Goal: Task Accomplishment & Management: Use online tool/utility

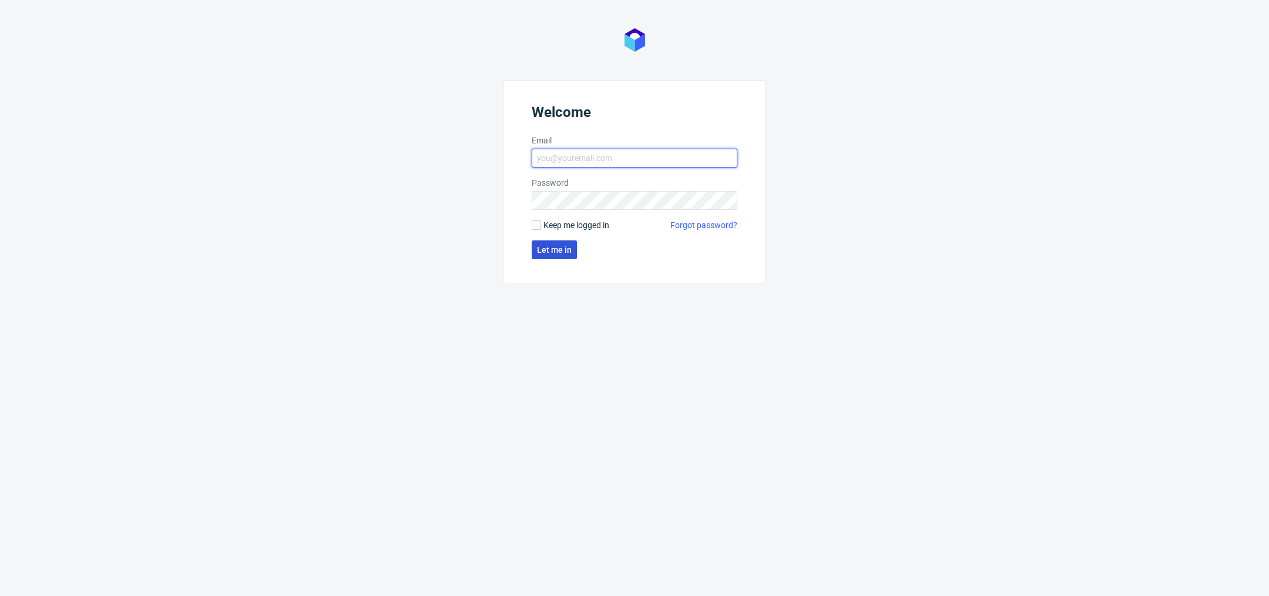
type input "[PERSON_NAME][EMAIL_ADDRESS][DOMAIN_NAME]"
click at [562, 258] on button "Let me in" at bounding box center [554, 249] width 45 height 19
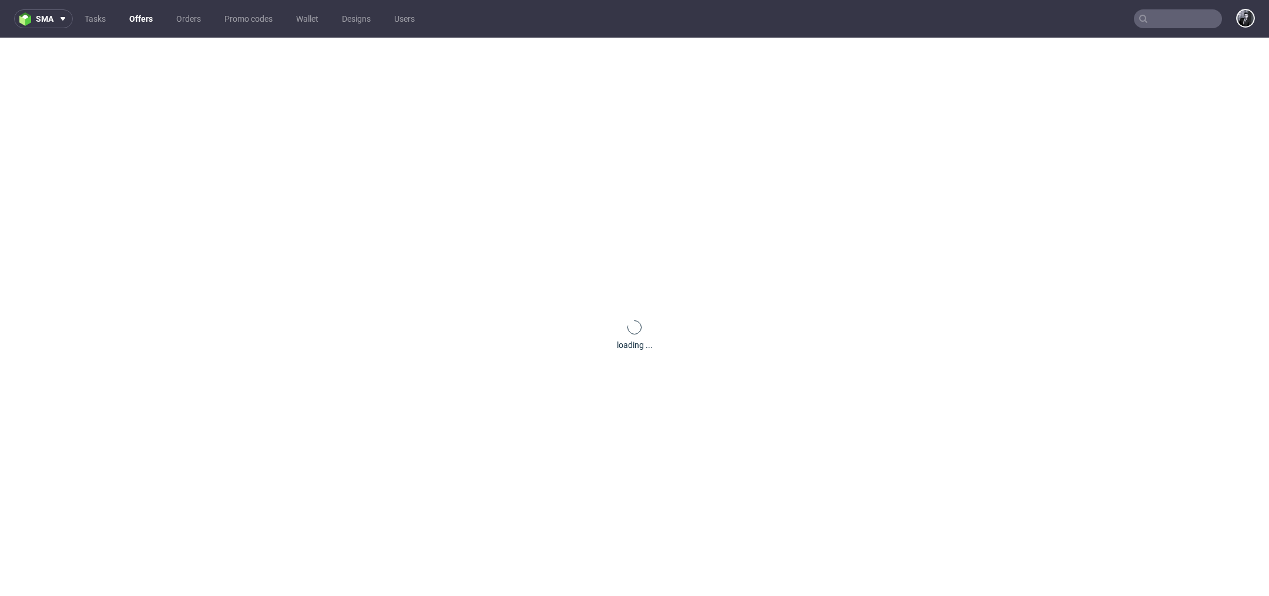
click at [139, 21] on link "Offers" at bounding box center [141, 18] width 38 height 19
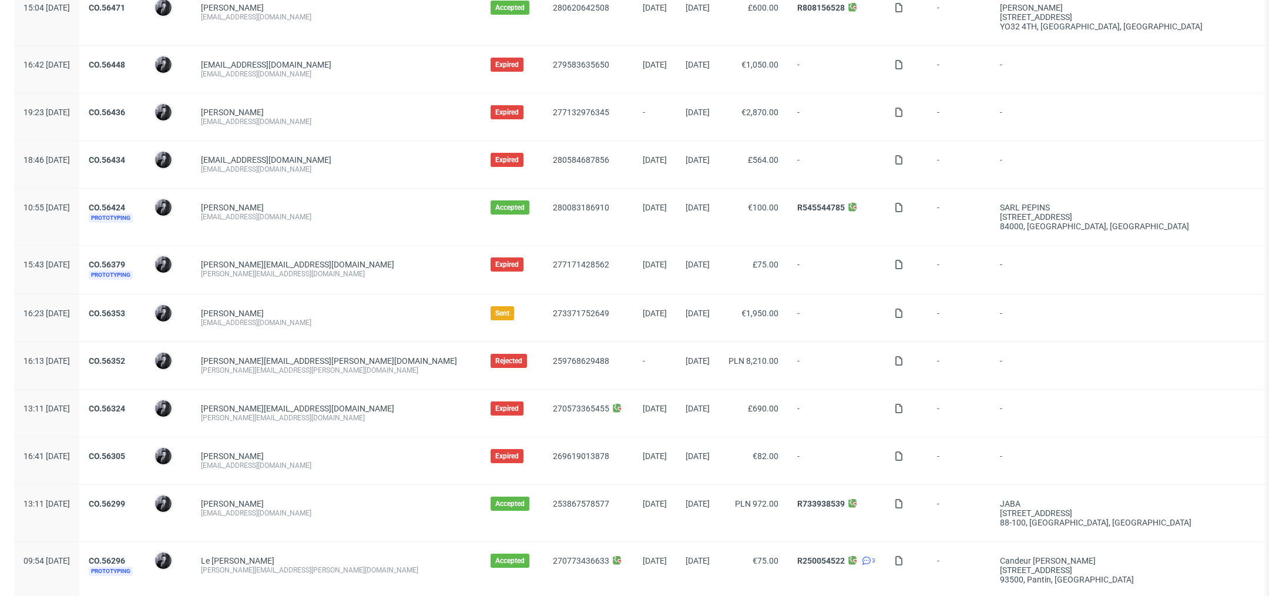
scroll to position [1070, 0]
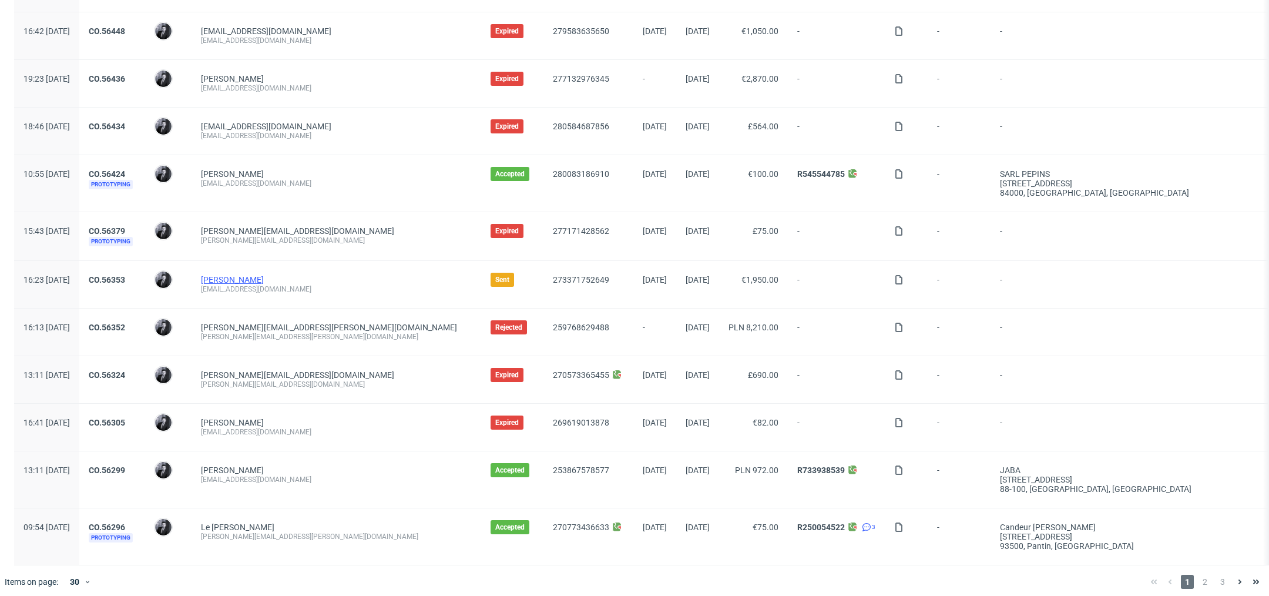
click at [264, 275] on link "[PERSON_NAME]" at bounding box center [232, 279] width 63 height 9
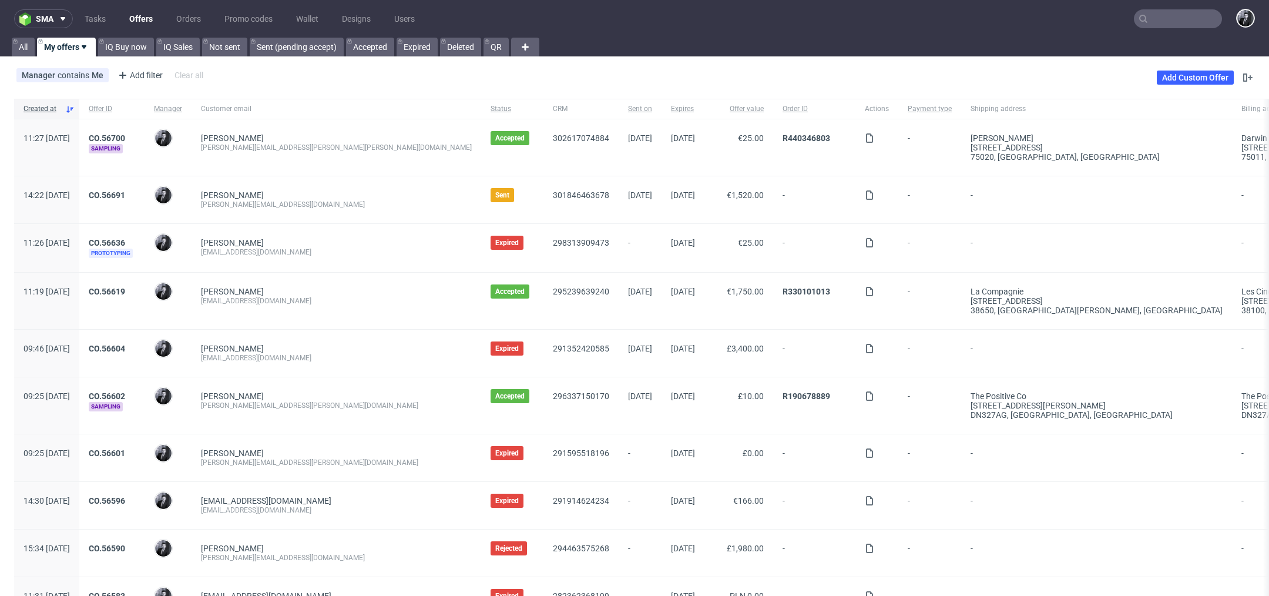
scroll to position [1070, 0]
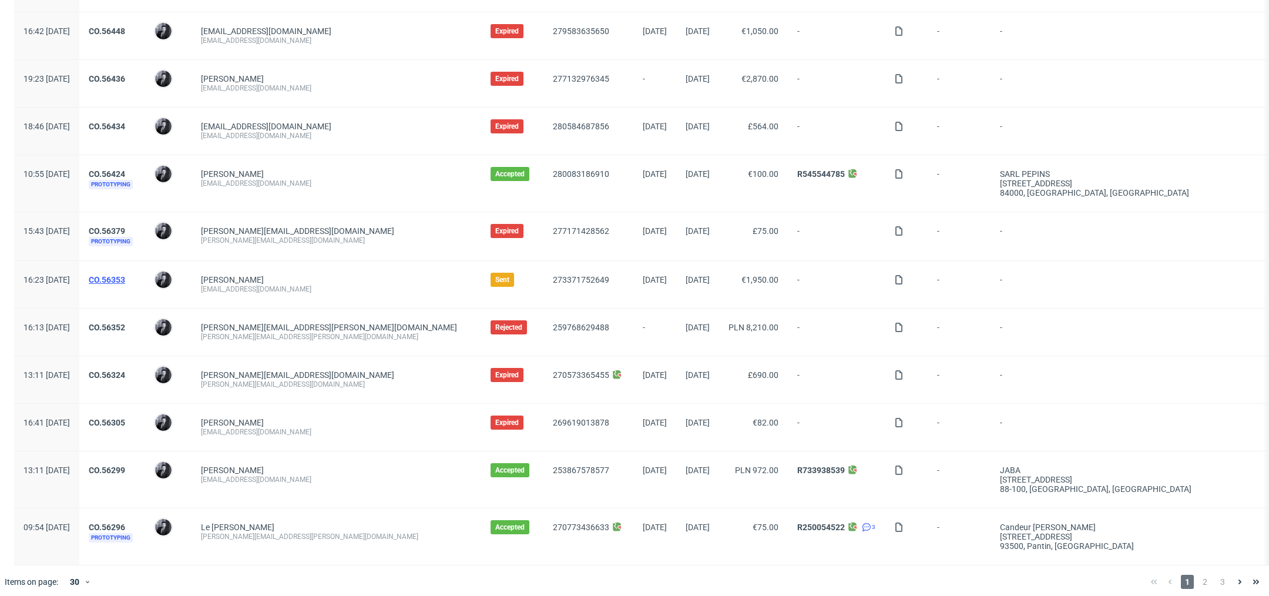
click at [125, 275] on link "CO.56353" at bounding box center [107, 279] width 36 height 9
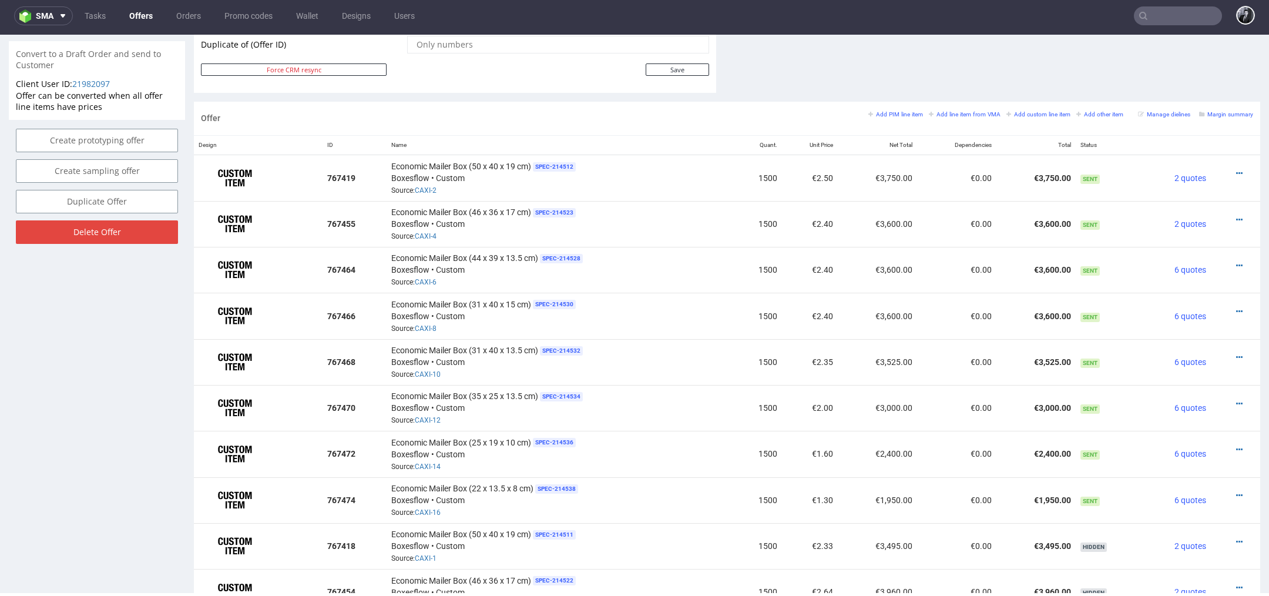
scroll to position [636, 0]
click at [965, 112] on small "Add line item from VMA" at bounding box center [965, 113] width 72 height 6
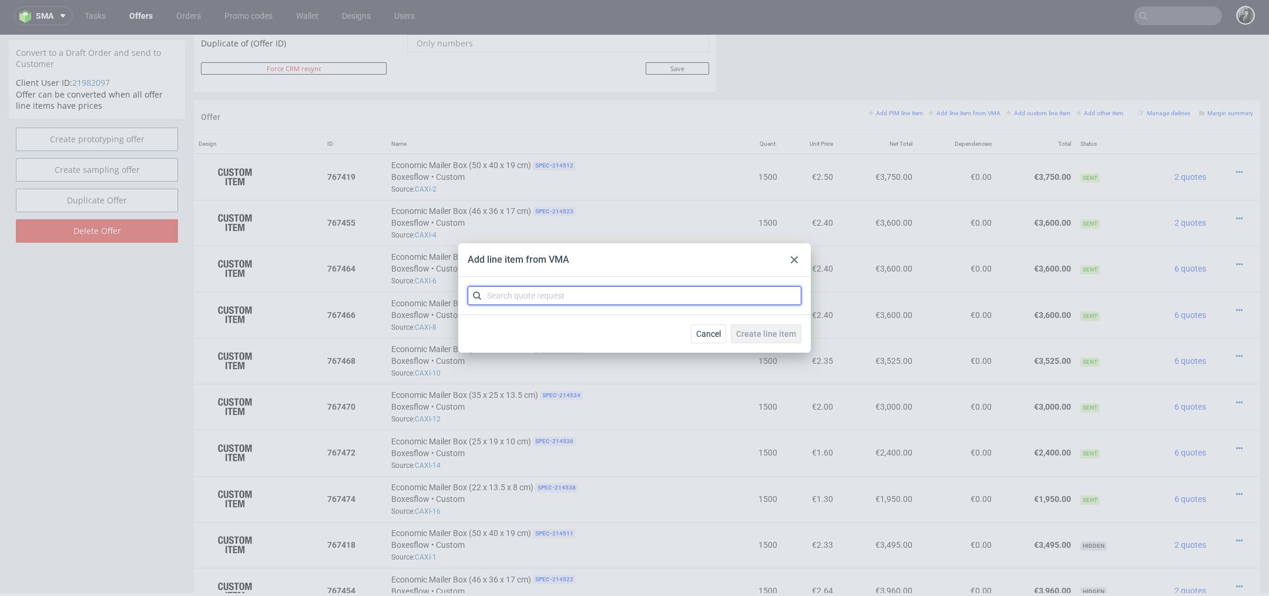
click at [603, 291] on input "text" at bounding box center [635, 295] width 334 height 19
type input "caxi"
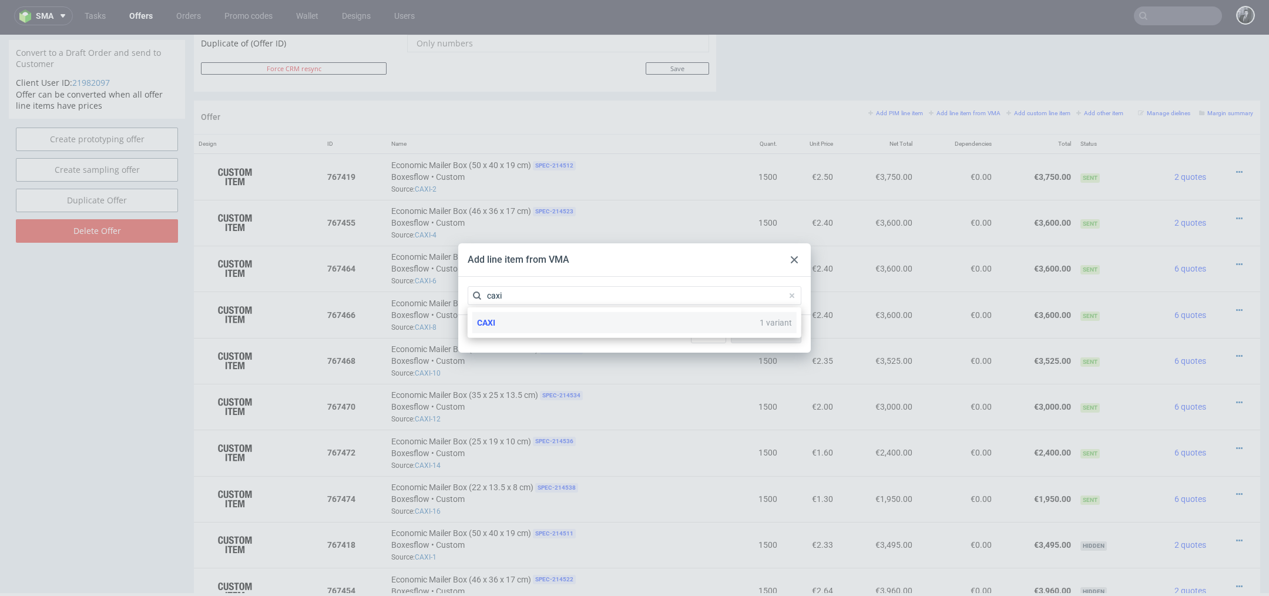
click at [574, 312] on div "CAXI 1 variant" at bounding box center [634, 322] width 324 height 21
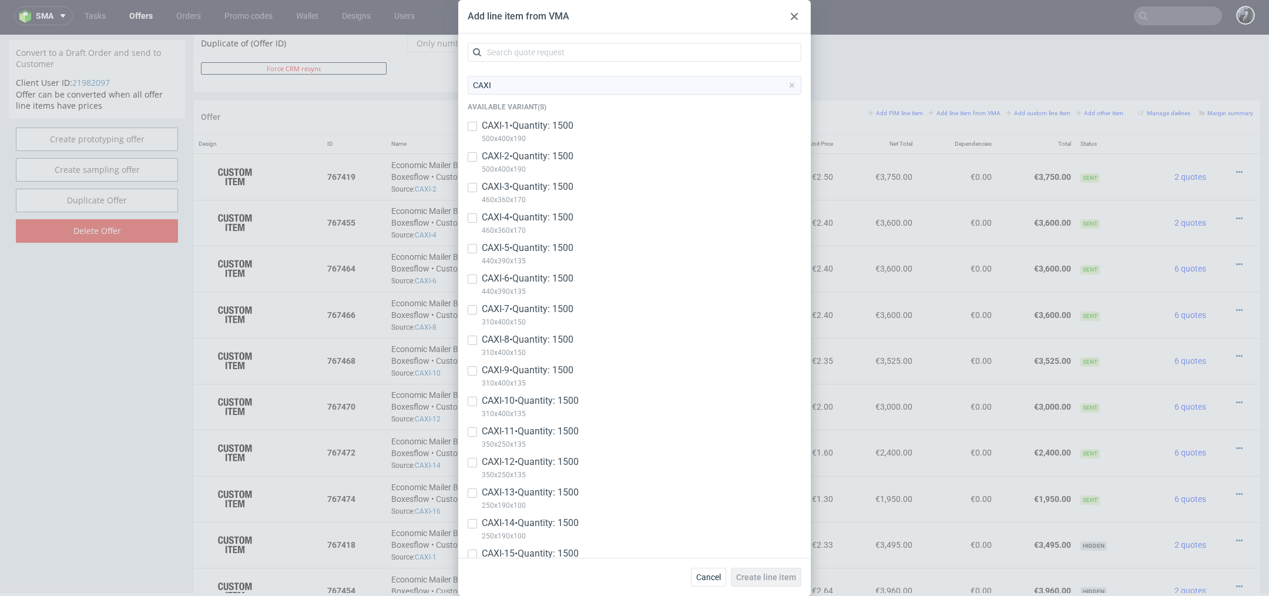
scroll to position [243, 0]
click at [475, 366] on div at bounding box center [472, 372] width 9 height 14
checkbox input "true"
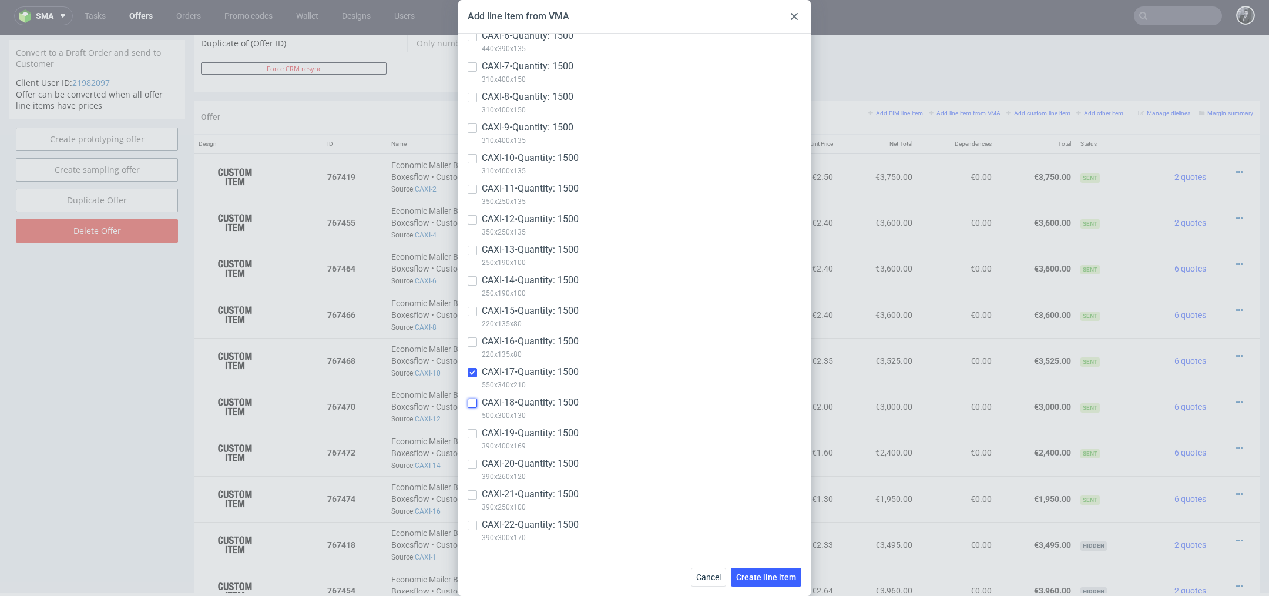
click at [472, 402] on input "checkbox" at bounding box center [472, 402] width 9 height 9
checkbox input "true"
click at [471, 466] on input "checkbox" at bounding box center [472, 463] width 9 height 9
checkbox input "true"
click at [471, 495] on input "checkbox" at bounding box center [472, 494] width 9 height 9
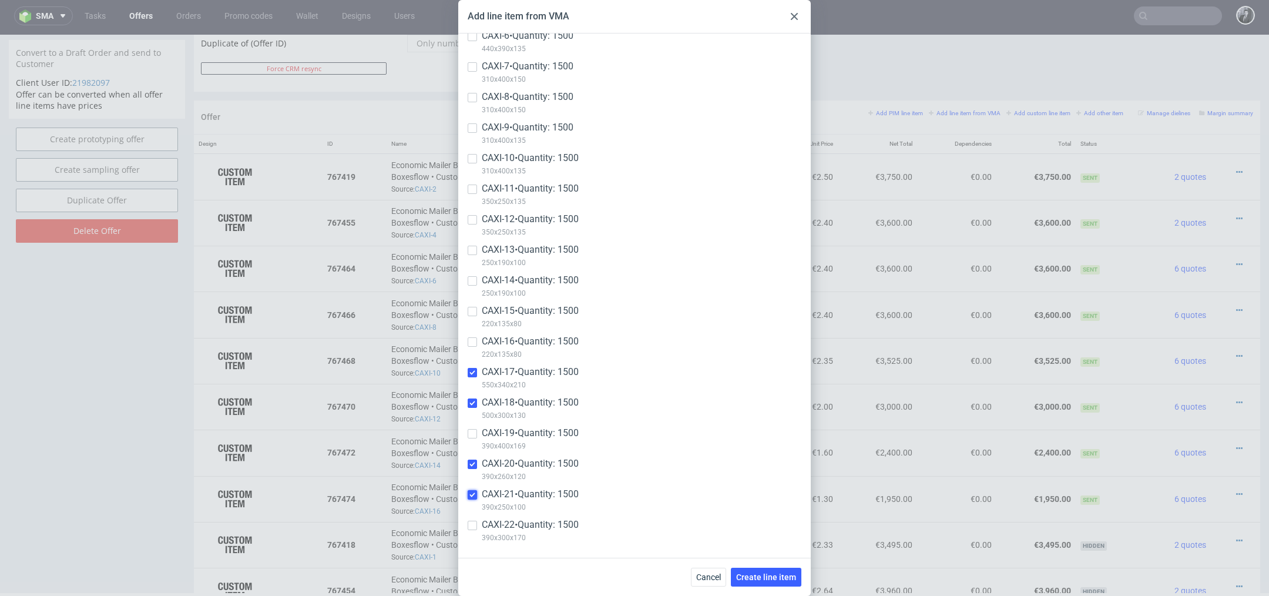
checkbox input "true"
click at [471, 526] on input "checkbox" at bounding box center [472, 524] width 9 height 9
checkbox input "true"
click at [761, 577] on span "Create line item" at bounding box center [766, 577] width 60 height 8
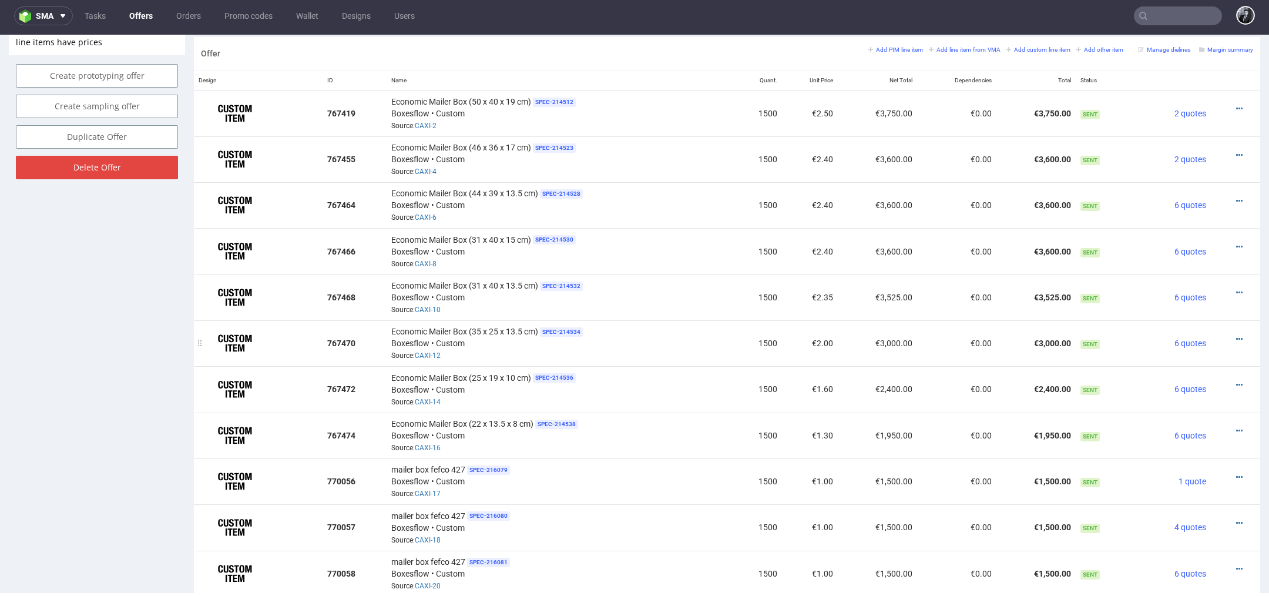
scroll to position [690, 0]
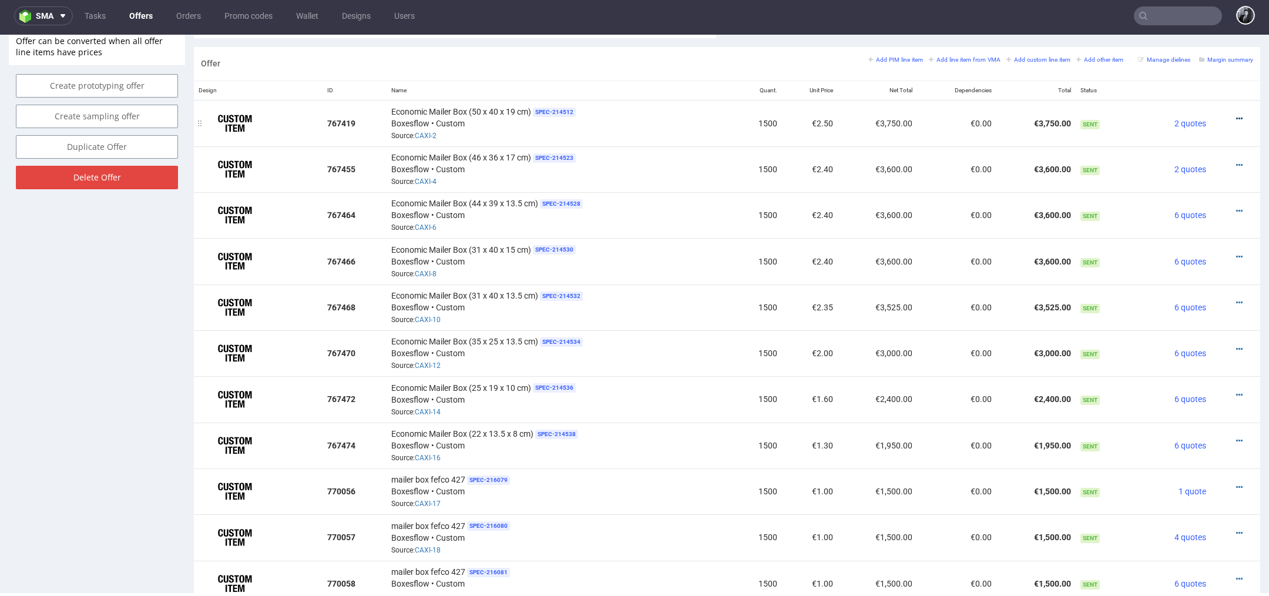
click at [1236, 118] on icon at bounding box center [1239, 119] width 6 height 8
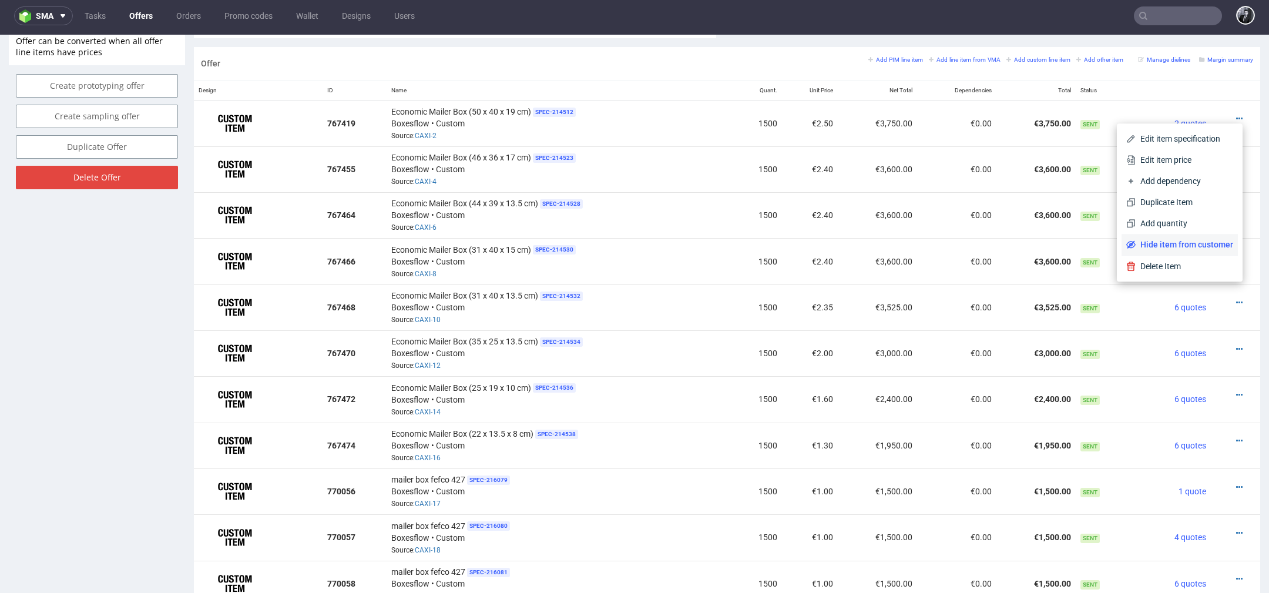
click at [1205, 248] on span "Hide item from customer" at bounding box center [1184, 244] width 98 height 12
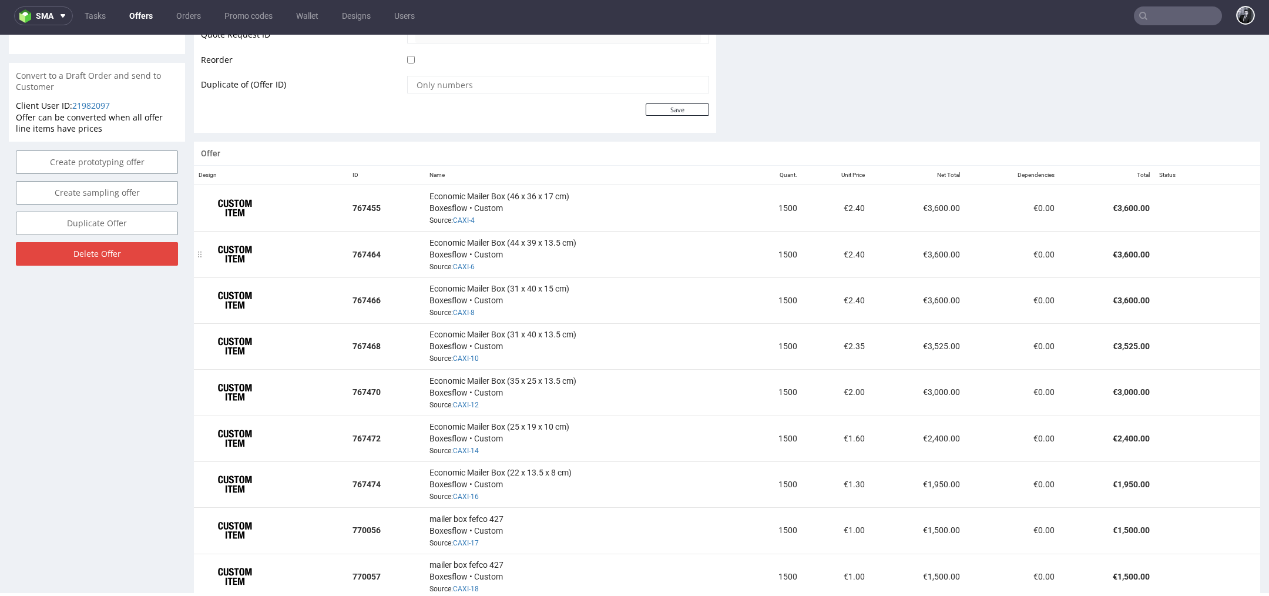
scroll to position [581, 0]
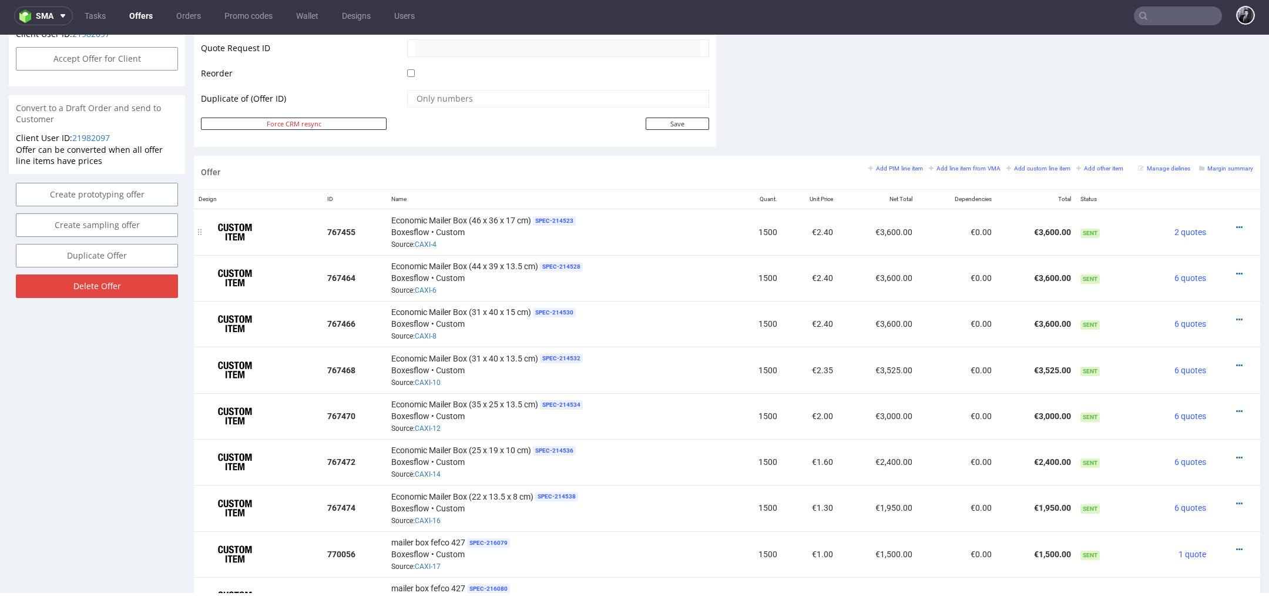
click at [1228, 224] on div at bounding box center [1231, 227] width 33 height 12
click at [1236, 224] on icon at bounding box center [1239, 227] width 6 height 8
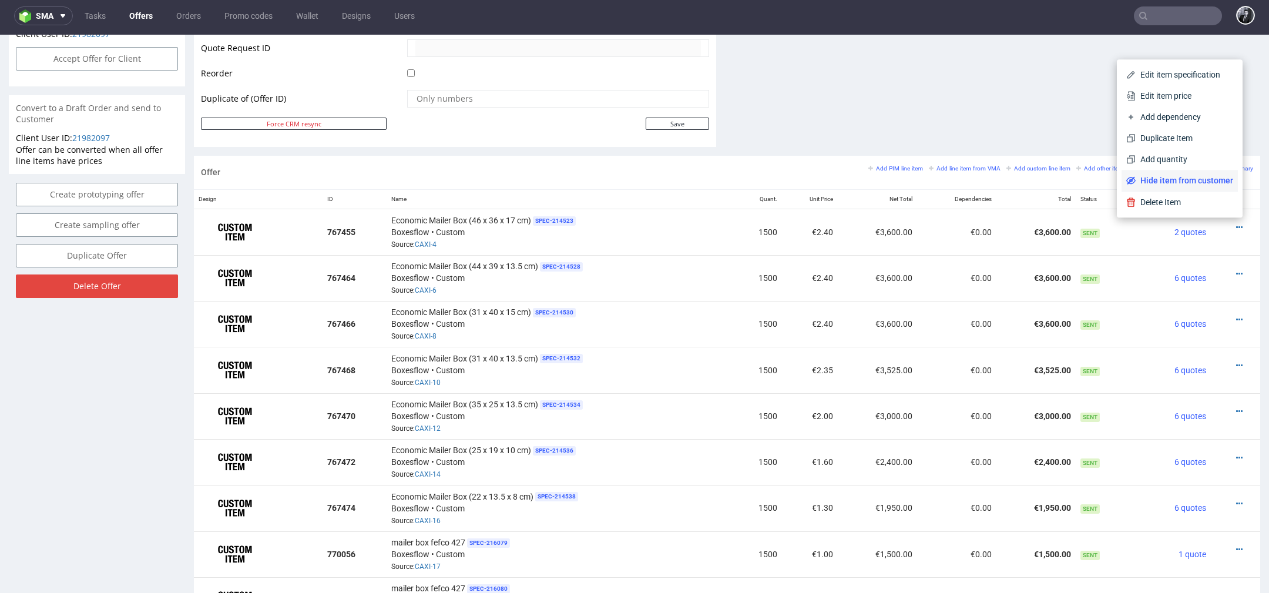
click at [1200, 183] on span "Hide item from customer" at bounding box center [1184, 180] width 98 height 12
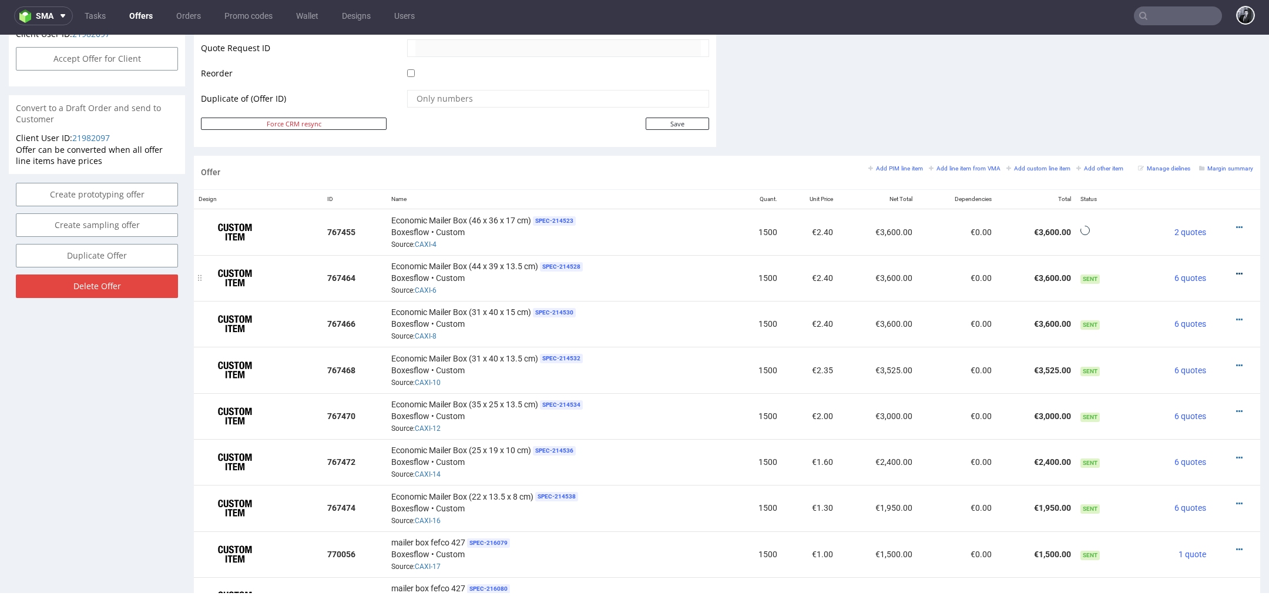
click at [1236, 270] on icon at bounding box center [1239, 274] width 6 height 8
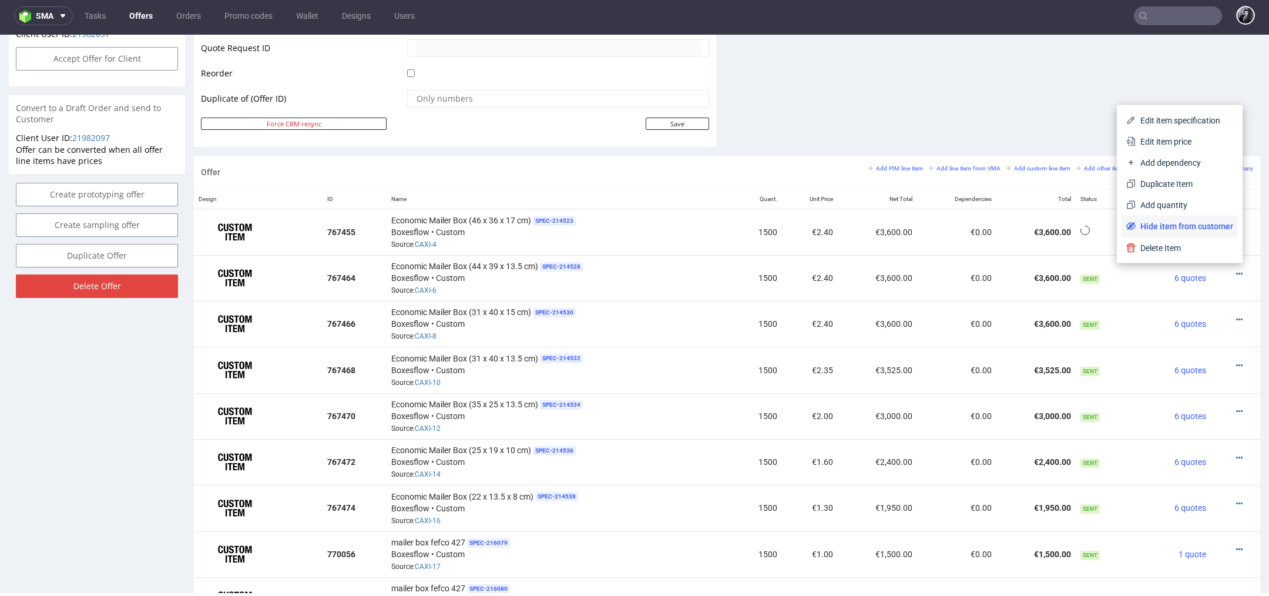
click at [1202, 218] on li "Hide item from customer" at bounding box center [1179, 226] width 116 height 21
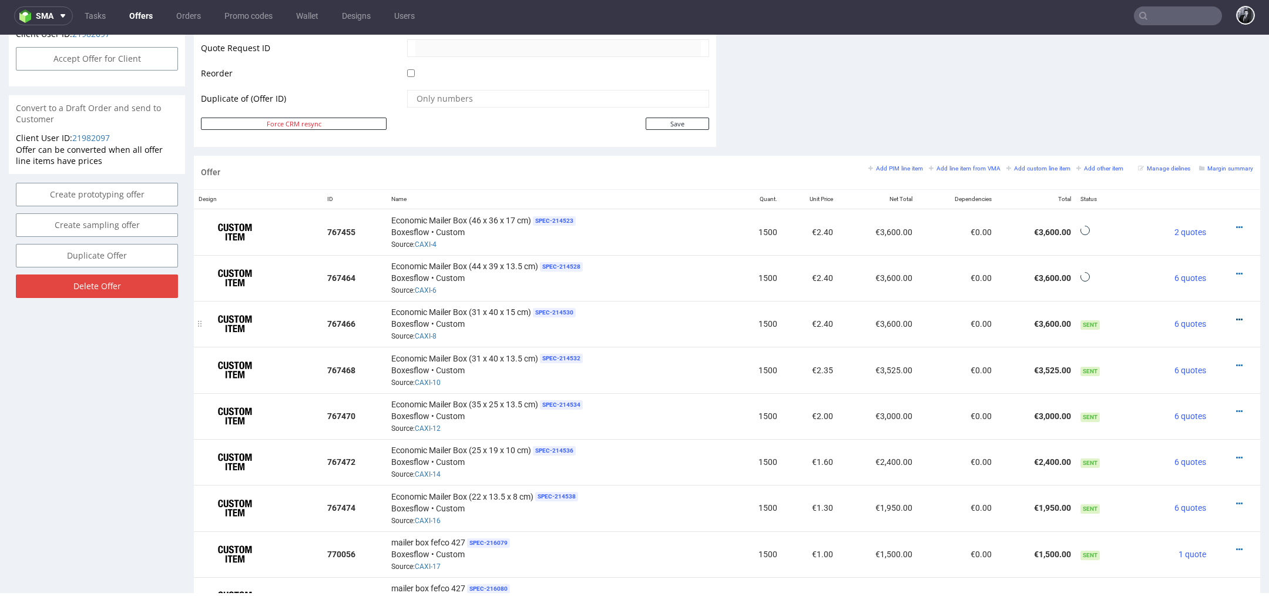
click at [1236, 315] on icon at bounding box center [1239, 319] width 6 height 8
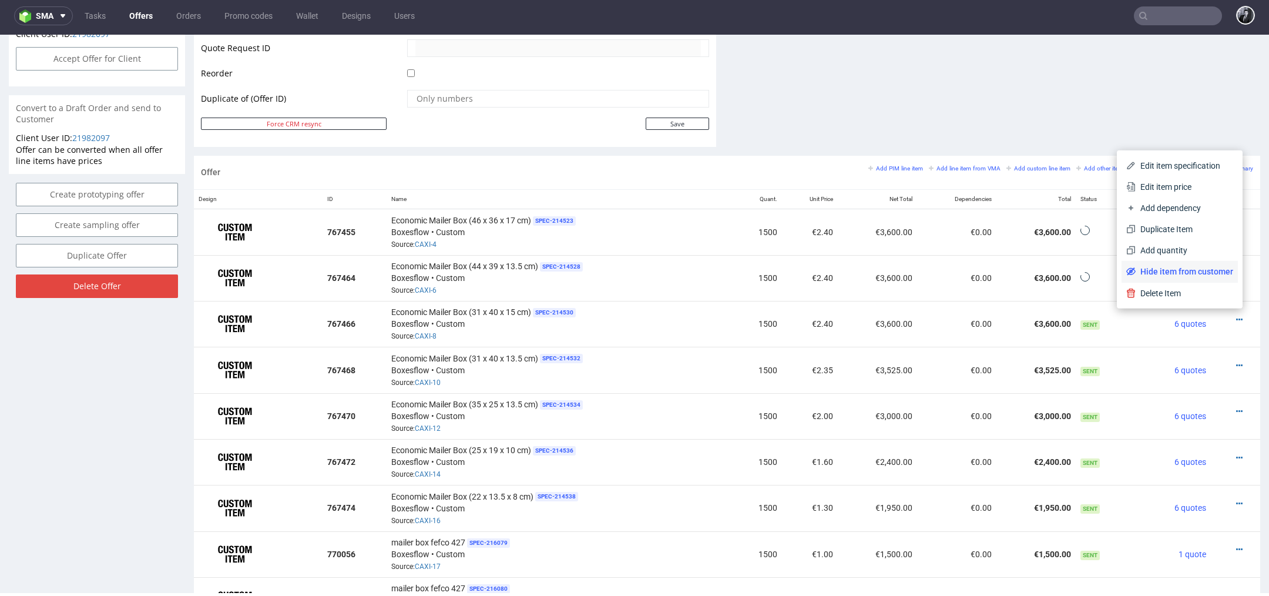
click at [1215, 275] on span "Hide item from customer" at bounding box center [1184, 271] width 98 height 12
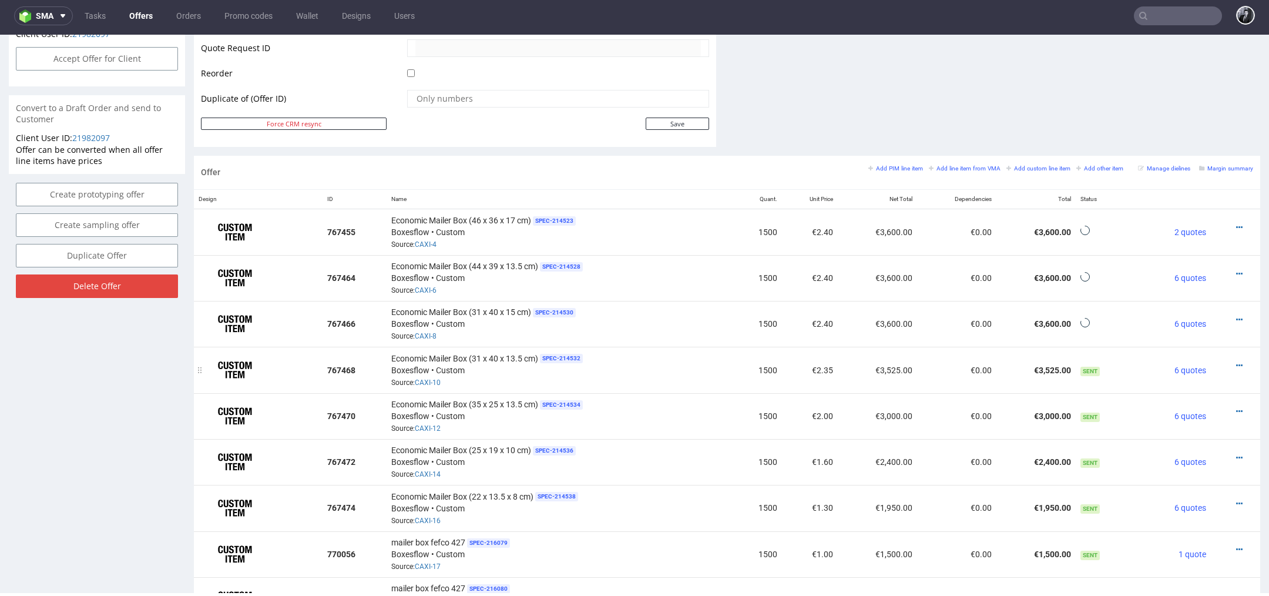
click at [1229, 361] on div at bounding box center [1231, 365] width 33 height 12
click at [1236, 361] on icon at bounding box center [1239, 365] width 6 height 8
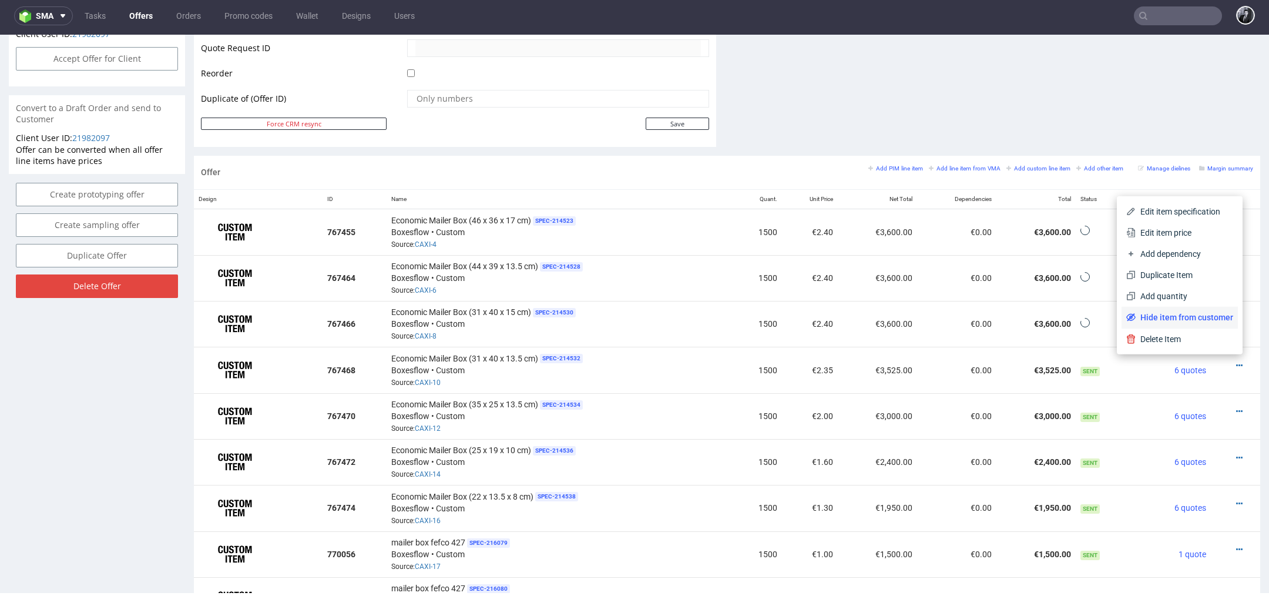
click at [1206, 322] on span "Hide item from customer" at bounding box center [1184, 317] width 98 height 12
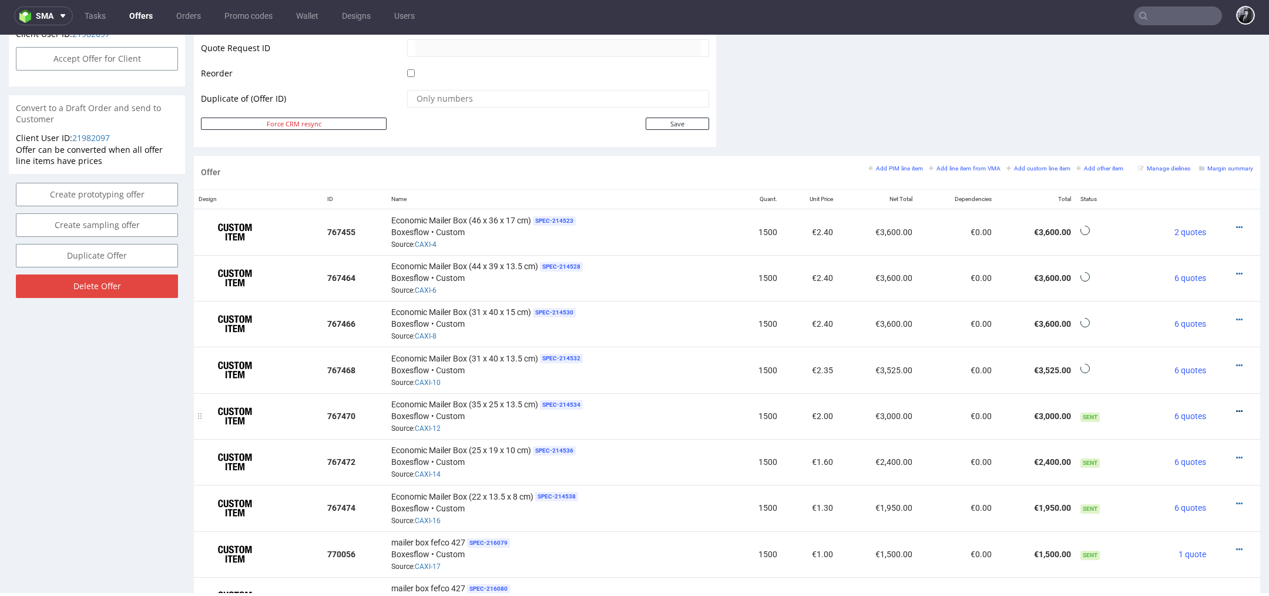
click at [1236, 407] on icon at bounding box center [1239, 411] width 6 height 8
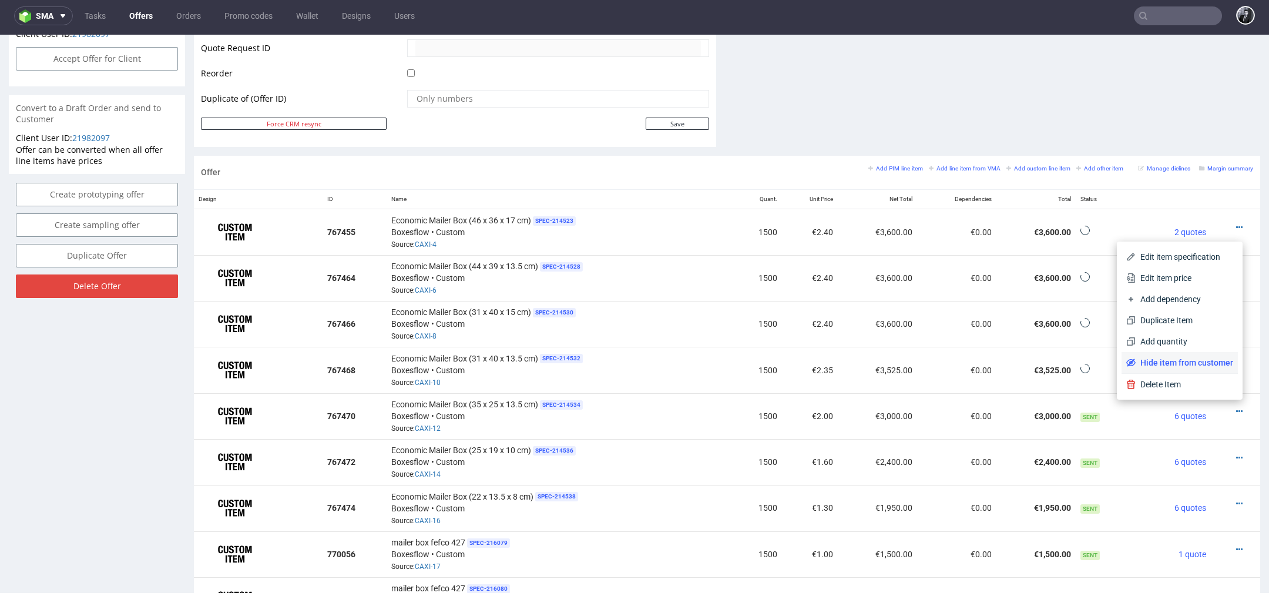
click at [1196, 362] on span "Hide item from customer" at bounding box center [1184, 363] width 98 height 12
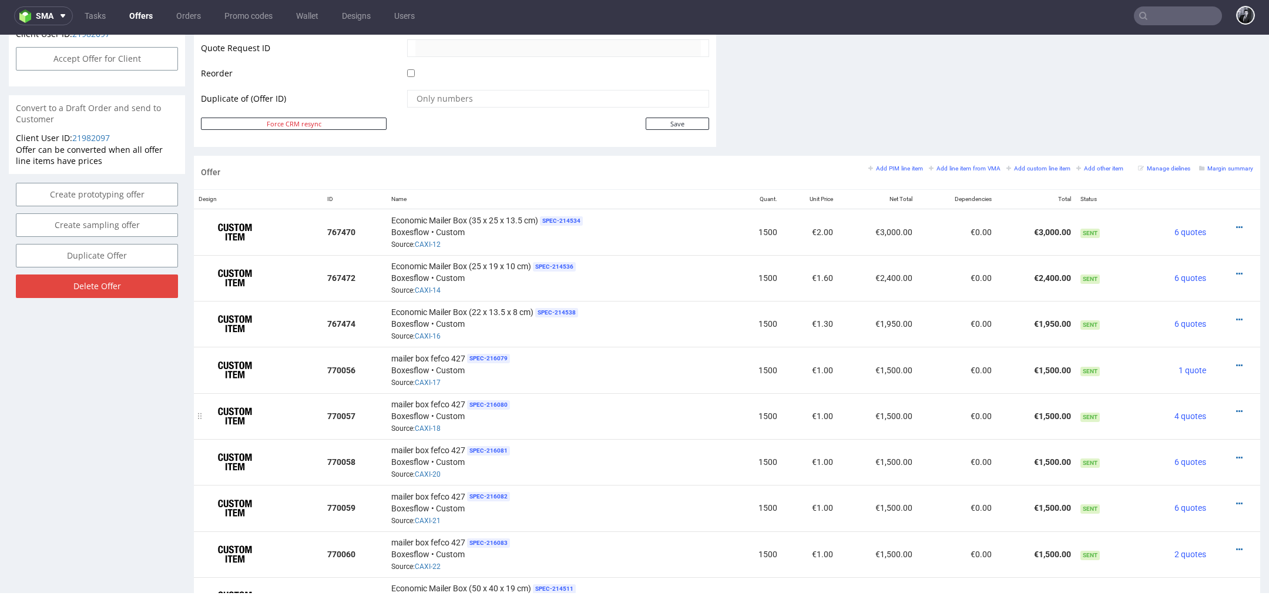
scroll to position [604, 0]
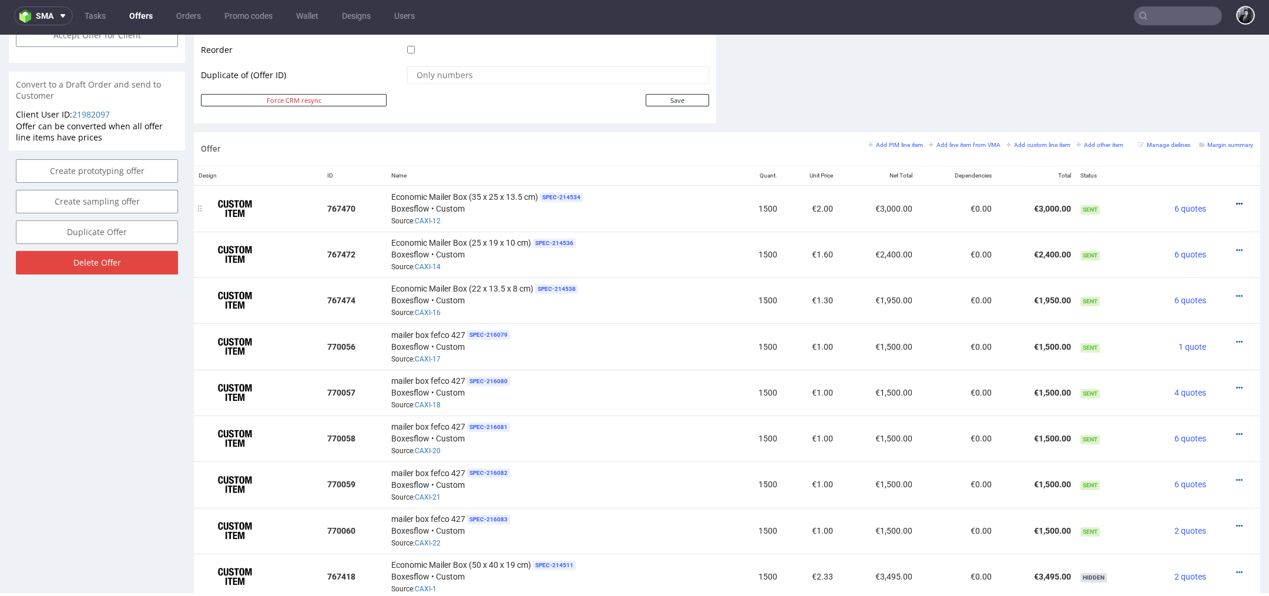
click at [1236, 200] on icon at bounding box center [1239, 204] width 6 height 8
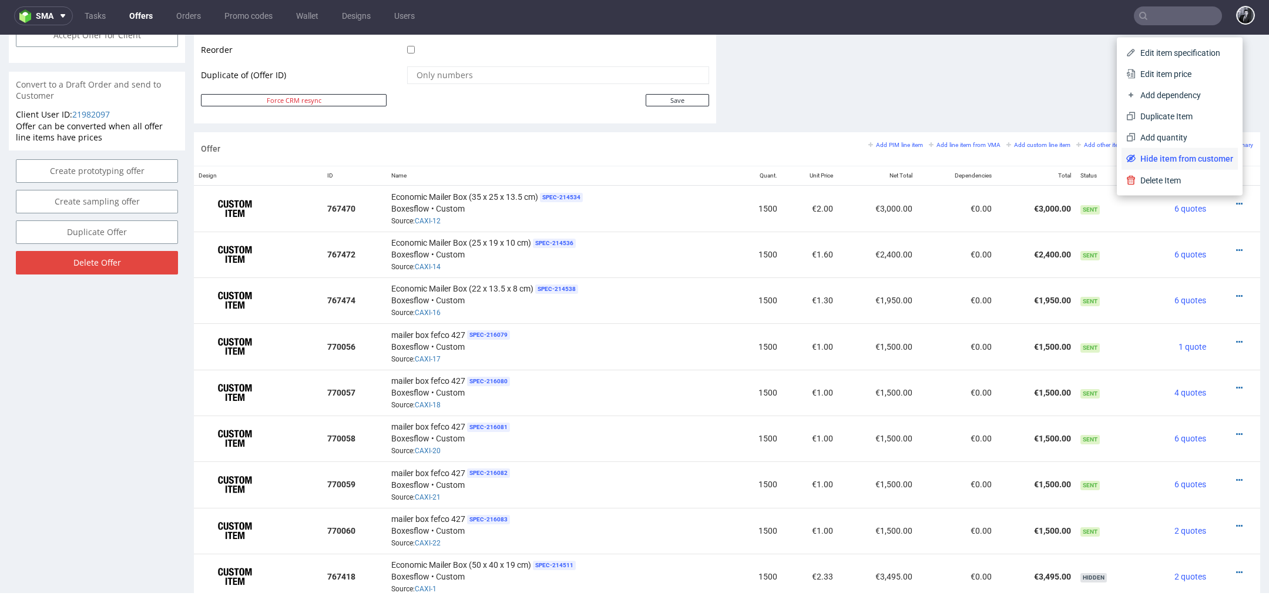
click at [1196, 162] on span "Hide item from customer" at bounding box center [1184, 159] width 98 height 12
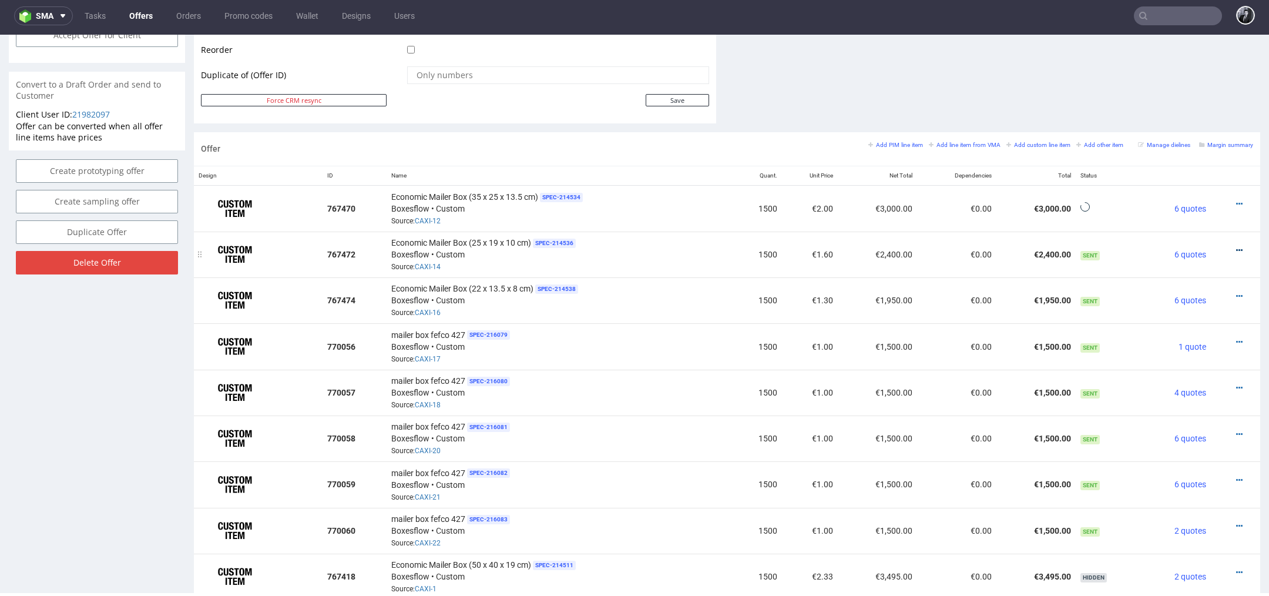
click at [1236, 247] on icon at bounding box center [1239, 250] width 6 height 8
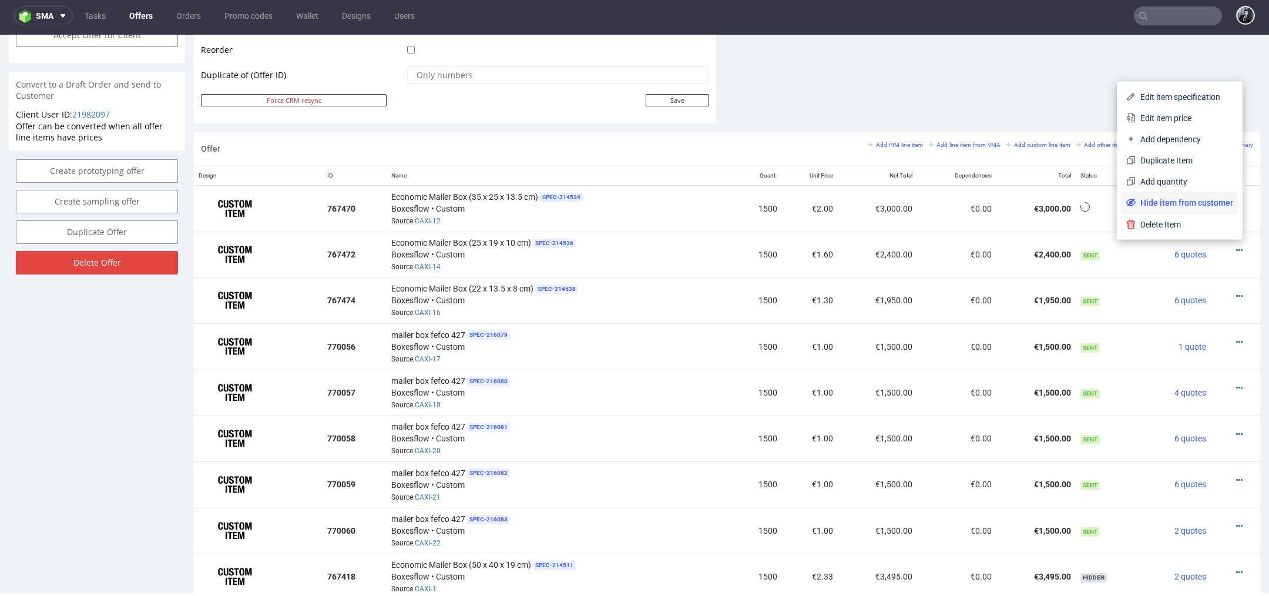
click at [1196, 207] on span "Hide item from customer" at bounding box center [1184, 203] width 98 height 12
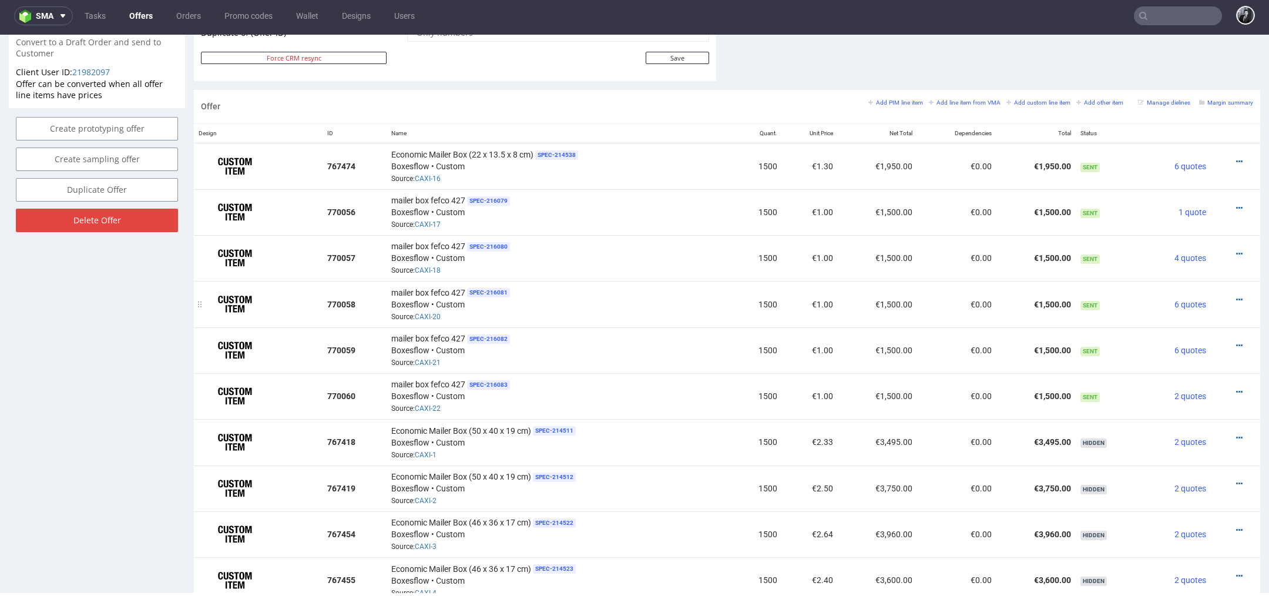
scroll to position [640, 0]
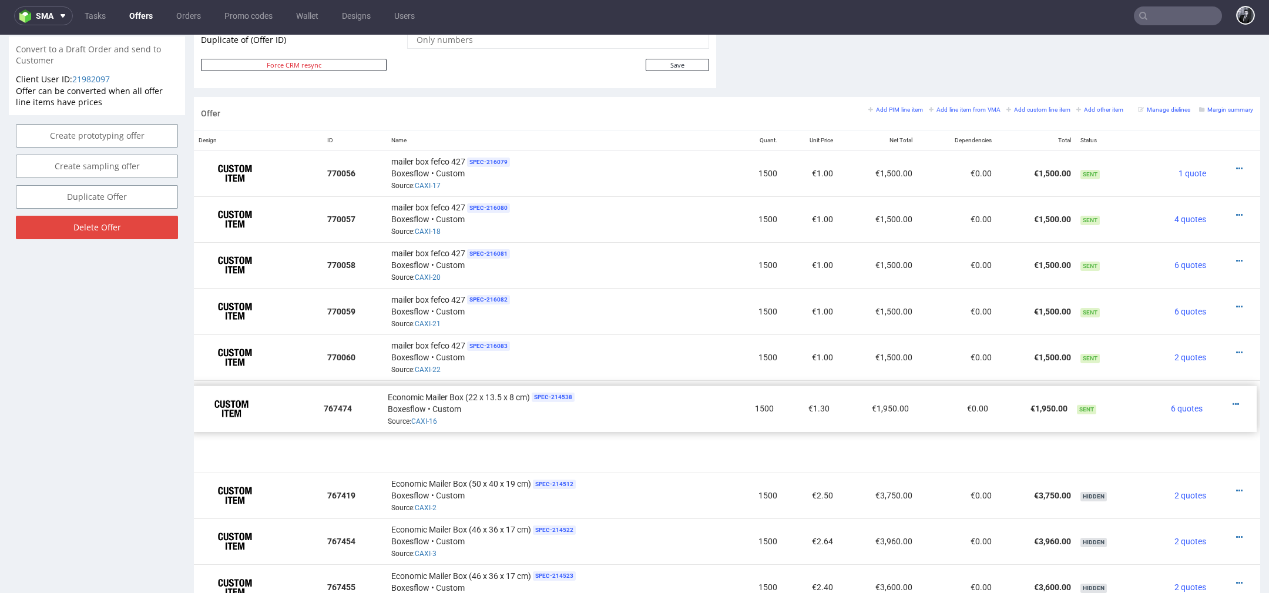
drag, startPoint x: 204, startPoint y: 167, endPoint x: 200, endPoint y: 399, distance: 232.0
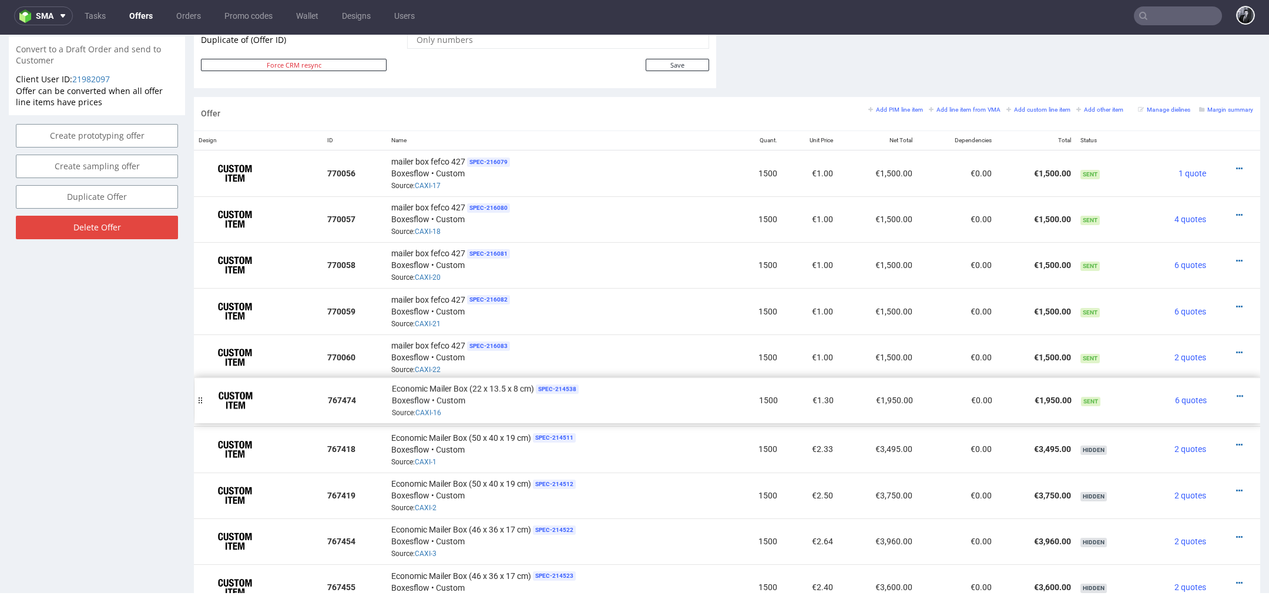
drag, startPoint x: 203, startPoint y: 441, endPoint x: 203, endPoint y: 392, distance: 48.2
drag, startPoint x: 390, startPoint y: 386, endPoint x: 534, endPoint y: 388, distance: 143.9
click at [534, 388] on div "Economic Mailer Box (22 x 13.5 x 8 cm) SPEC- 214538 Boxesflow • Custom Source: …" at bounding box center [560, 403] width 338 height 36
copy div "Economic Mailer Box (22 x 13.5 x 8 cm)"
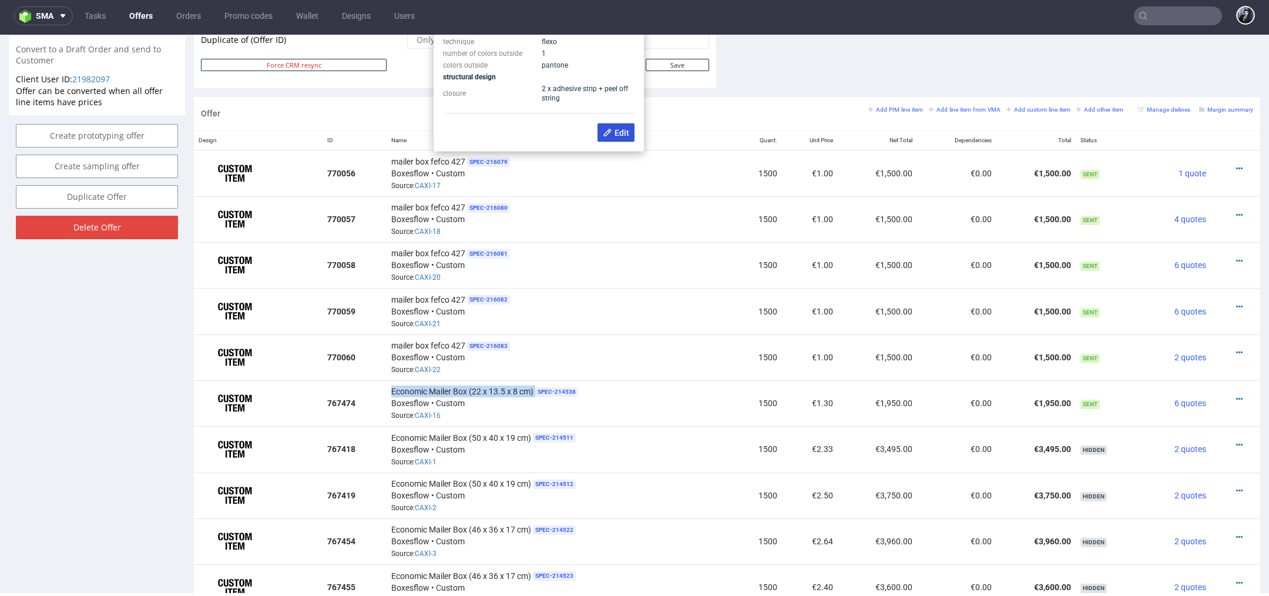
click at [608, 134] on icon at bounding box center [607, 132] width 9 height 9
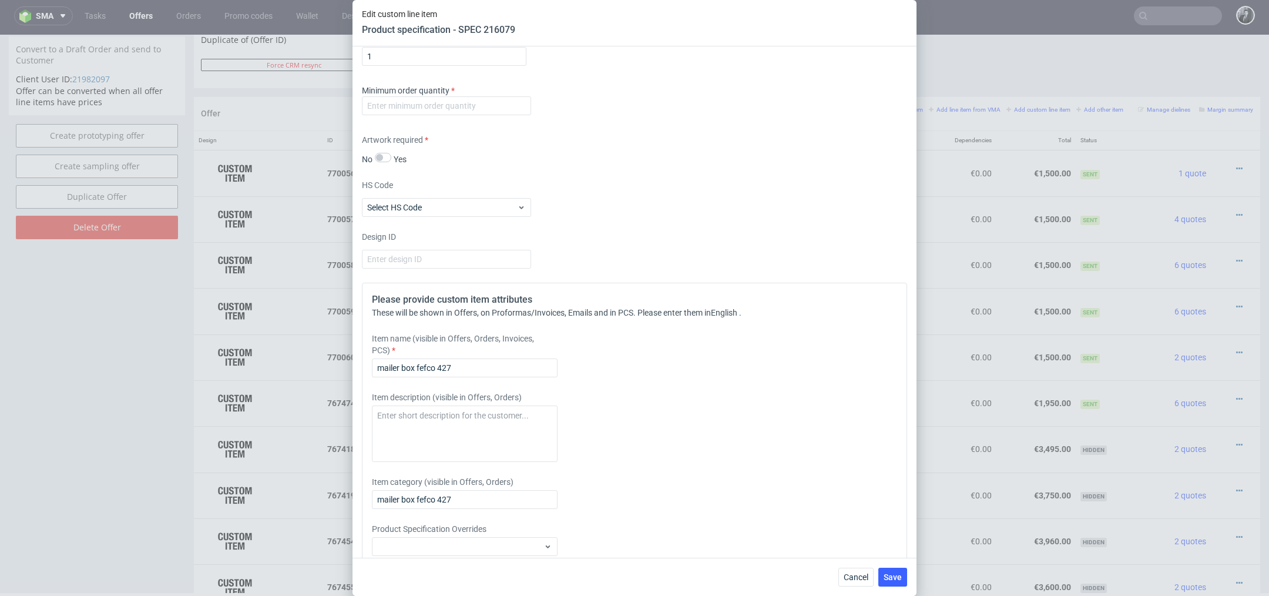
scroll to position [1022, 0]
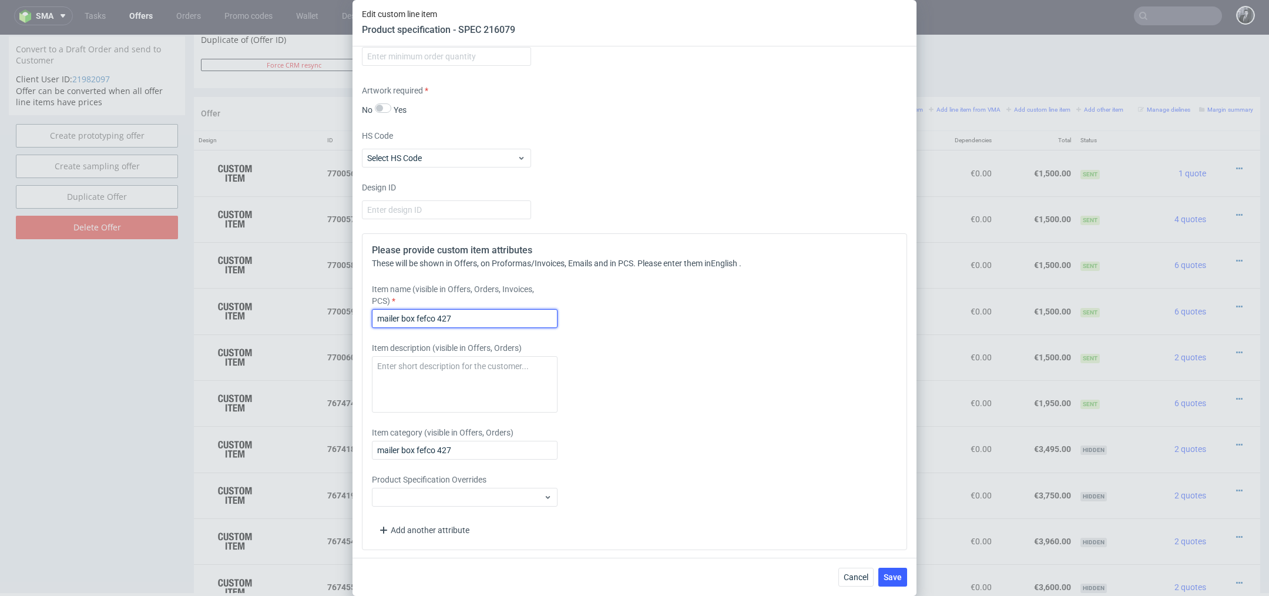
drag, startPoint x: 518, startPoint y: 318, endPoint x: 312, endPoint y: 311, distance: 206.3
click at [312, 311] on div "Edit custom line item Product specification - SPEC 216079 Supplier Custom Custo…" at bounding box center [634, 298] width 1269 height 596
paste input "Economic Mailer Box (22 x 13.5 x 8 cm)"
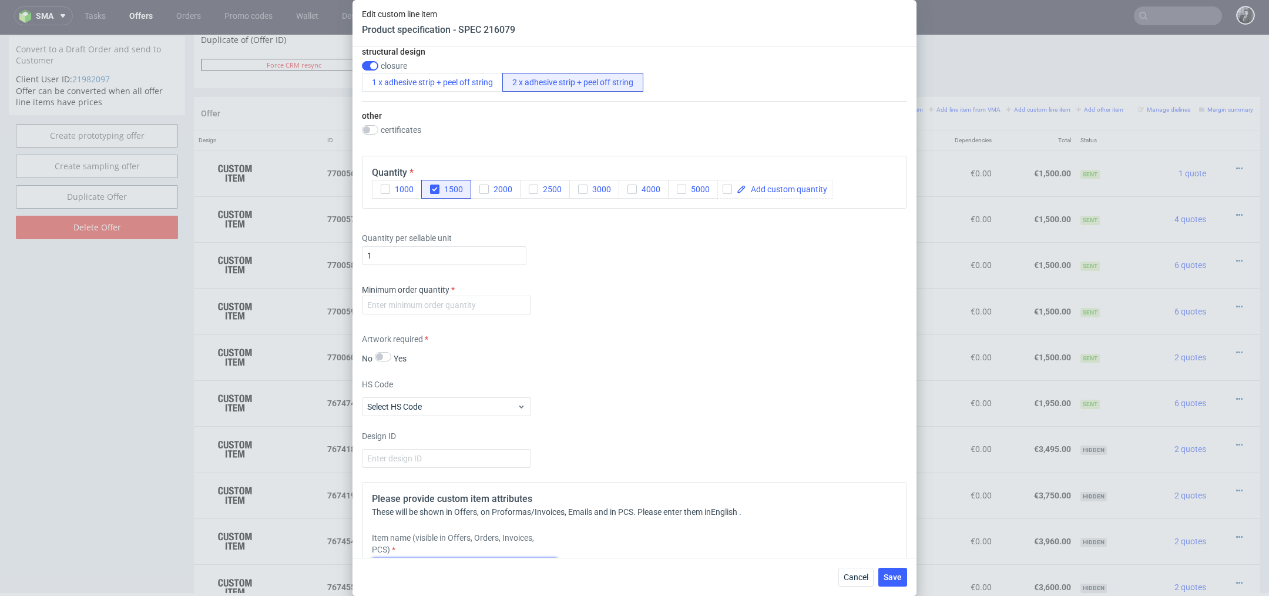
scroll to position [919, 0]
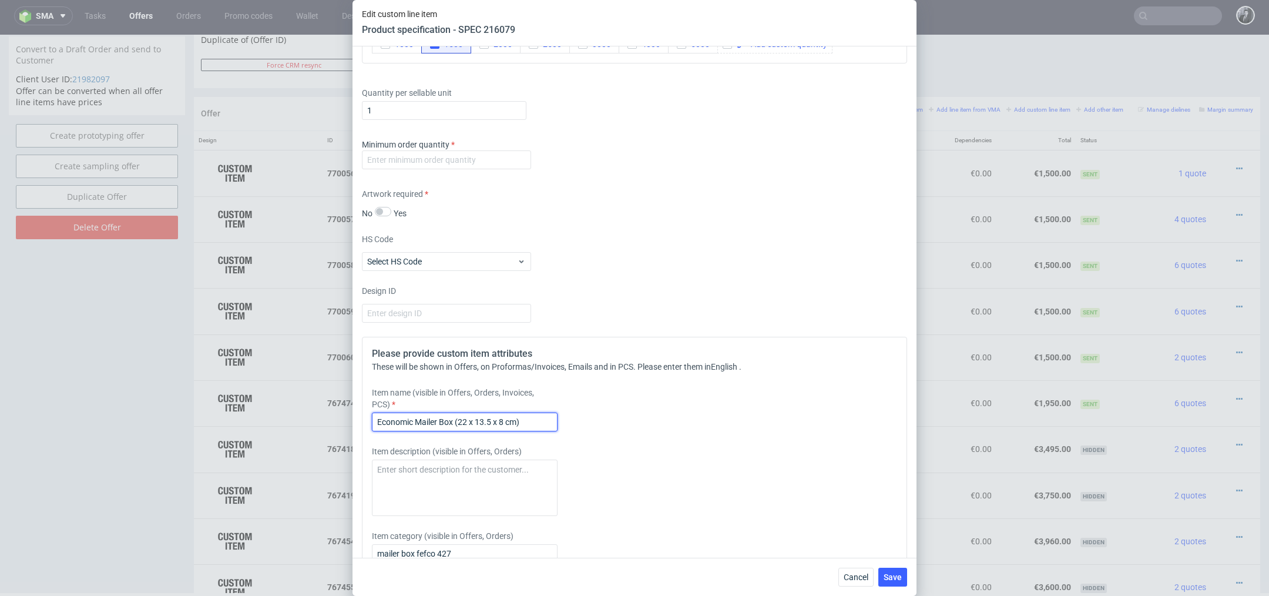
click at [466, 422] on input "Economic Mailer Box (22 x 13.5 x 8 cm)" at bounding box center [465, 421] width 186 height 19
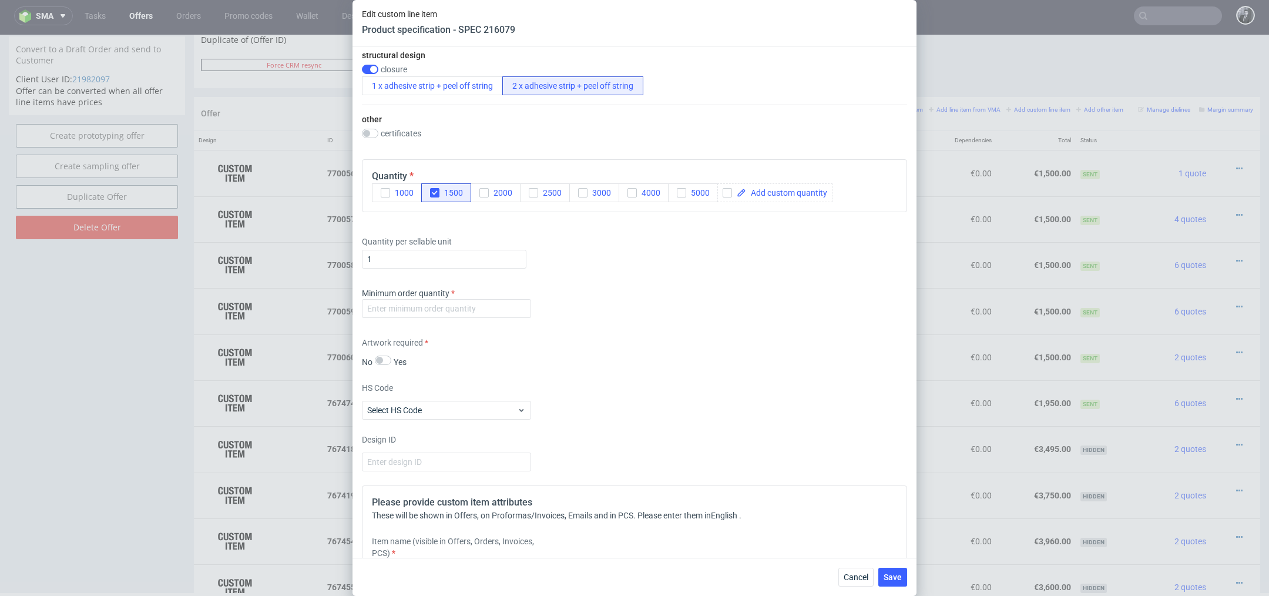
scroll to position [767, 0]
type input "Economic Mailer Box (55 x 34 x 21 cm)"
click at [455, 312] on input "number" at bounding box center [446, 311] width 169 height 19
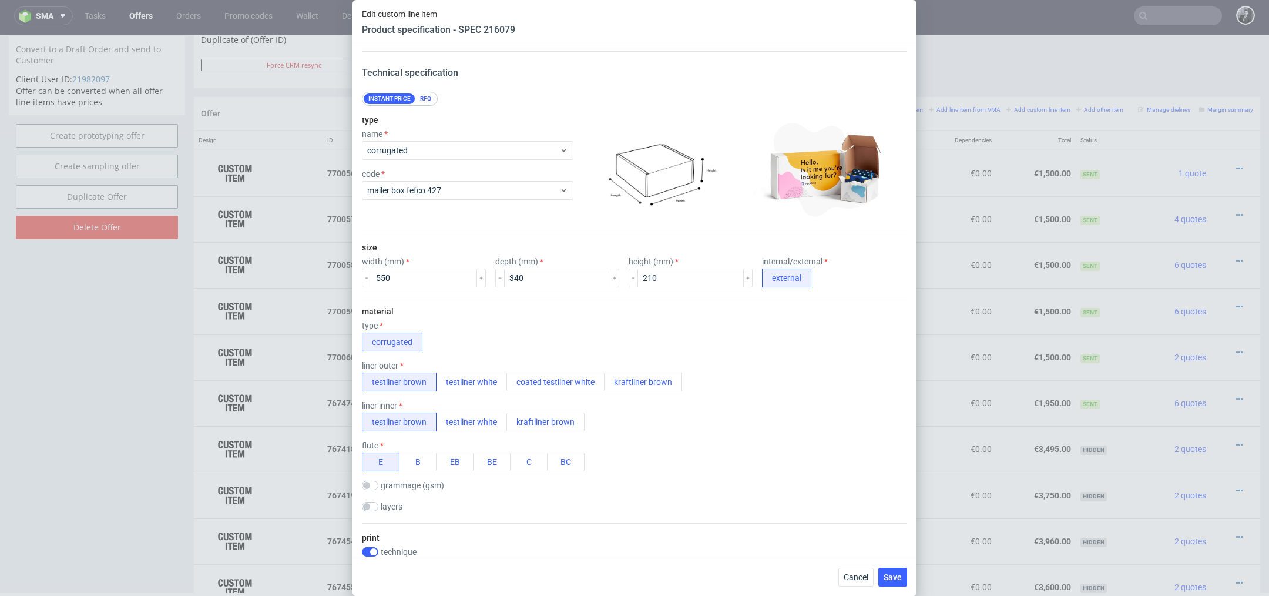
scroll to position [0, 0]
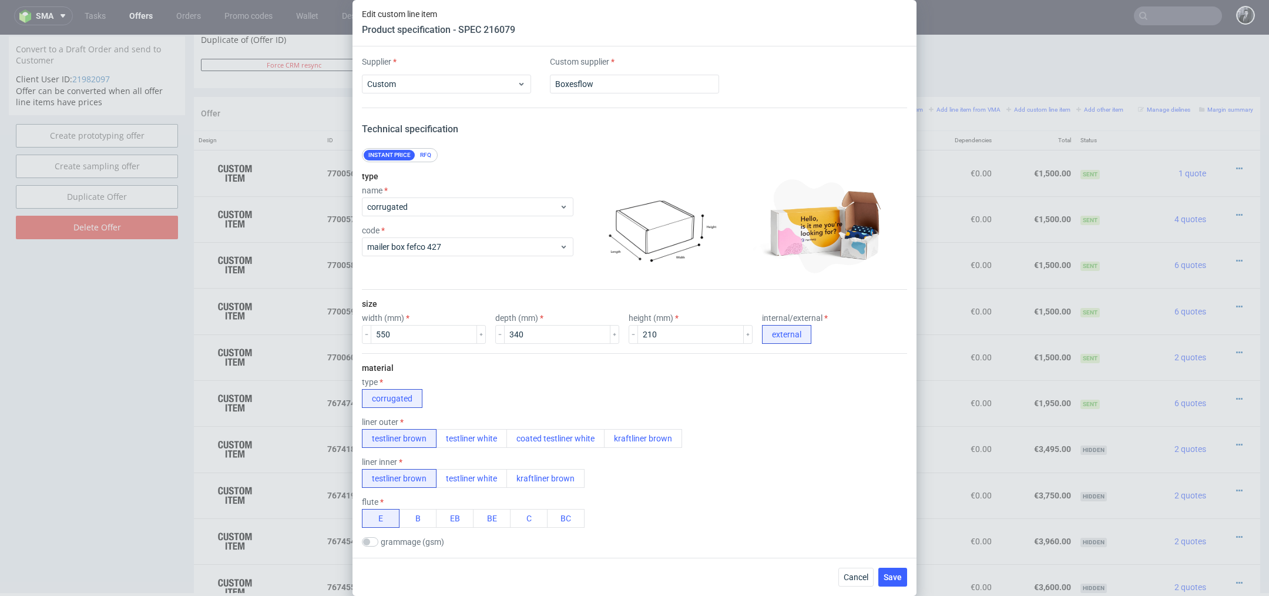
type input "1500"
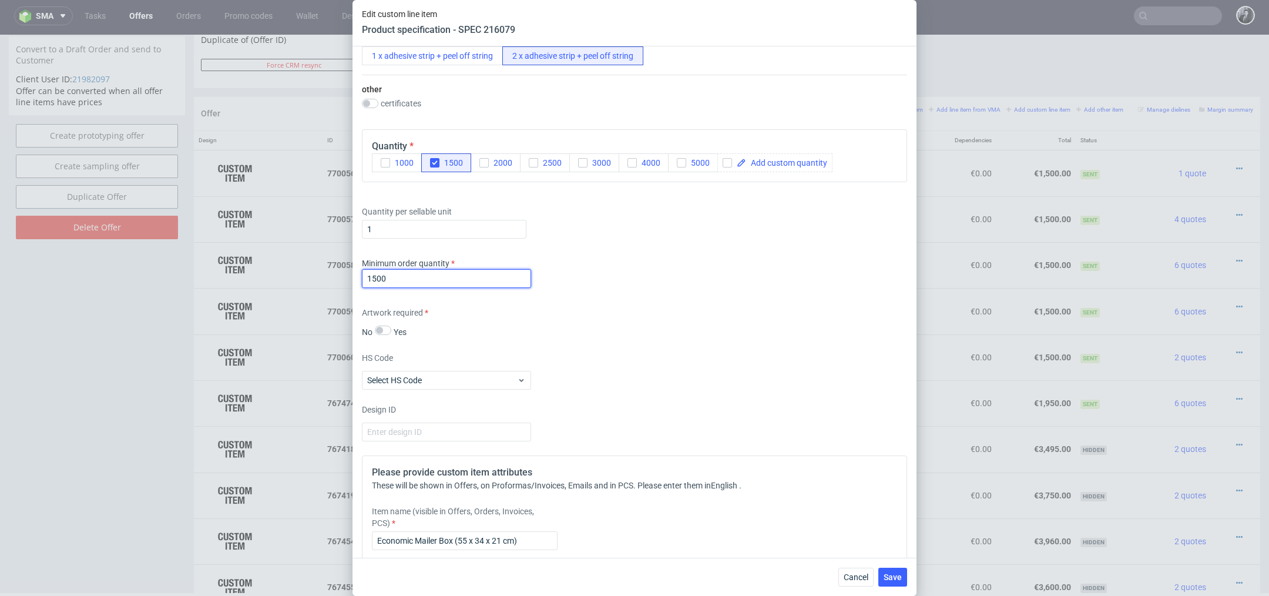
scroll to position [1022, 0]
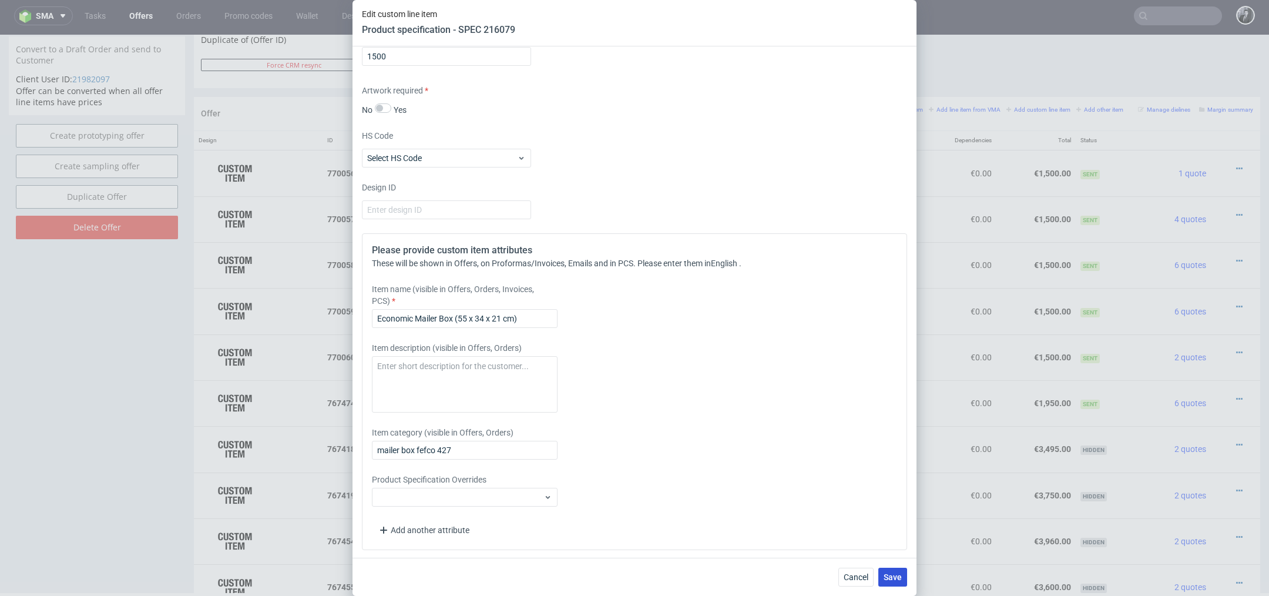
click at [884, 573] on span "Save" at bounding box center [892, 577] width 18 height 8
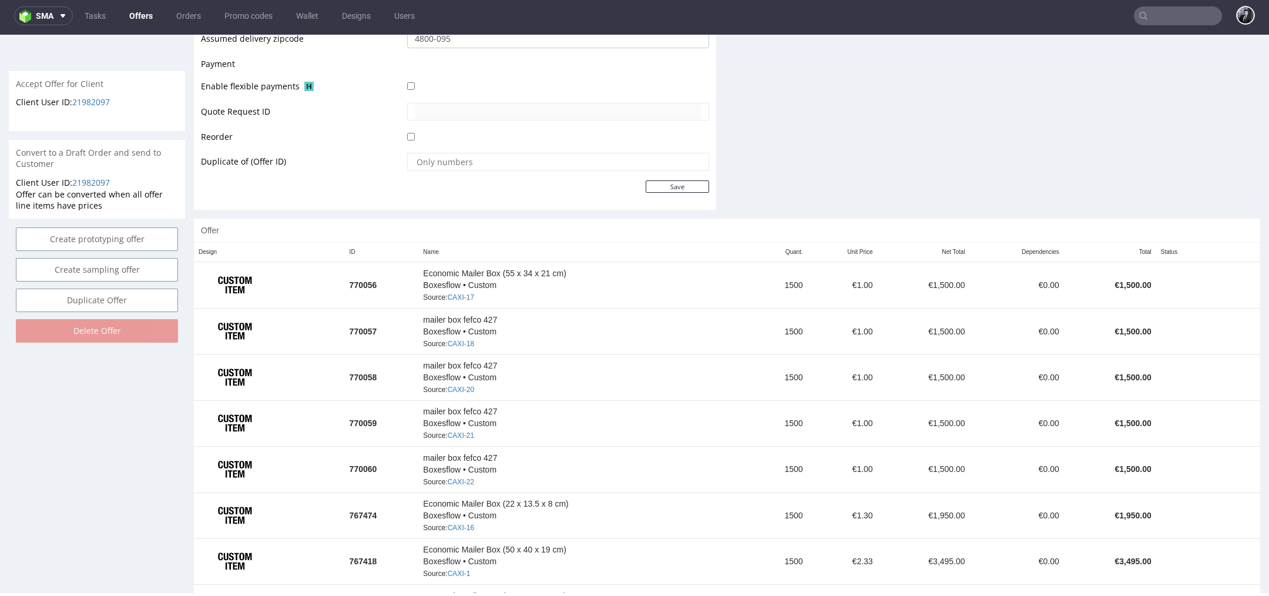
scroll to position [511, 0]
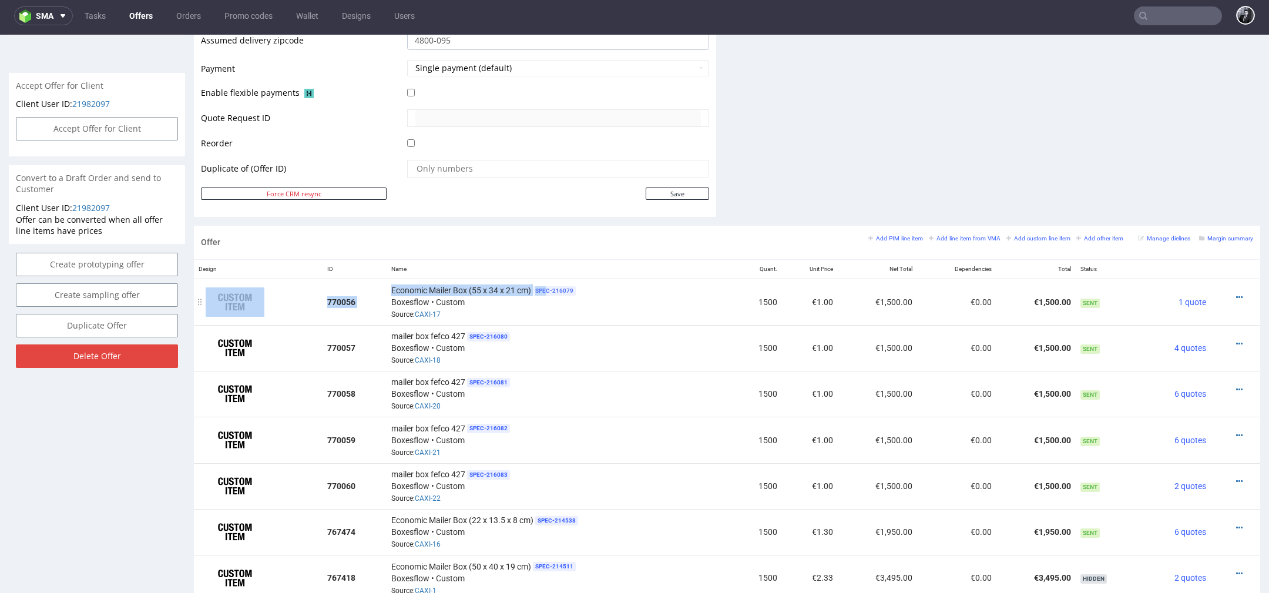
drag, startPoint x: 425, startPoint y: 274, endPoint x: 544, endPoint y: 286, distance: 119.2
click at [544, 286] on div "Economic Mailer Box (55 x 34 x 21 cm) SPEC- 216079 Boxesflow • Custom Source: C…" at bounding box center [560, 302] width 338 height 36
click at [531, 310] on div "Economic Mailer Box (55 x 34 x 21 cm) SPEC- 216079 Boxesflow • Custom Source: C…" at bounding box center [560, 302] width 338 height 36
drag, startPoint x: 389, startPoint y: 287, endPoint x: 528, endPoint y: 292, distance: 139.3
click at [528, 292] on span "Economic Mailer Box (55 x 34 x 21 cm)" at bounding box center [461, 290] width 140 height 12
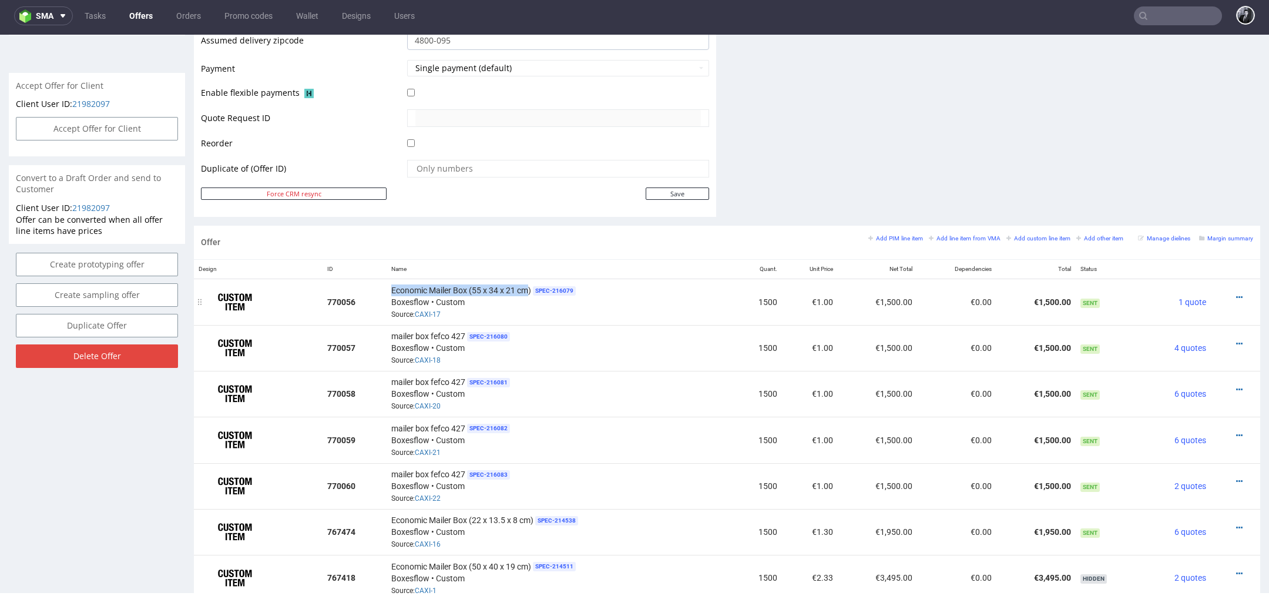
click at [428, 291] on span "Economic Mailer Box (55 x 34 x 21 cm)" at bounding box center [461, 290] width 140 height 12
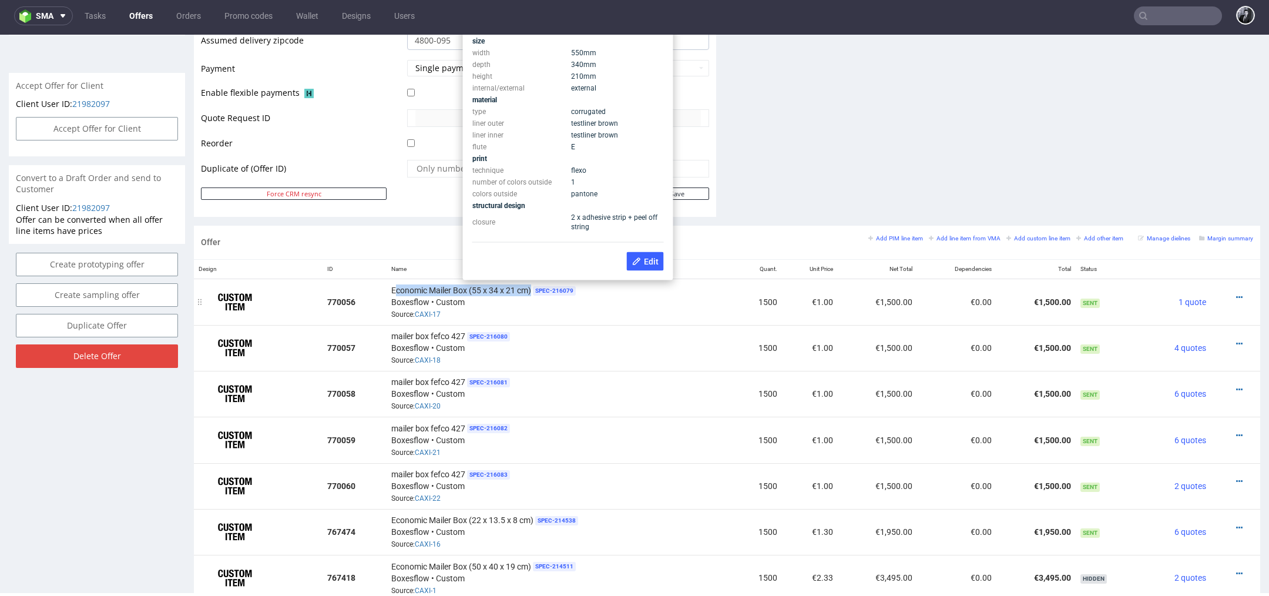
drag, startPoint x: 391, startPoint y: 289, endPoint x: 531, endPoint y: 291, distance: 140.4
click at [531, 291] on div "Economic Mailer Box (55 x 34 x 21 cm) SPEC- 216079 Boxesflow • Custom Source: C…" at bounding box center [560, 302] width 338 height 36
click at [465, 297] on div "Economic Mailer Box (55 x 34 x 21 cm) SPEC- 216079 Boxesflow • Custom Source: C…" at bounding box center [560, 302] width 338 height 36
drag, startPoint x: 389, startPoint y: 287, endPoint x: 530, endPoint y: 290, distance: 141.6
click at [530, 290] on div "Economic Mailer Box (55 x 34 x 21 cm) SPEC- 216079 Boxesflow • Custom Source: C…" at bounding box center [560, 302] width 338 height 36
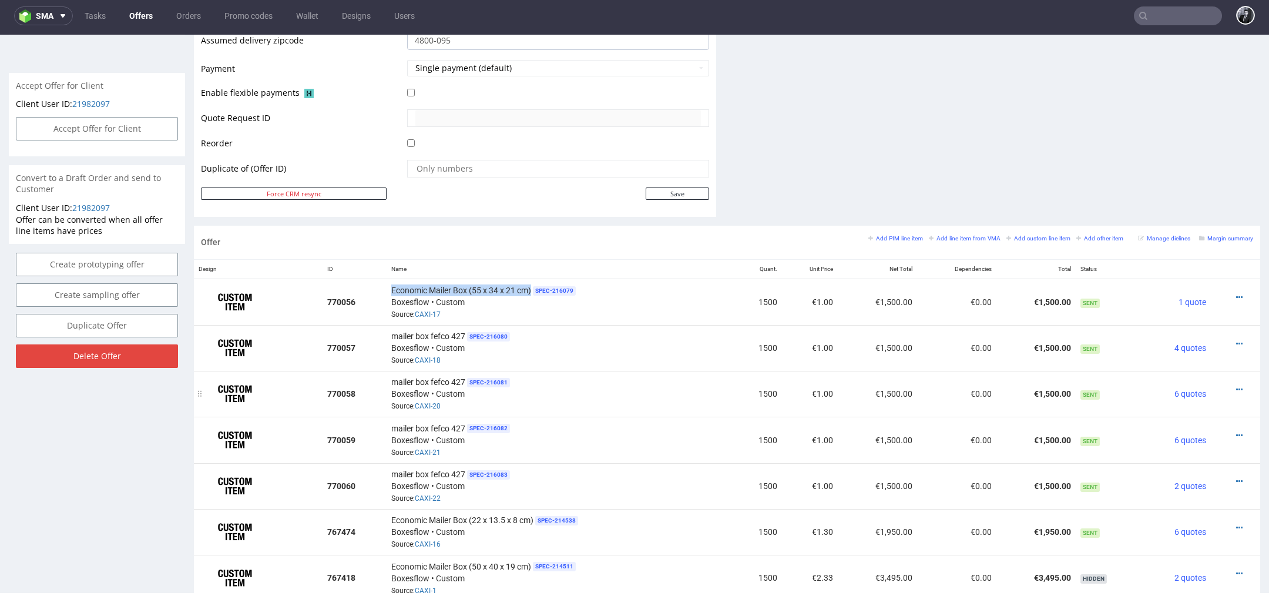
copy span "Economic Mailer Box (55 x 34 x 21 cm)"
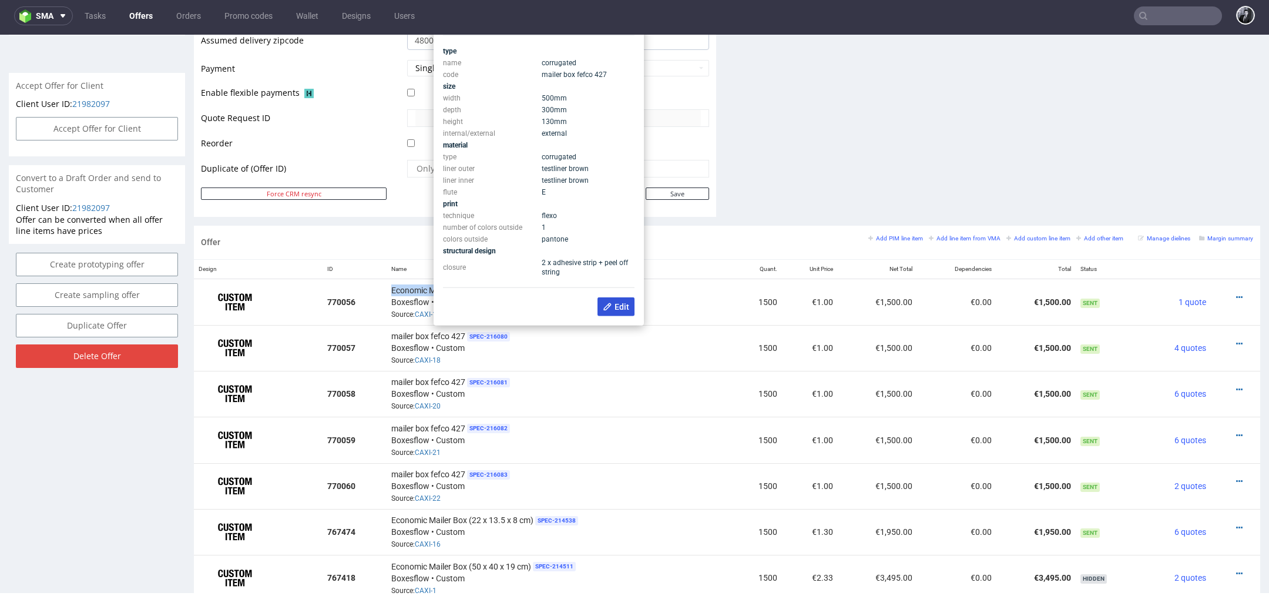
click at [622, 300] on button "Edit" at bounding box center [615, 306] width 37 height 19
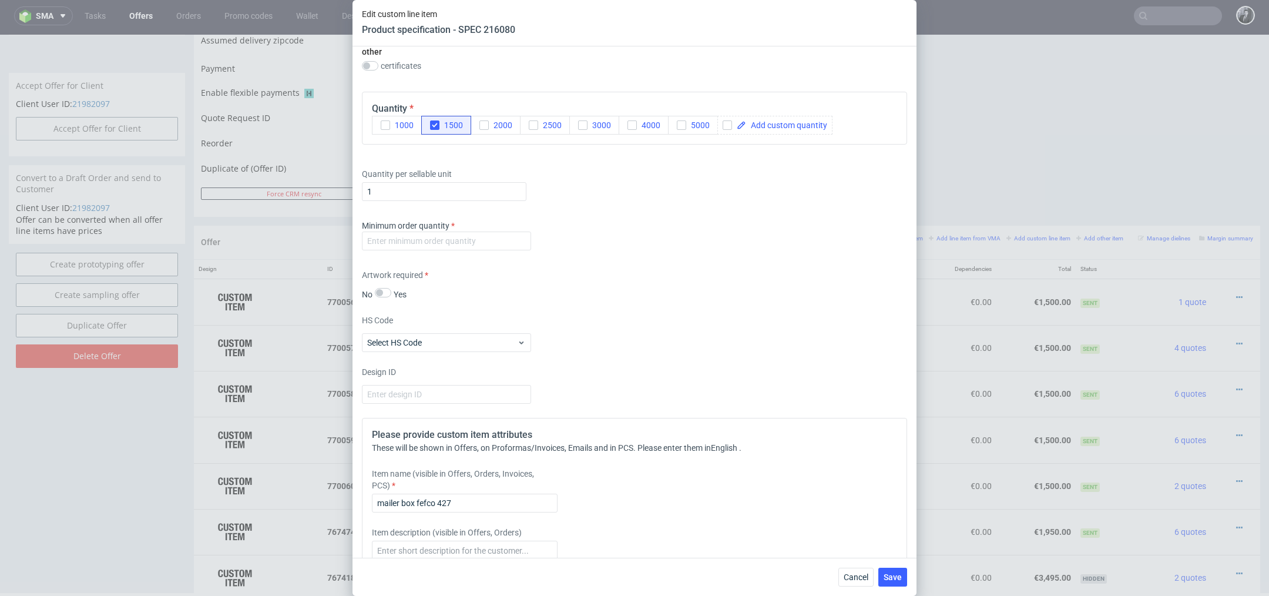
scroll to position [845, 0]
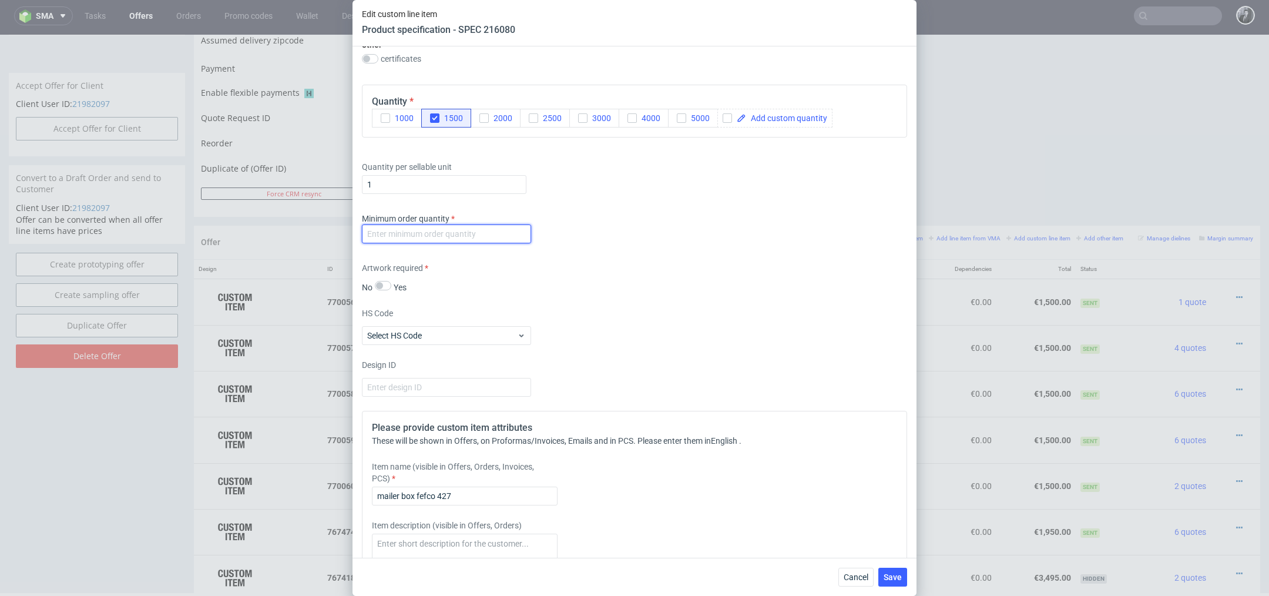
click at [499, 234] on input "number" at bounding box center [446, 233] width 169 height 19
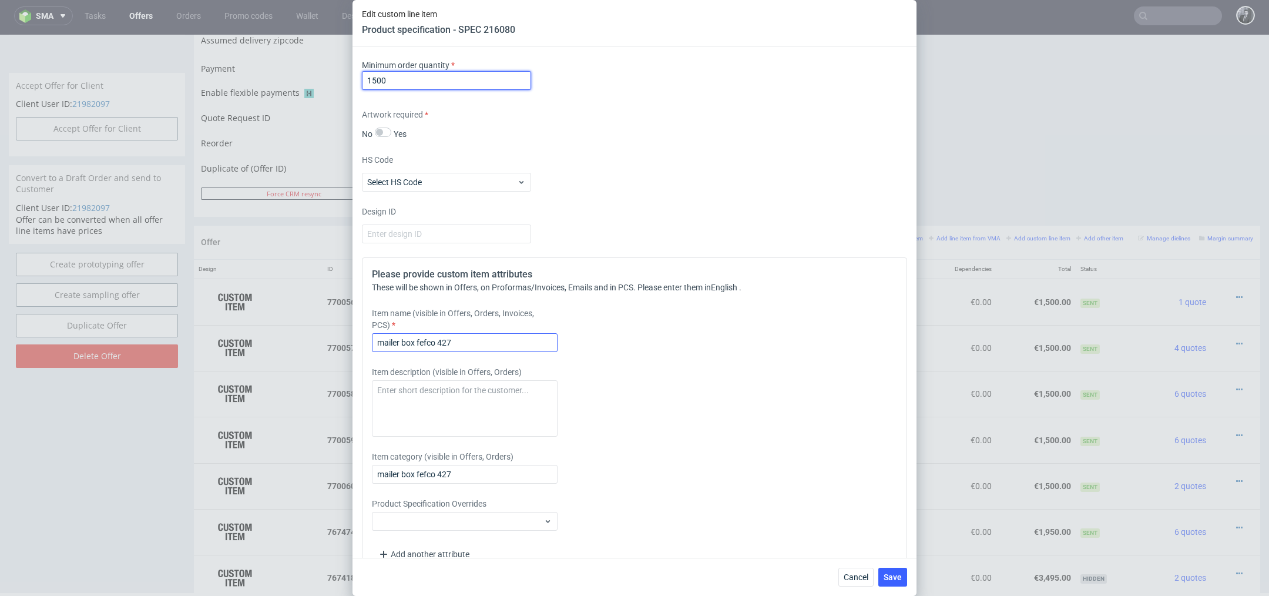
type input "1500"
drag, startPoint x: 479, startPoint y: 338, endPoint x: 347, endPoint y: 337, distance: 131.6
click at [347, 337] on div "Edit custom line item Product specification - SPEC 216080 Supplier Custom Custo…" at bounding box center [634, 298] width 1269 height 596
paste input "Economic Mailer Box (55 x 34 x 21 cm)"
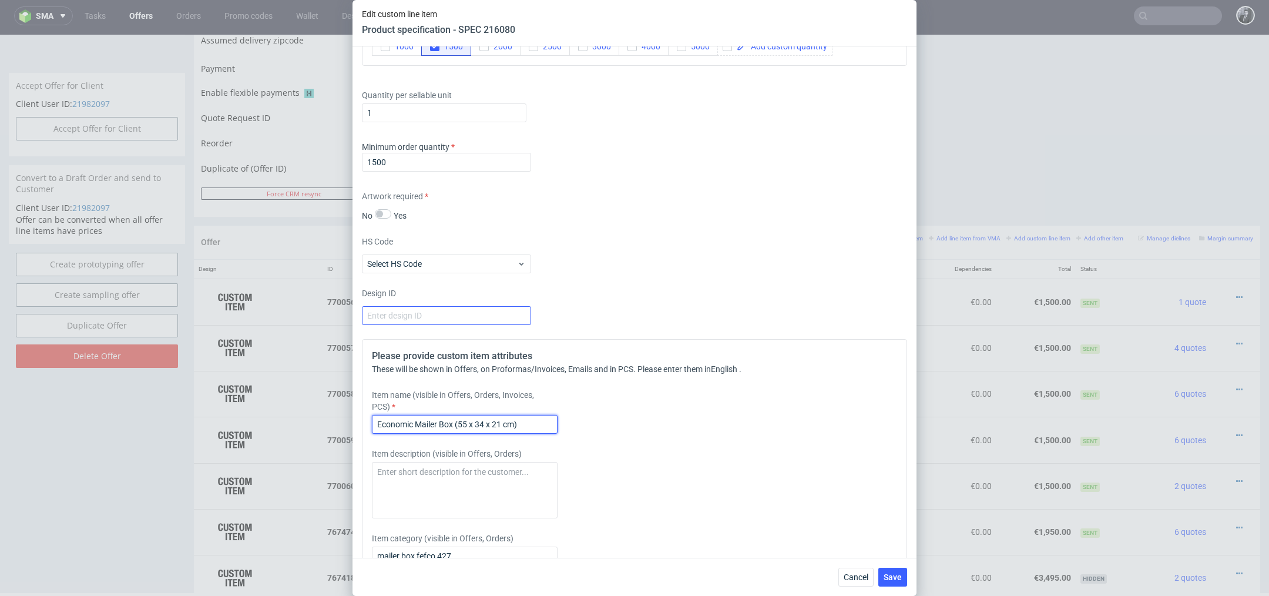
scroll to position [919, 0]
click at [469, 425] on input "Economic Mailer Box (55 x 34 x 21 cm)" at bounding box center [465, 421] width 186 height 19
click at [466, 421] on input "Economic Mailer Box (55 x 34 x 21 cm)" at bounding box center [465, 421] width 186 height 19
type input "Economic Mailer Box (50 x 30 x 13 cm)"
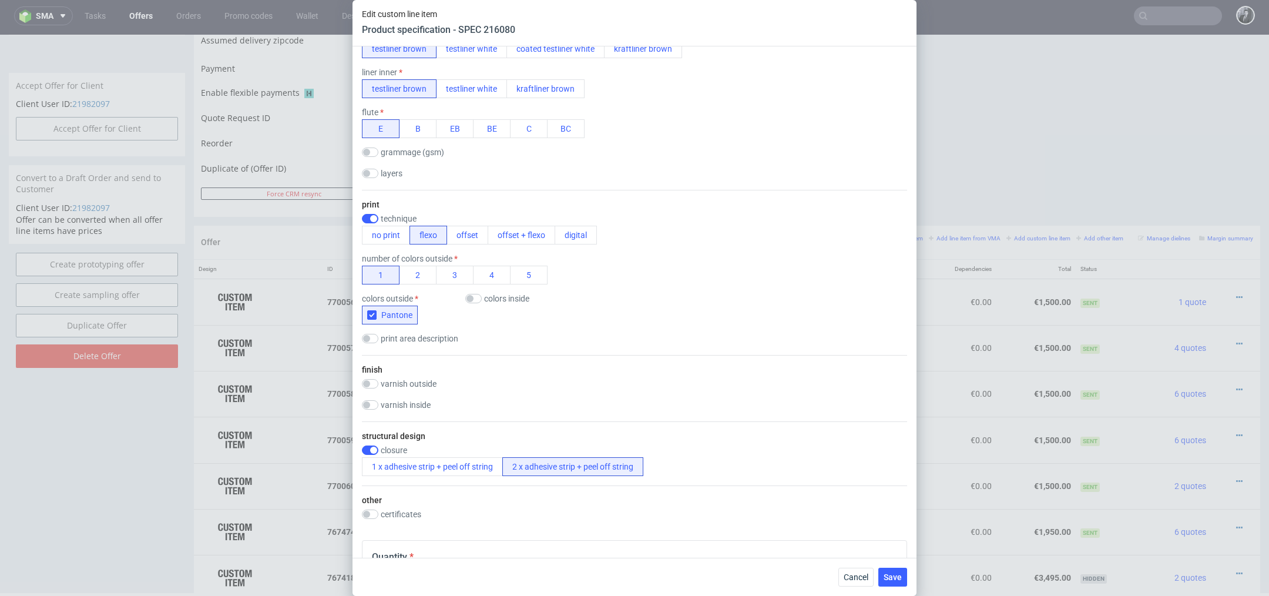
scroll to position [1022, 0]
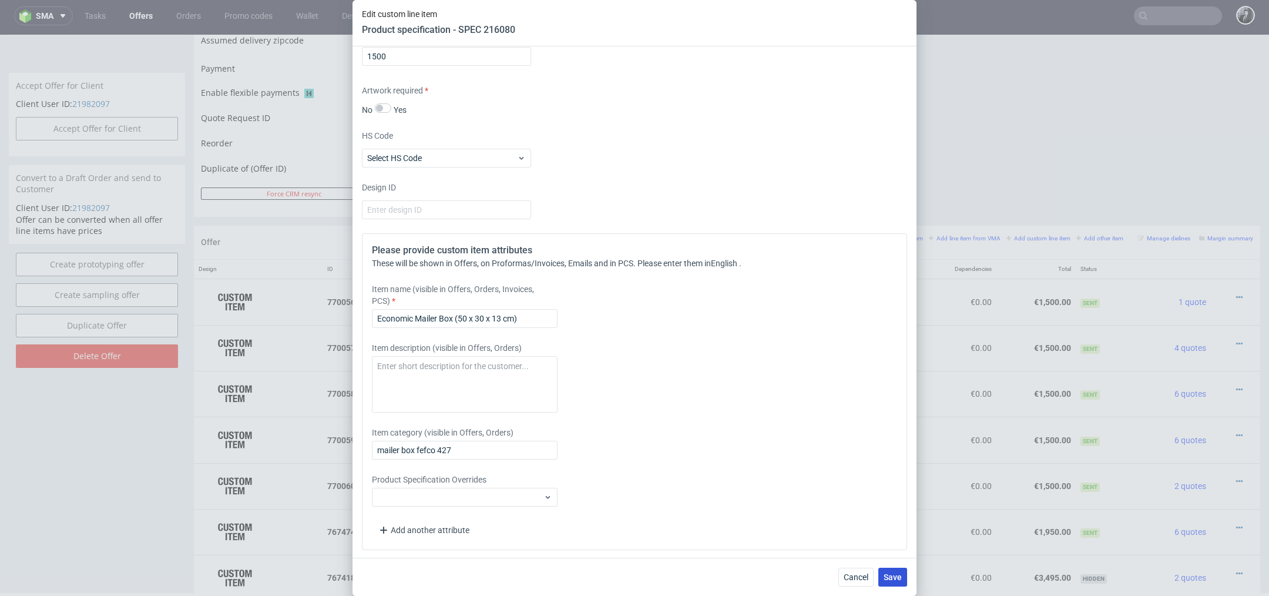
click at [900, 579] on span "Save" at bounding box center [892, 577] width 18 height 8
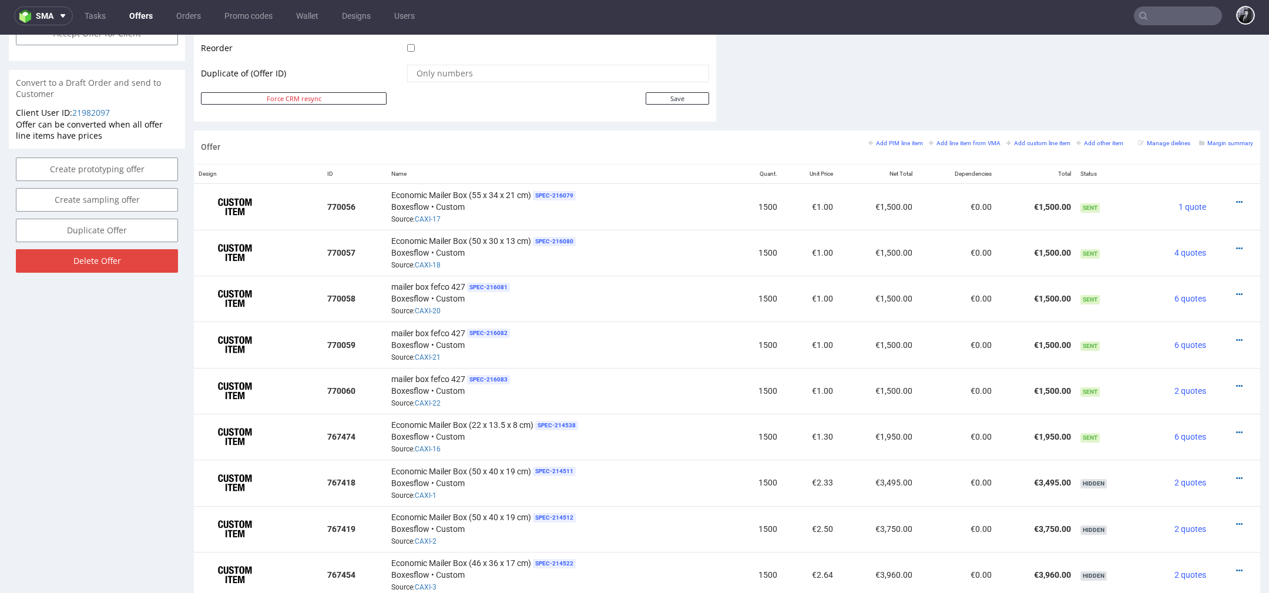
scroll to position [606, 0]
drag, startPoint x: 531, startPoint y: 238, endPoint x: 388, endPoint y: 241, distance: 143.3
click at [391, 241] on div "Economic Mailer Box (50 x 30 x 13 cm) SPEC- 216080 Boxesflow • Custom Source: C…" at bounding box center [560, 253] width 338 height 36
copy span "Economic Mailer Box (50 x 30 x 13 cm)"
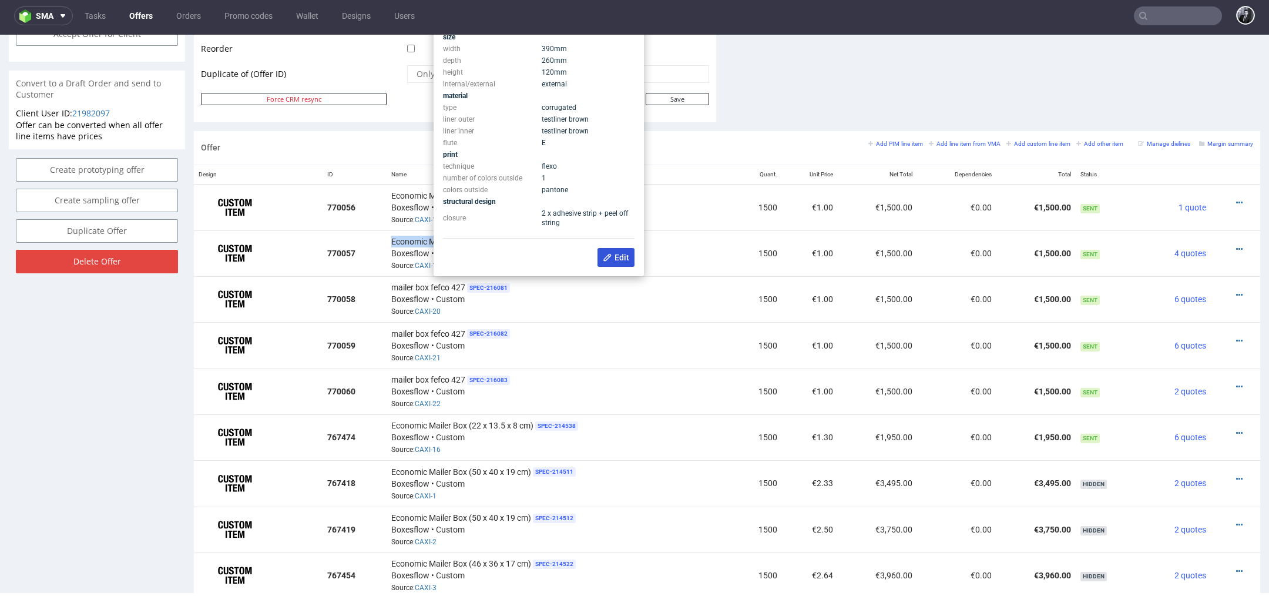
click at [616, 255] on span "Edit" at bounding box center [616, 257] width 26 height 9
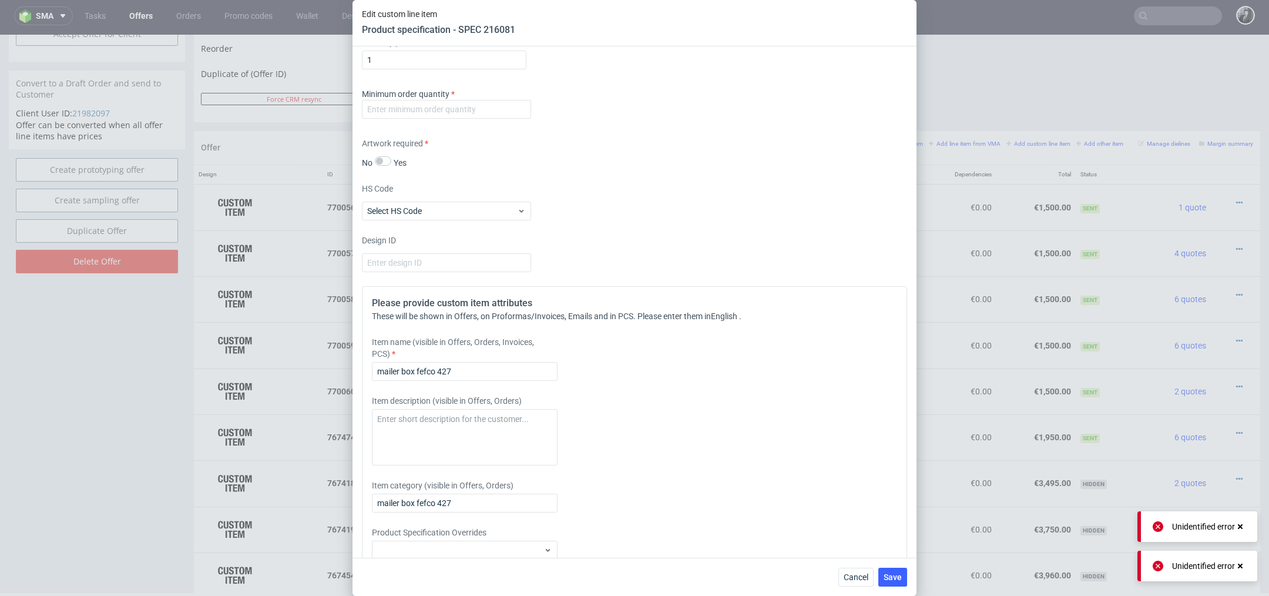
scroll to position [969, 0]
click at [423, 116] on input "number" at bounding box center [446, 109] width 169 height 19
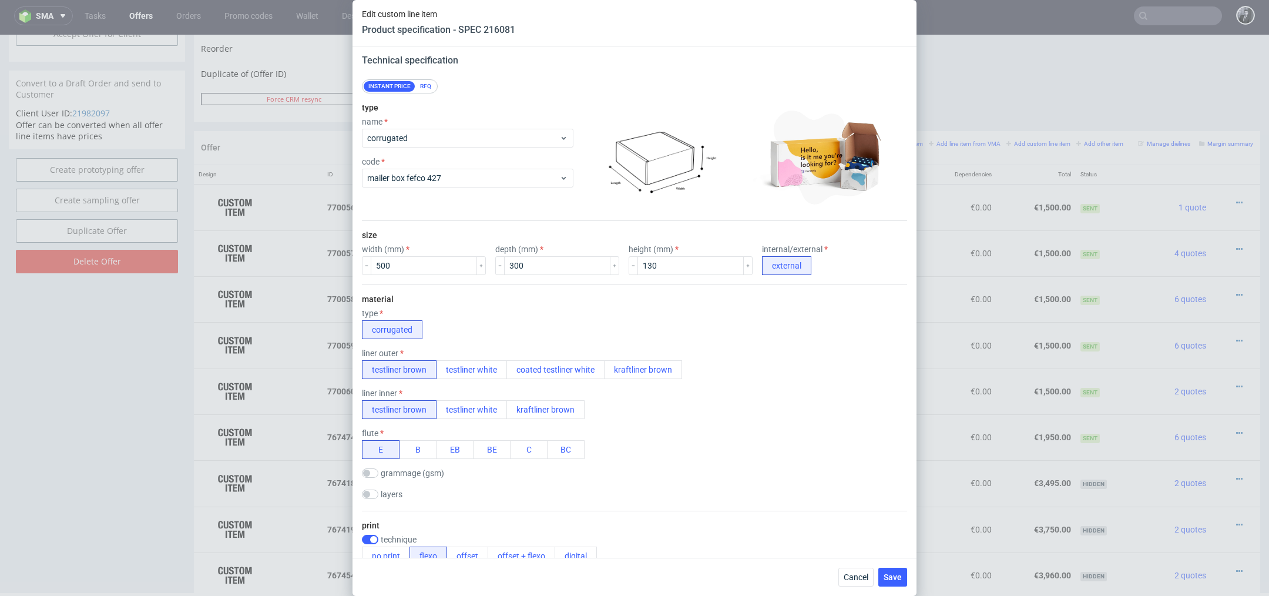
scroll to position [68, 0]
type input "1500"
click at [855, 580] on span "Cancel" at bounding box center [855, 577] width 25 height 8
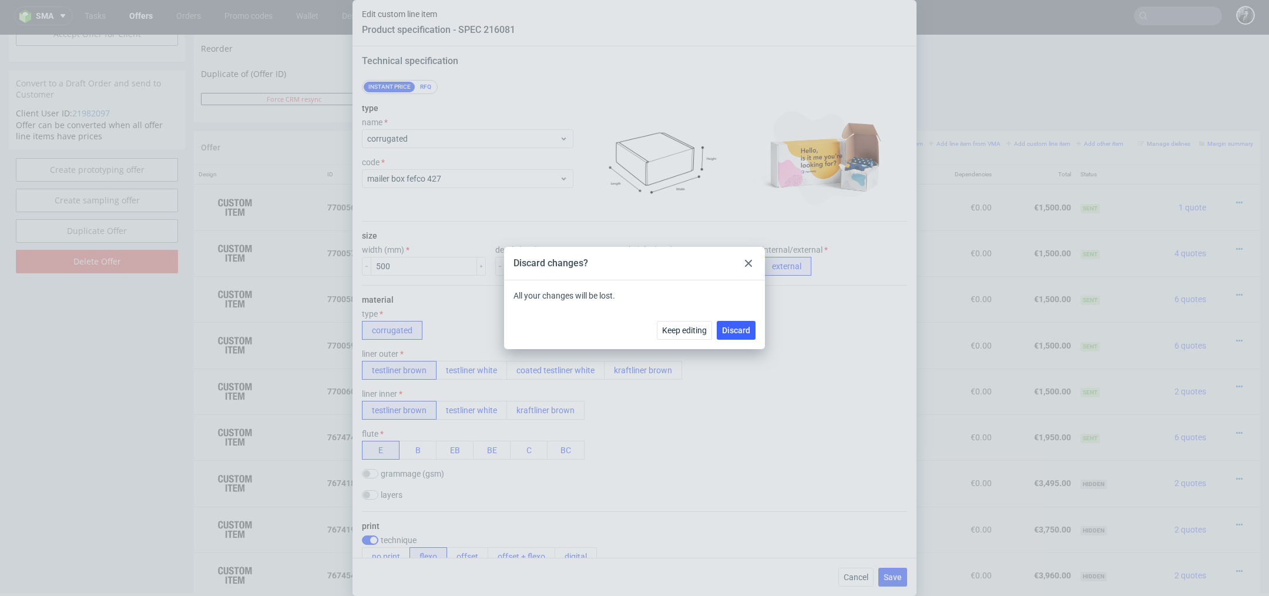
click at [750, 264] on icon at bounding box center [748, 263] width 7 height 7
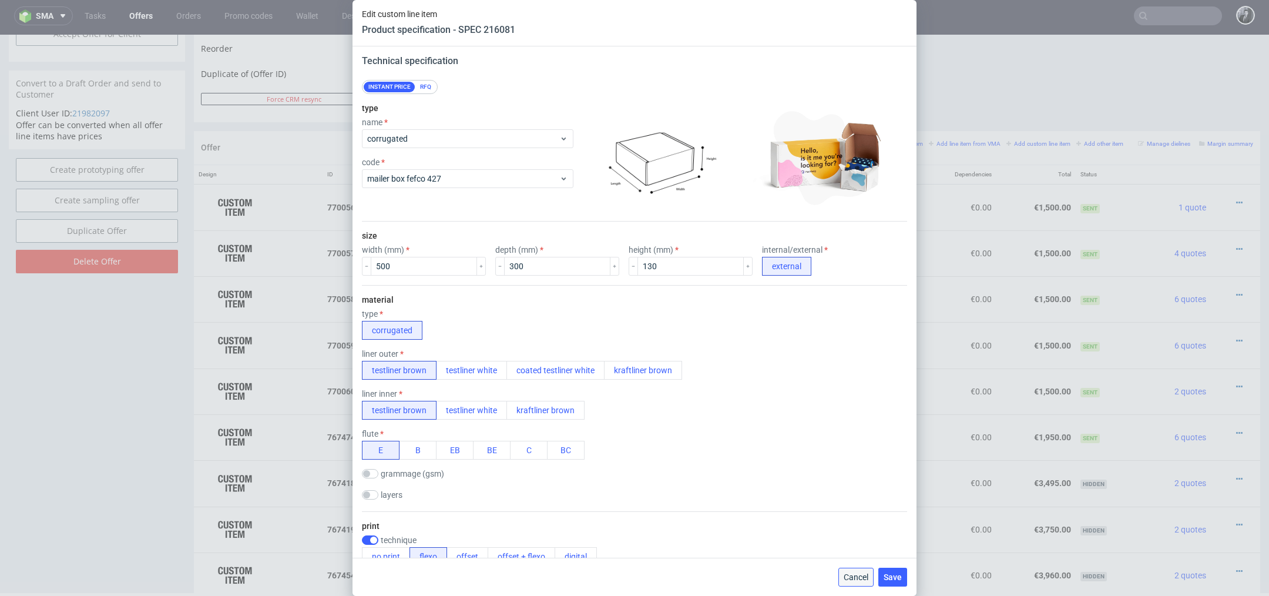
click at [859, 574] on span "Cancel" at bounding box center [855, 577] width 25 height 8
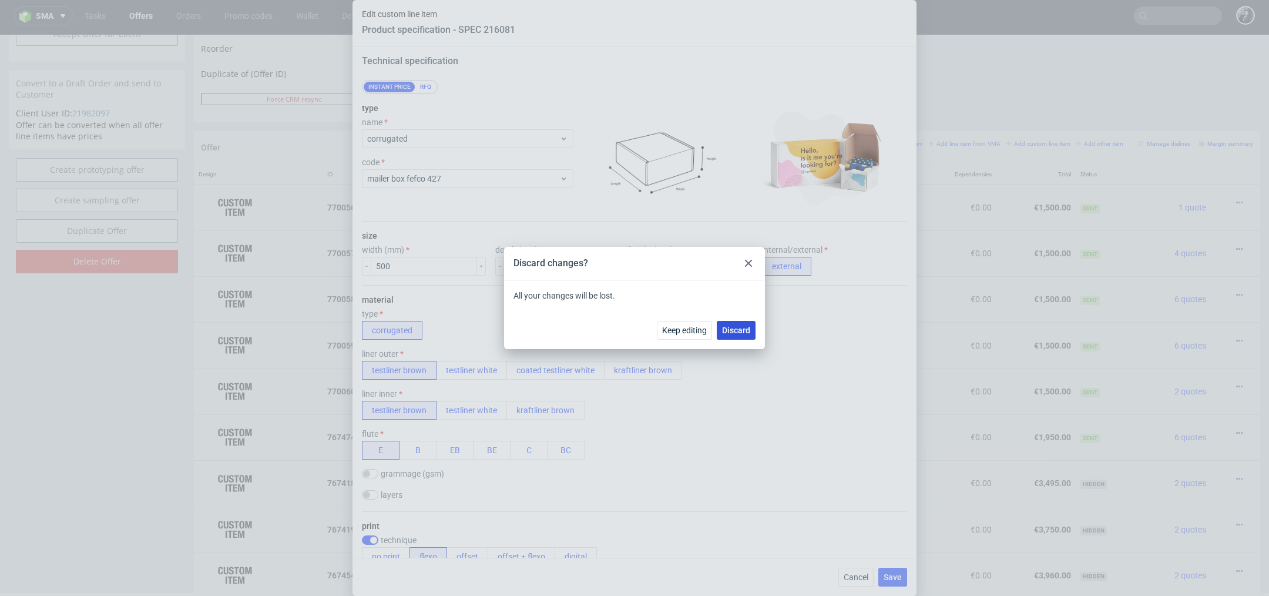
click at [741, 327] on span "Discard" at bounding box center [736, 330] width 28 height 8
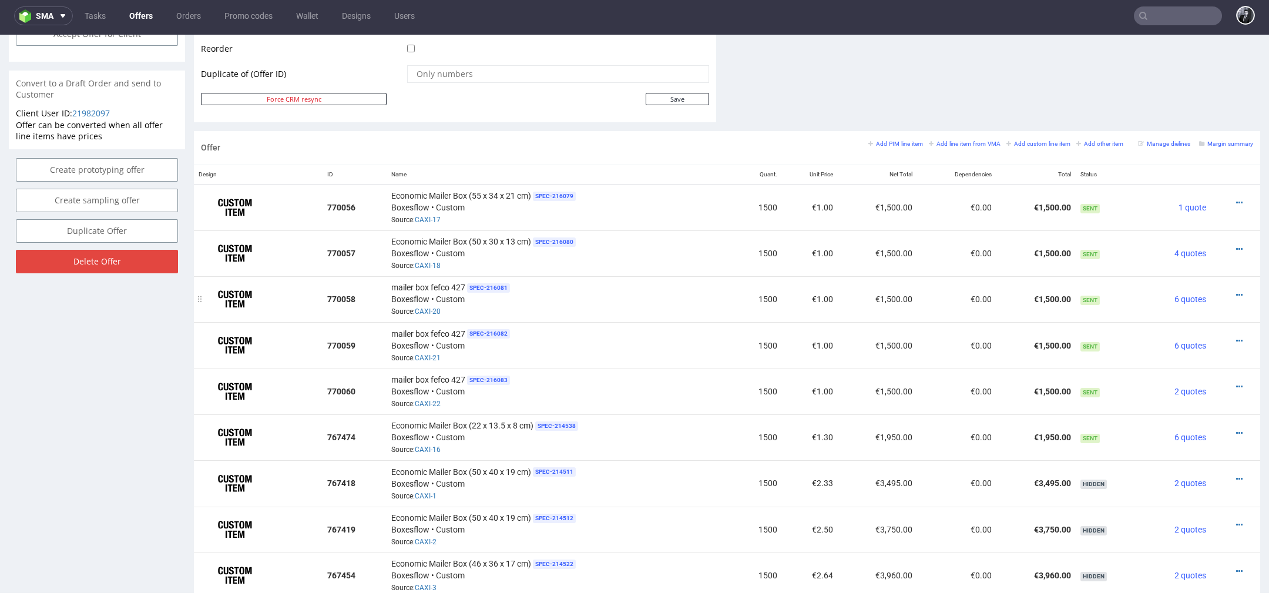
click at [602, 294] on div "mailer box fefco 427 SPEC- 216081 Boxesflow • Custom Source: CAXI-20" at bounding box center [560, 299] width 338 height 36
drag, startPoint x: 389, startPoint y: 237, endPoint x: 530, endPoint y: 244, distance: 141.1
click at [530, 244] on span "Economic Mailer Box (50 x 30 x 13 cm)" at bounding box center [461, 242] width 140 height 12
copy span "Economic Mailer Box (50 x 30 x 13 cm)"
click at [1236, 291] on icon at bounding box center [1239, 295] width 6 height 8
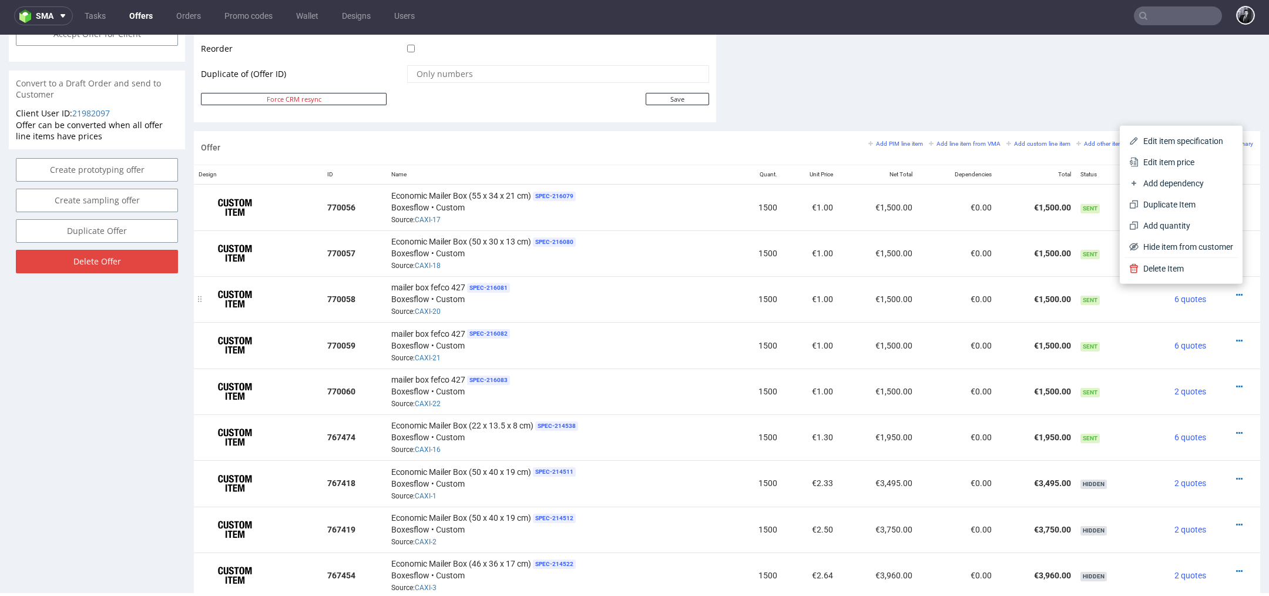
click at [597, 294] on div "mailer box fefco 427 SPEC- 216081 Boxesflow • Custom Source: CAXI-20" at bounding box center [560, 299] width 338 height 36
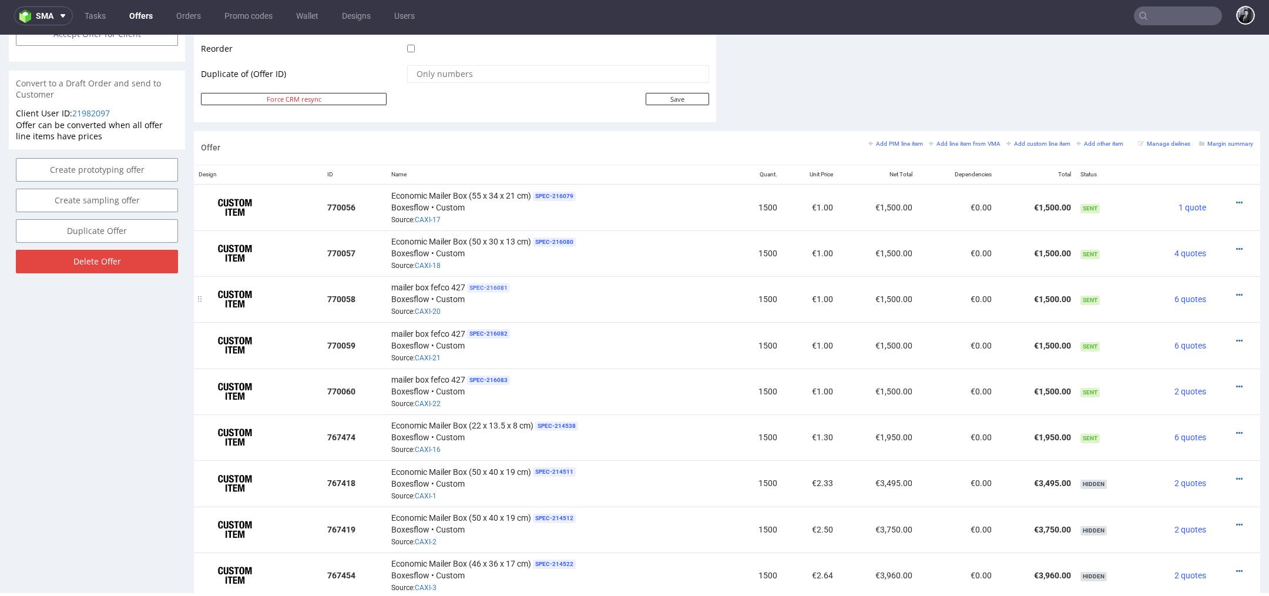
click at [492, 284] on span "SPEC- 216081" at bounding box center [488, 287] width 43 height 9
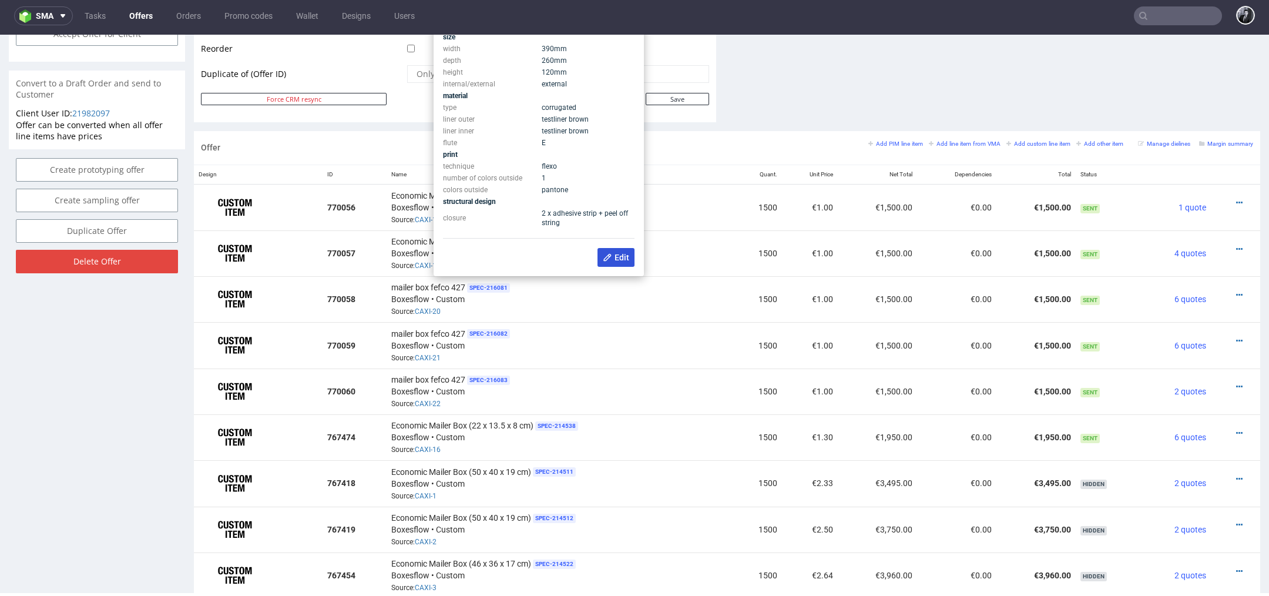
click at [608, 258] on icon at bounding box center [607, 257] width 9 height 9
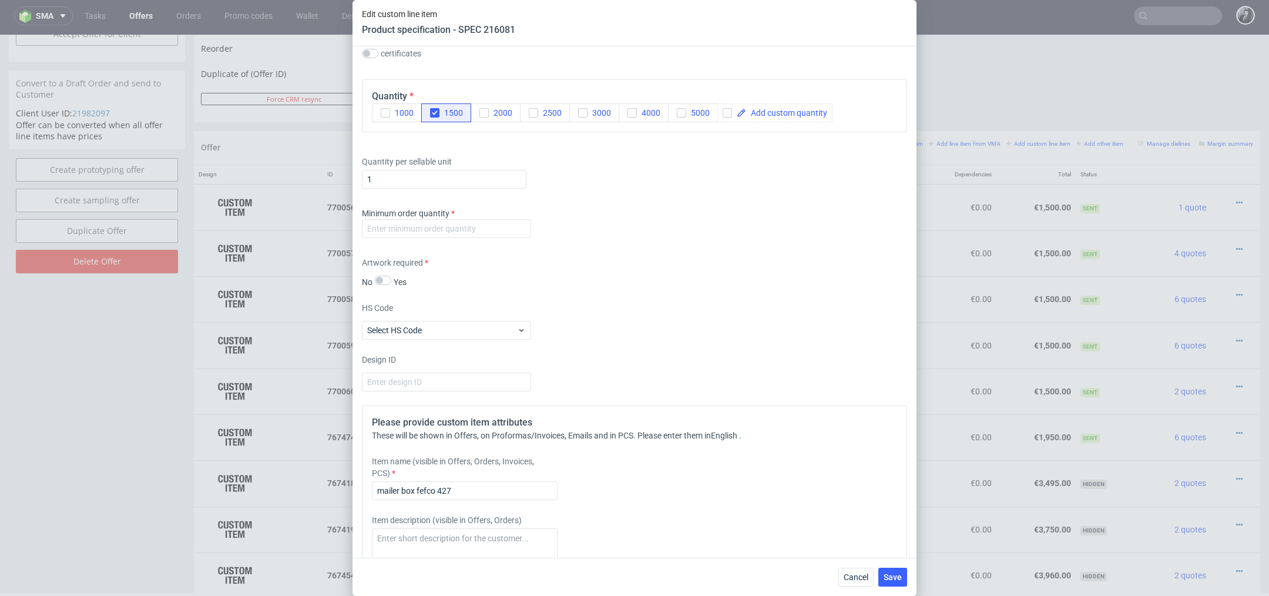
scroll to position [899, 0]
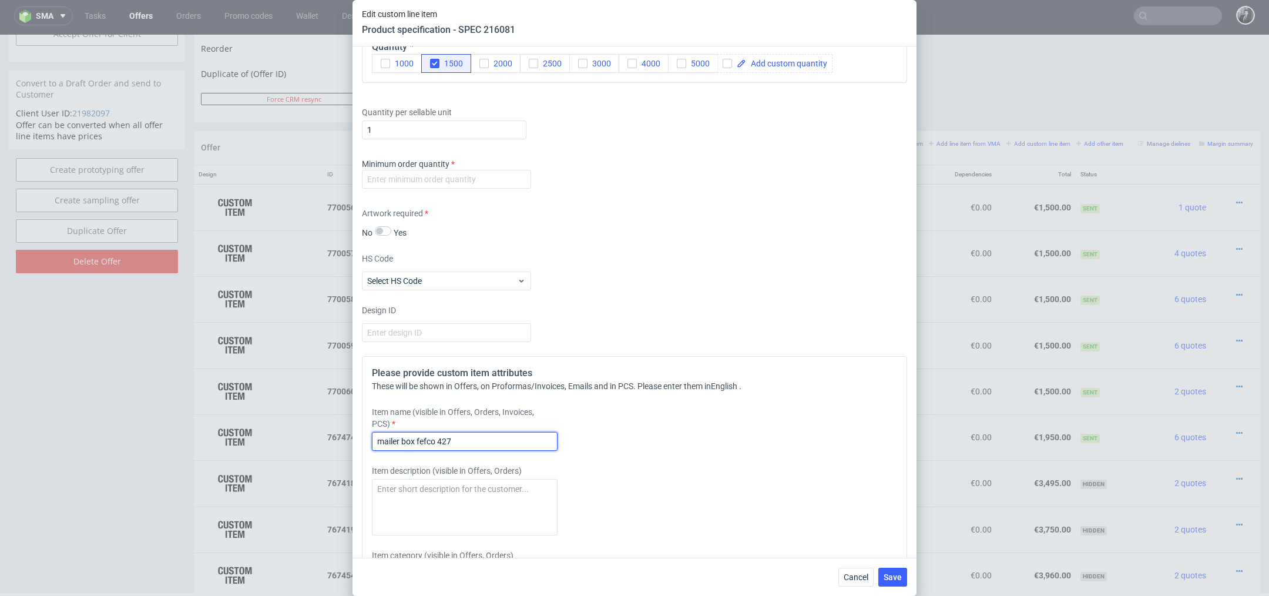
drag, startPoint x: 474, startPoint y: 447, endPoint x: 267, endPoint y: 425, distance: 208.5
click at [270, 426] on div "Edit custom line item Product specification - SPEC 216081 Supplier Custom Custo…" at bounding box center [634, 298] width 1269 height 596
paste input "Economic Mailer Box (50 x 30 x 13 cm)"
click at [469, 441] on input "Economic Mailer Box (50 x 30 x 13 cm)" at bounding box center [465, 441] width 186 height 19
type input "Economic Mailer Box (39 x 26 x 12 cm)"
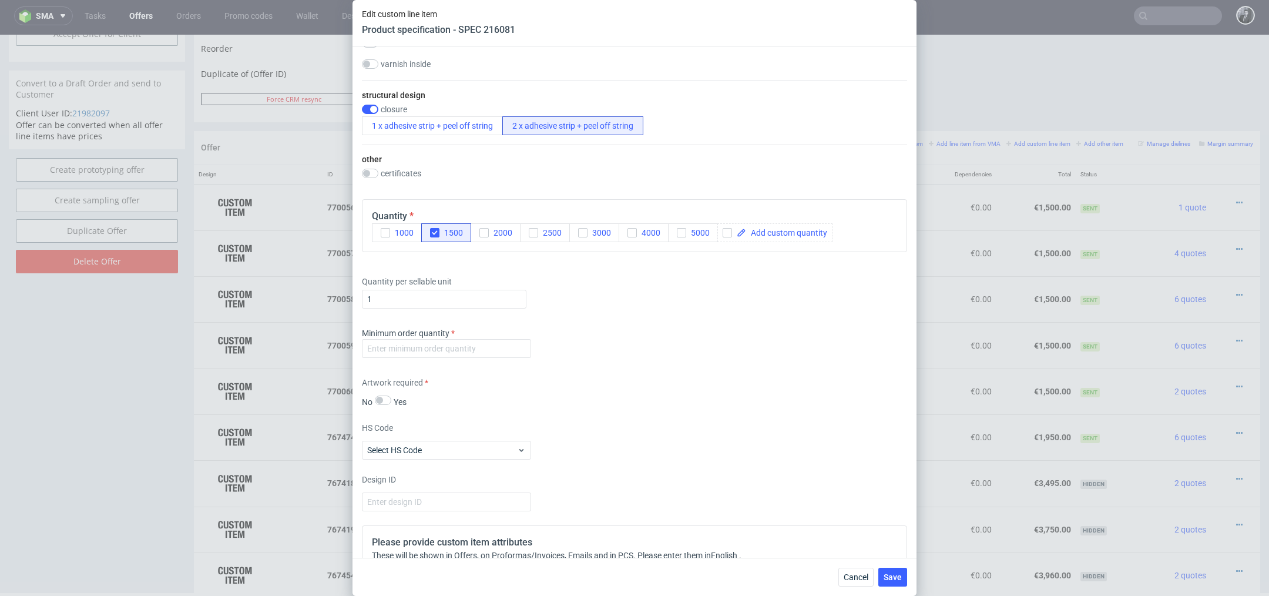
scroll to position [1022, 0]
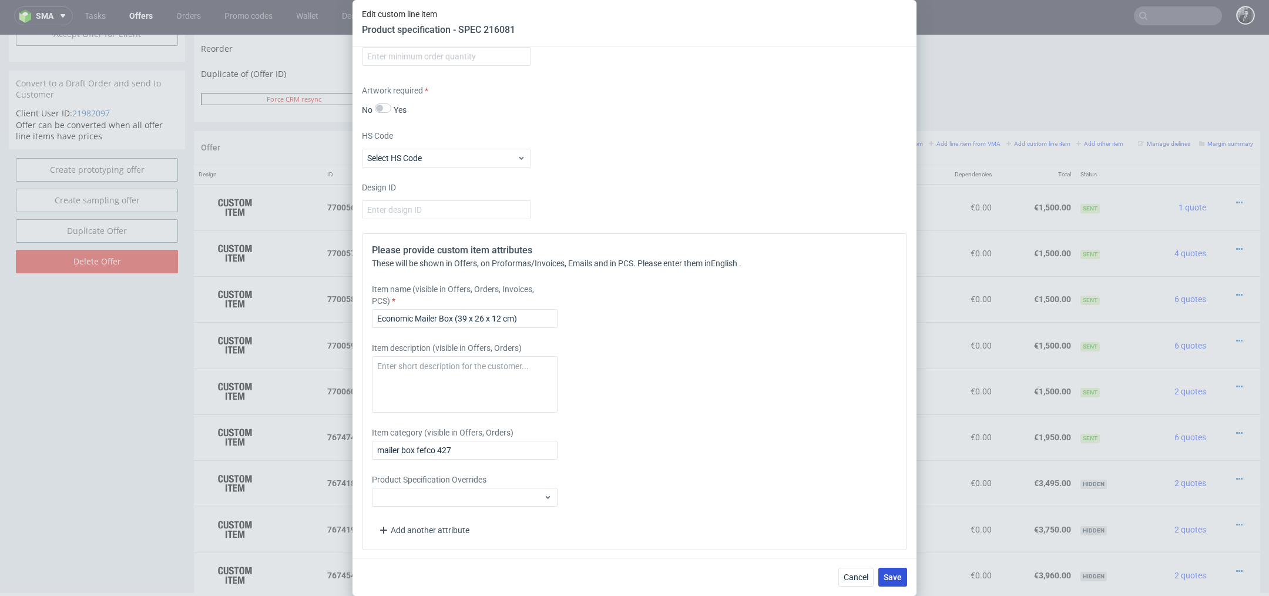
click at [898, 576] on span "Save" at bounding box center [892, 577] width 18 height 8
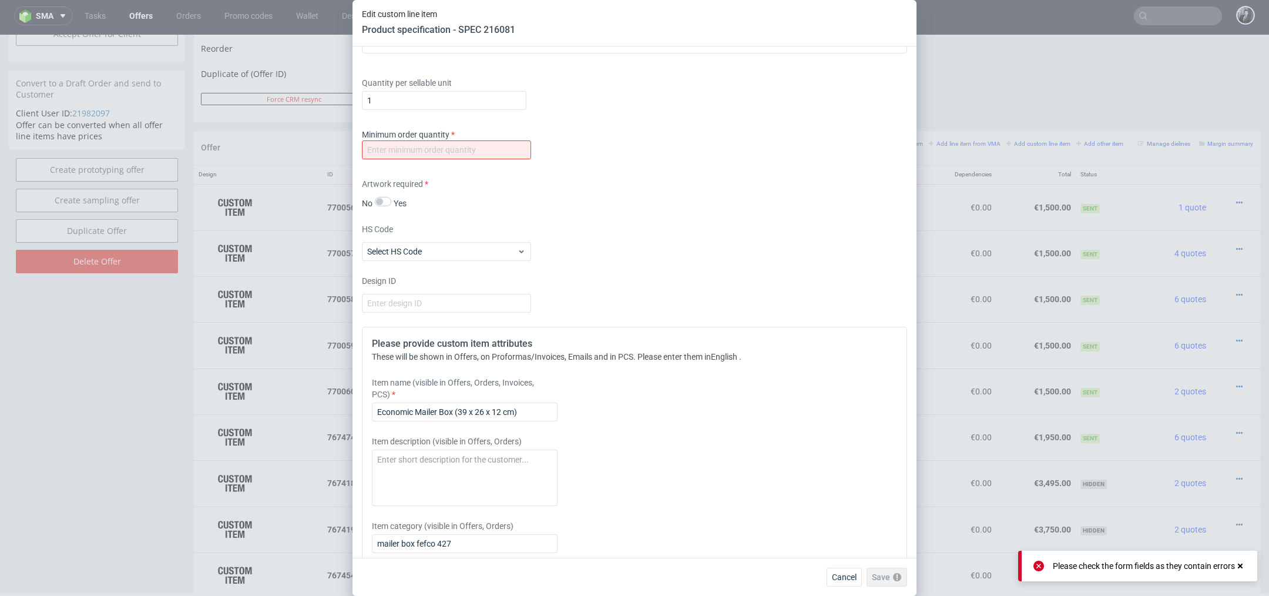
scroll to position [904, 0]
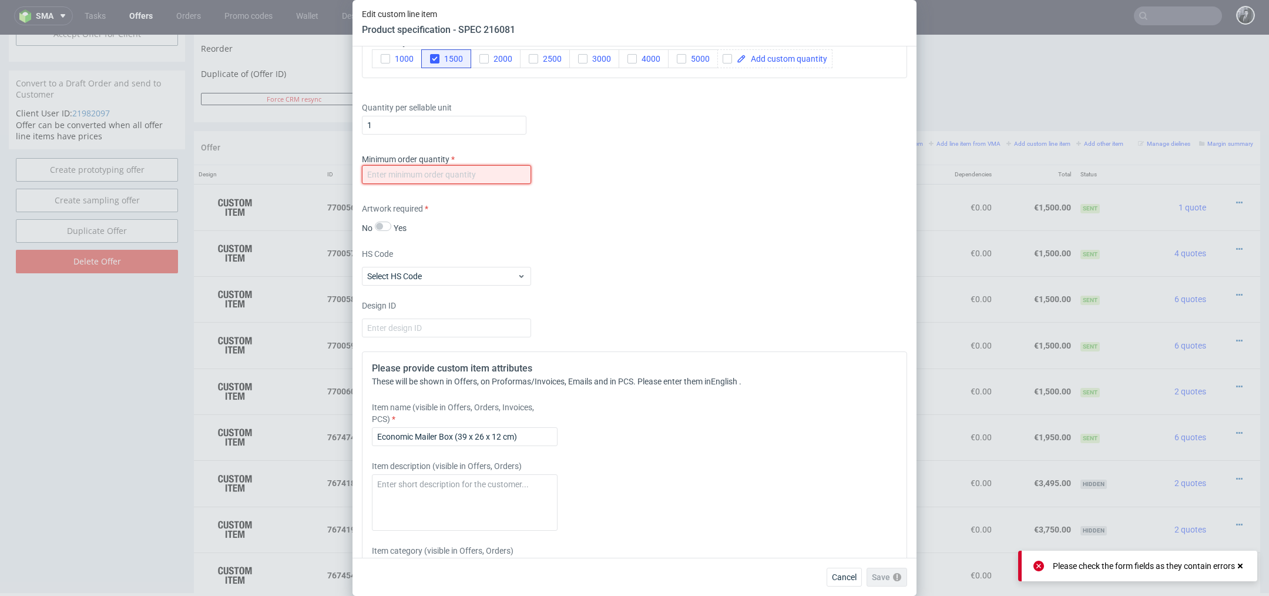
click at [426, 180] on input "number" at bounding box center [446, 174] width 169 height 19
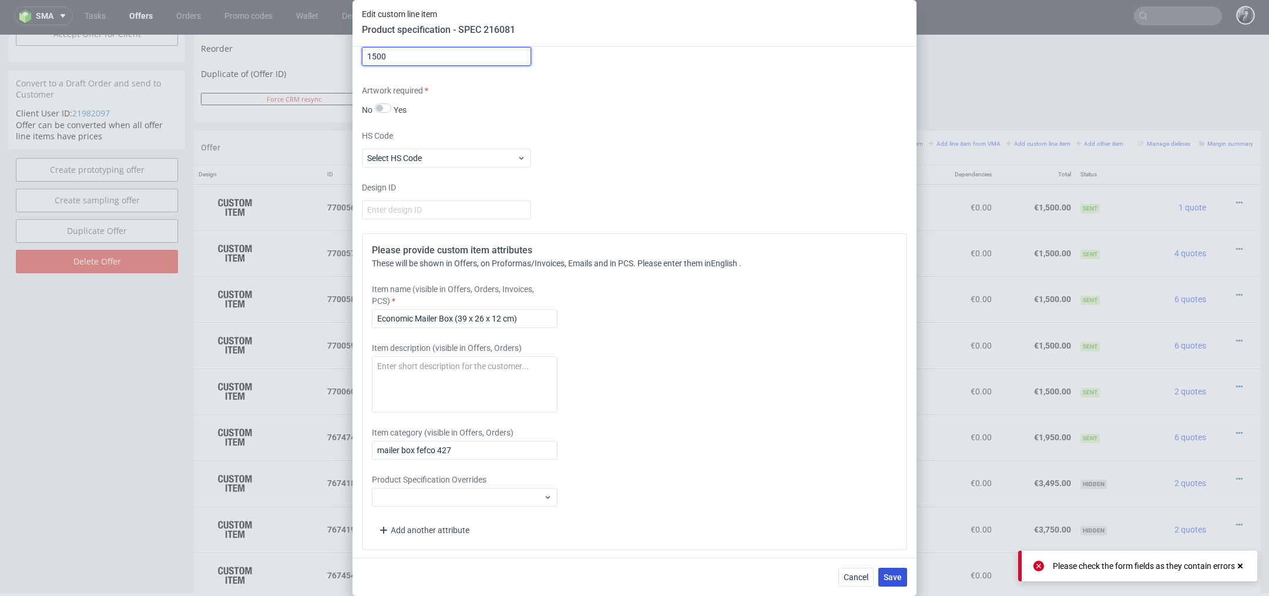
type input "1500"
click at [887, 574] on span "Save" at bounding box center [892, 577] width 18 height 8
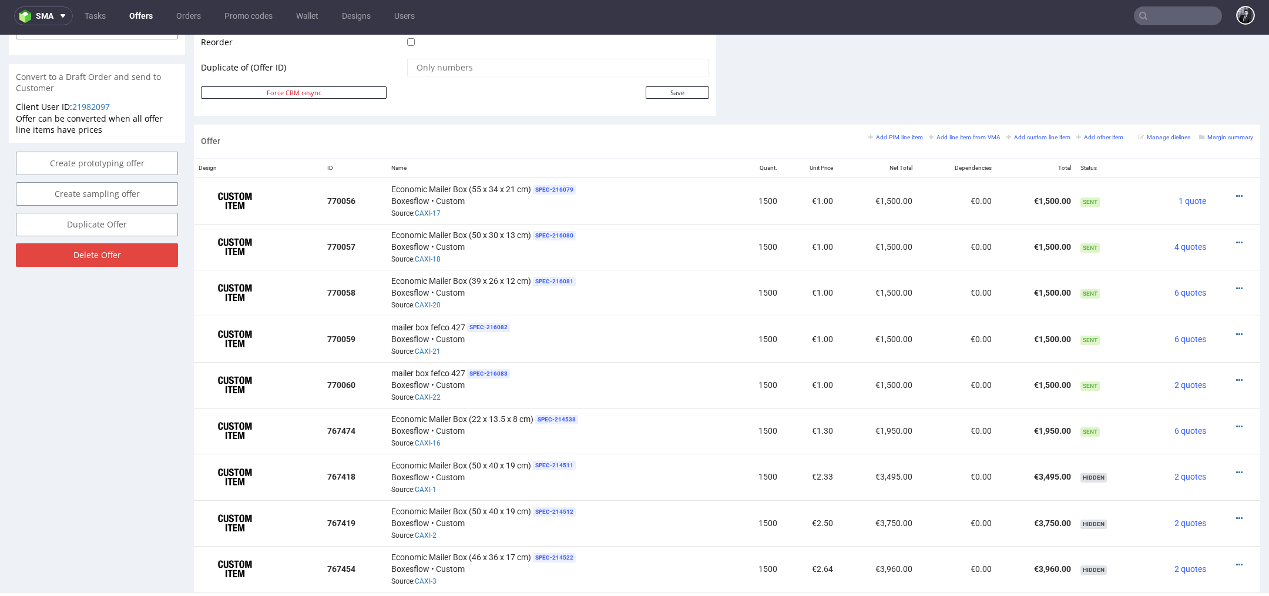
scroll to position [611, 0]
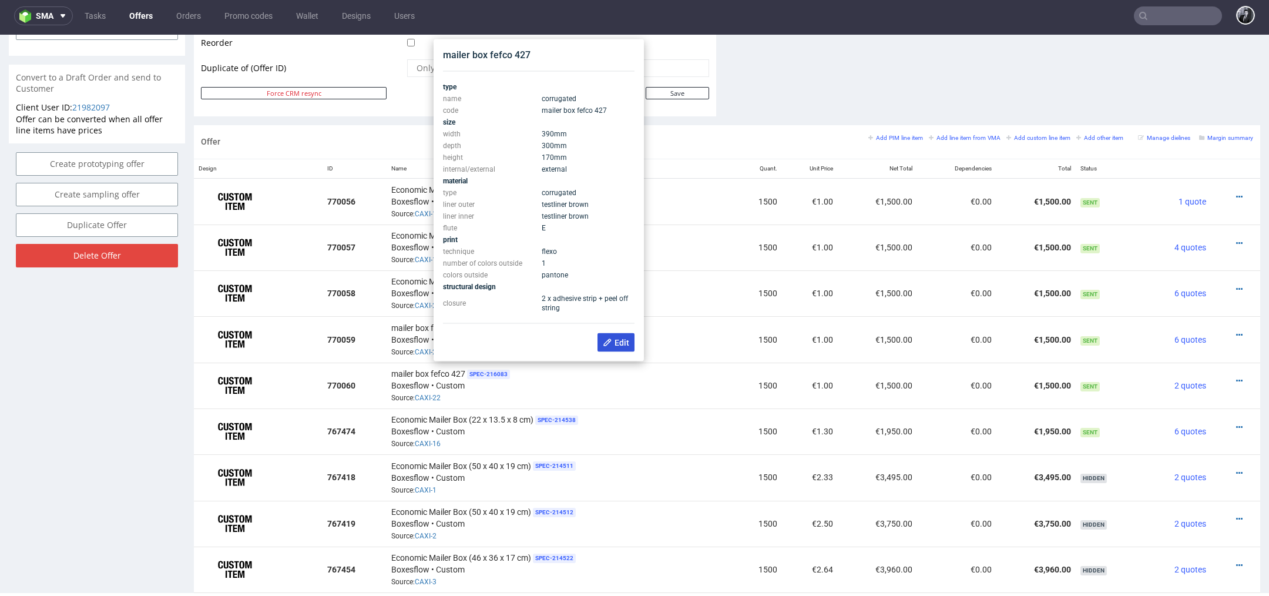
click at [621, 346] on span "Edit" at bounding box center [616, 342] width 26 height 9
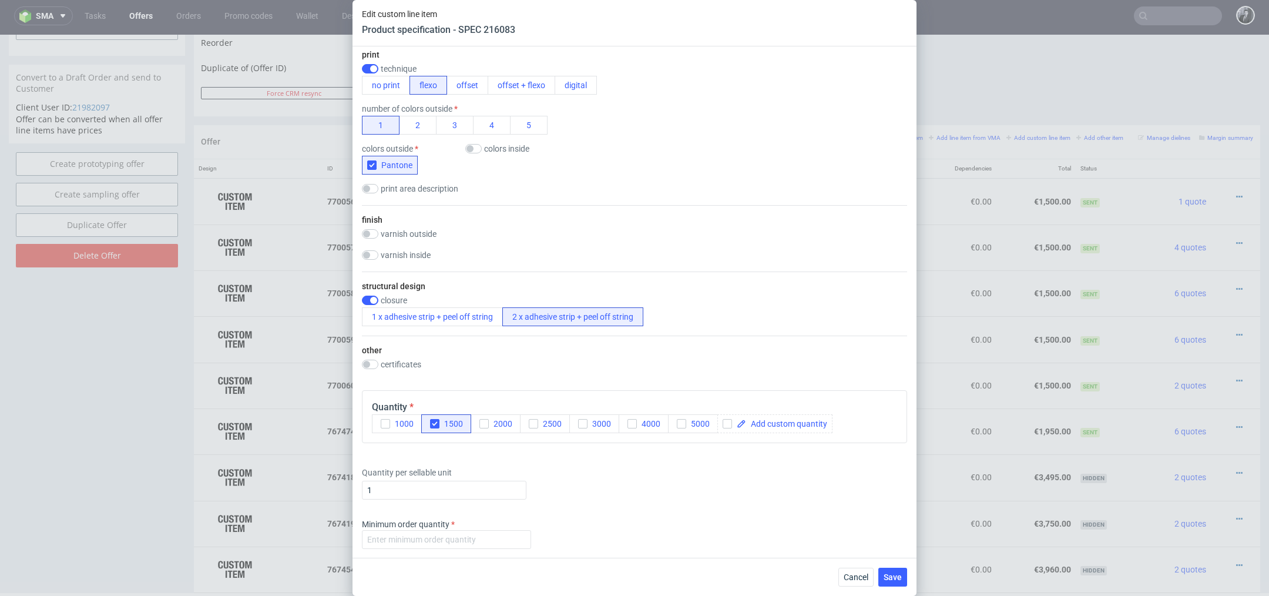
scroll to position [1022, 0]
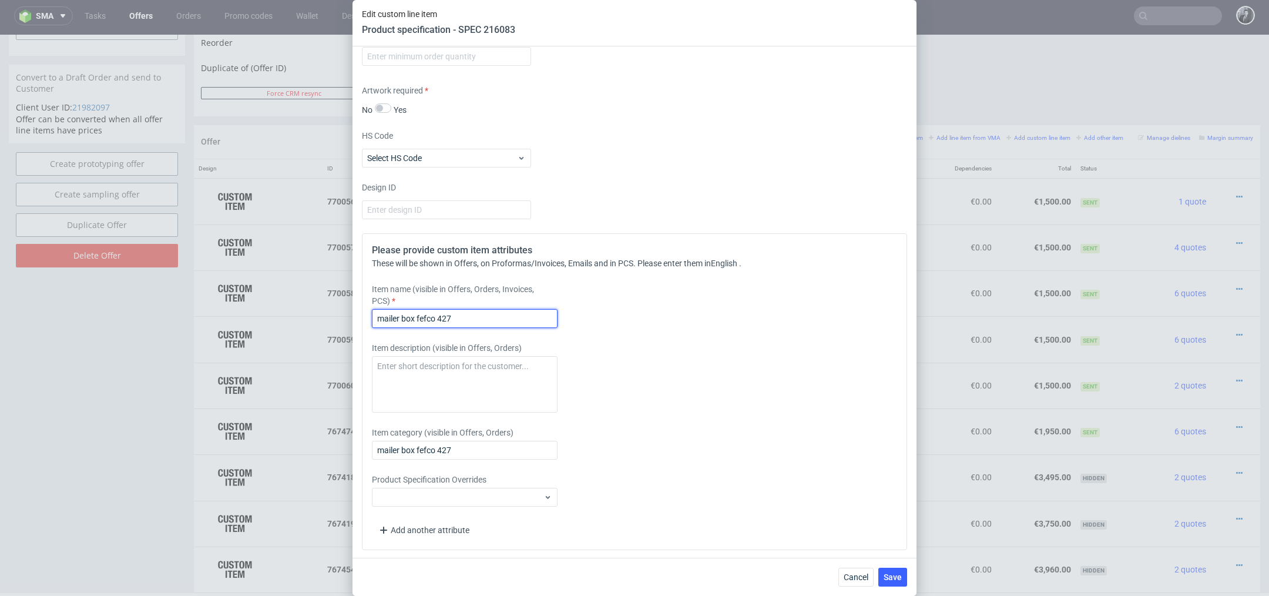
drag, startPoint x: 490, startPoint y: 314, endPoint x: 269, endPoint y: 315, distance: 220.8
click at [269, 315] on div "Edit custom line item Product specification - SPEC 216083 Supplier Custom Custo…" at bounding box center [634, 298] width 1269 height 596
paste input "Economic Mailer Box (50 x 30 x 13 cm)"
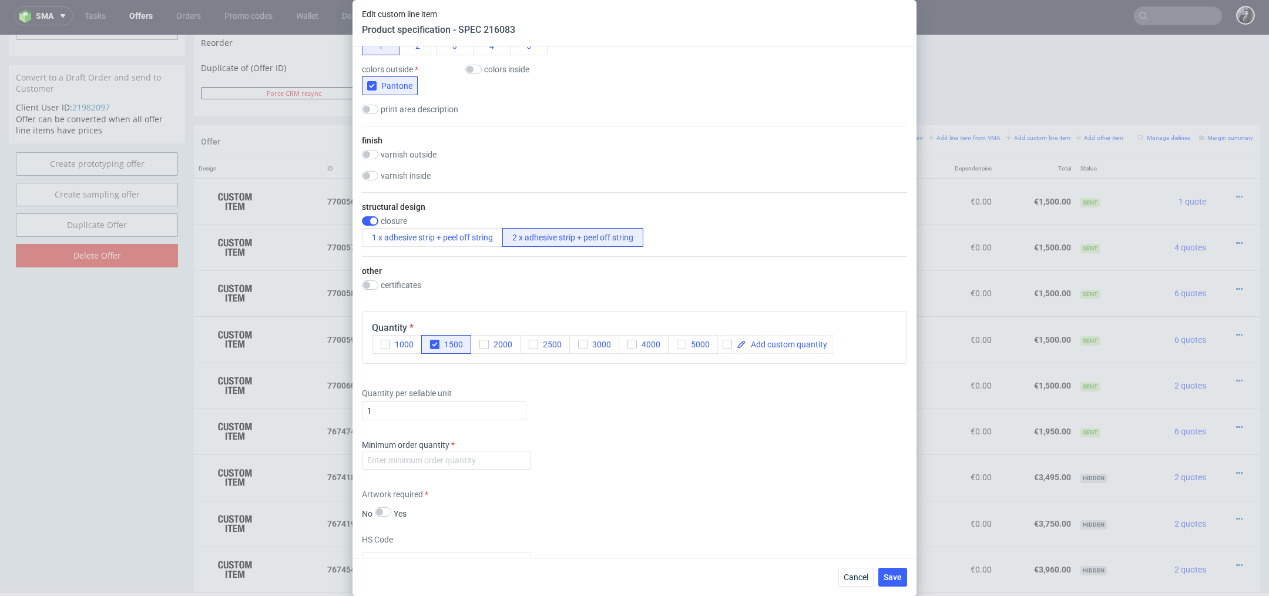
scroll to position [792, 0]
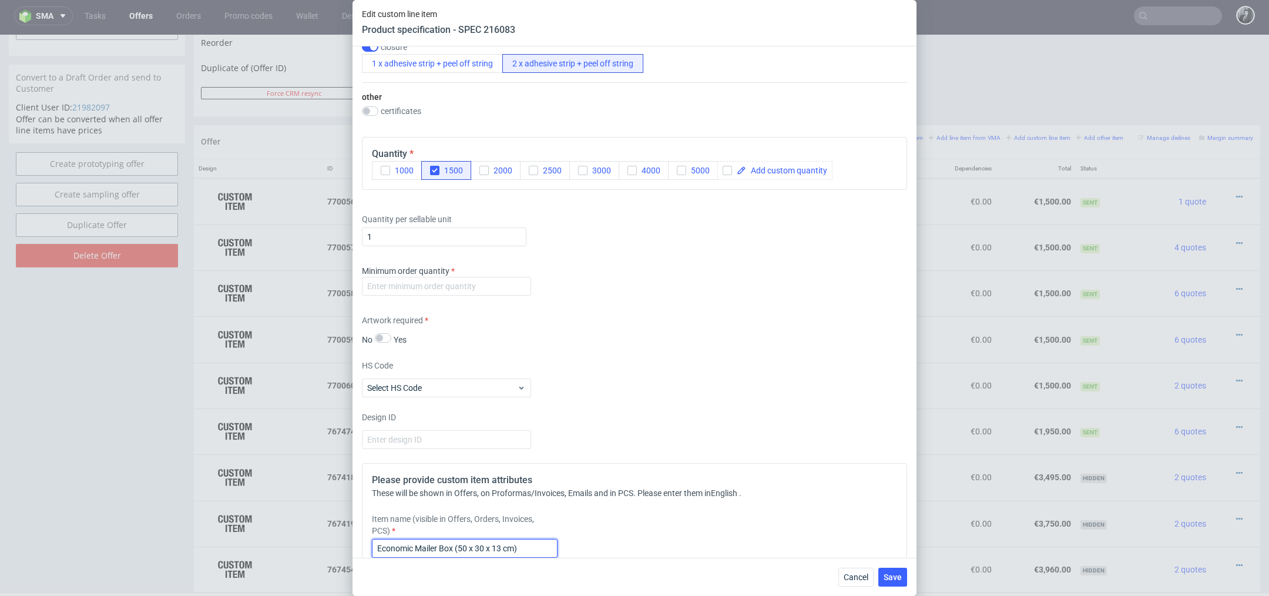
click at [465, 544] on input "Economic Mailer Box (50 x 30 x 13 cm)" at bounding box center [465, 548] width 186 height 19
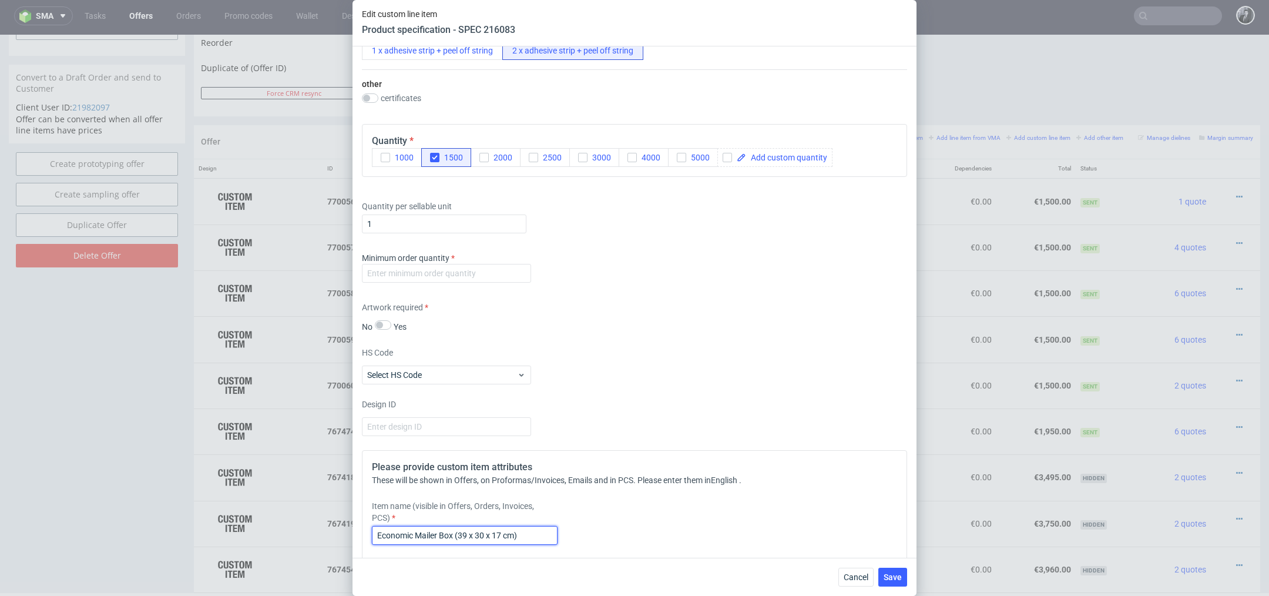
scroll to position [799, 0]
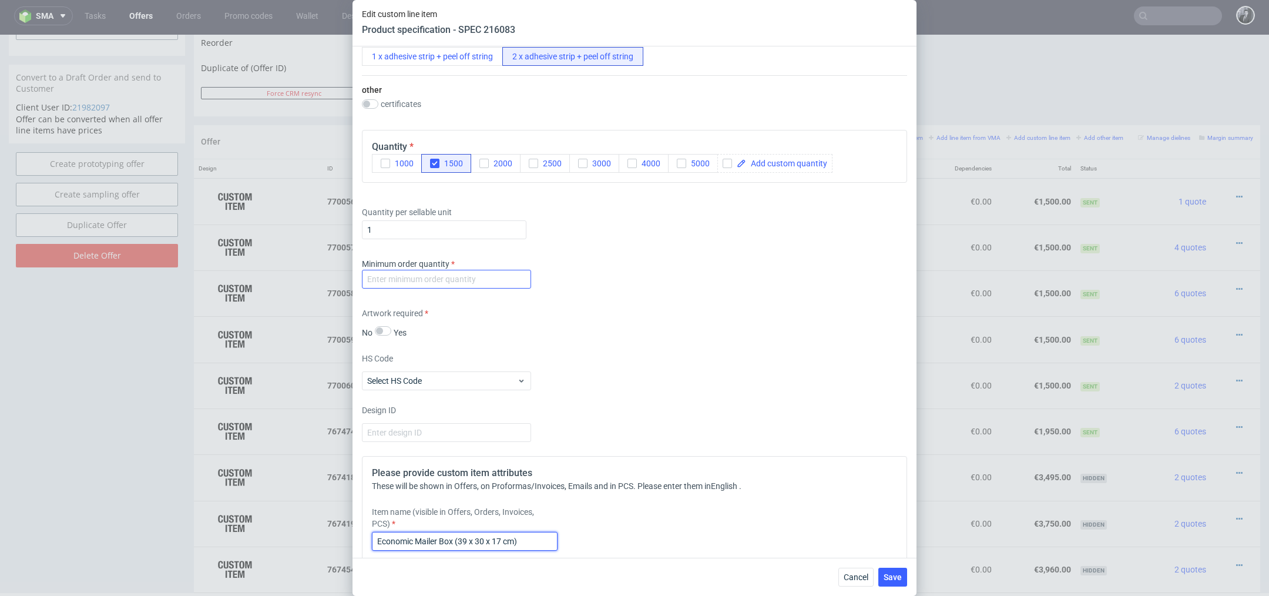
type input "Economic Mailer Box (39 x 30 x 17 cm)"
click at [452, 282] on input "number" at bounding box center [446, 279] width 169 height 19
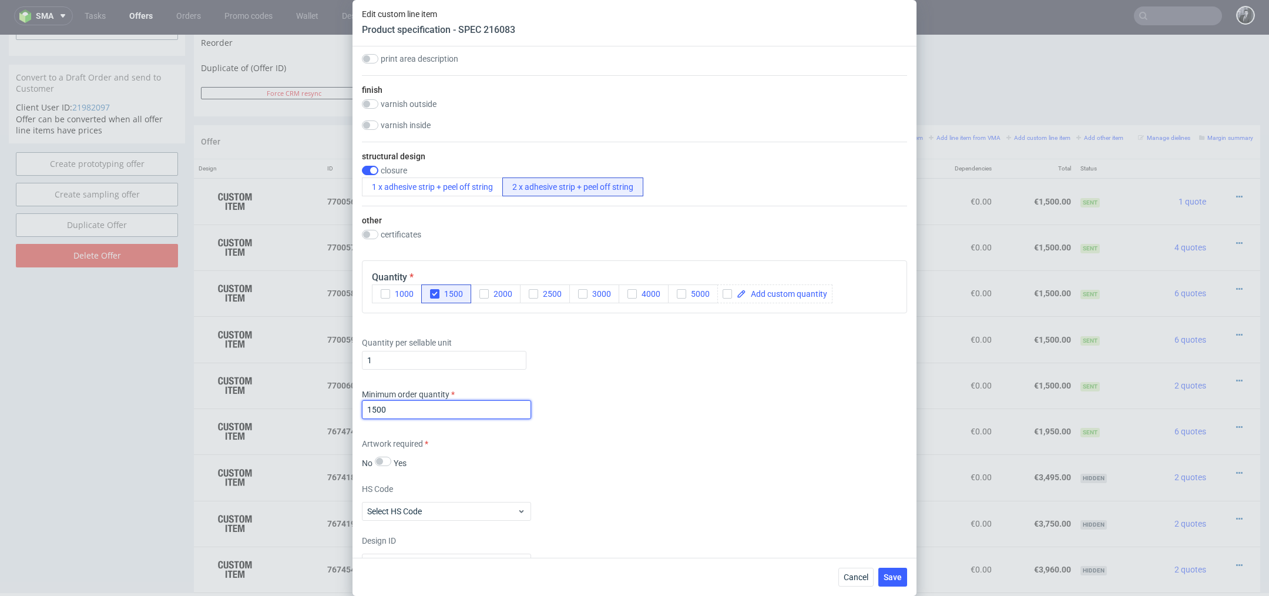
type input "1500"
click at [594, 401] on div "Minimum order quantity 1500" at bounding box center [634, 405] width 545 height 35
click at [535, 379] on div "Supplier Custom Custom supplier Boxesflow Technical specification Instant price…" at bounding box center [634, 301] width 564 height 511
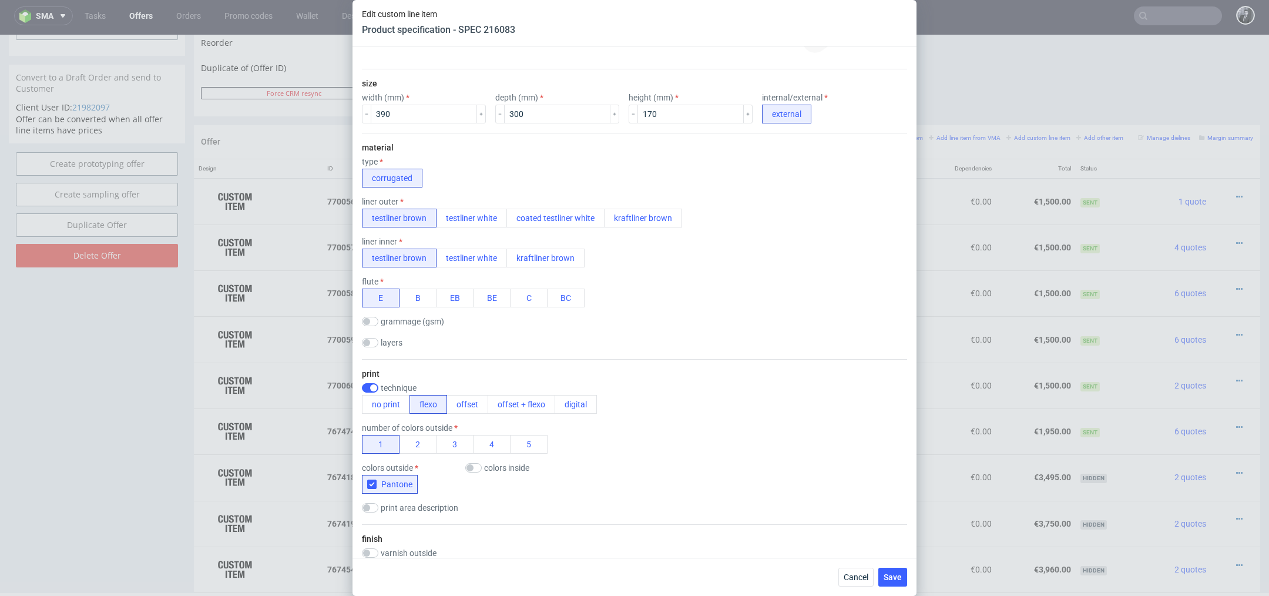
scroll to position [0, 0]
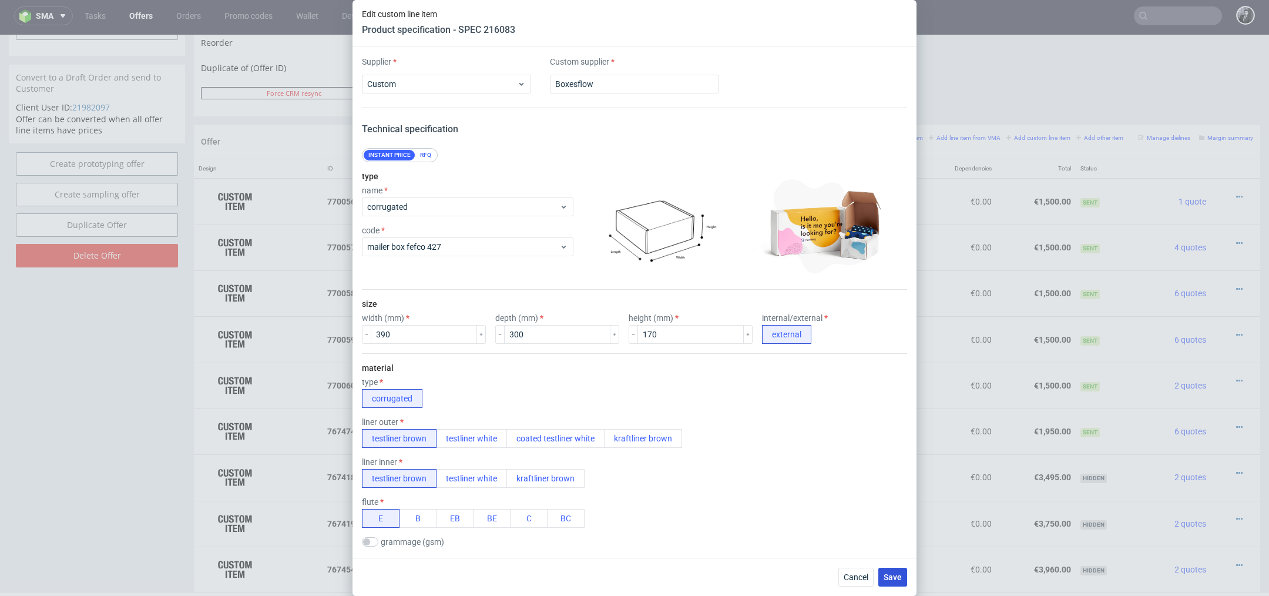
click at [895, 574] on span "Save" at bounding box center [892, 577] width 18 height 8
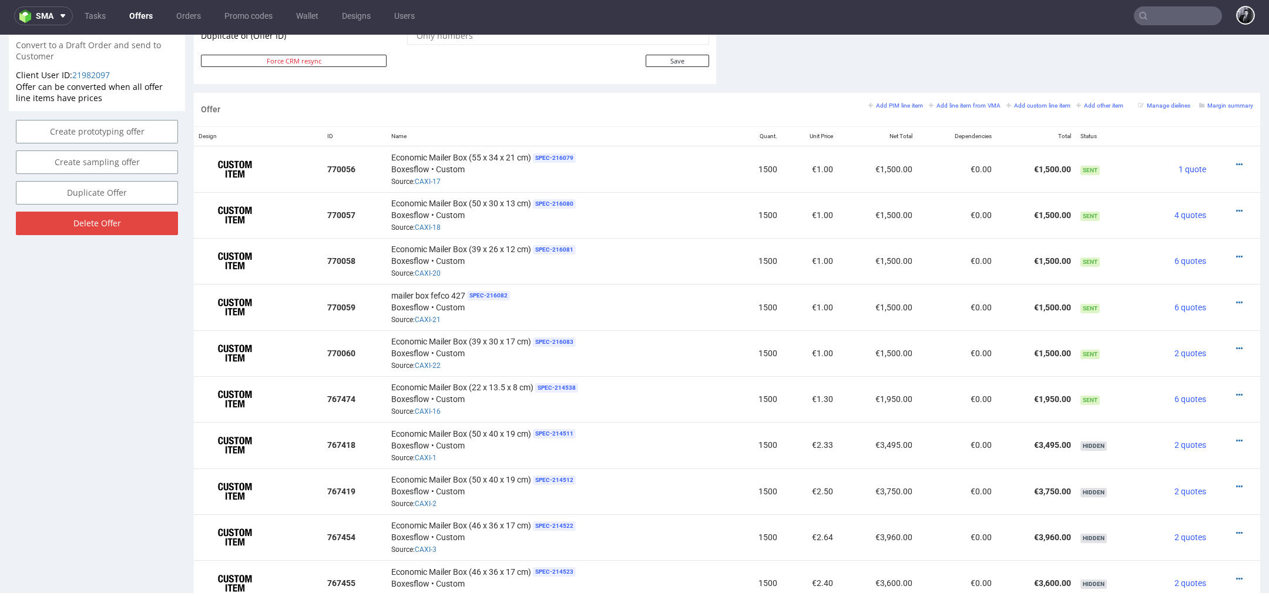
scroll to position [615, 0]
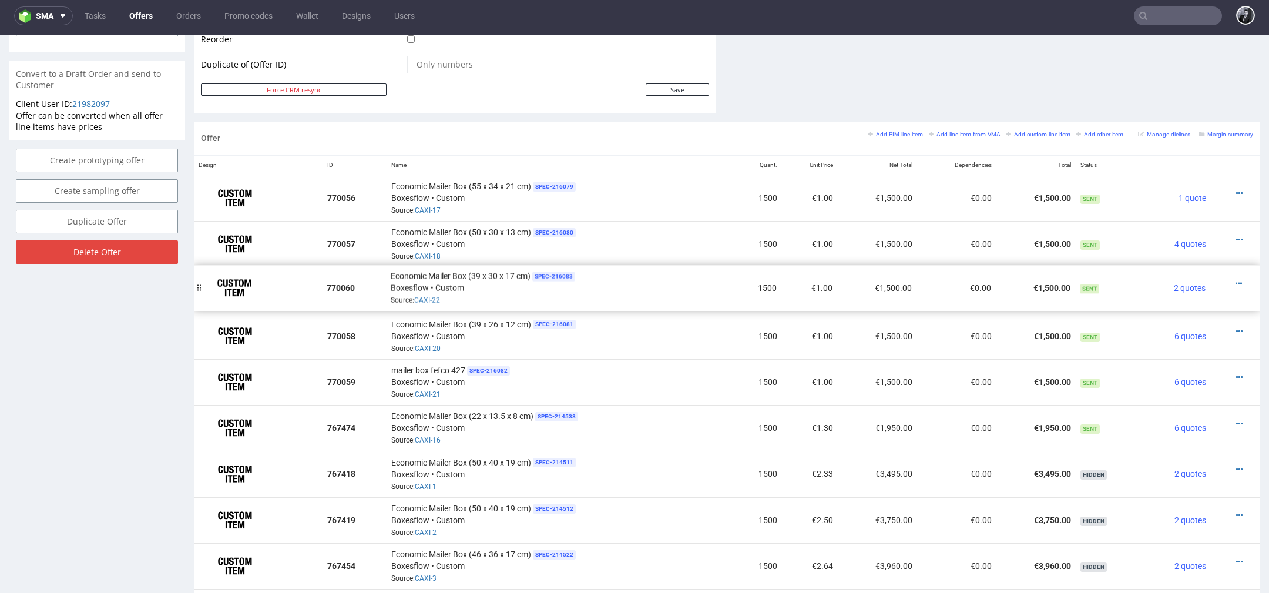
drag, startPoint x: 203, startPoint y: 376, endPoint x: 202, endPoint y: 284, distance: 92.2
click at [493, 368] on span "SPEC- 216082" at bounding box center [488, 370] width 43 height 9
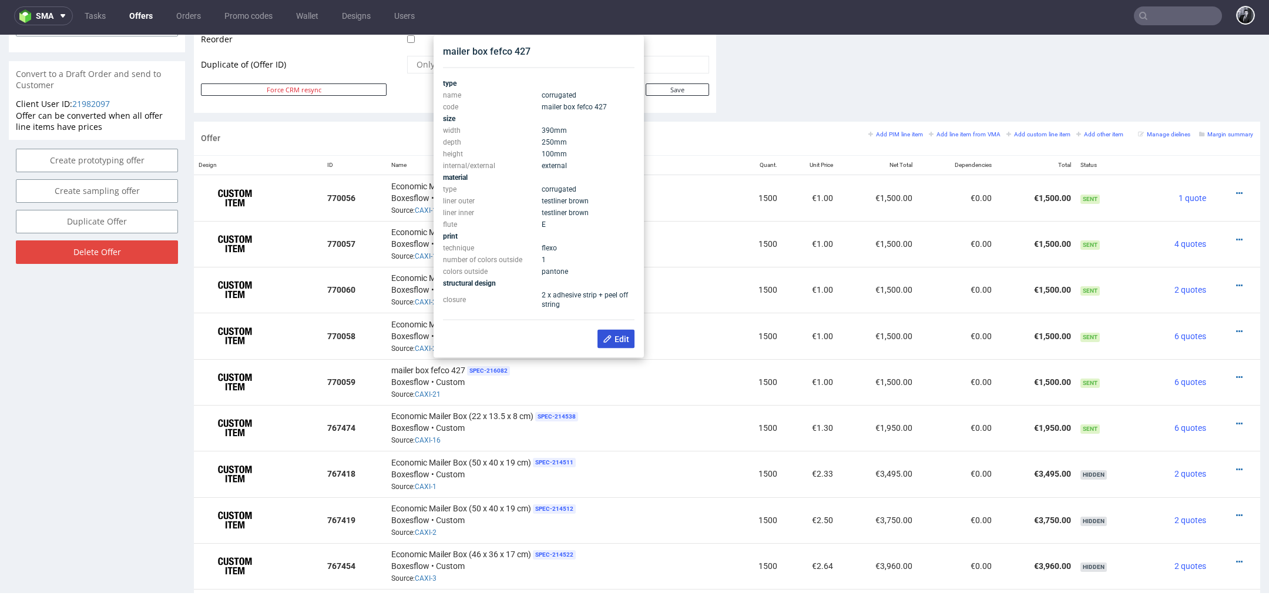
click at [610, 339] on icon at bounding box center [607, 338] width 9 height 9
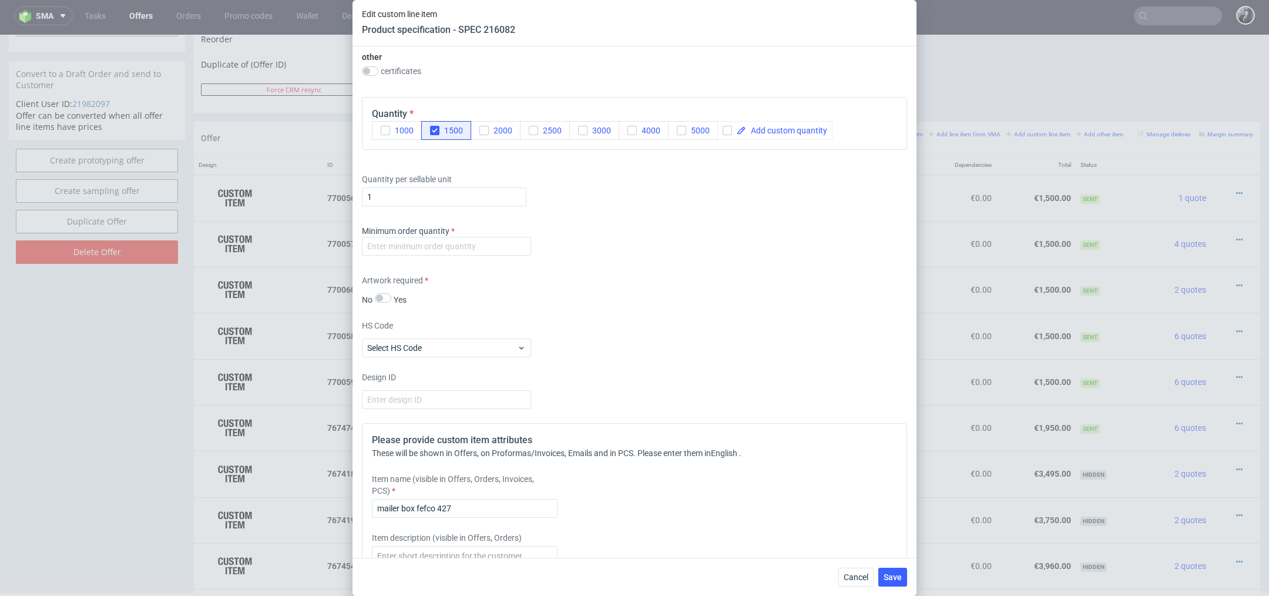
scroll to position [837, 0]
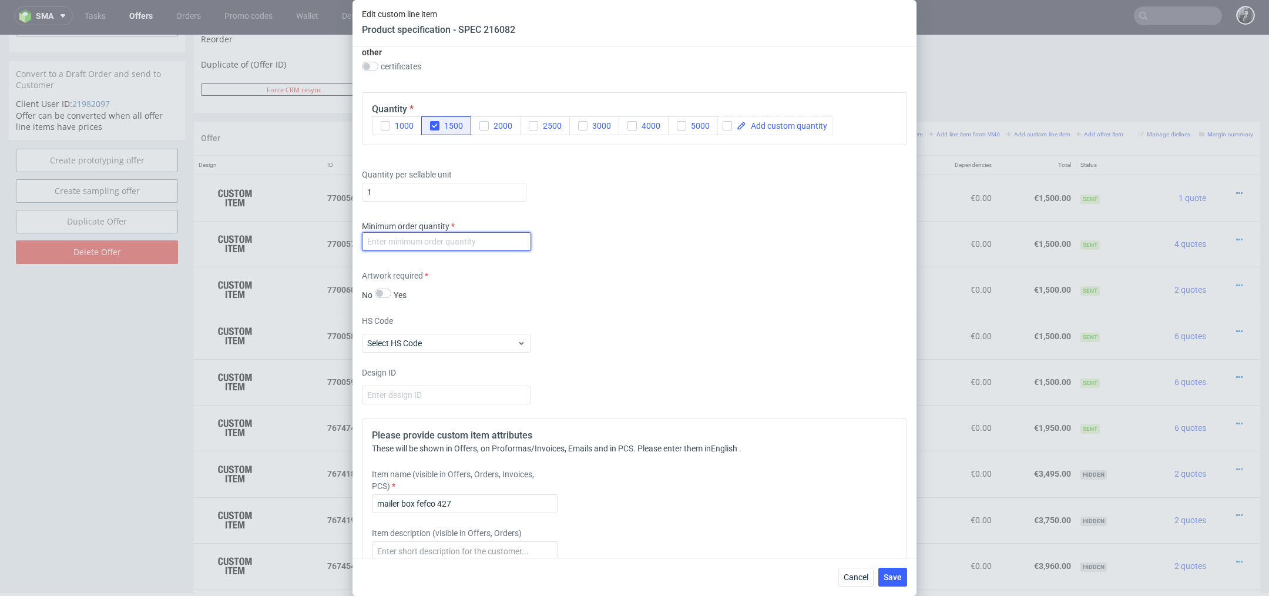
click at [475, 248] on input "number" at bounding box center [446, 241] width 169 height 19
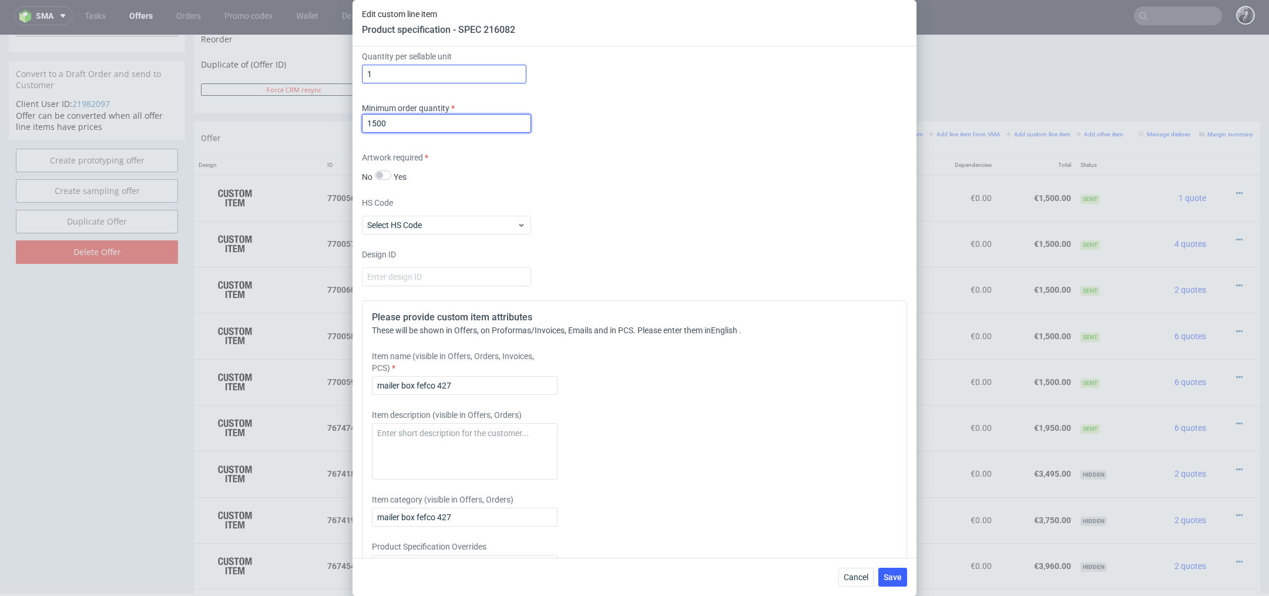
scroll to position [980, 0]
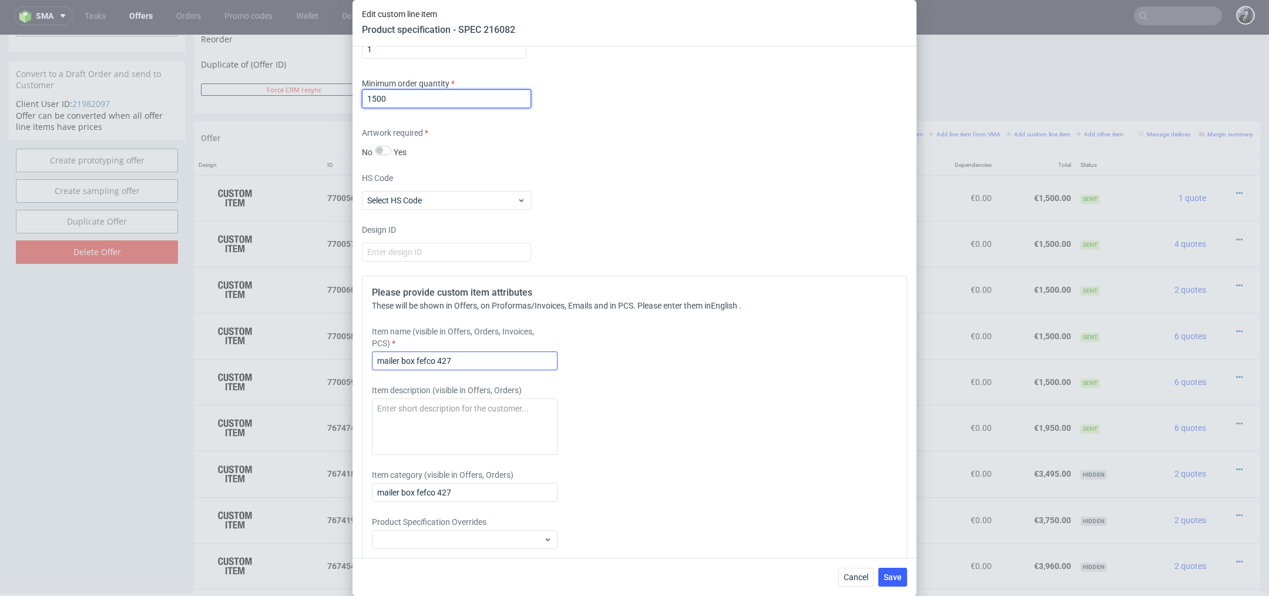
type input "1500"
drag, startPoint x: 470, startPoint y: 367, endPoint x: 225, endPoint y: 345, distance: 245.8
click at [226, 346] on div "Edit custom line item Product specification - SPEC 216082 Supplier Custom Custo…" at bounding box center [634, 298] width 1269 height 596
paste input "Economic Mailer Box (50 x 30 x 13 cm)"
click at [465, 364] on input "Economic Mailer Box (50 x 30 x 13 cm)" at bounding box center [465, 360] width 186 height 19
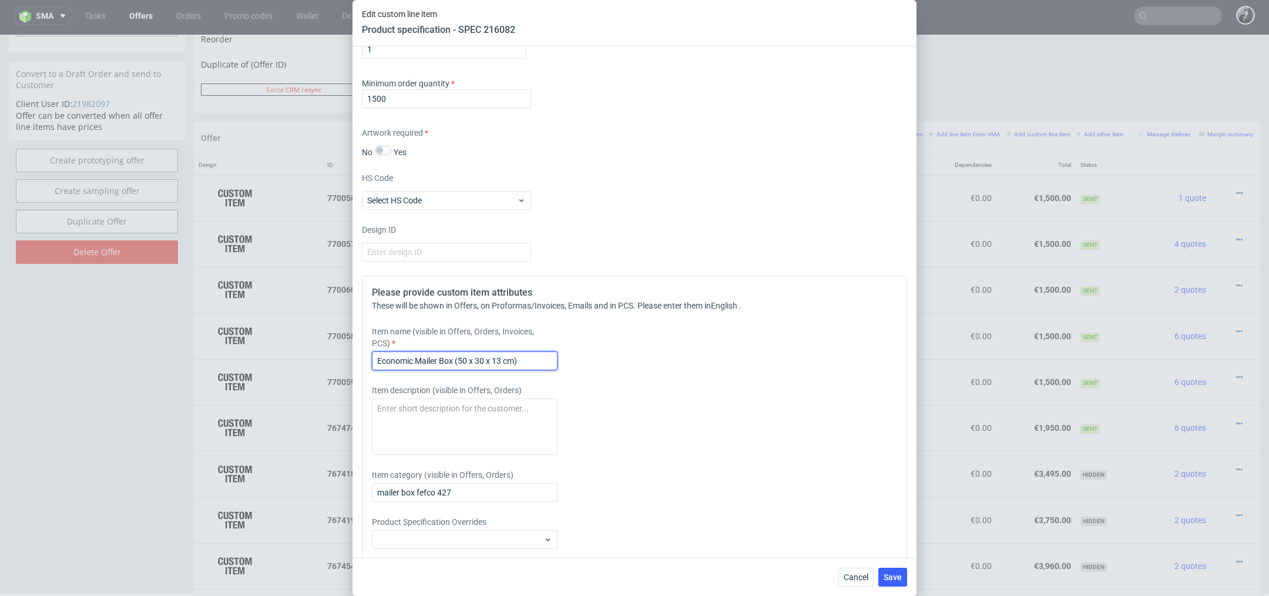
click at [466, 363] on input "Economic Mailer Box (50 x 30 x 13 cm)" at bounding box center [465, 360] width 186 height 19
type input "Economic Mailer Box (39 x 25 x 10 cm)"
click at [566, 388] on div "Item description (visible in Offers, Orders)" at bounding box center [567, 419] width 390 height 70
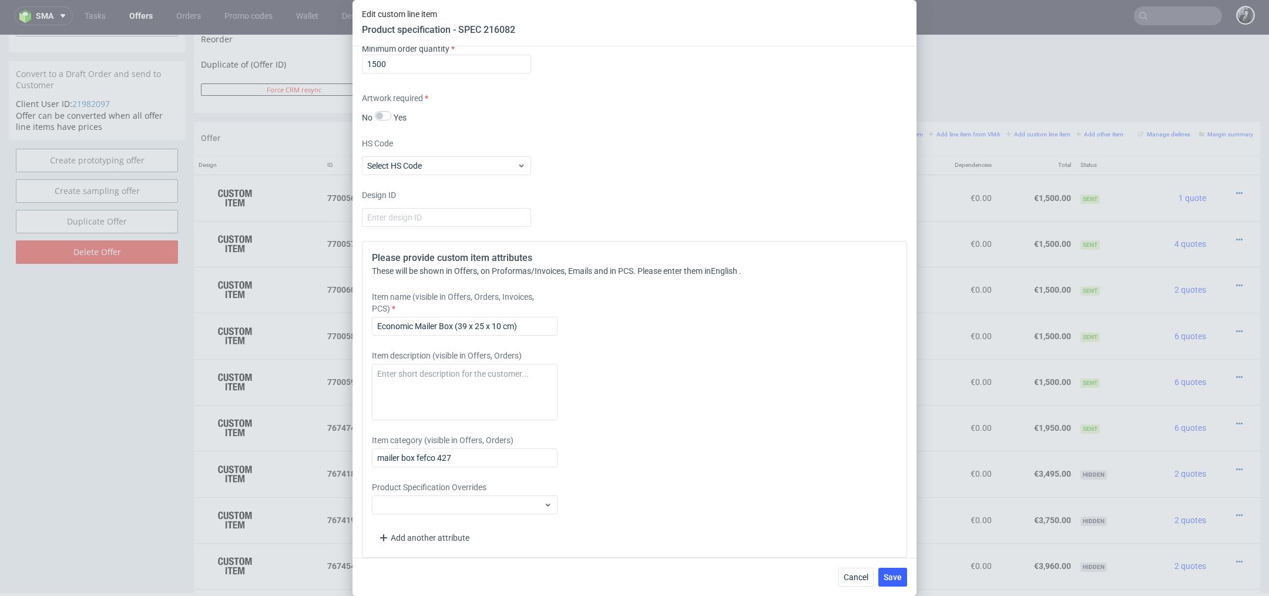
scroll to position [1022, 0]
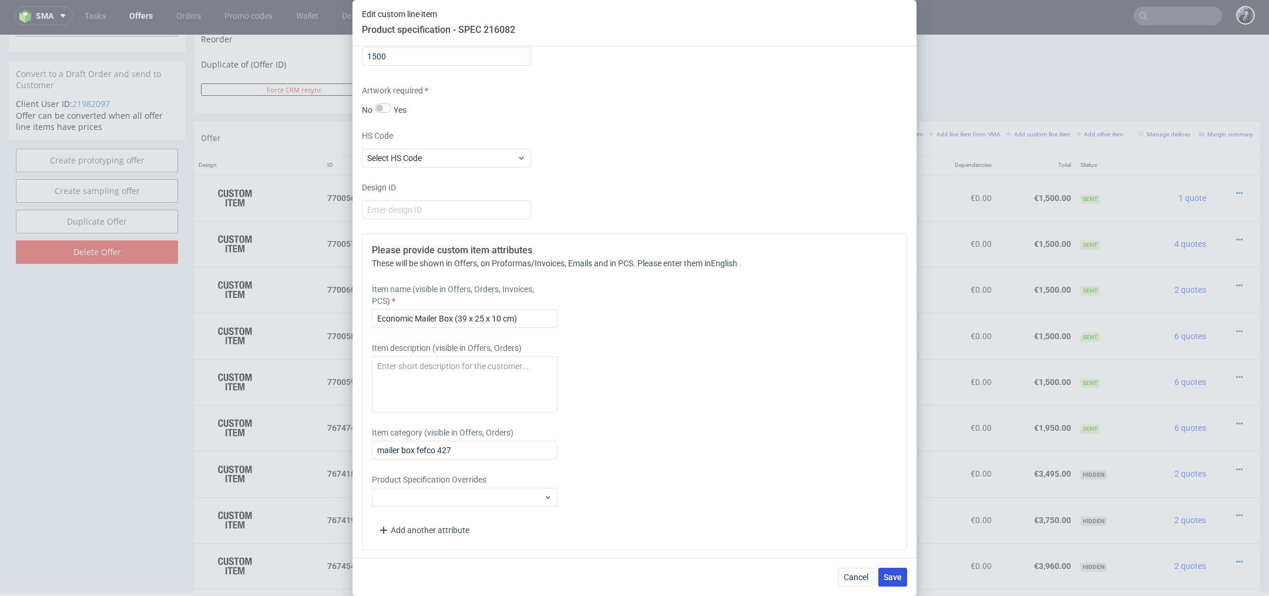
click at [893, 576] on span "Save" at bounding box center [892, 577] width 18 height 8
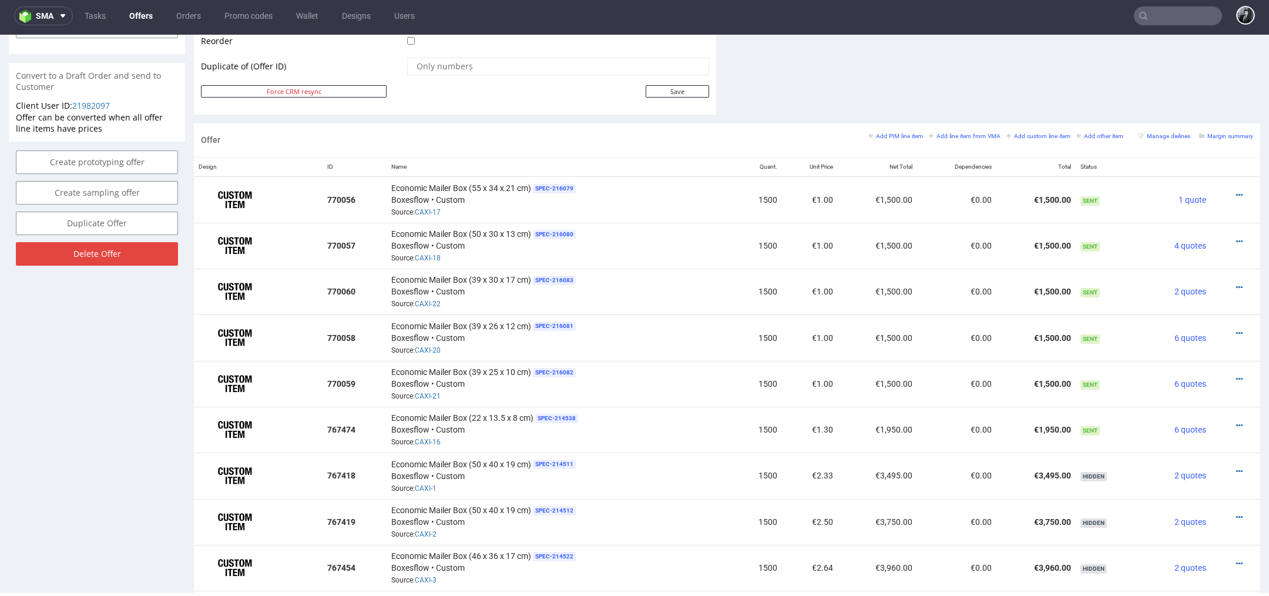
scroll to position [585, 0]
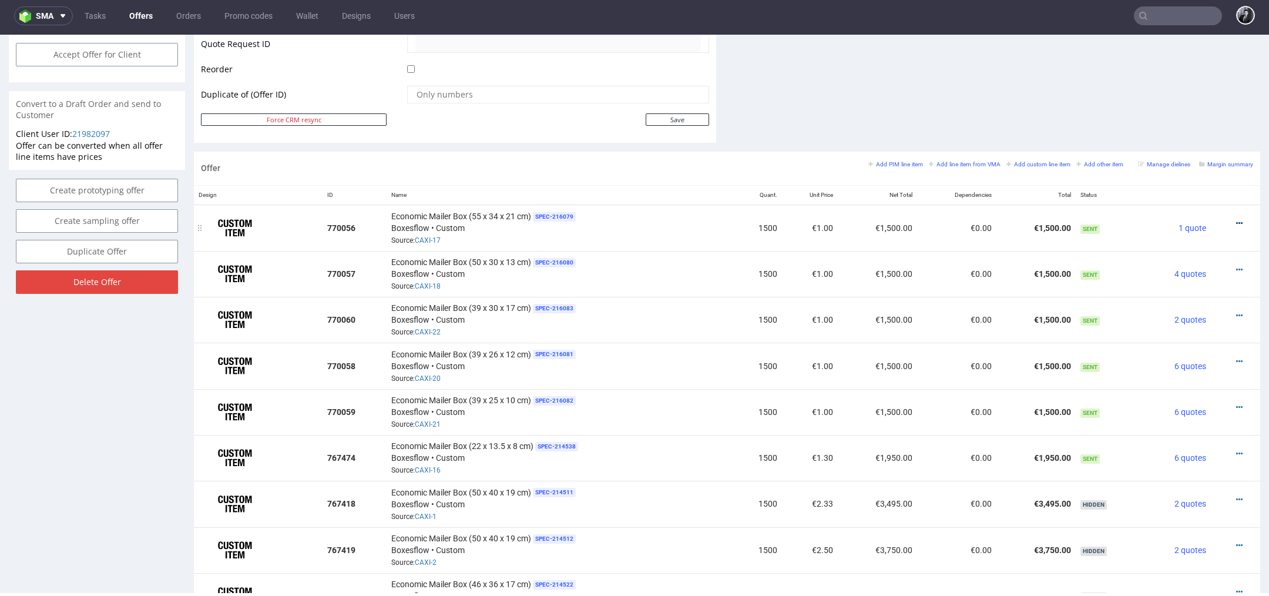
click at [1236, 220] on icon at bounding box center [1239, 223] width 6 height 8
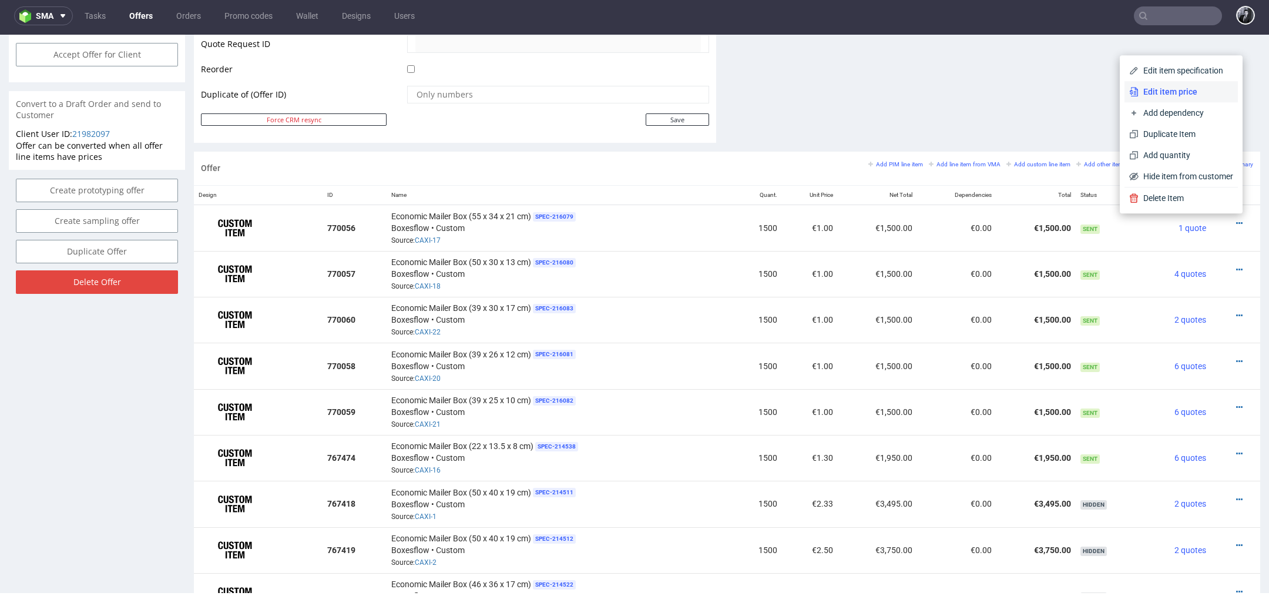
click at [1167, 96] on span "Edit item price" at bounding box center [1185, 92] width 95 height 12
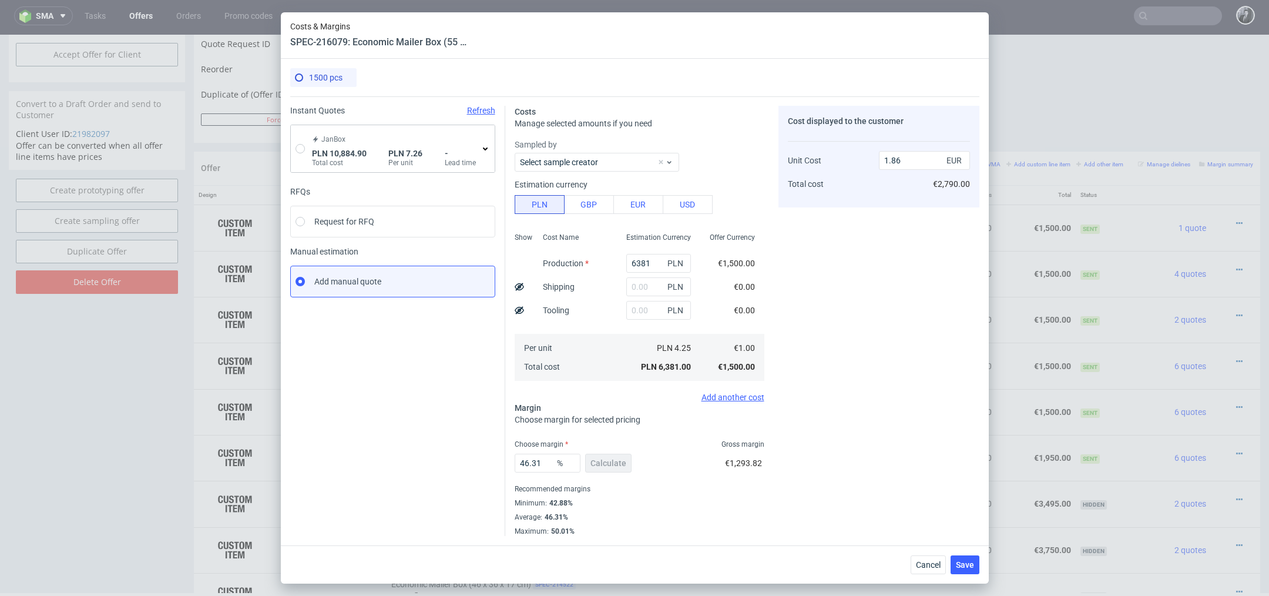
click at [485, 147] on icon at bounding box center [484, 148] width 9 height 9
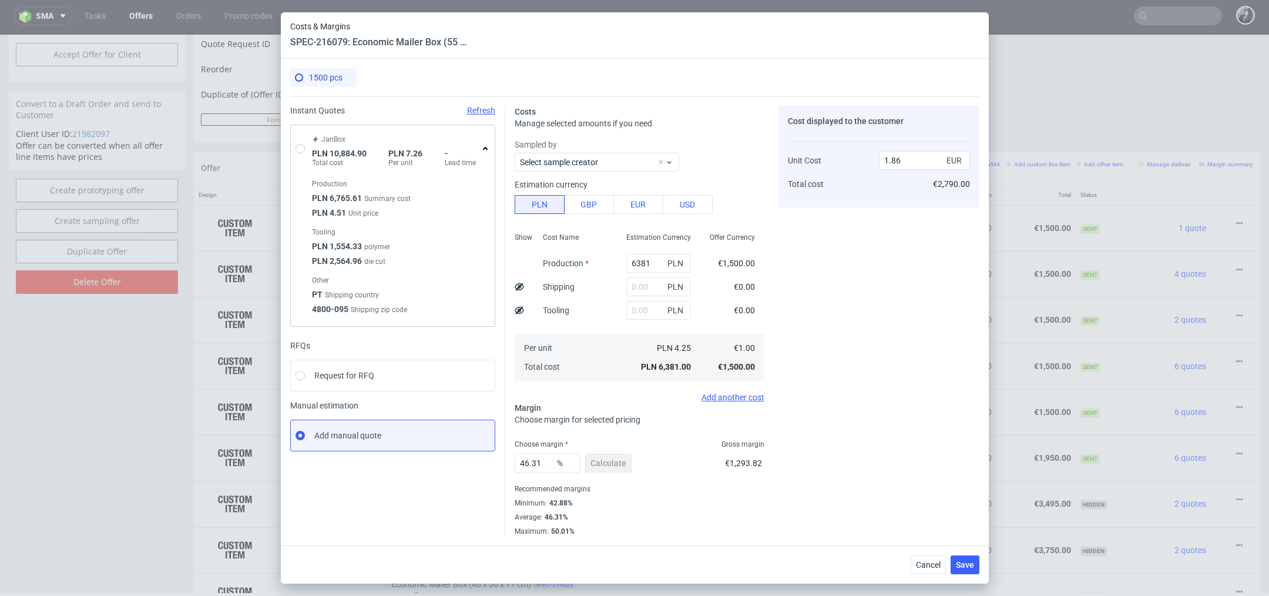
click at [485, 147] on use at bounding box center [485, 148] width 5 height 3
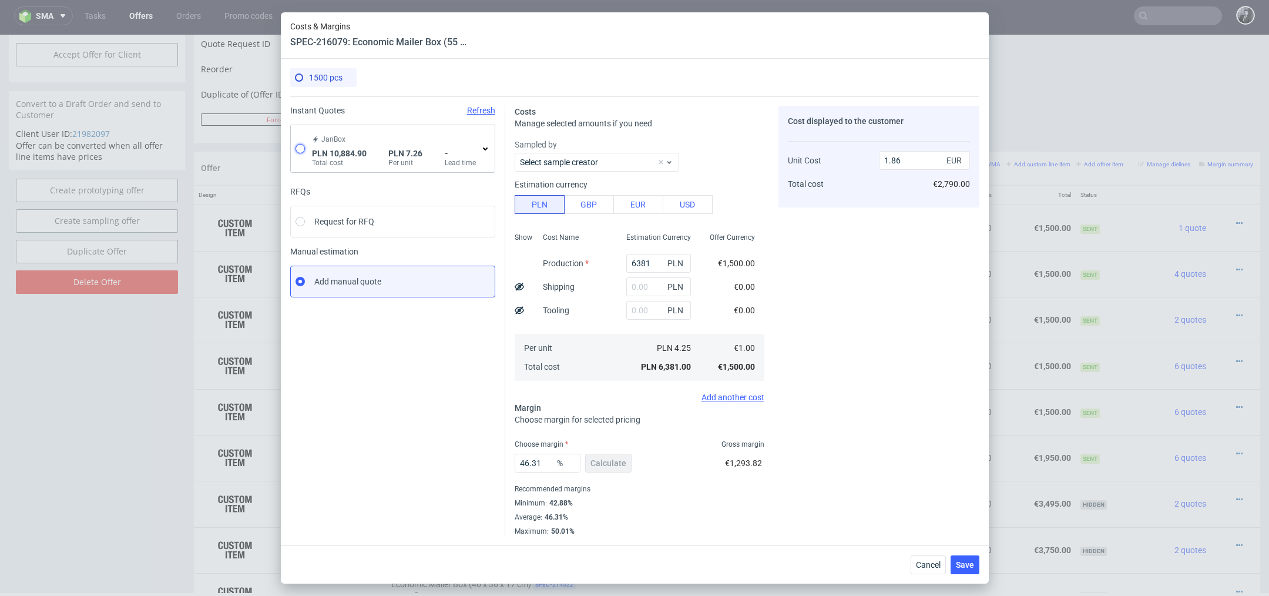
click at [296, 149] on input "radio" at bounding box center [299, 148] width 9 height 9
radio input "true"
radio input "false"
type input "6765.61"
type input "4119.29"
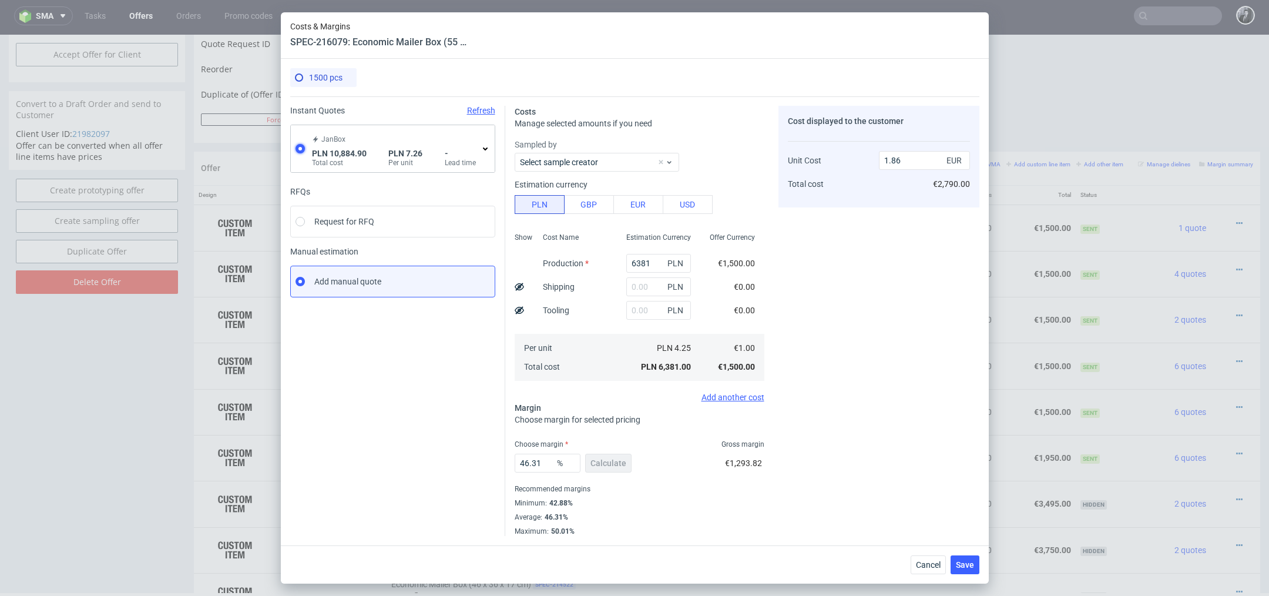
type input "1.71"
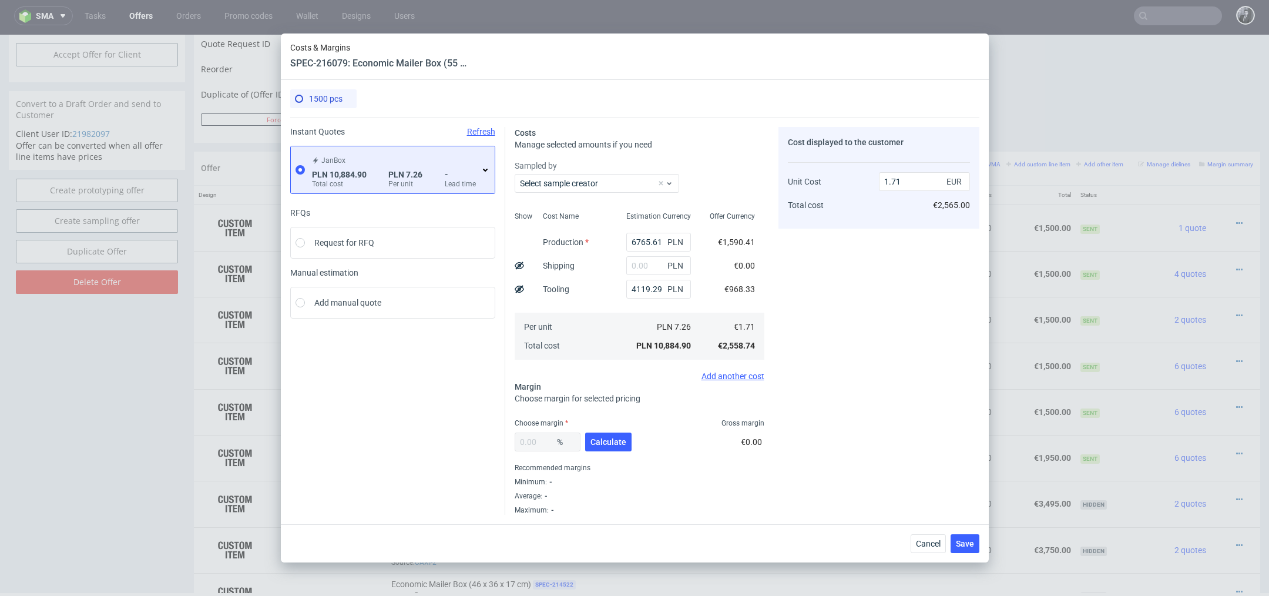
click at [485, 170] on use at bounding box center [485, 170] width 5 height 3
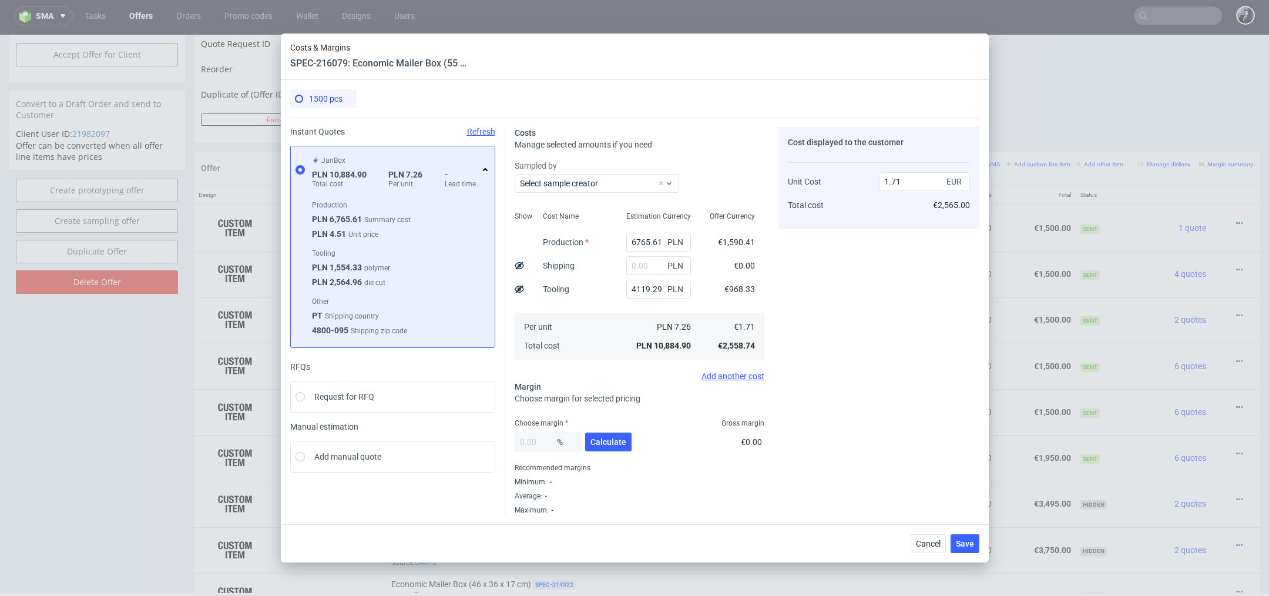
click at [483, 172] on icon at bounding box center [484, 169] width 9 height 9
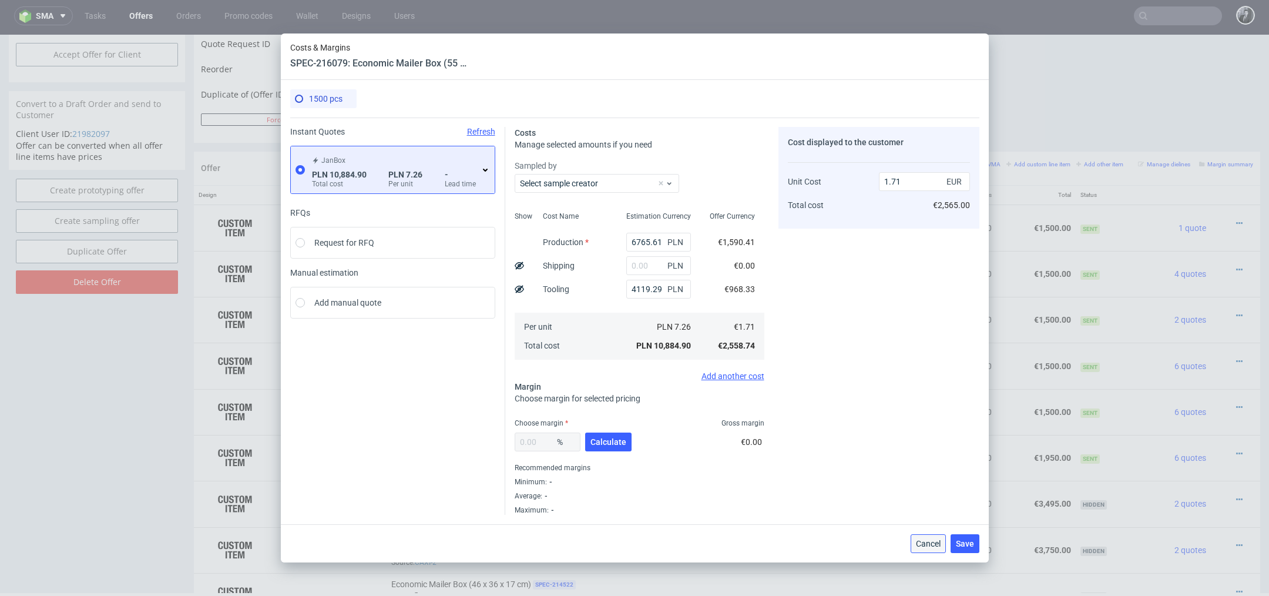
click at [933, 540] on span "Cancel" at bounding box center [928, 543] width 25 height 8
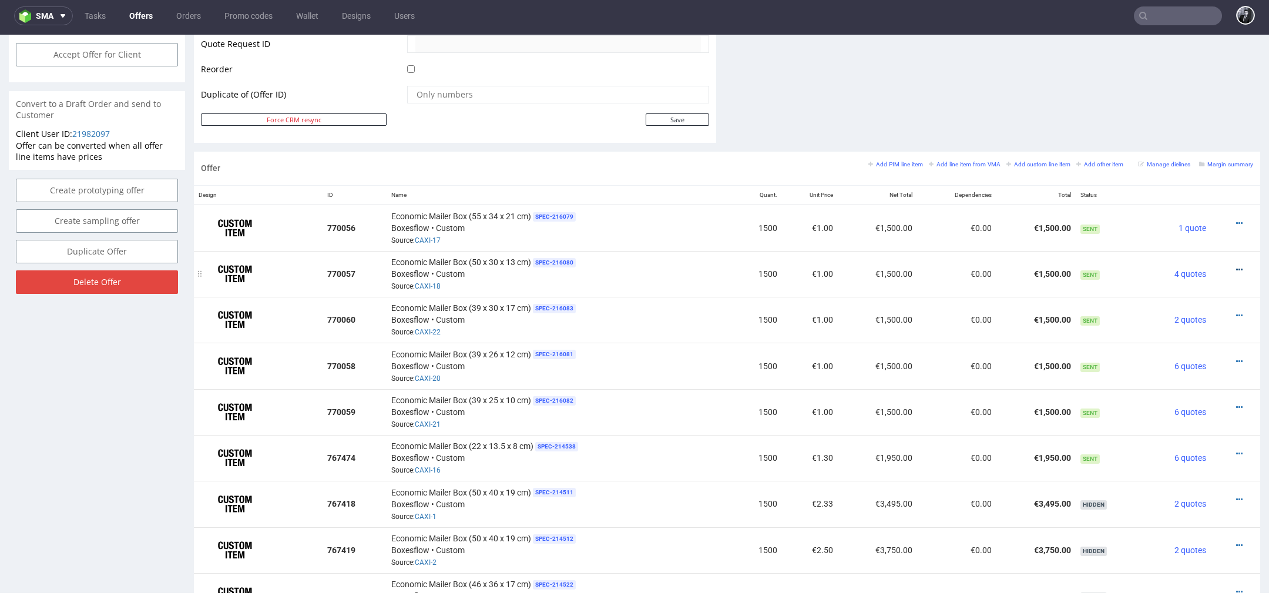
click at [1236, 265] on icon at bounding box center [1239, 269] width 6 height 8
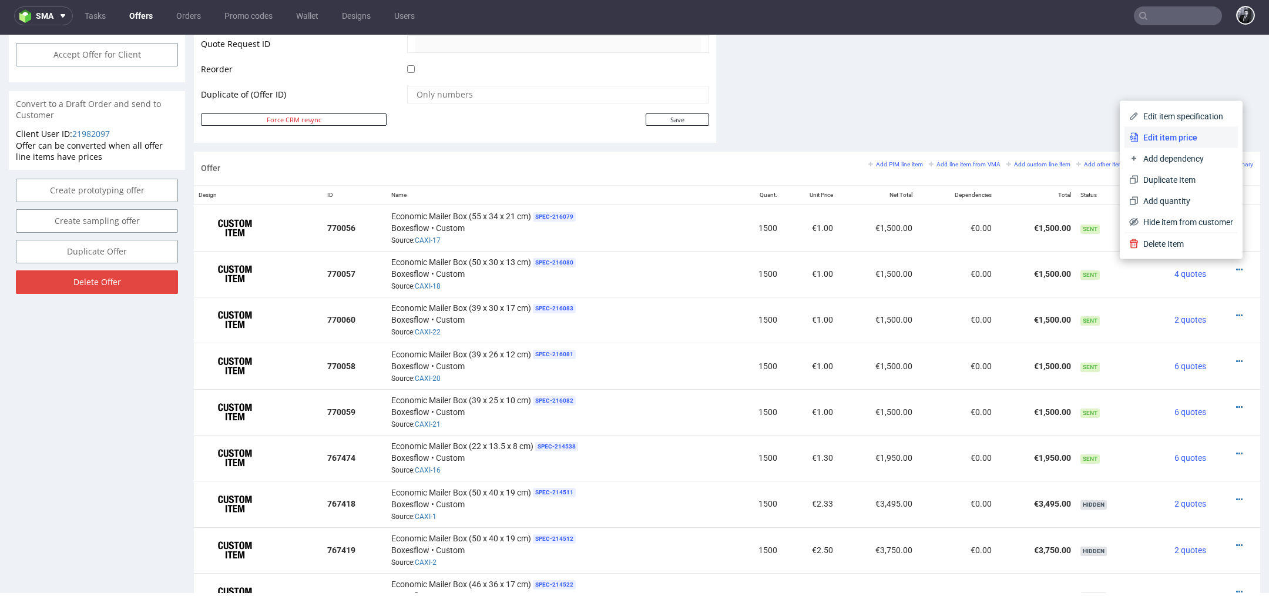
click at [1161, 146] on li "Edit item price" at bounding box center [1180, 137] width 113 height 21
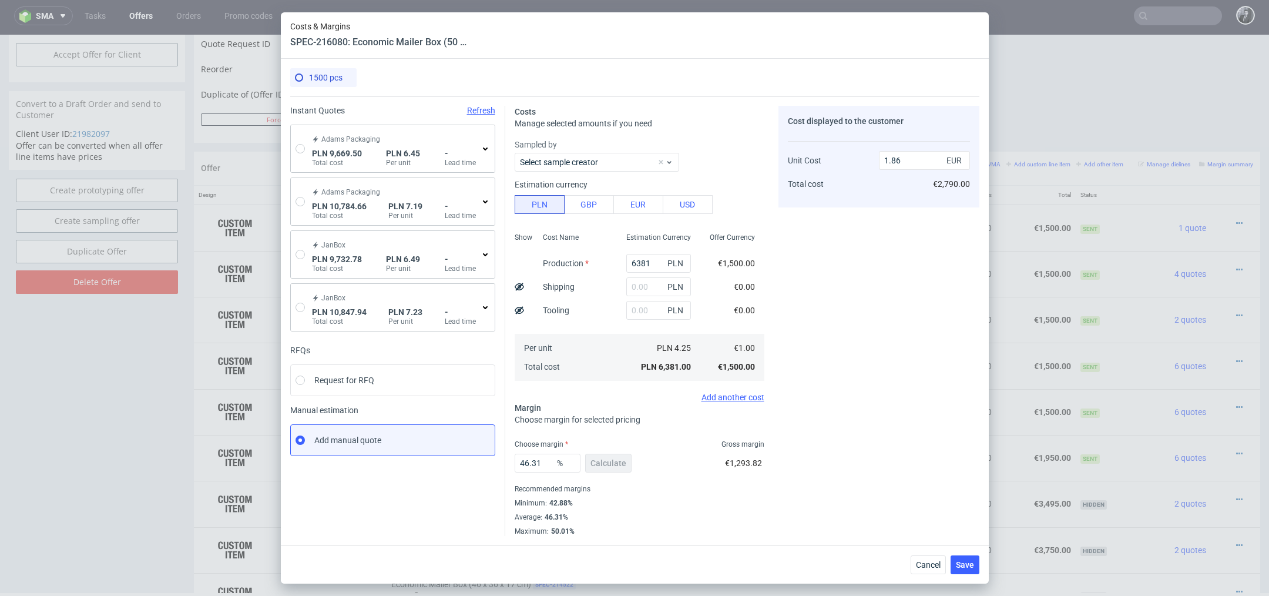
click at [300, 154] on div "[PERSON_NAME] Packaging PLN 9,669.50 Total cost PLN 6.45 Per unit - Lead time" at bounding box center [393, 148] width 204 height 47
click at [300, 149] on input "radio" at bounding box center [299, 148] width 9 height 9
radio input "true"
radio input "false"
type input "4123.77"
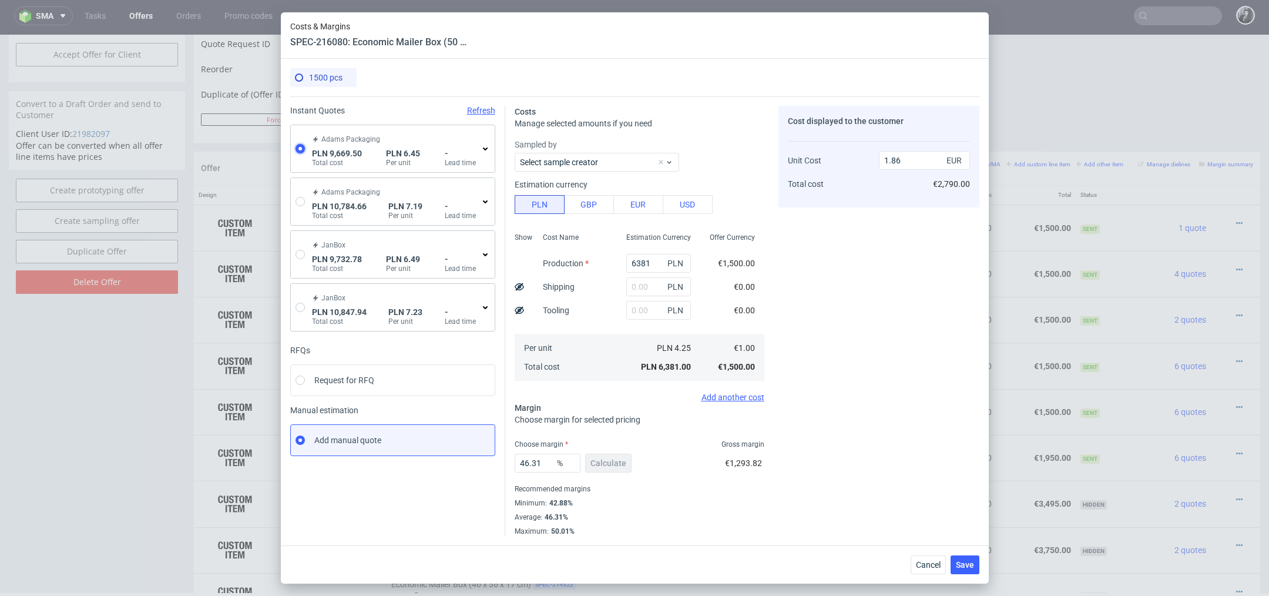
type input "1860.76"
type input "3684.97"
type input "1.52"
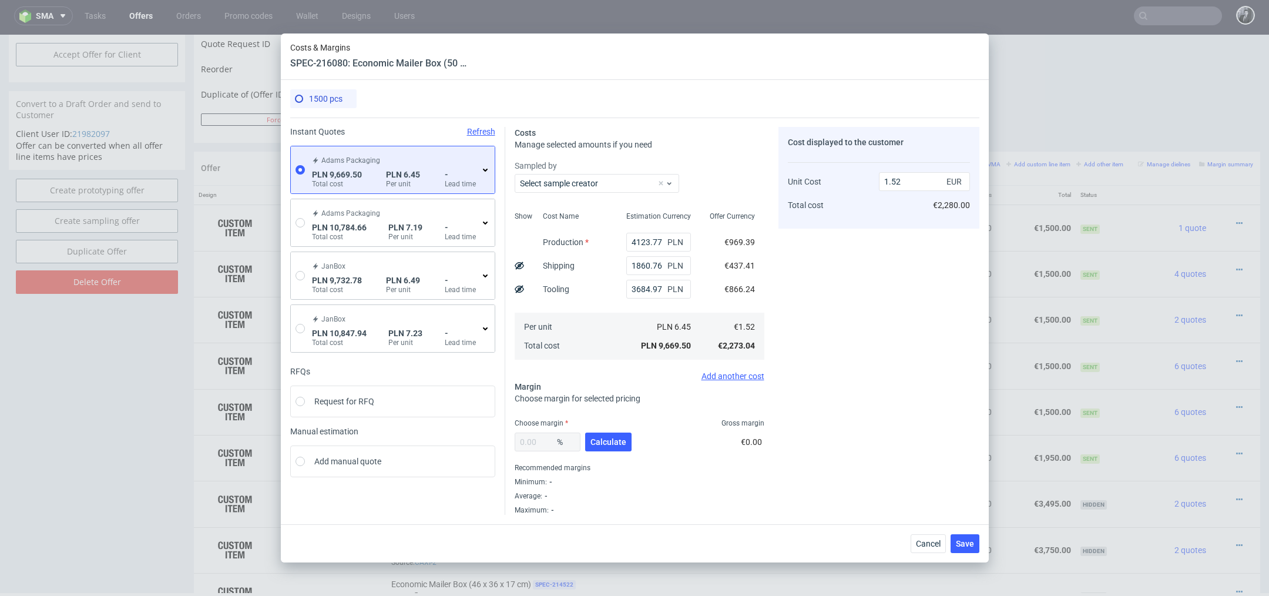
click at [488, 172] on icon at bounding box center [484, 169] width 9 height 9
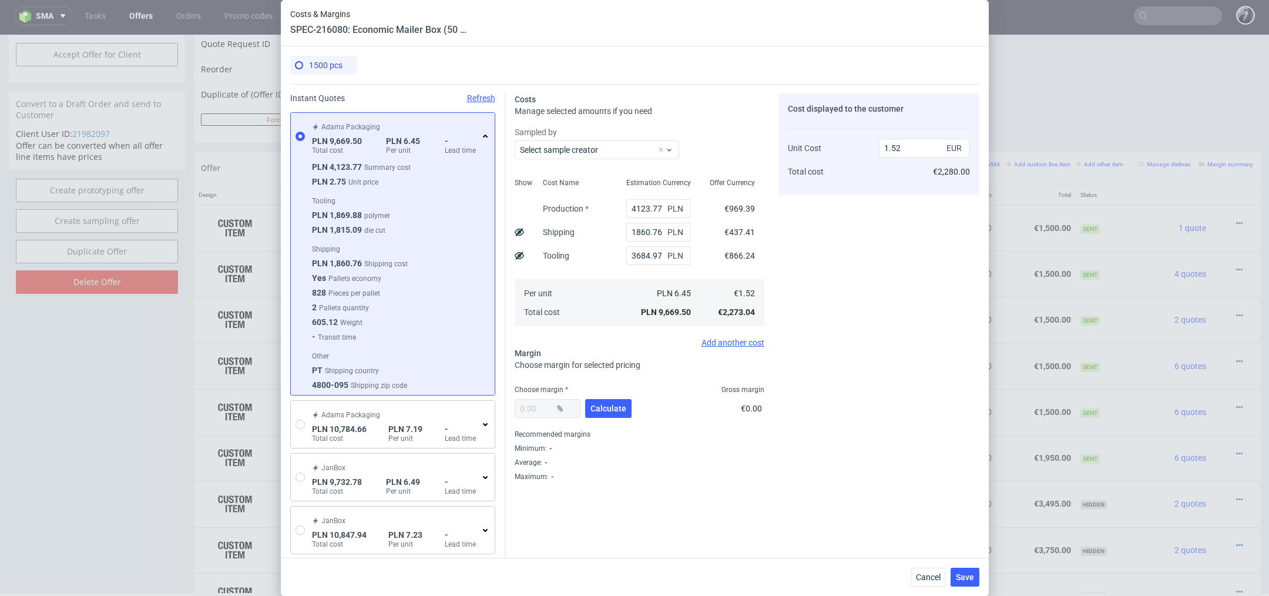
scroll to position [0, 0]
click at [614, 408] on span "Calculate" at bounding box center [608, 408] width 36 height 8
type input "33.9"
type input "2.29"
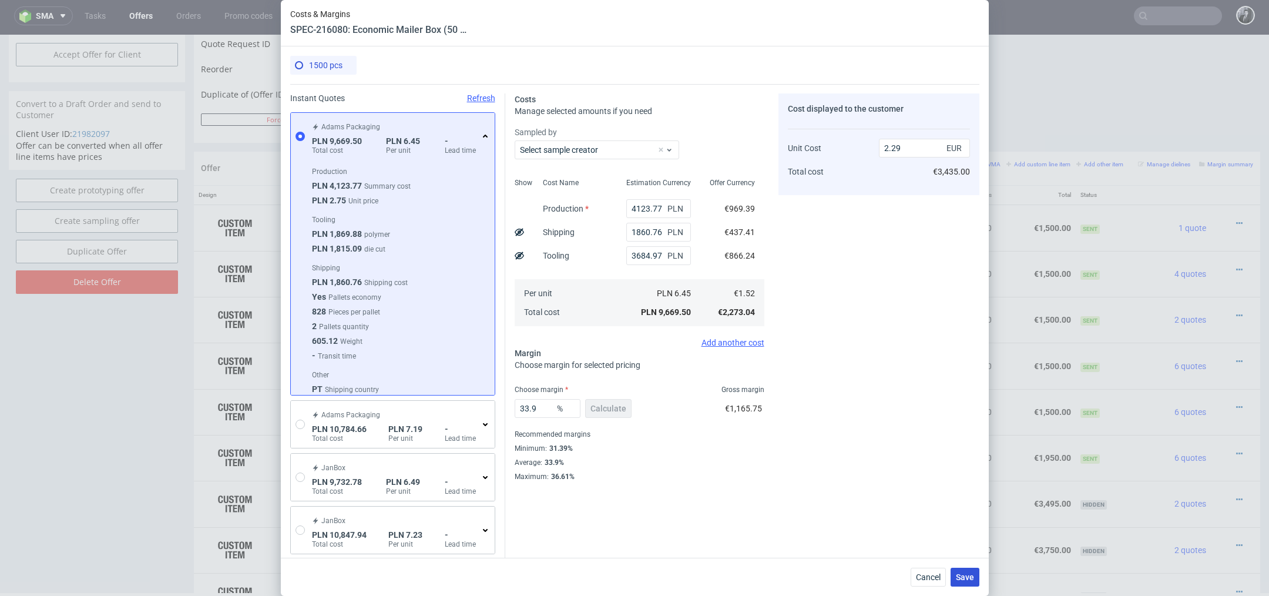
click at [967, 573] on span "Save" at bounding box center [965, 577] width 18 height 8
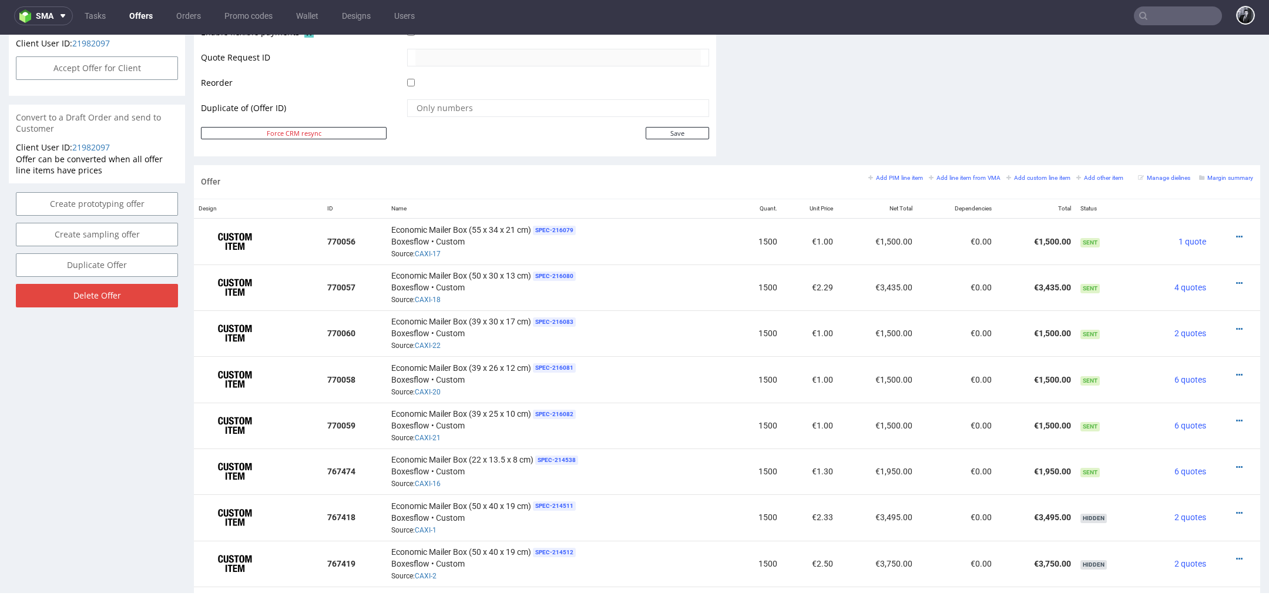
scroll to position [573, 0]
click at [1236, 324] on icon at bounding box center [1239, 328] width 6 height 8
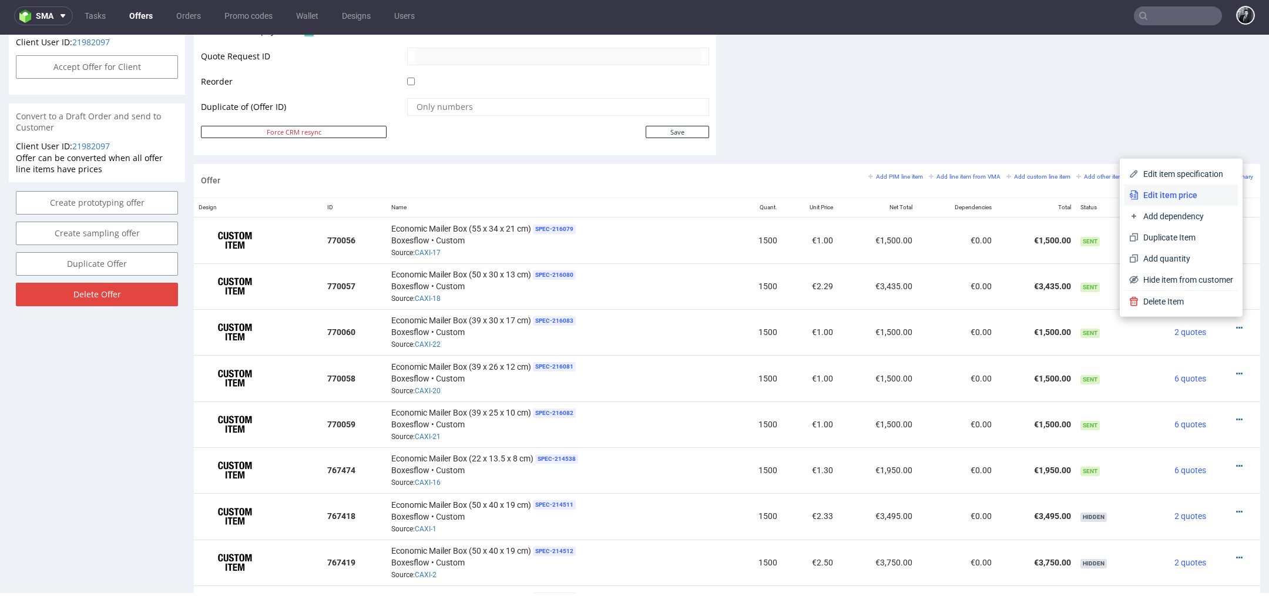
click at [1155, 201] on li "Edit item price" at bounding box center [1180, 194] width 113 height 21
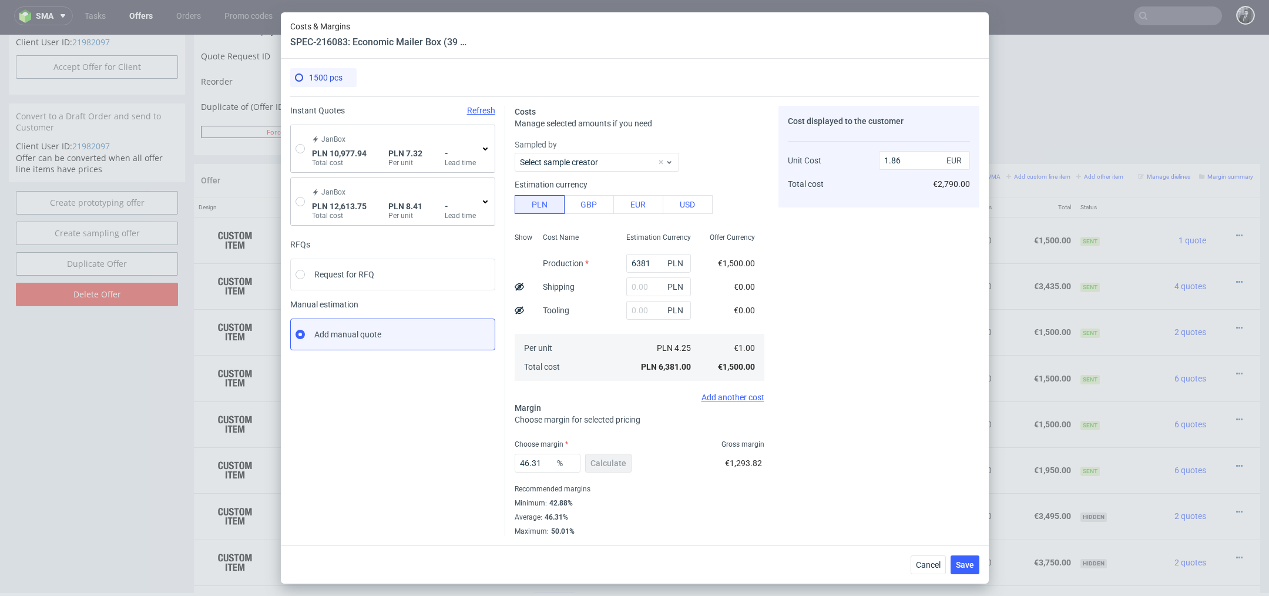
click at [487, 151] on icon at bounding box center [484, 148] width 9 height 9
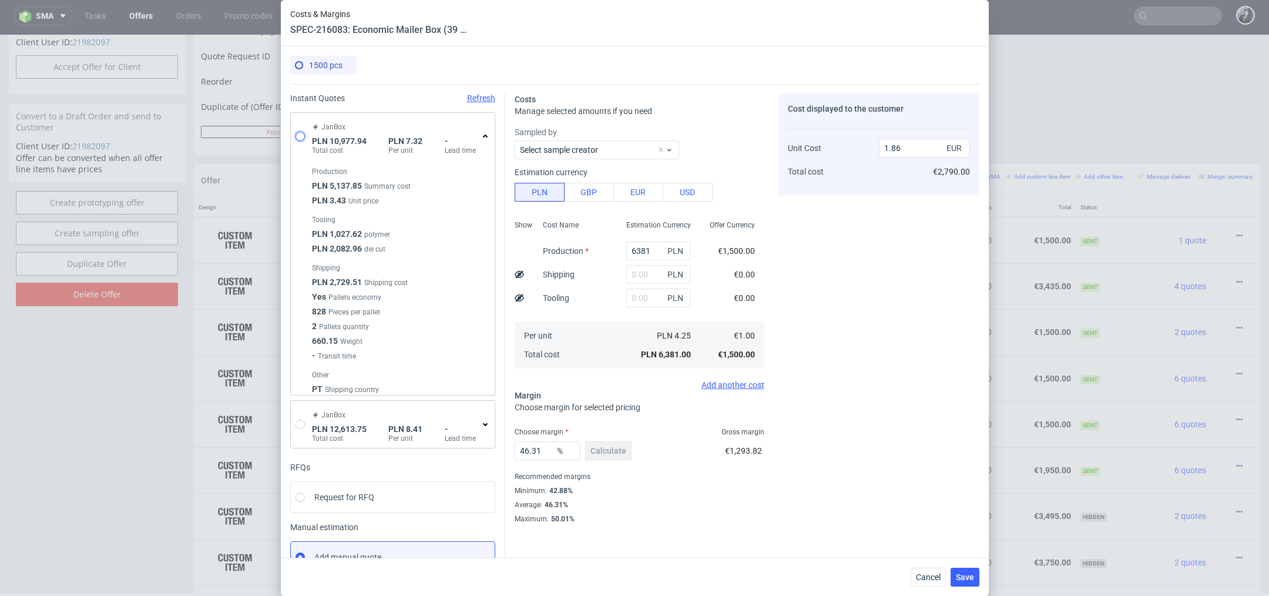
click at [300, 136] on input "radio" at bounding box center [299, 136] width 9 height 9
radio input "true"
radio input "false"
type input "5137.85"
type input "2729.51"
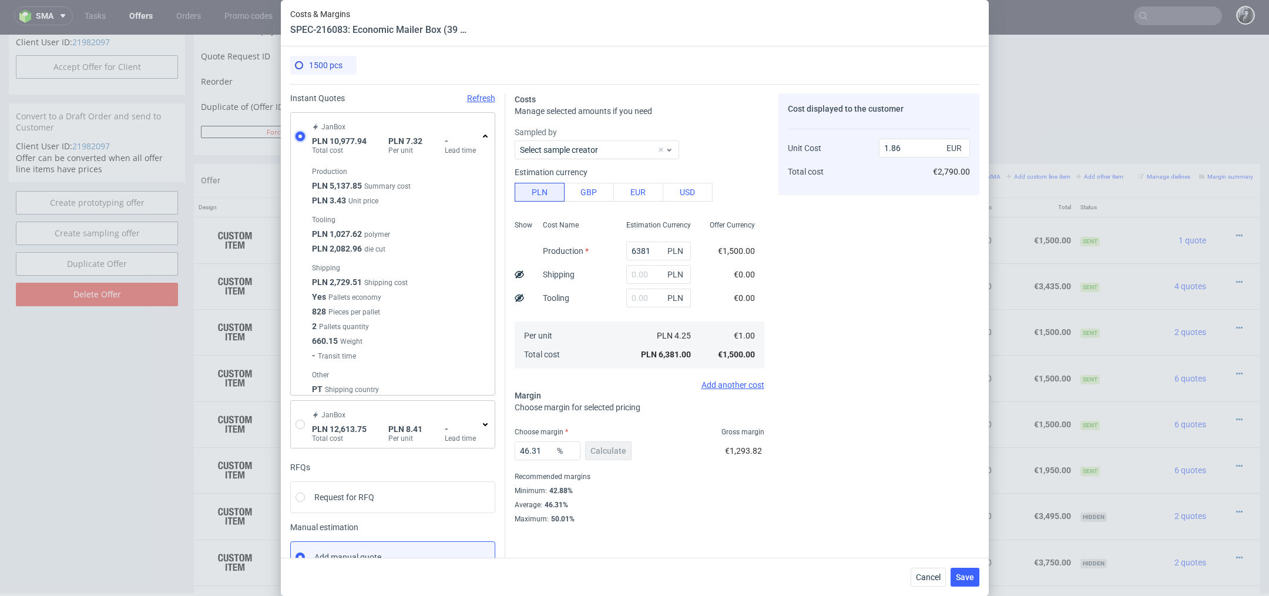
type input "3110.58"
type input "1.73"
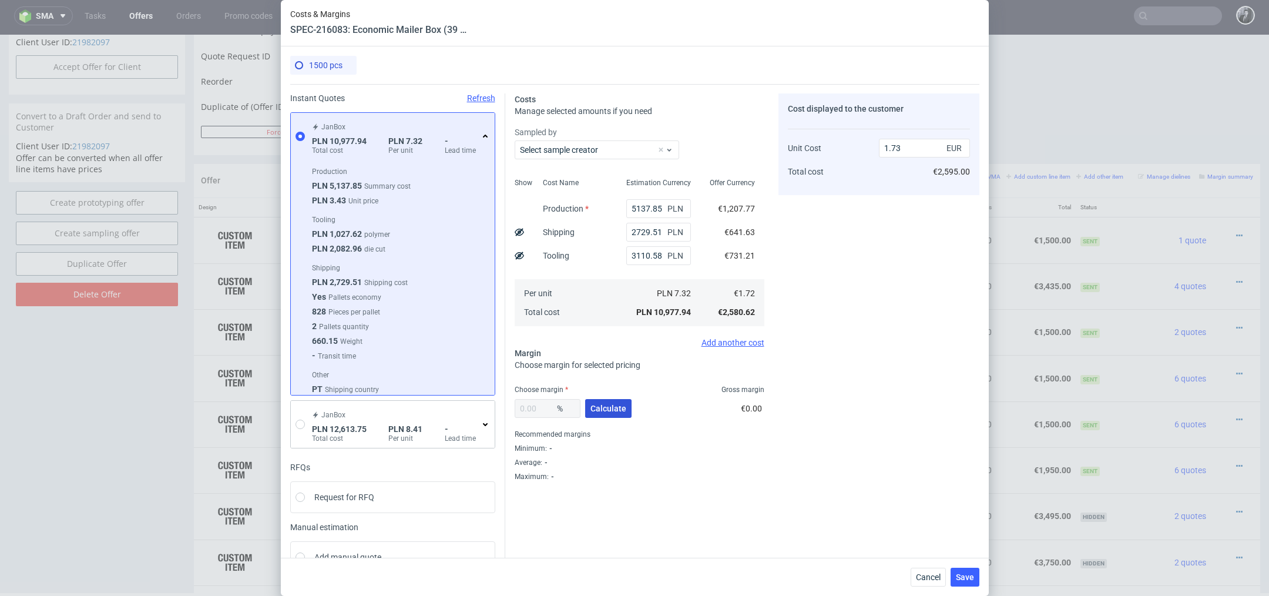
click at [617, 412] on span "Calculate" at bounding box center [608, 408] width 36 height 8
type input "33.05"
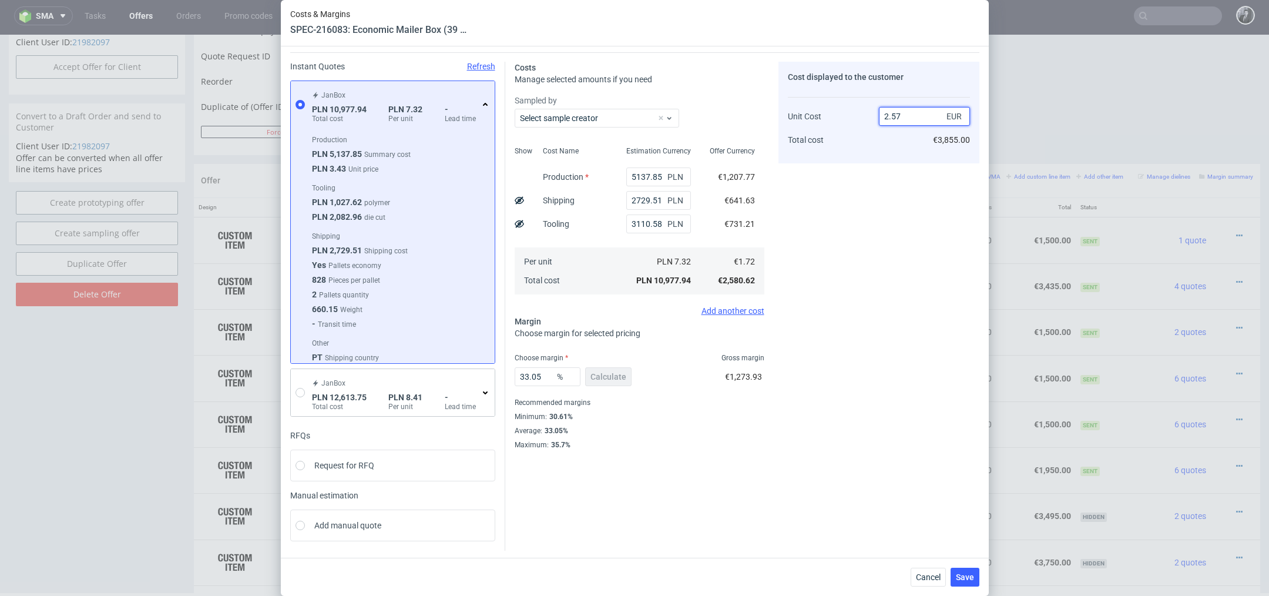
click at [917, 116] on input "2.57" at bounding box center [924, 116] width 91 height 19
type input "2.59"
type input "33.59073359073359"
type input "2.59"
click at [961, 575] on span "Save" at bounding box center [965, 577] width 18 height 8
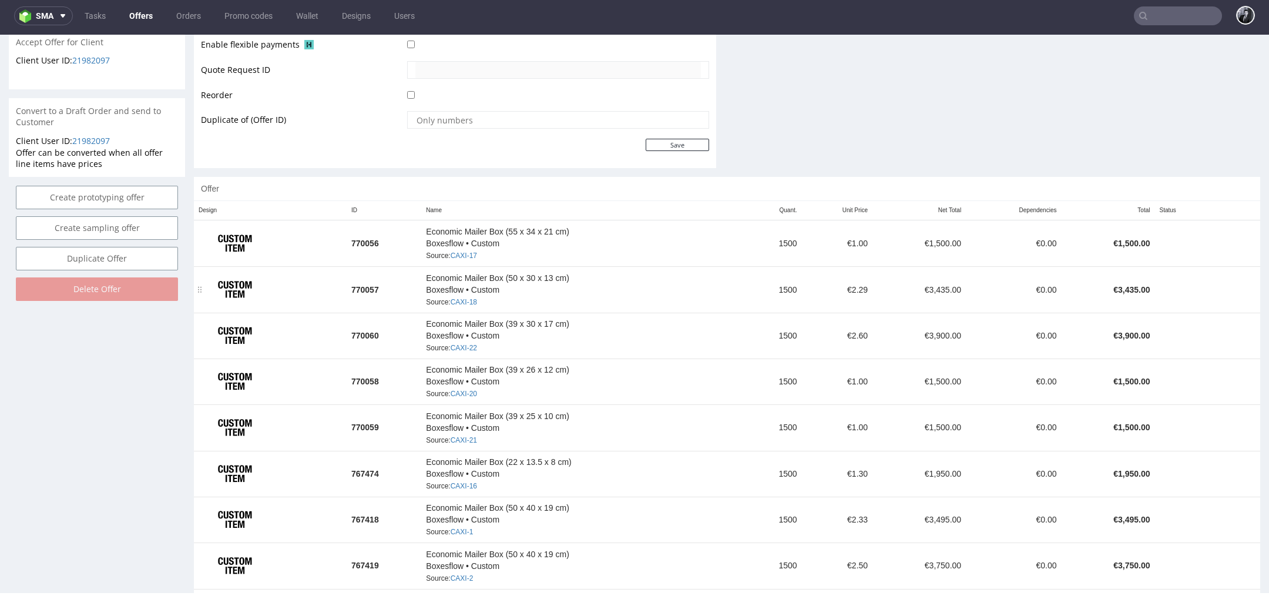
scroll to position [572, 0]
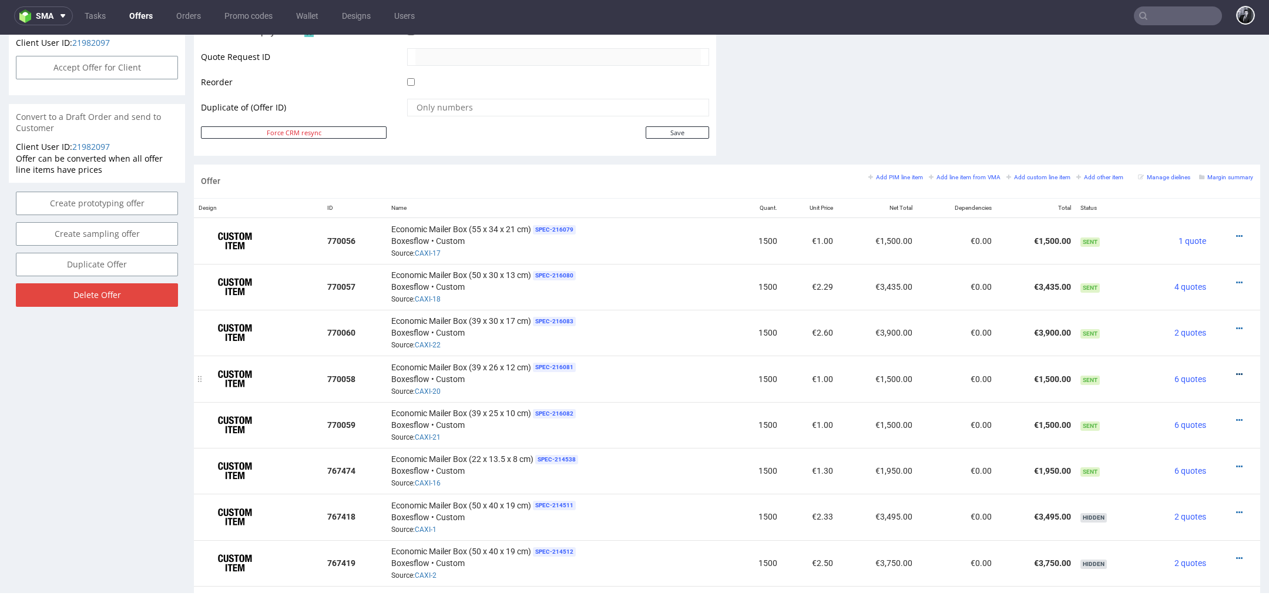
click at [1236, 371] on icon at bounding box center [1239, 374] width 6 height 8
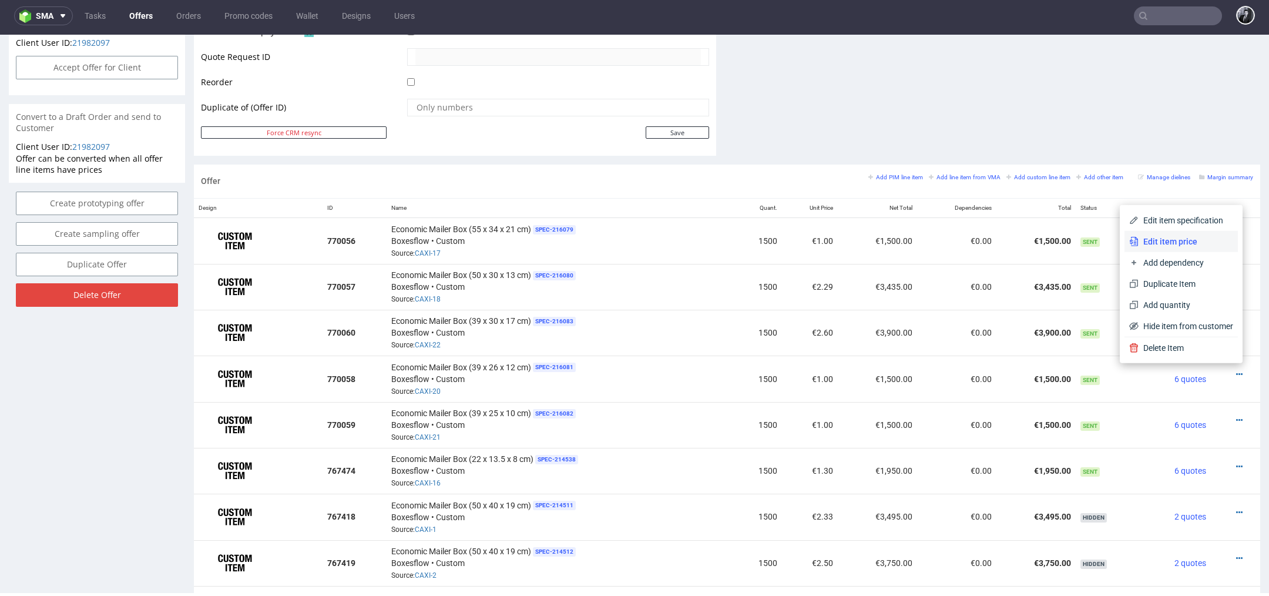
click at [1172, 246] on span "Edit item price" at bounding box center [1185, 242] width 95 height 12
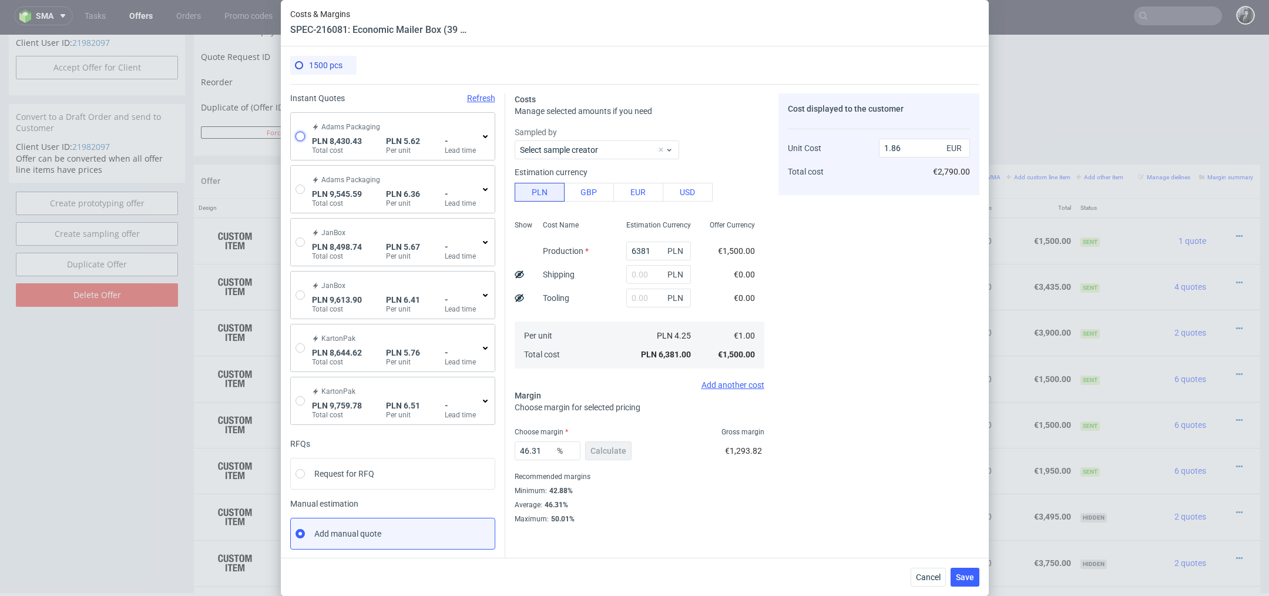
click at [302, 139] on input "radio" at bounding box center [299, 136] width 9 height 9
radio input "true"
radio input "false"
type input "3617.25"
type input "1860.76"
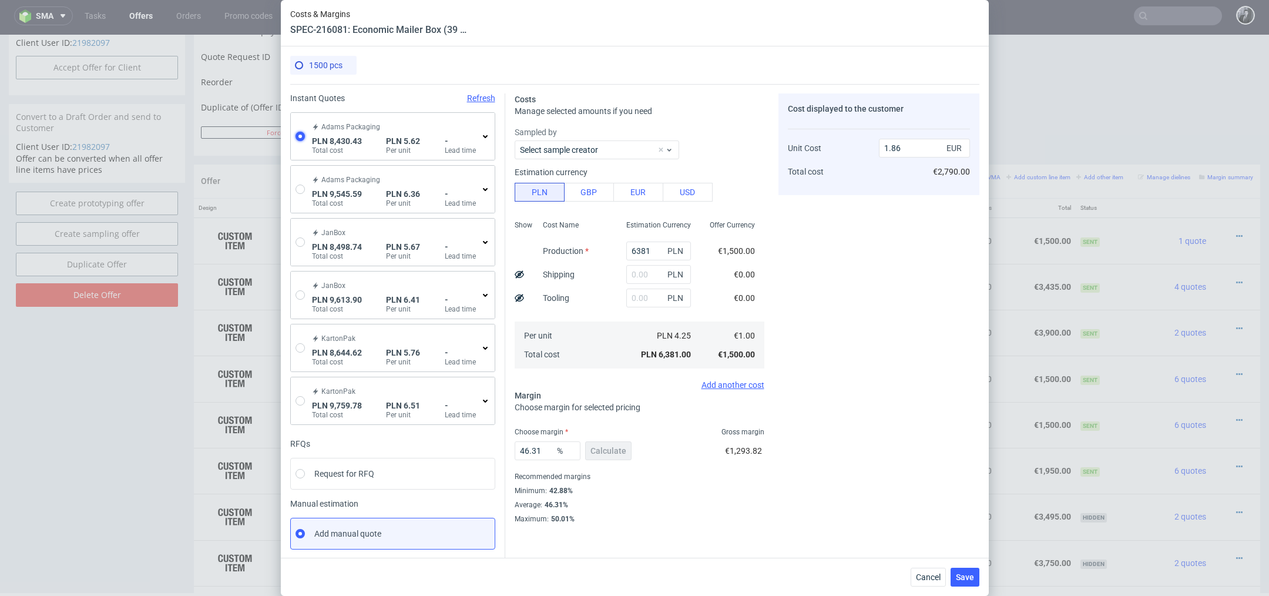
type input "2952.42"
type input "1.32"
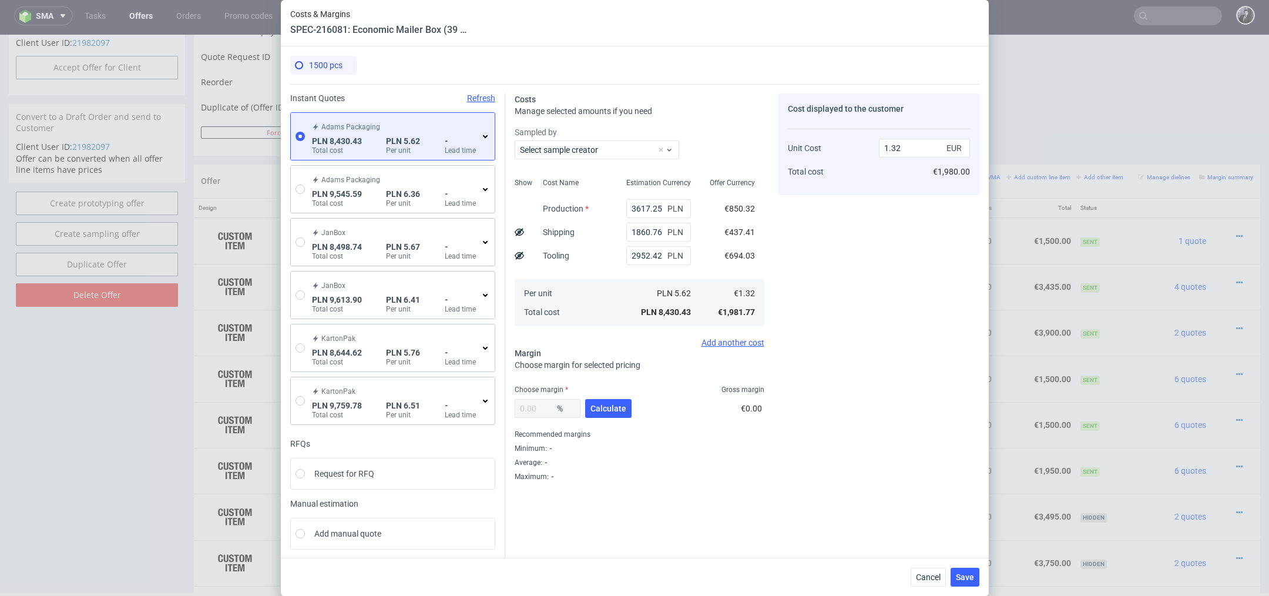
click at [485, 132] on icon at bounding box center [484, 136] width 9 height 9
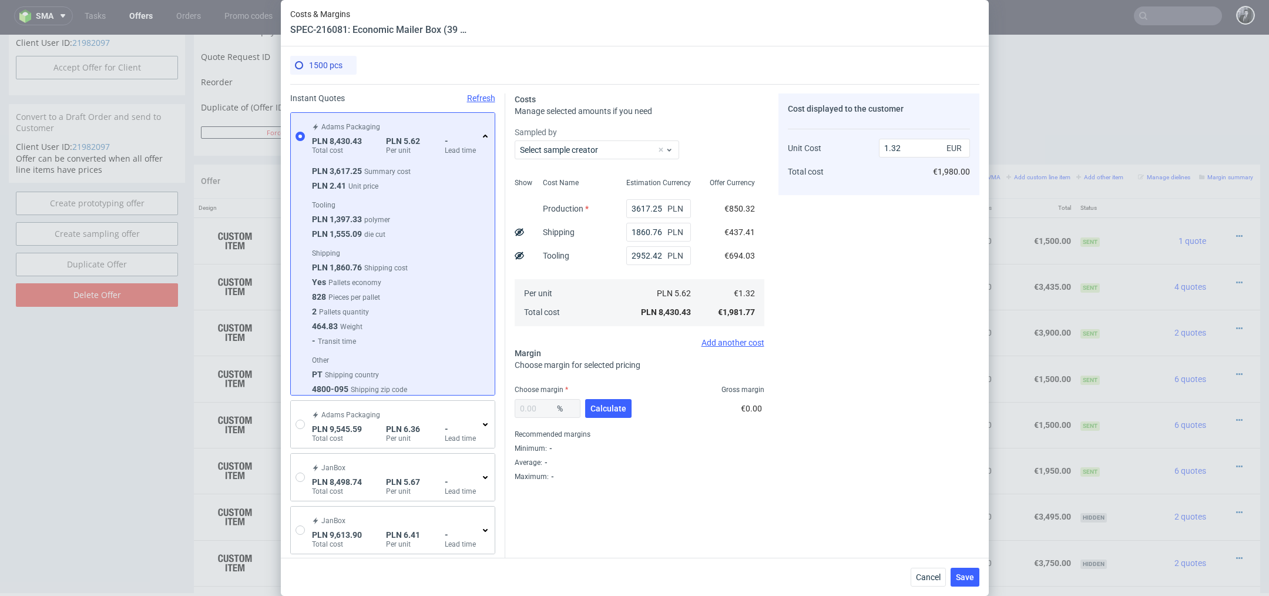
scroll to position [19, 0]
click at [622, 411] on span "Calculate" at bounding box center [608, 408] width 36 height 8
type input "34.81"
click at [923, 147] on input "2.02" at bounding box center [924, 148] width 91 height 19
type input "2.0"
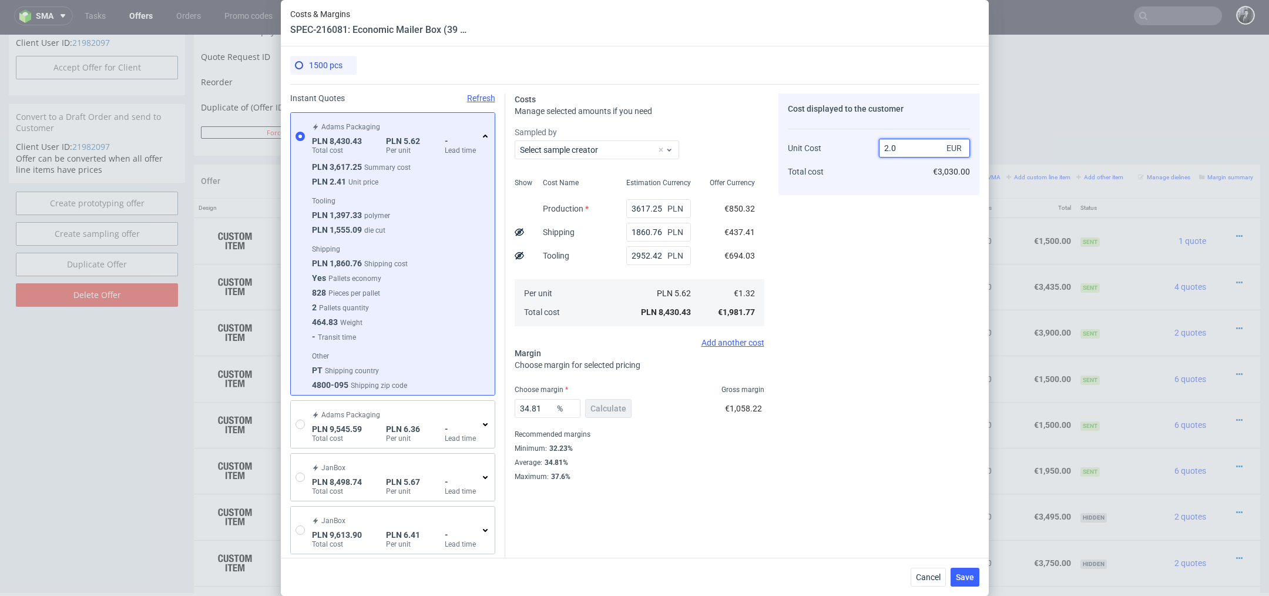
type input "34"
type input "2"
click at [855, 262] on div "Cost displayed to the customer Unit Cost Total cost 2 EUR €3,000.00" at bounding box center [878, 287] width 201 height 388
click at [970, 578] on span "Save" at bounding box center [965, 577] width 18 height 8
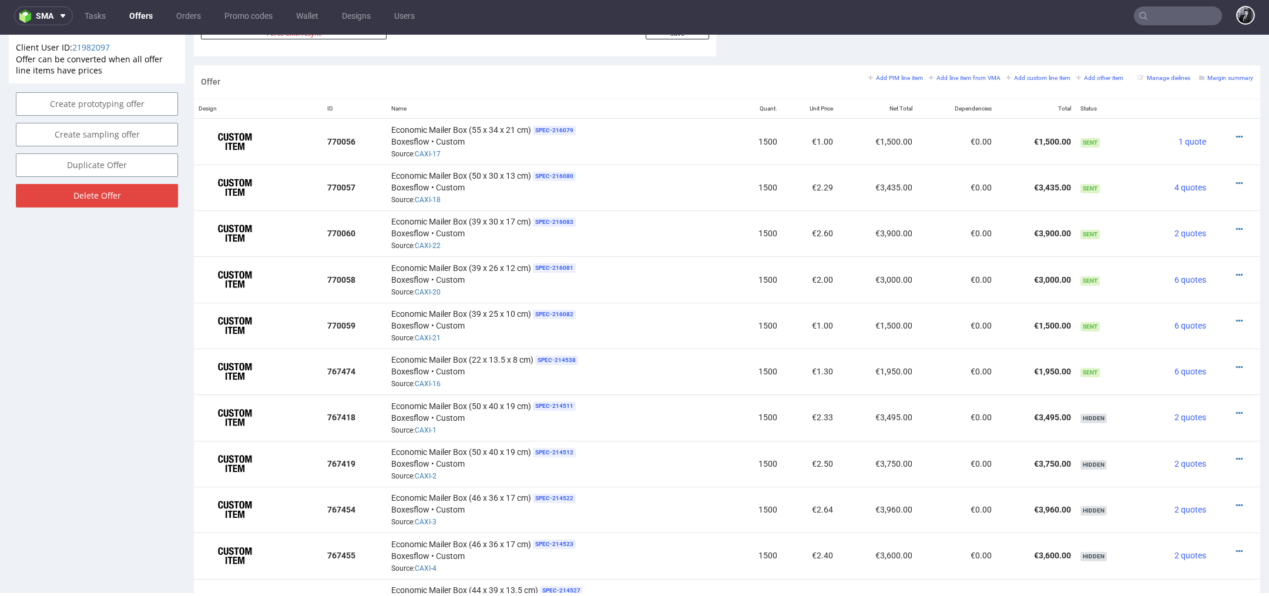
scroll to position [689, 0]
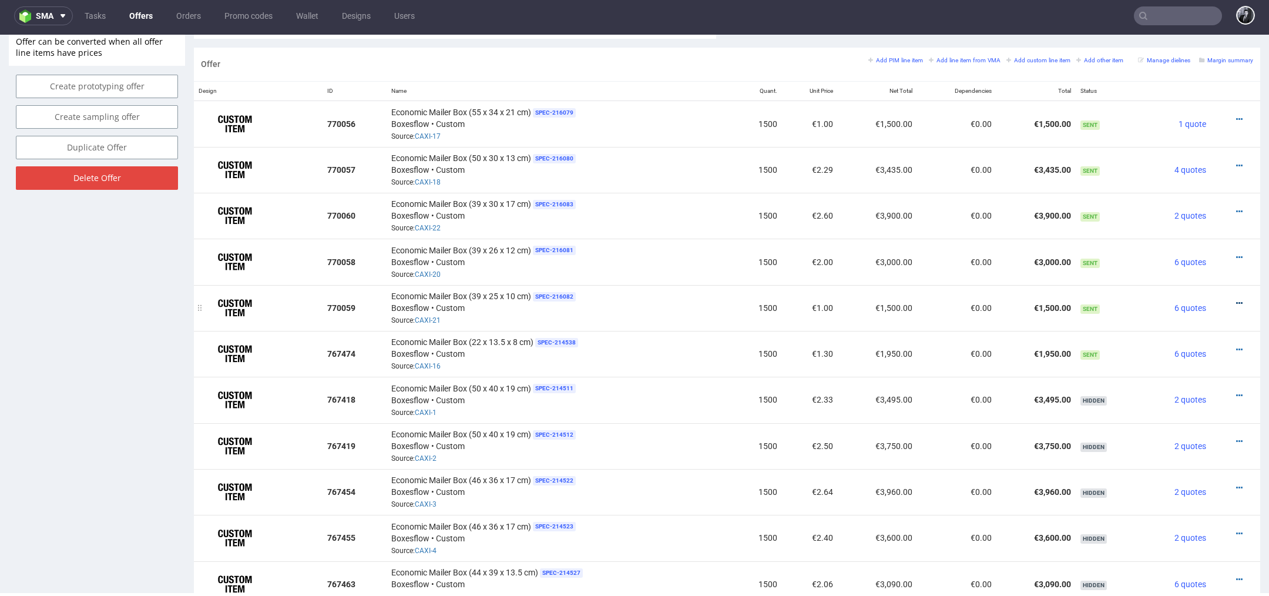
click at [1236, 299] on icon at bounding box center [1239, 303] width 6 height 8
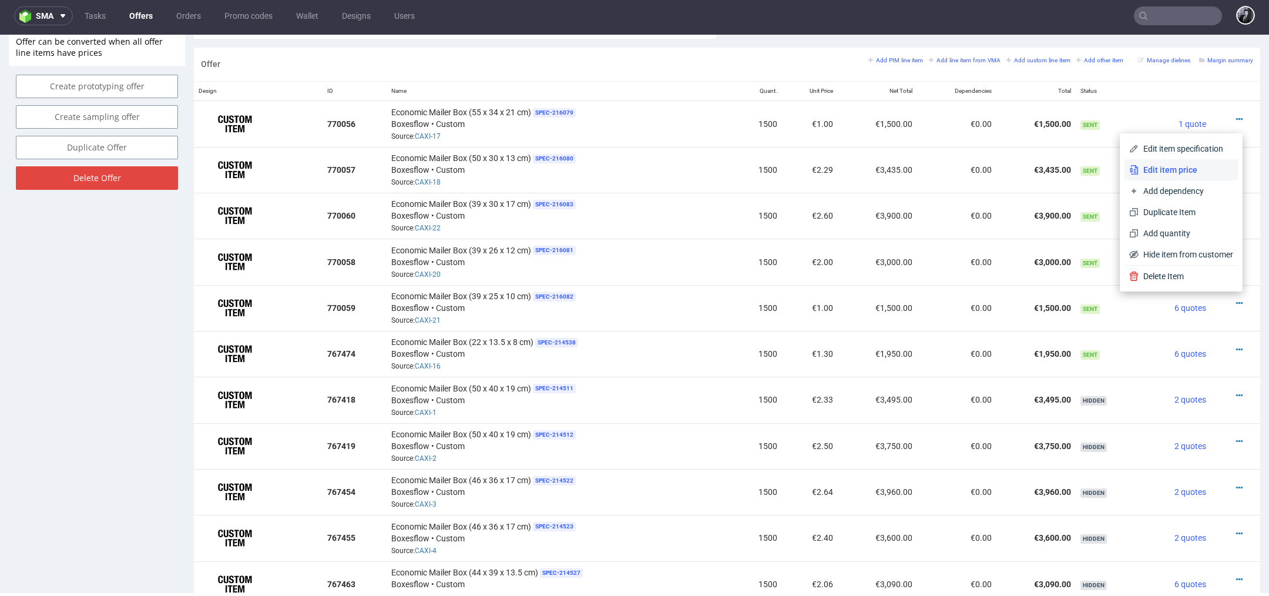
click at [1191, 172] on span "Edit item price" at bounding box center [1185, 170] width 95 height 12
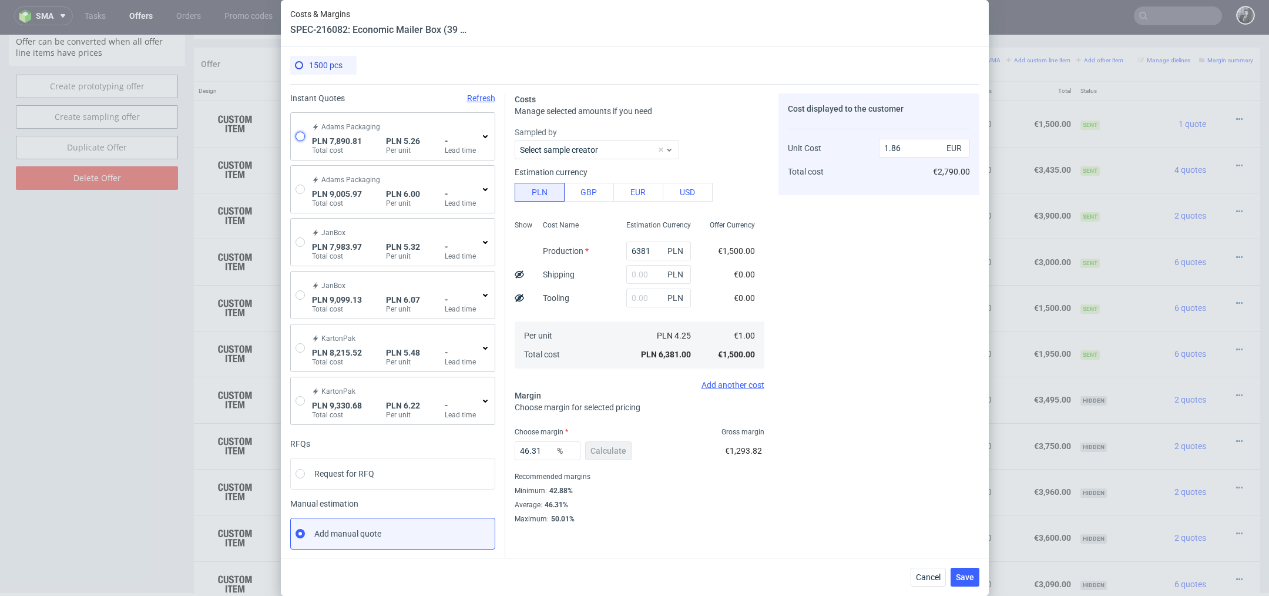
click at [298, 137] on input "radio" at bounding box center [299, 136] width 9 height 9
radio input "true"
radio input "false"
type input "3387.5700000000006"
type input "1860.76"
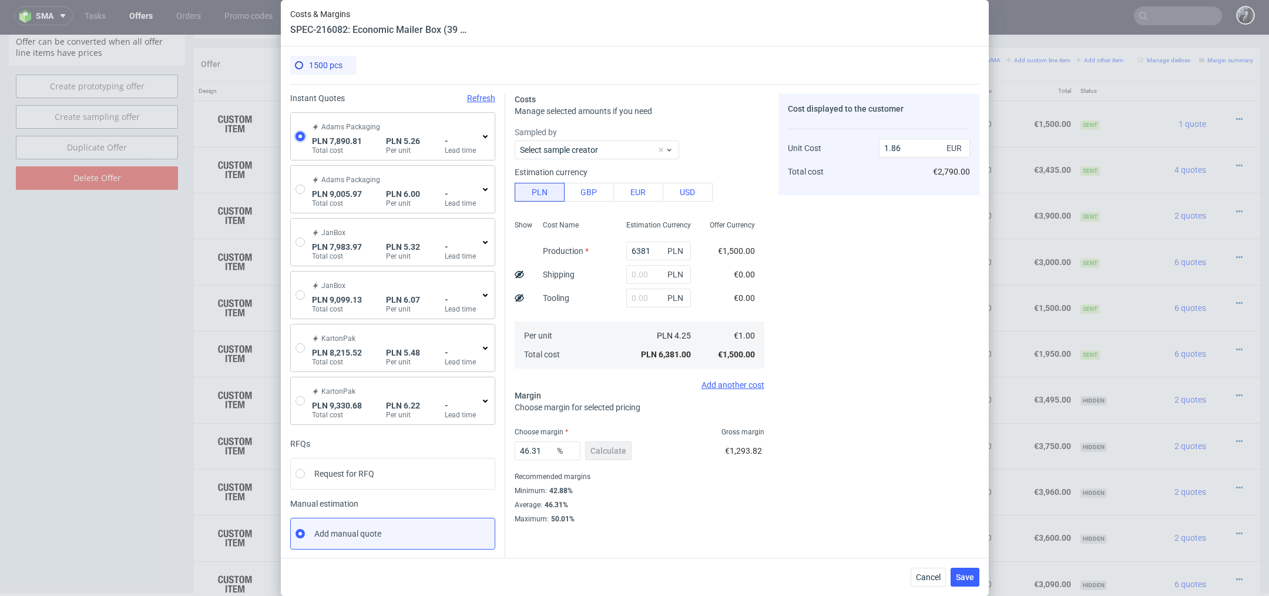
type input "2642.48"
type input "1.23"
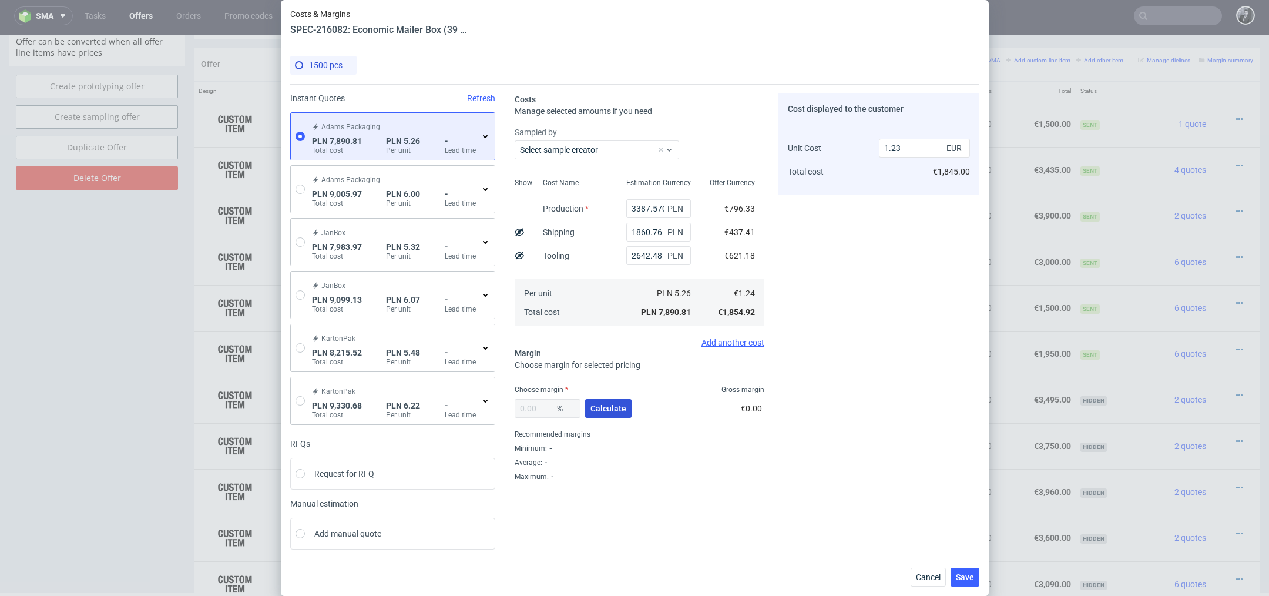
click at [619, 411] on span "Calculate" at bounding box center [608, 408] width 36 height 8
type input "35.25"
type input "1.9"
click at [965, 579] on span "Save" at bounding box center [965, 577] width 18 height 8
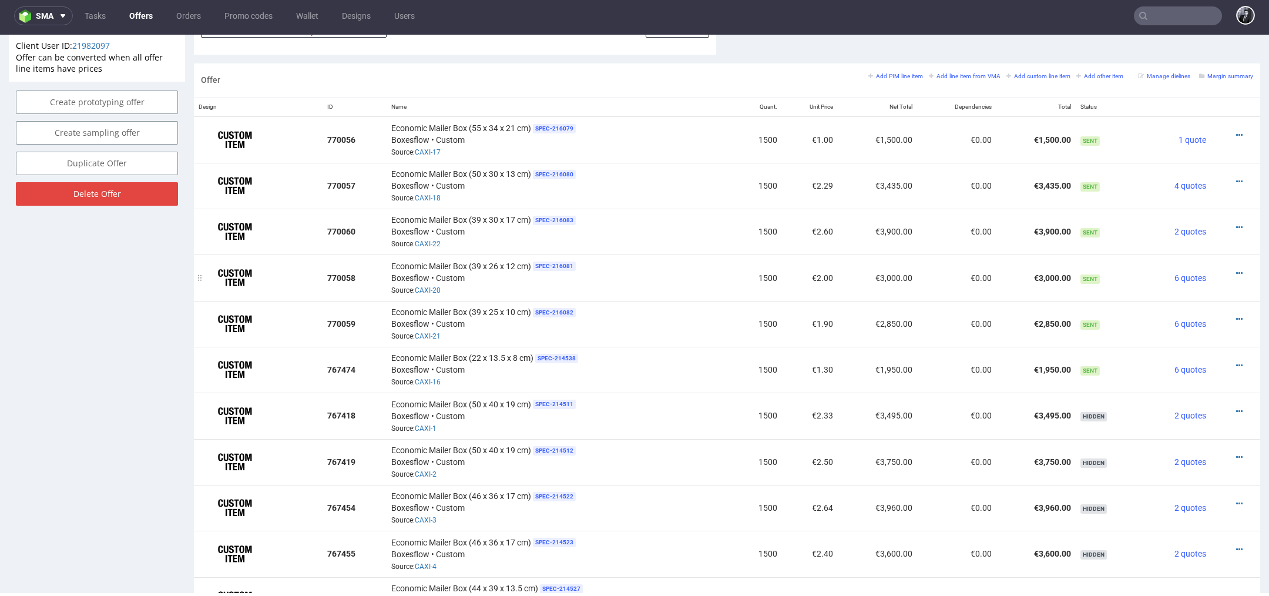
scroll to position [637, 0]
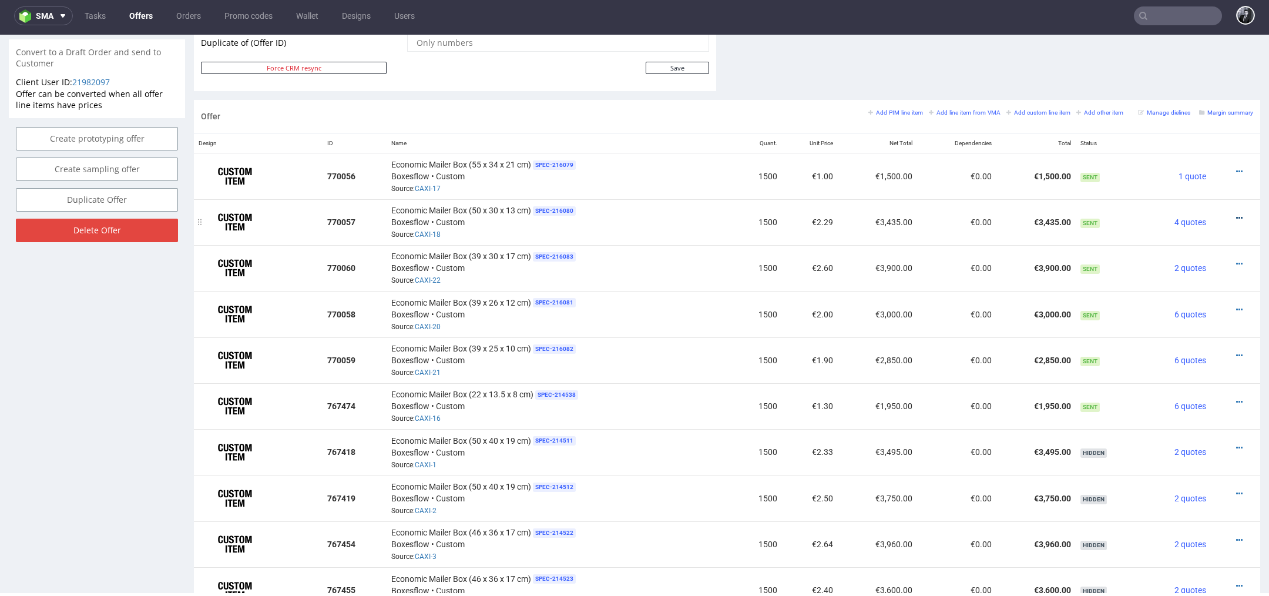
click at [1236, 214] on icon at bounding box center [1239, 218] width 6 height 8
click at [1160, 91] on span "Edit item price" at bounding box center [1185, 86] width 95 height 12
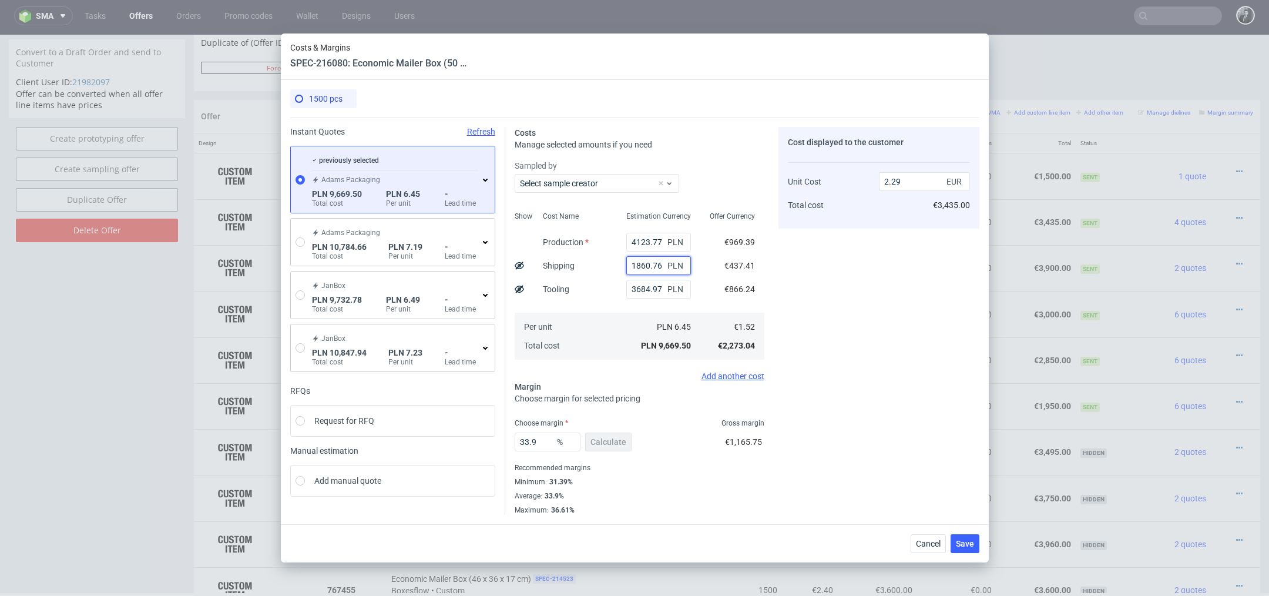
drag, startPoint x: 663, startPoint y: 270, endPoint x: 621, endPoint y: 265, distance: 41.9
click at [621, 265] on div "1860.76 PLN" at bounding box center [658, 265] width 83 height 23
click at [936, 537] on button "Cancel" at bounding box center [927, 543] width 35 height 19
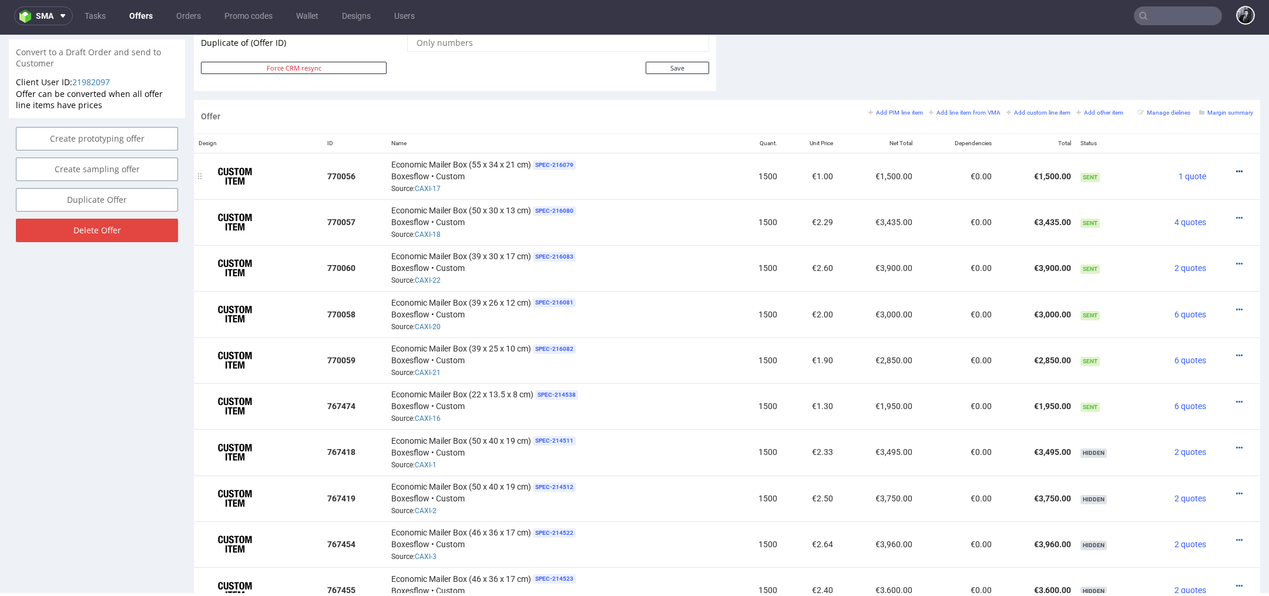
click at [1236, 171] on icon at bounding box center [1239, 171] width 6 height 8
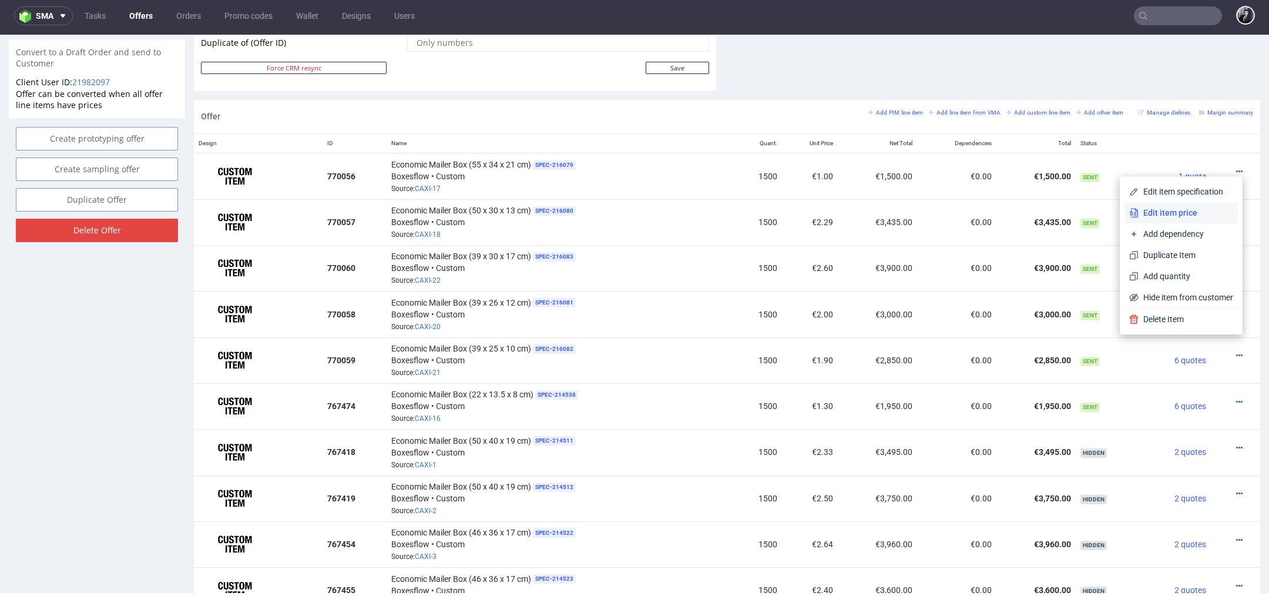
click at [1206, 219] on li "Edit item price" at bounding box center [1180, 212] width 113 height 21
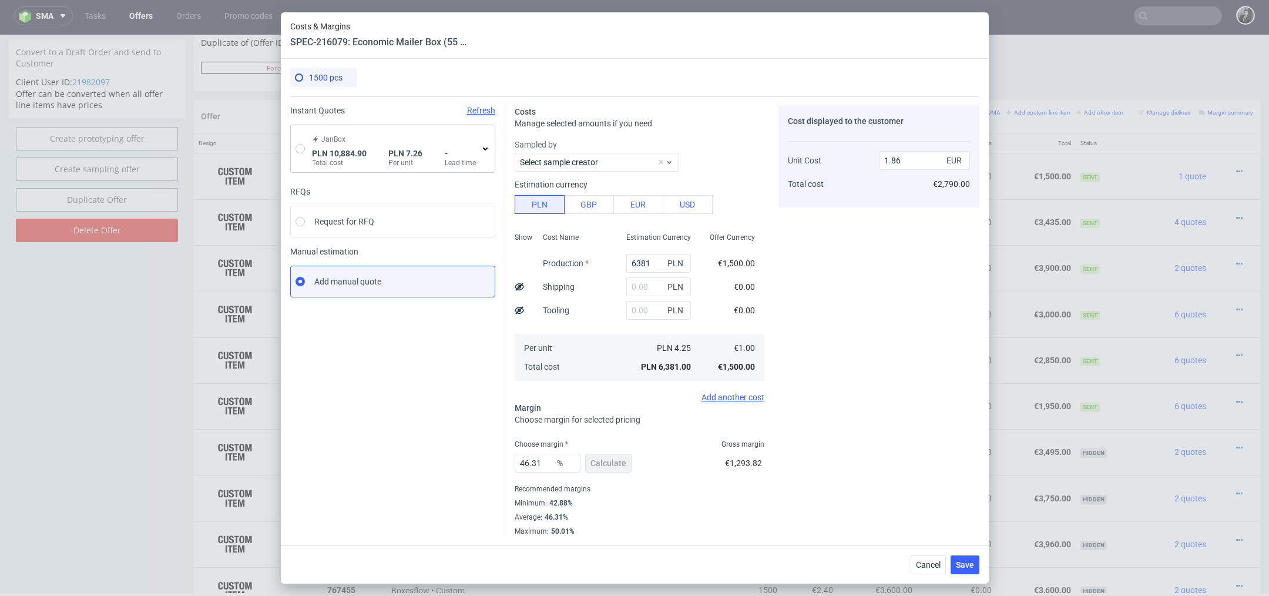
click at [487, 152] on icon at bounding box center [484, 148] width 9 height 9
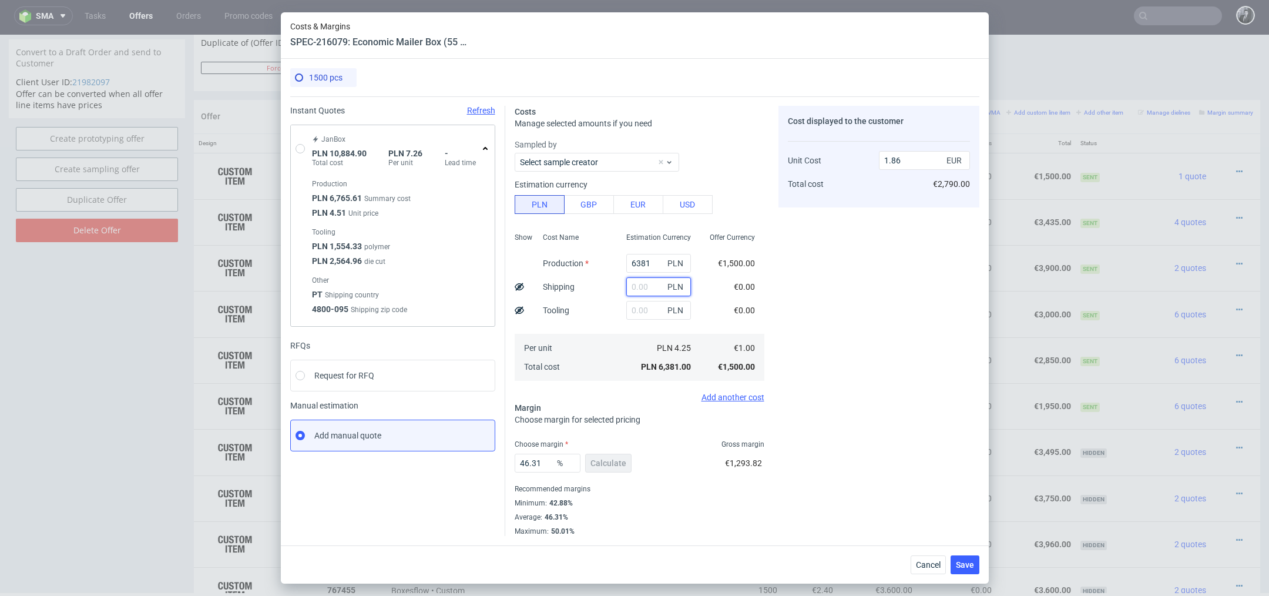
click at [642, 287] on input "text" at bounding box center [658, 286] width 65 height 19
paste input "1860.76"
type input "1860.76"
type input "2.4"
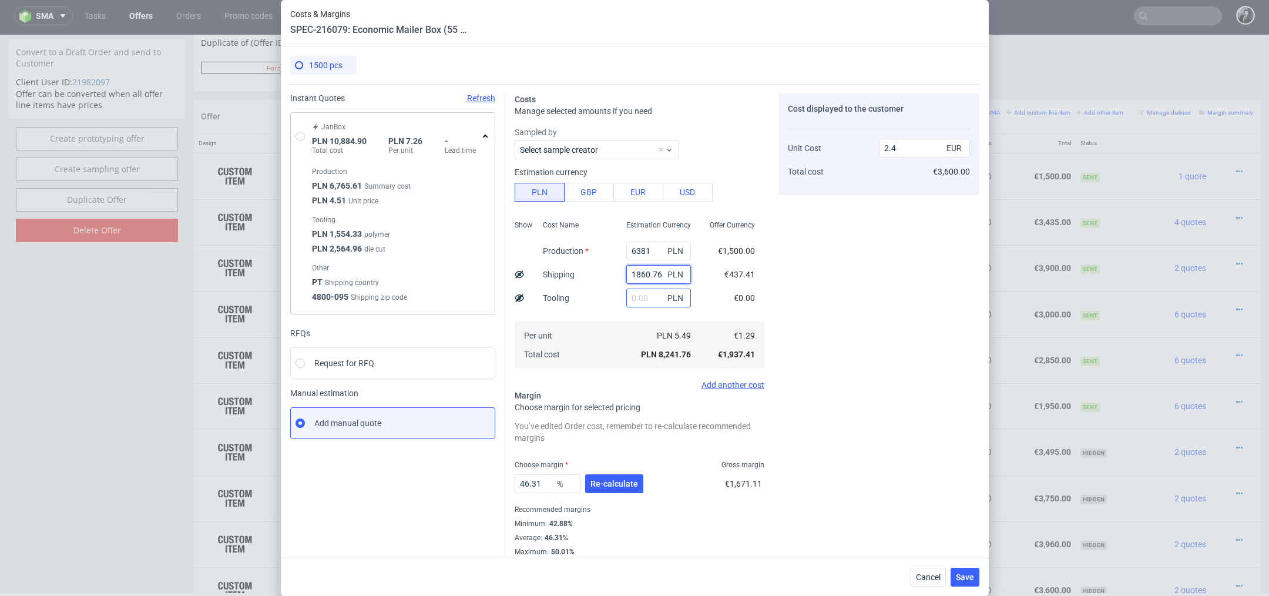
type input "1860.76"
click at [648, 304] on input "text" at bounding box center [658, 297] width 65 height 19
click at [305, 132] on div "JanBox PLN 10,884.90 Total cost PLN 7.26 Per unit - Lead time" at bounding box center [393, 136] width 204 height 47
click at [301, 137] on input "radio" at bounding box center [299, 136] width 9 height 9
radio input "true"
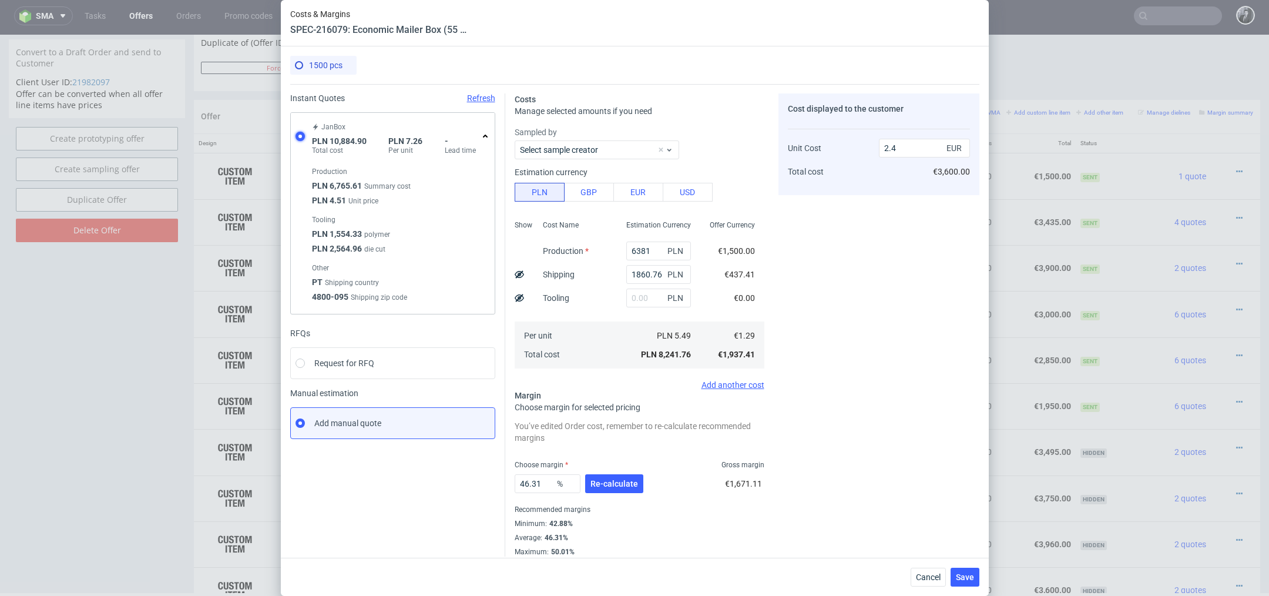
radio input "false"
type input "6765.61"
type input "4119.29"
type input "1.71"
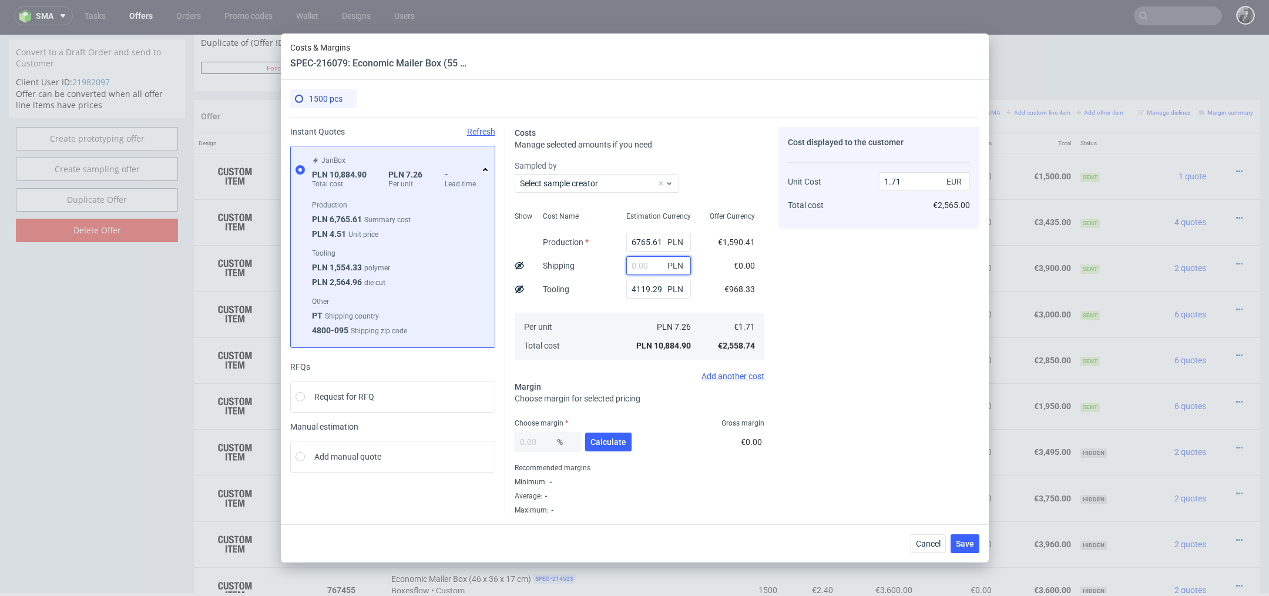
click at [646, 266] on input "text" at bounding box center [658, 265] width 65 height 19
paste input "1860.76"
type input "1860.76"
type input "2"
type input "1860.76"
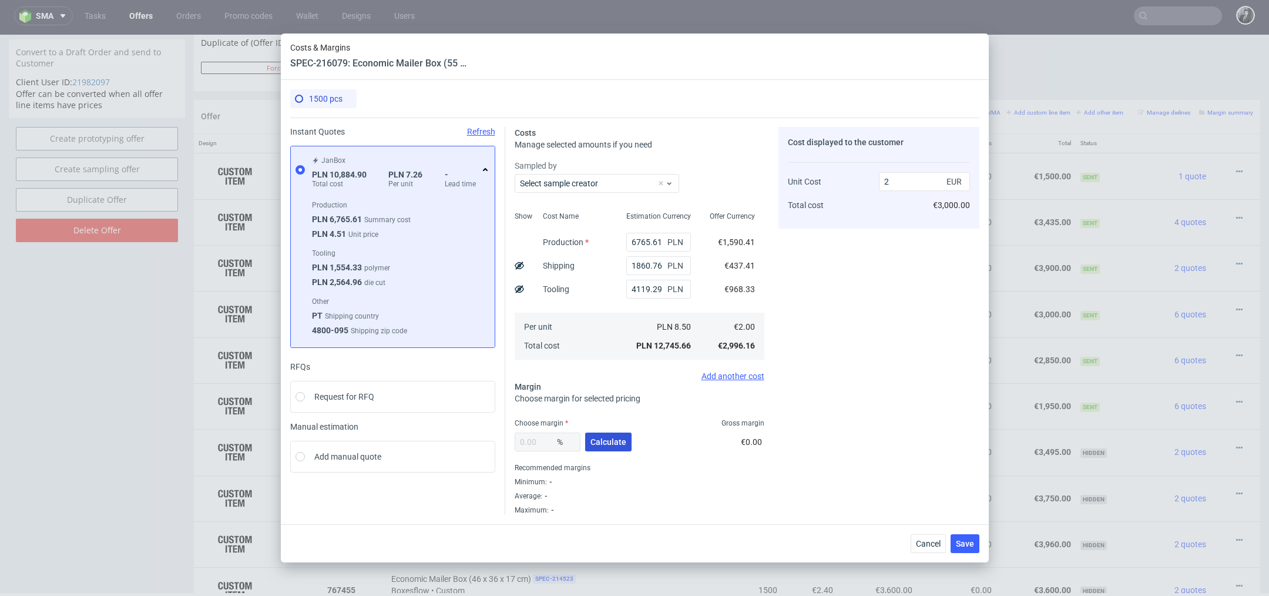
click at [604, 441] on span "Calculate" at bounding box center [608, 442] width 36 height 8
type input "32.06"
click at [907, 185] on input "2.94" at bounding box center [924, 181] width 91 height 19
type input "2.9"
type input "31.03448275862069"
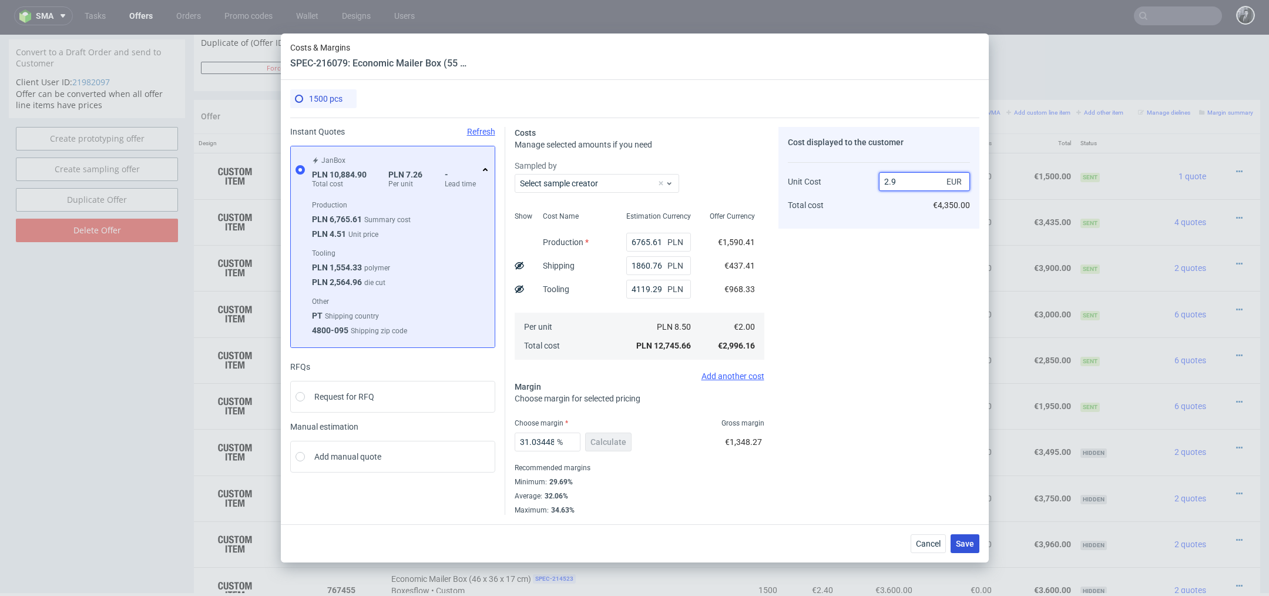
type input "2.9"
click at [960, 539] on span "Save" at bounding box center [965, 543] width 18 height 8
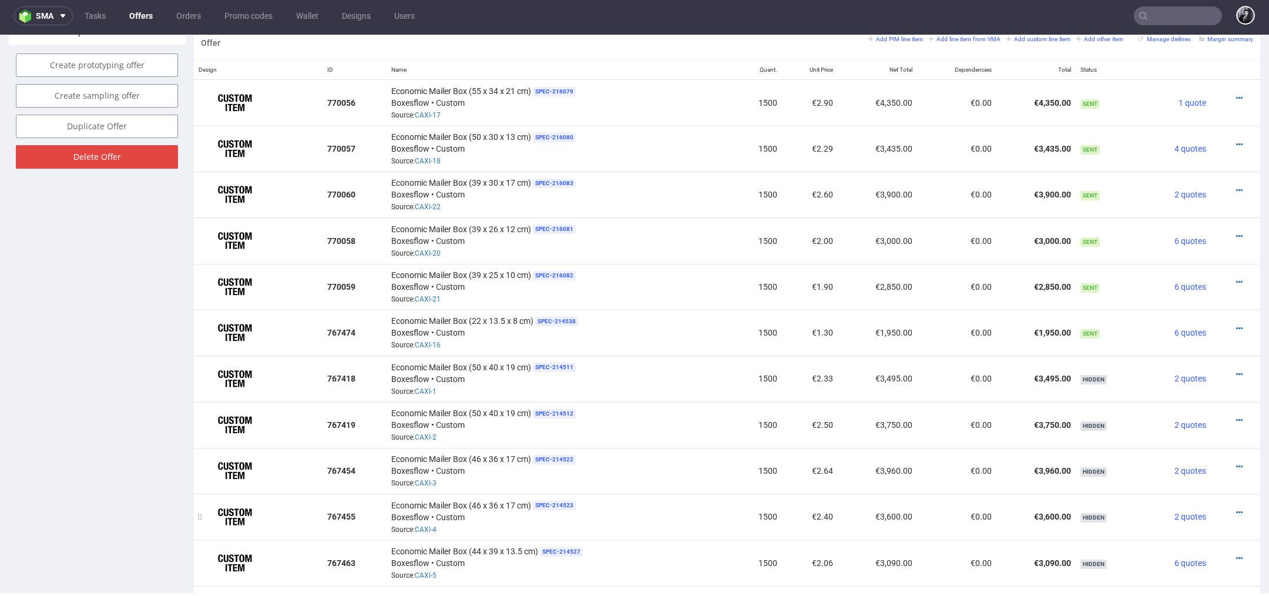
scroll to position [712, 0]
click at [1236, 94] on icon at bounding box center [1239, 96] width 6 height 8
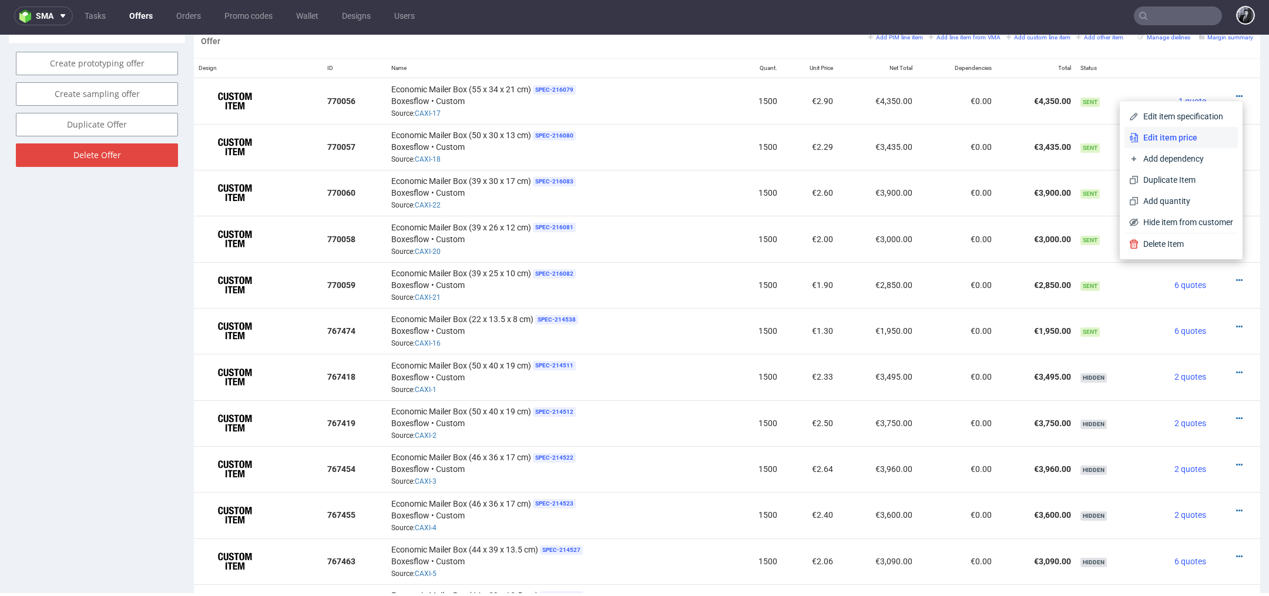
click at [1194, 143] on span "Edit item price" at bounding box center [1185, 138] width 95 height 12
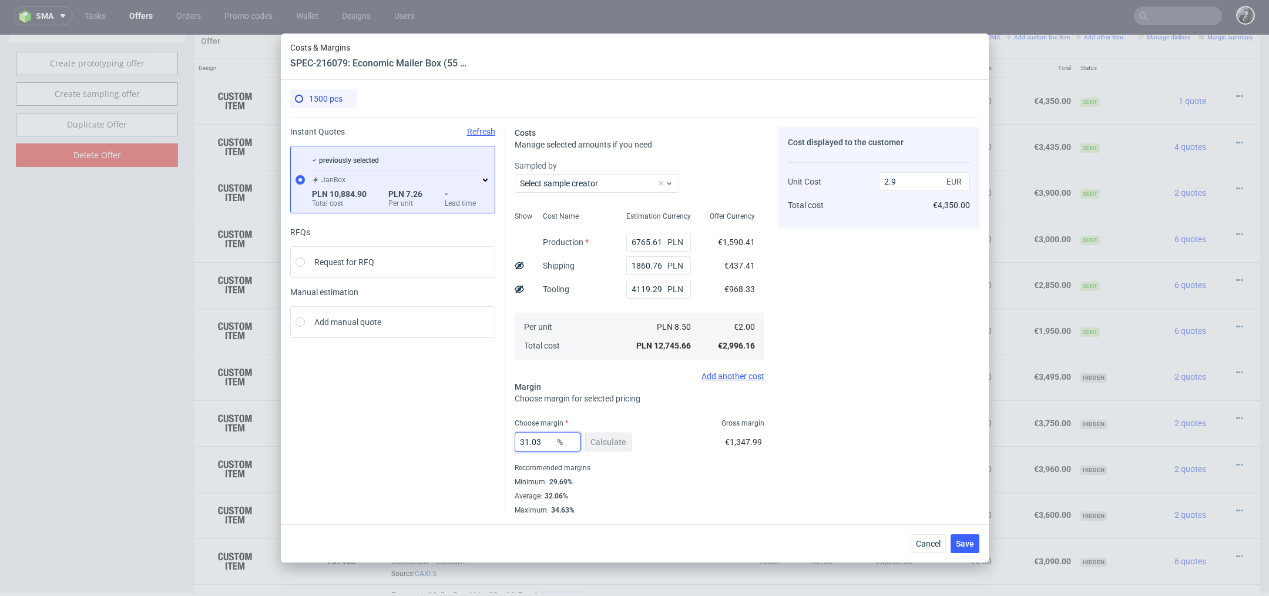
drag, startPoint x: 545, startPoint y: 444, endPoint x: 478, endPoint y: 444, distance: 67.5
click at [478, 444] on div "Instant Quotes Refresh previously selected JanBox PLN 10,884.90 Total cost PLN …" at bounding box center [634, 315] width 689 height 397
type input "25"
type input "2.67"
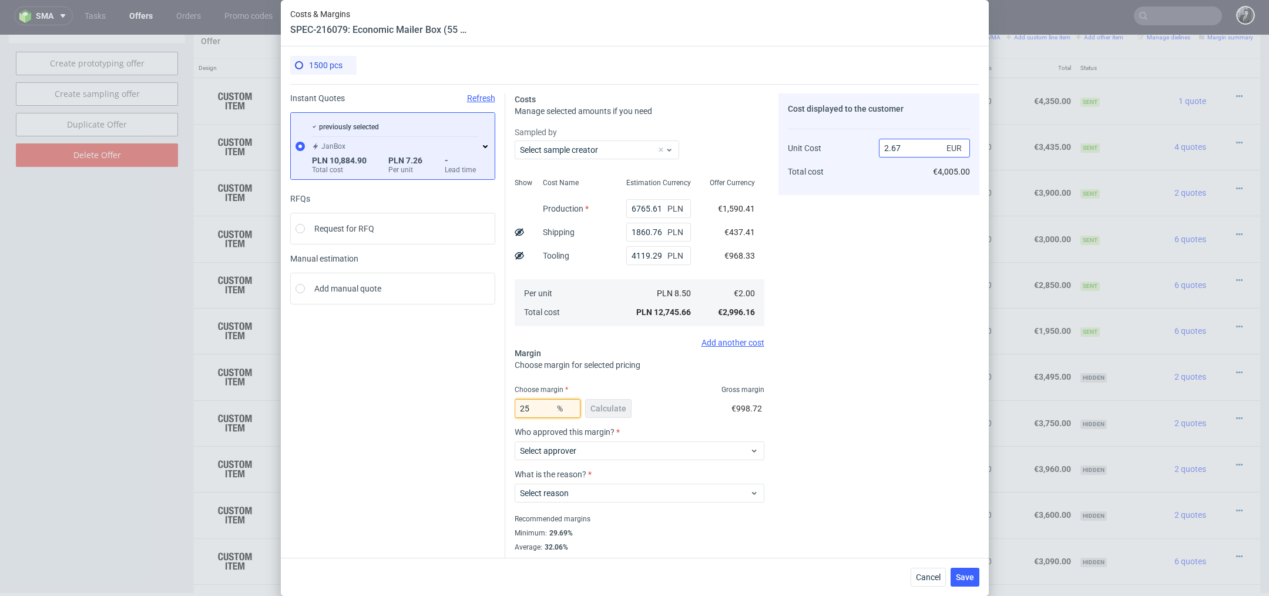
type input "25"
click at [907, 142] on input "2.67" at bounding box center [924, 148] width 91 height 19
click at [915, 147] on input "2.67" at bounding box center [924, 148] width 91 height 19
type input "2.60"
type input "23.076923076923077"
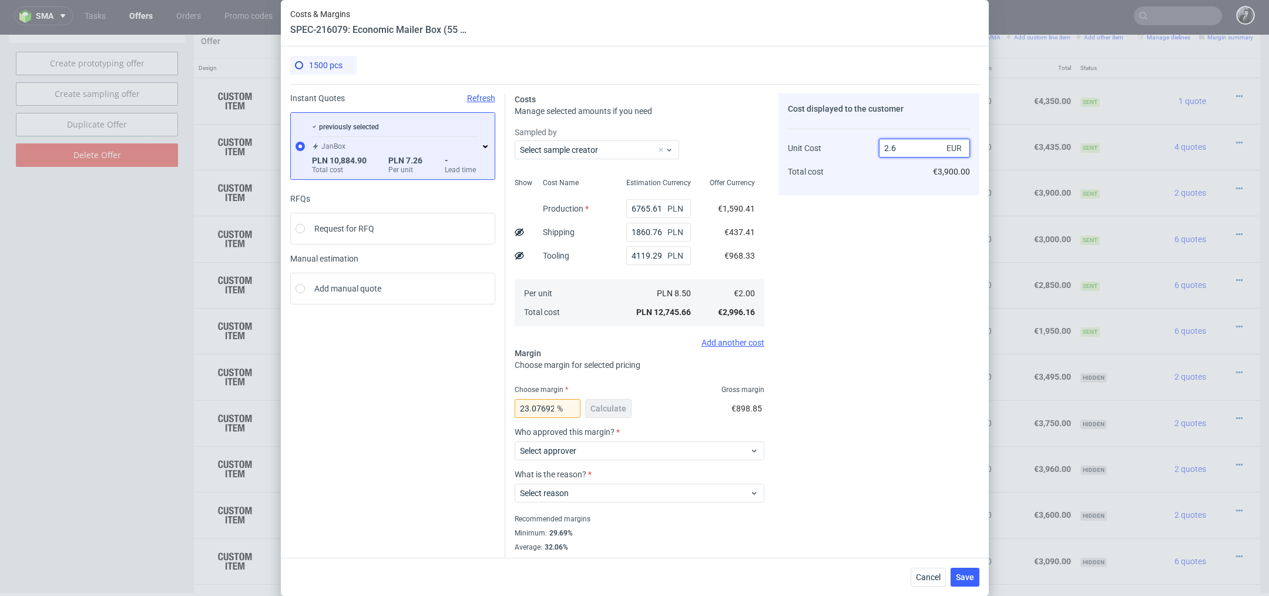
type input "2.6"
click at [909, 280] on div "Cost displayed to the customer Unit Cost Total cost 2.6 EUR €3,900.00" at bounding box center [878, 329] width 201 height 472
click at [696, 447] on span "Select approver" at bounding box center [635, 451] width 230 height 12
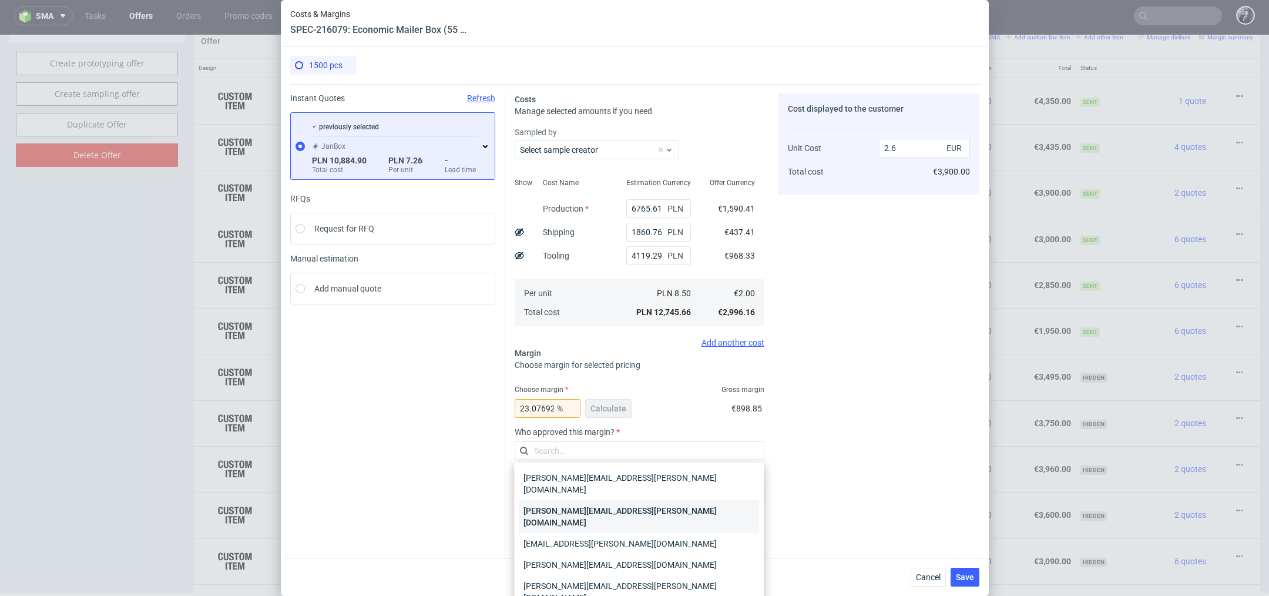
click at [667, 501] on div "[PERSON_NAME][EMAIL_ADDRESS][PERSON_NAME][DOMAIN_NAME]" at bounding box center [639, 516] width 240 height 33
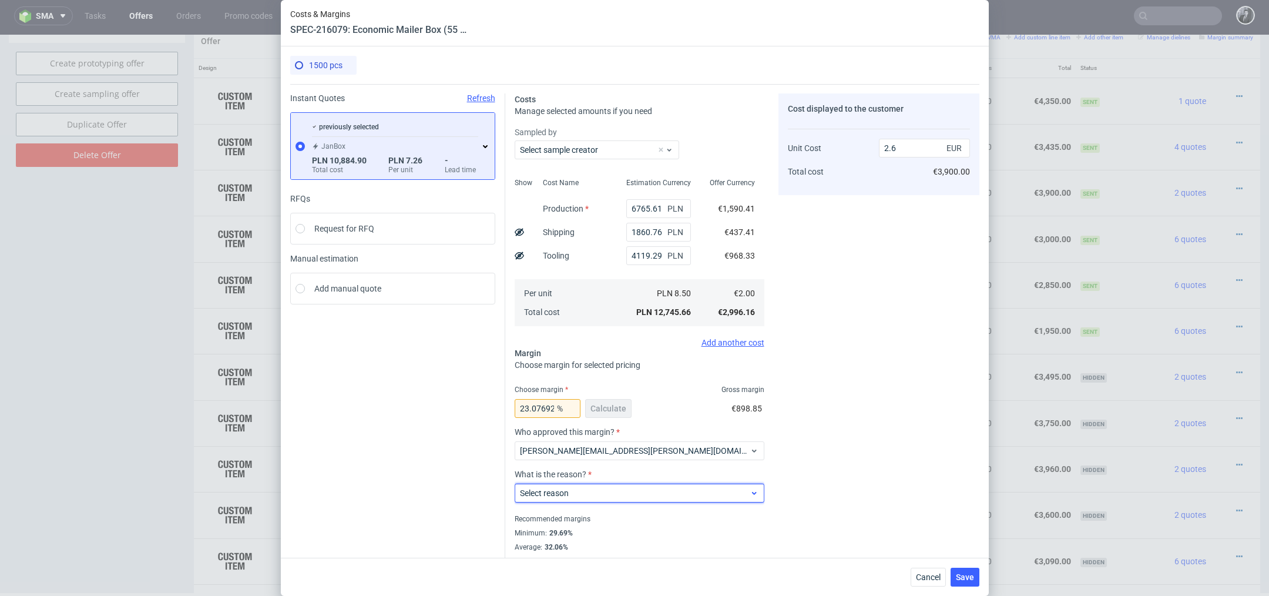
click at [667, 501] on div "Select reason" at bounding box center [640, 492] width 250 height 19
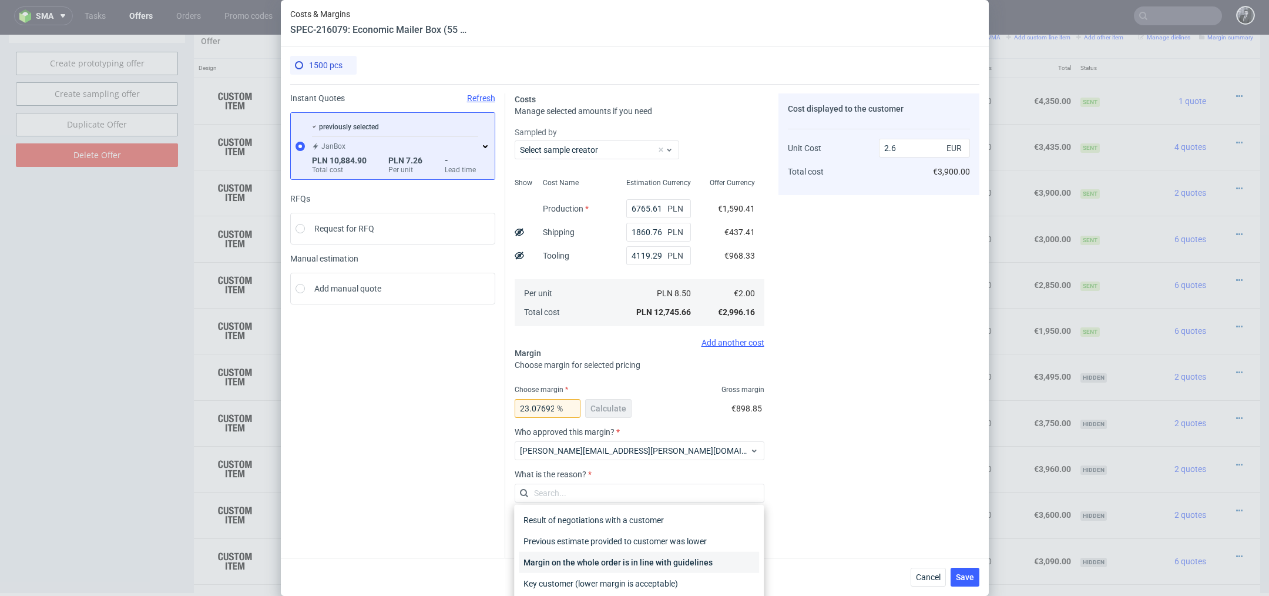
click at [658, 560] on div "Margin on the whole order is in line with guidelines" at bounding box center [639, 562] width 240 height 21
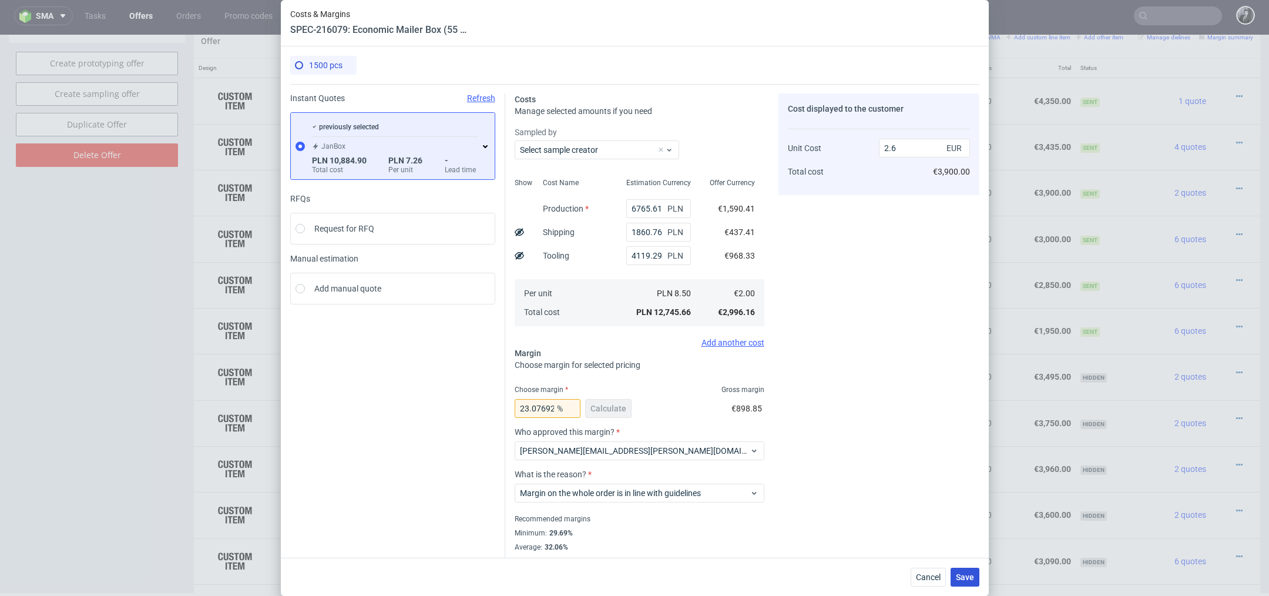
click at [961, 579] on span "Save" at bounding box center [965, 577] width 18 height 8
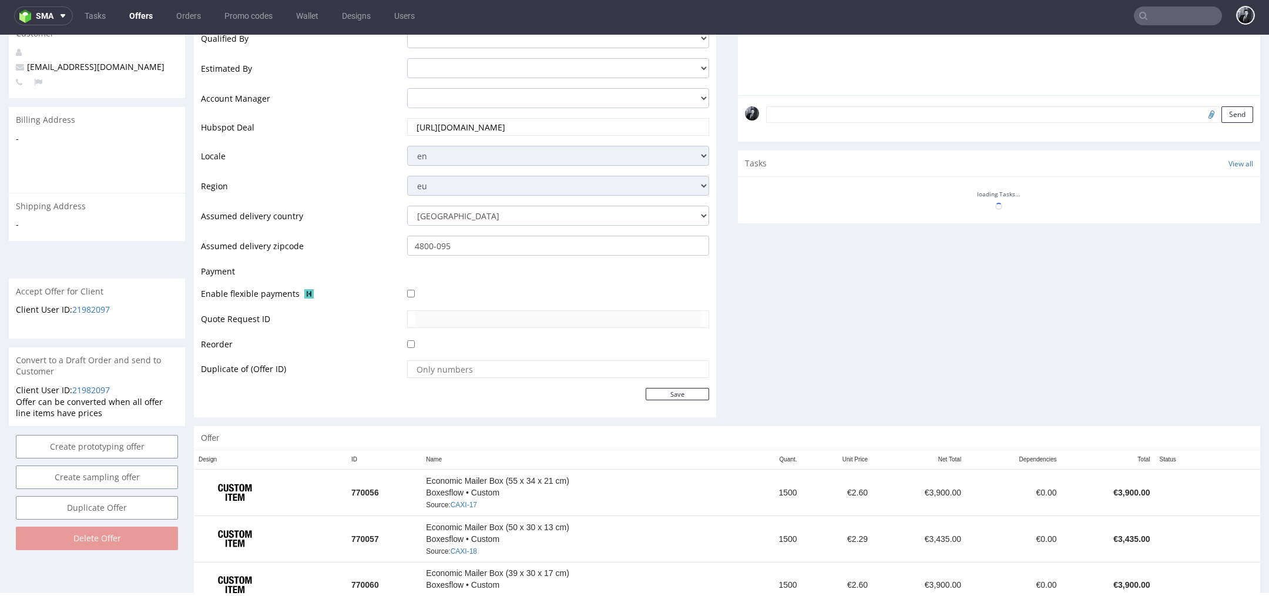
scroll to position [560, 0]
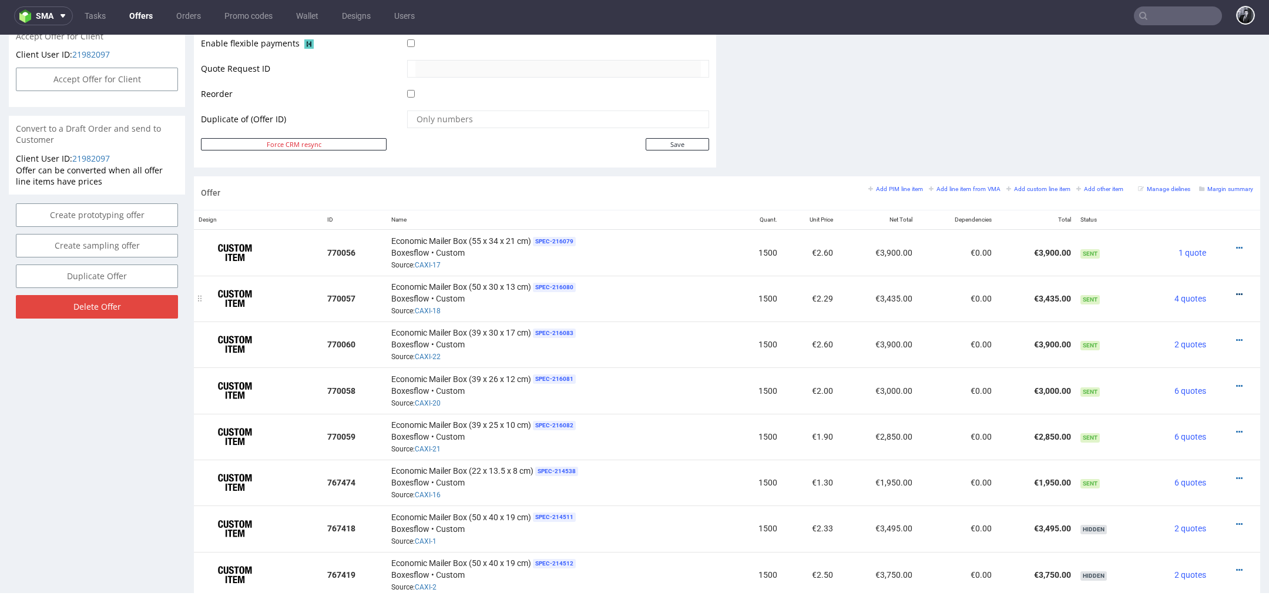
click at [1236, 293] on icon at bounding box center [1239, 294] width 6 height 8
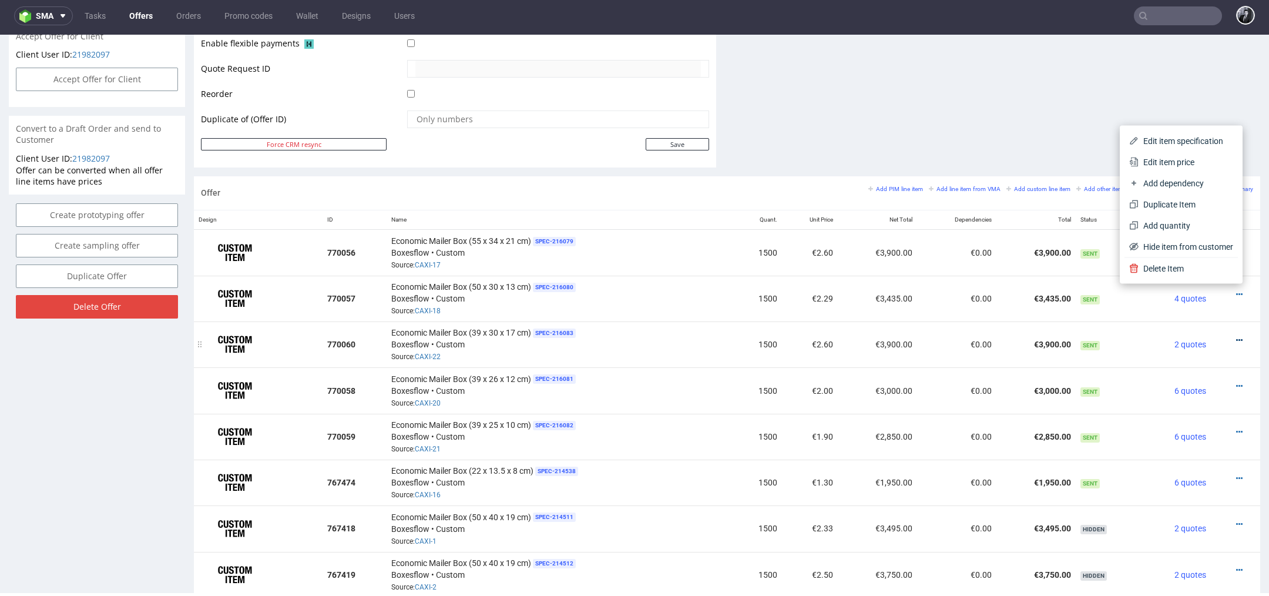
click at [1236, 336] on icon at bounding box center [1239, 340] width 6 height 8
click at [1172, 214] on li "Edit item price" at bounding box center [1180, 207] width 113 height 21
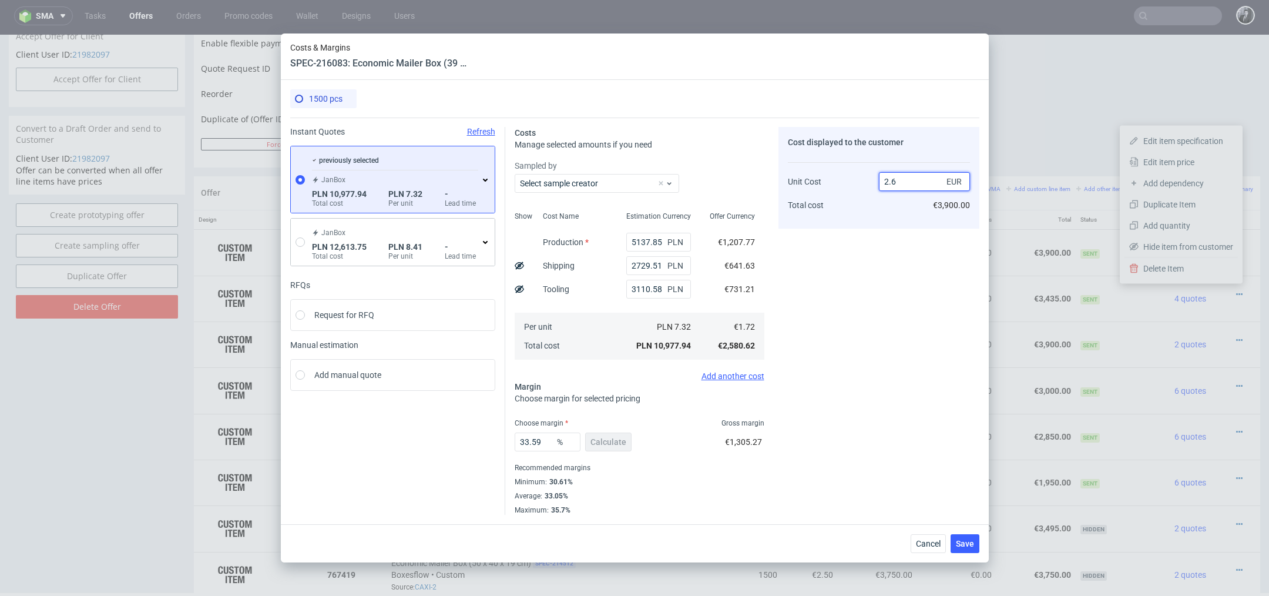
click at [910, 181] on input "2.6" at bounding box center [924, 181] width 91 height 19
type input "2.4"
type input "28.333333333333332"
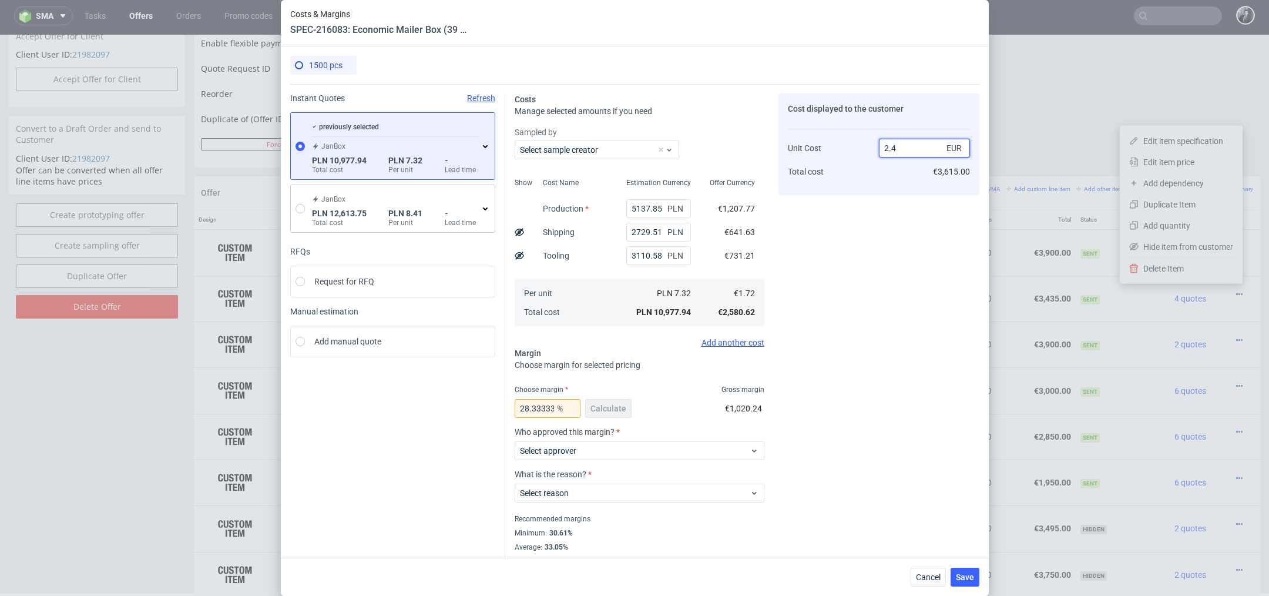
type input "2.4"
click at [863, 287] on div "Cost displayed to the customer Unit Cost Total cost 2.4 EUR €3,615.00" at bounding box center [878, 329] width 201 height 472
click at [910, 147] on input "2.4" at bounding box center [924, 148] width 91 height 19
click at [847, 376] on div "Cost displayed to the customer Unit Cost Total cost 2.4 EUR €3,615.00" at bounding box center [878, 329] width 201 height 472
click at [639, 448] on span "Select approver" at bounding box center [635, 451] width 230 height 12
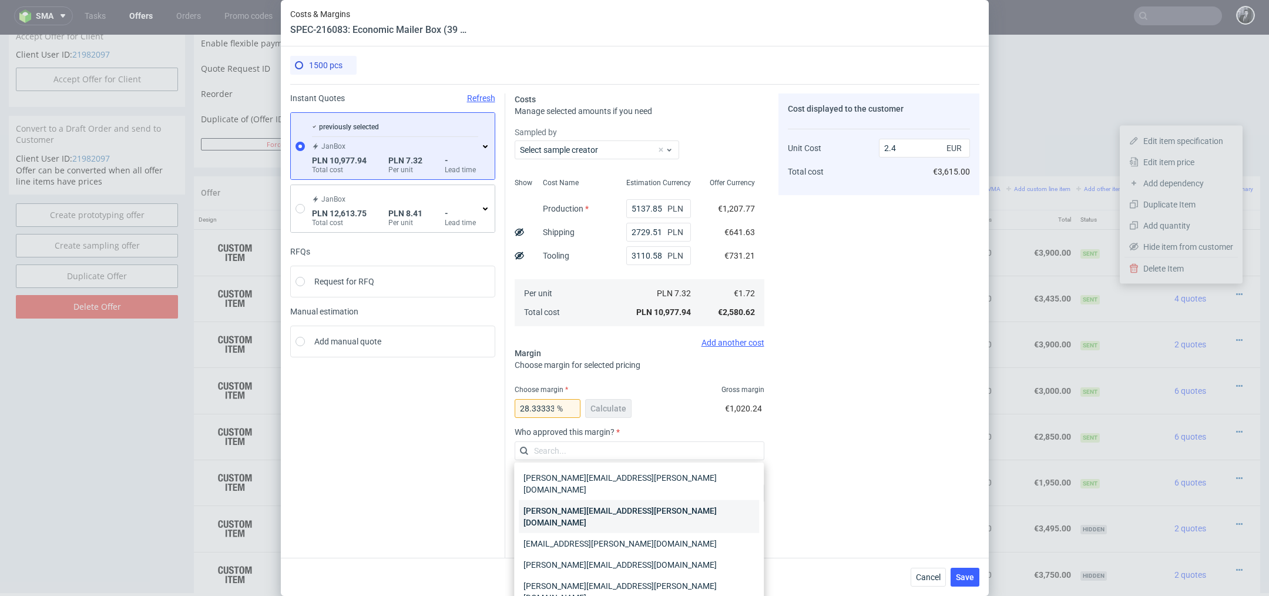
click at [625, 501] on div "[PERSON_NAME][EMAIL_ADDRESS][PERSON_NAME][DOMAIN_NAME]" at bounding box center [639, 516] width 240 height 33
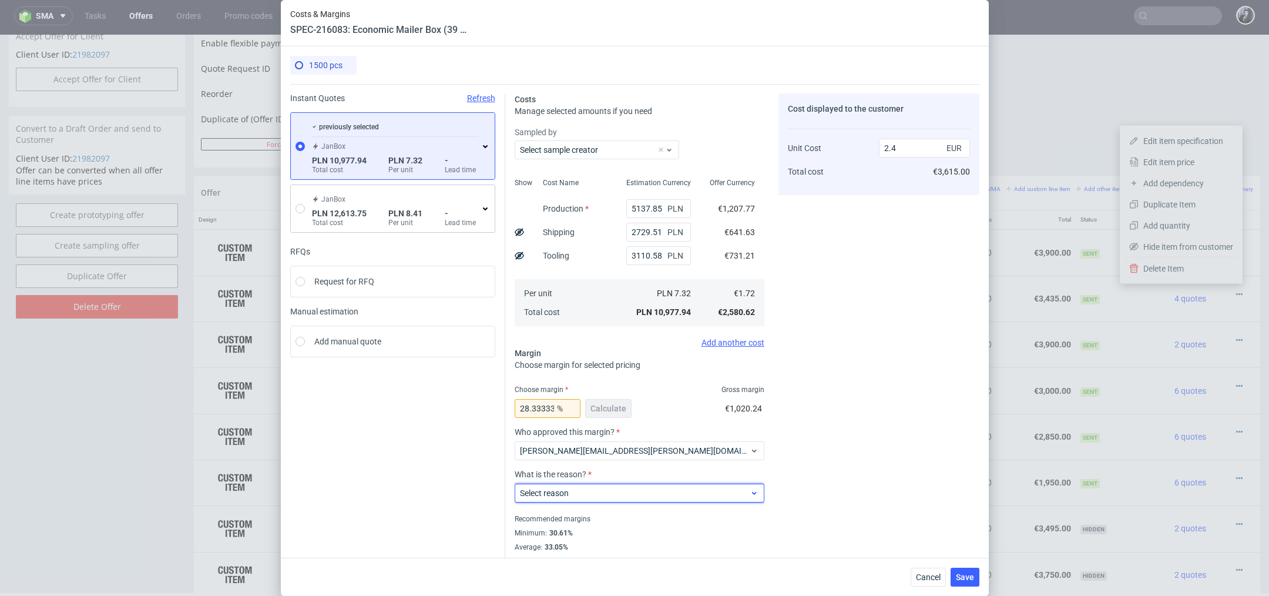
click at [630, 498] on span "Select reason" at bounding box center [635, 493] width 230 height 12
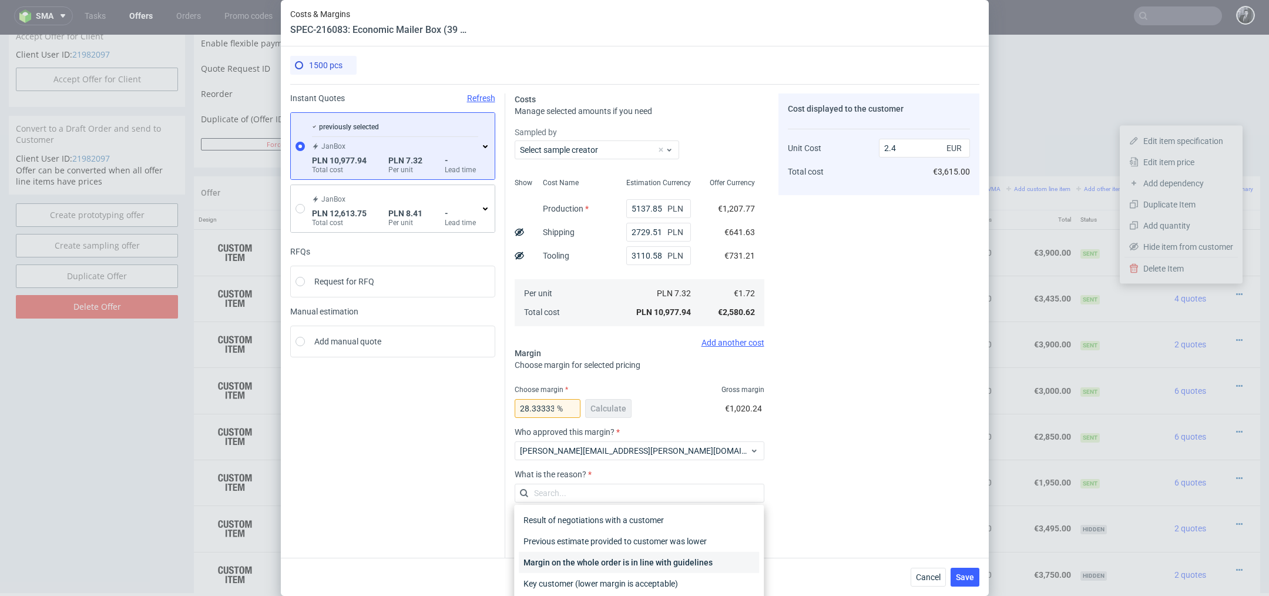
click at [631, 563] on div "Margin on the whole order is in line with guidelines" at bounding box center [639, 562] width 240 height 21
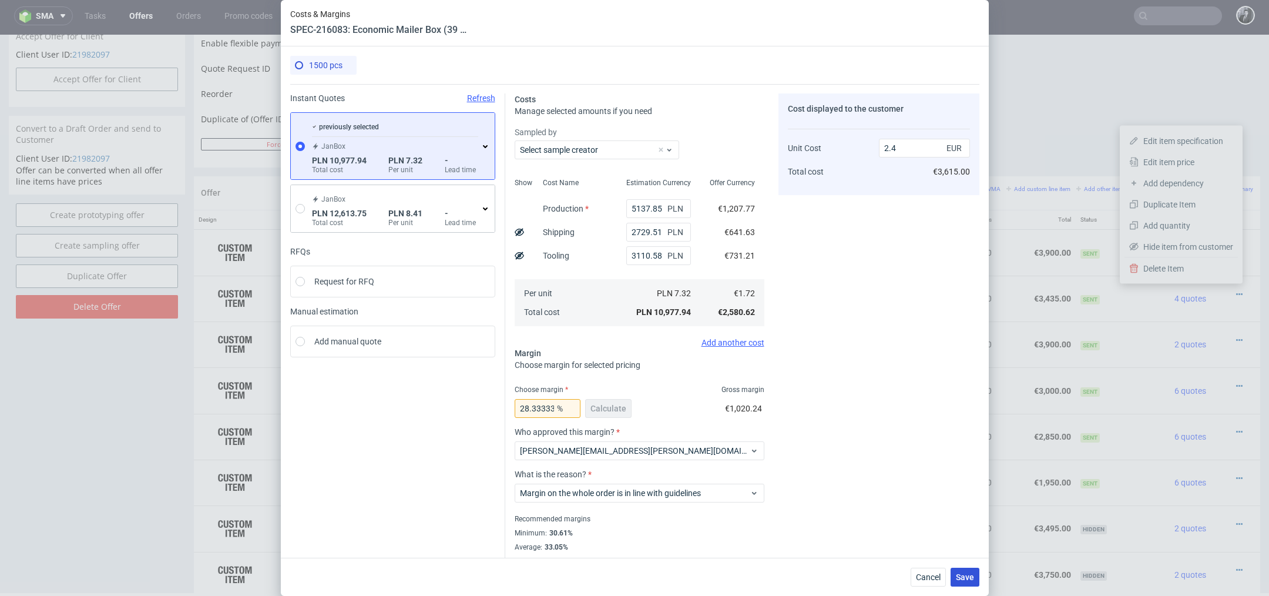
click at [967, 579] on span "Save" at bounding box center [965, 577] width 18 height 8
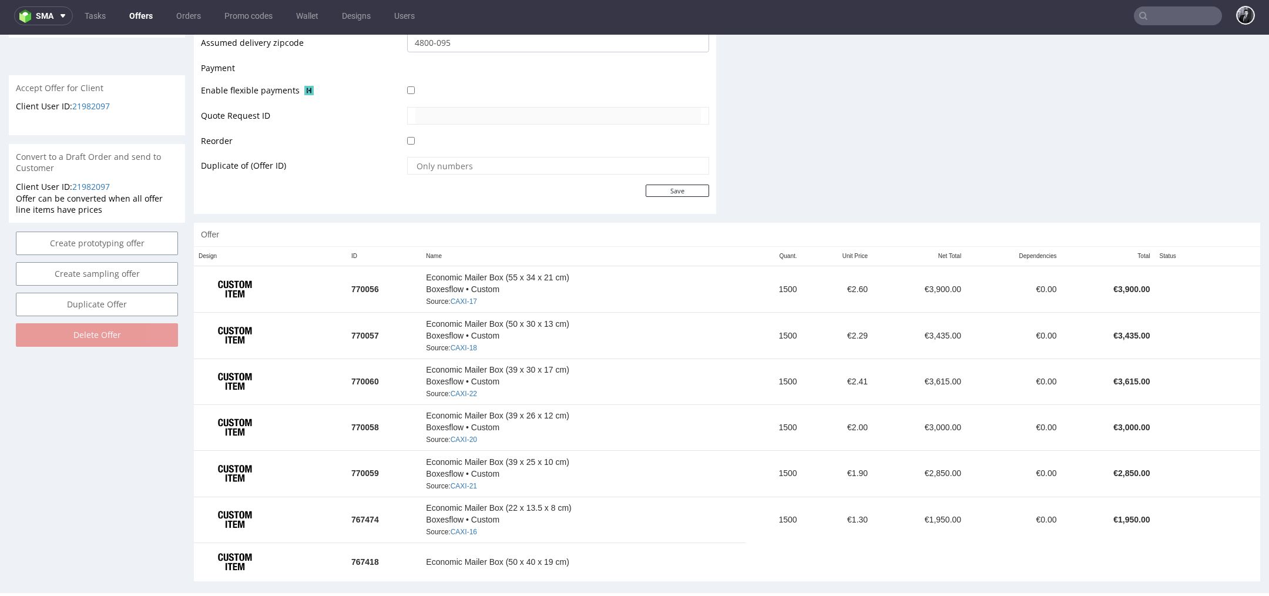
scroll to position [515, 0]
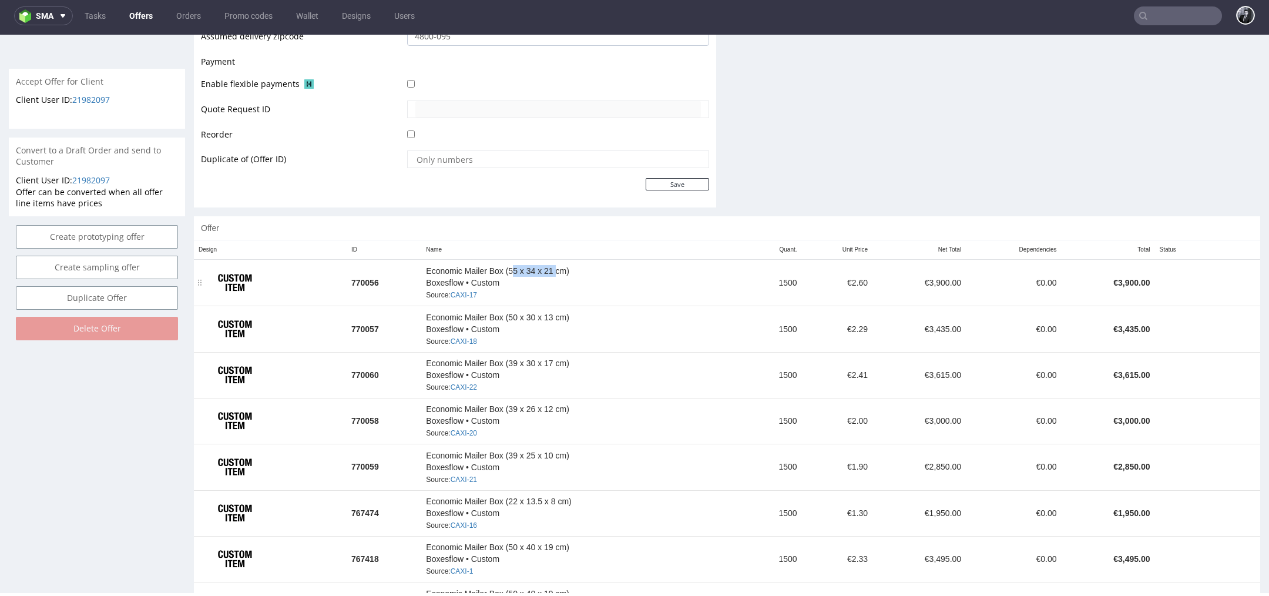
drag, startPoint x: 510, startPoint y: 269, endPoint x: 554, endPoint y: 268, distance: 44.1
click at [554, 268] on span "Economic Mailer Box (55 x 34 x 21 cm)" at bounding box center [497, 271] width 143 height 12
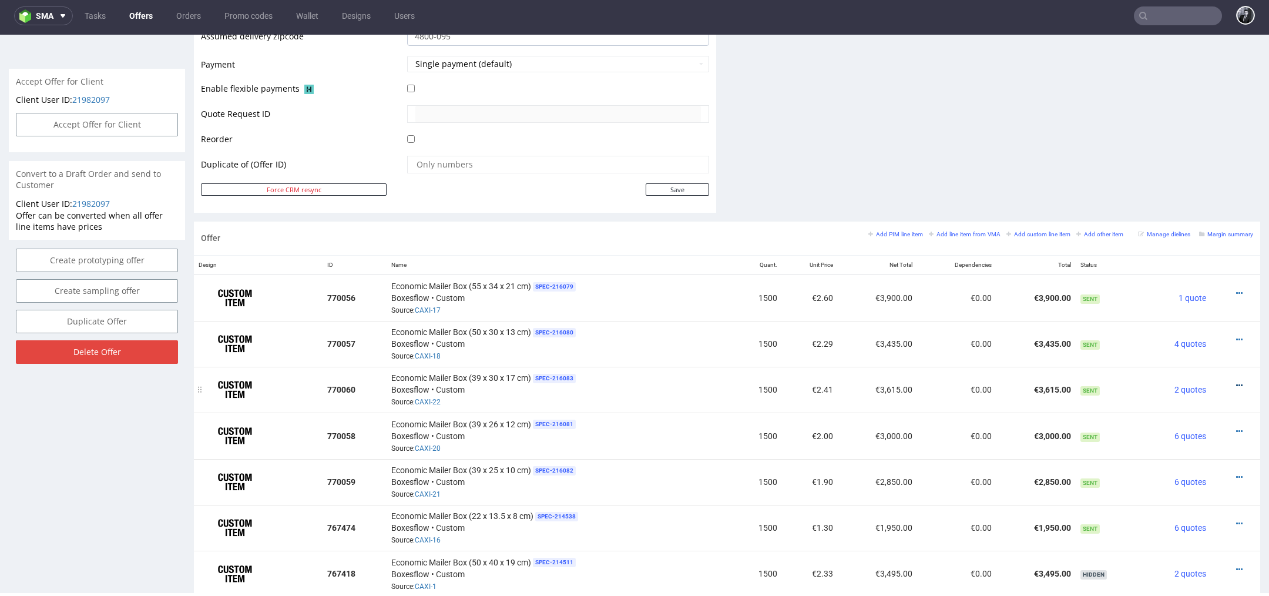
click at [1236, 383] on icon at bounding box center [1239, 385] width 6 height 8
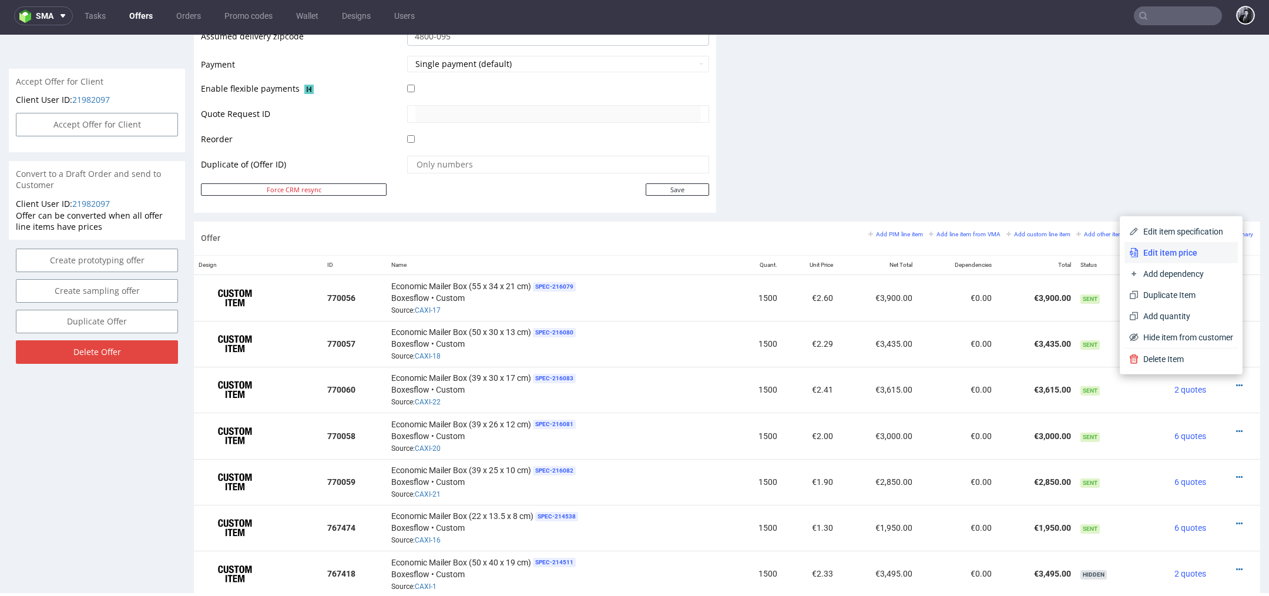
click at [1167, 258] on li "Edit item price" at bounding box center [1180, 252] width 113 height 21
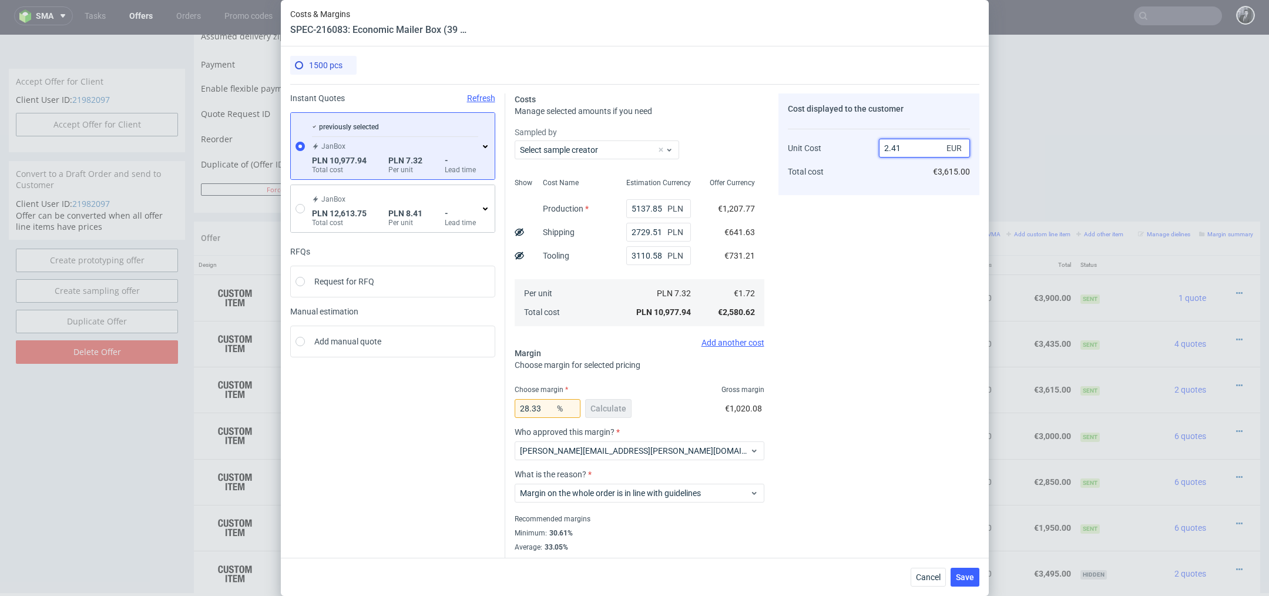
click at [937, 144] on input "2.41" at bounding box center [924, 148] width 91 height 19
type input "2.39"
type input "28.03347280334728"
type input "2.4"
click at [870, 329] on div "Cost displayed to the customer Unit Cost Total cost 2.4 EUR €3,600.00" at bounding box center [878, 329] width 201 height 472
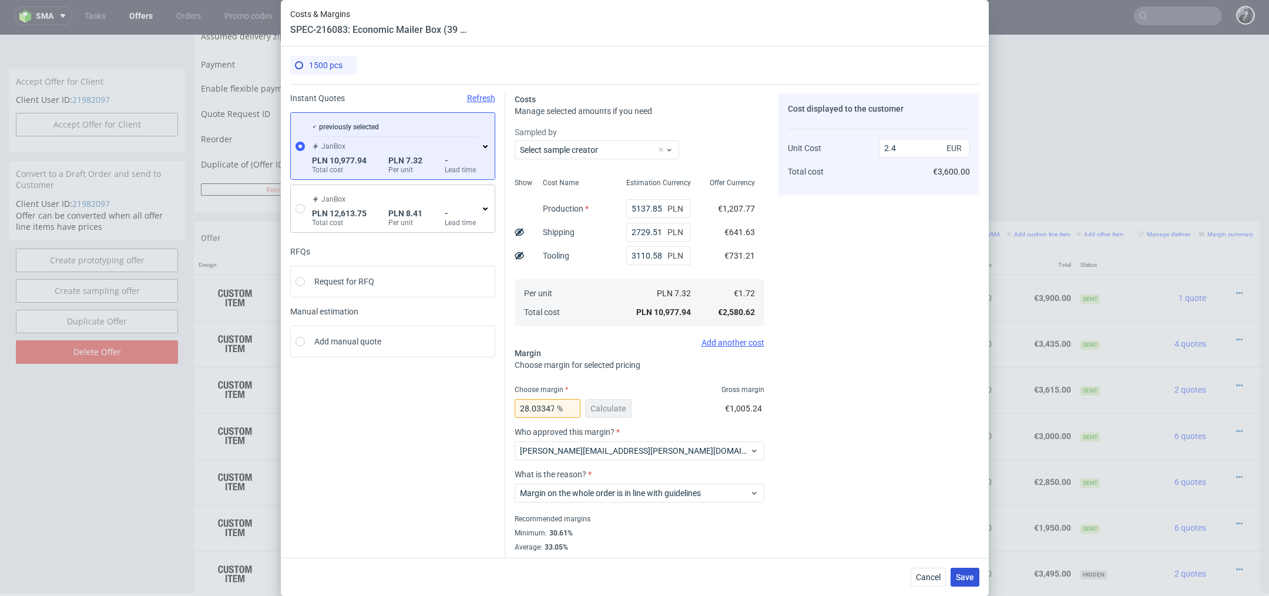
click at [969, 573] on span "Save" at bounding box center [965, 577] width 18 height 8
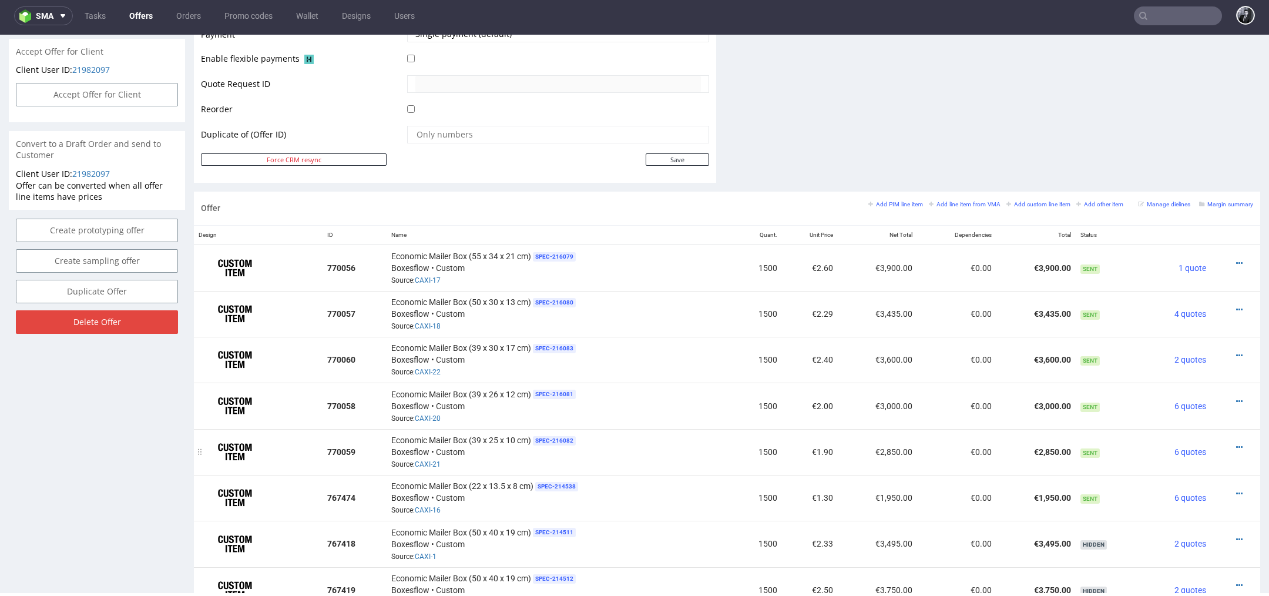
scroll to position [547, 0]
click at [1236, 304] on icon at bounding box center [1239, 308] width 6 height 8
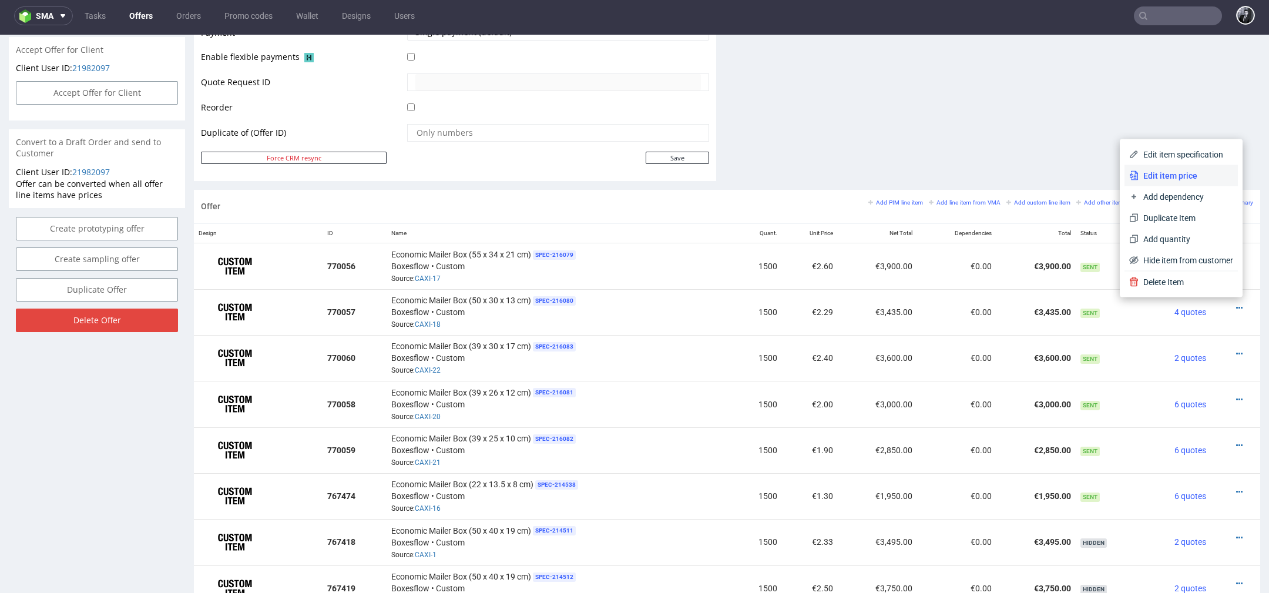
click at [1176, 179] on span "Edit item price" at bounding box center [1185, 176] width 95 height 12
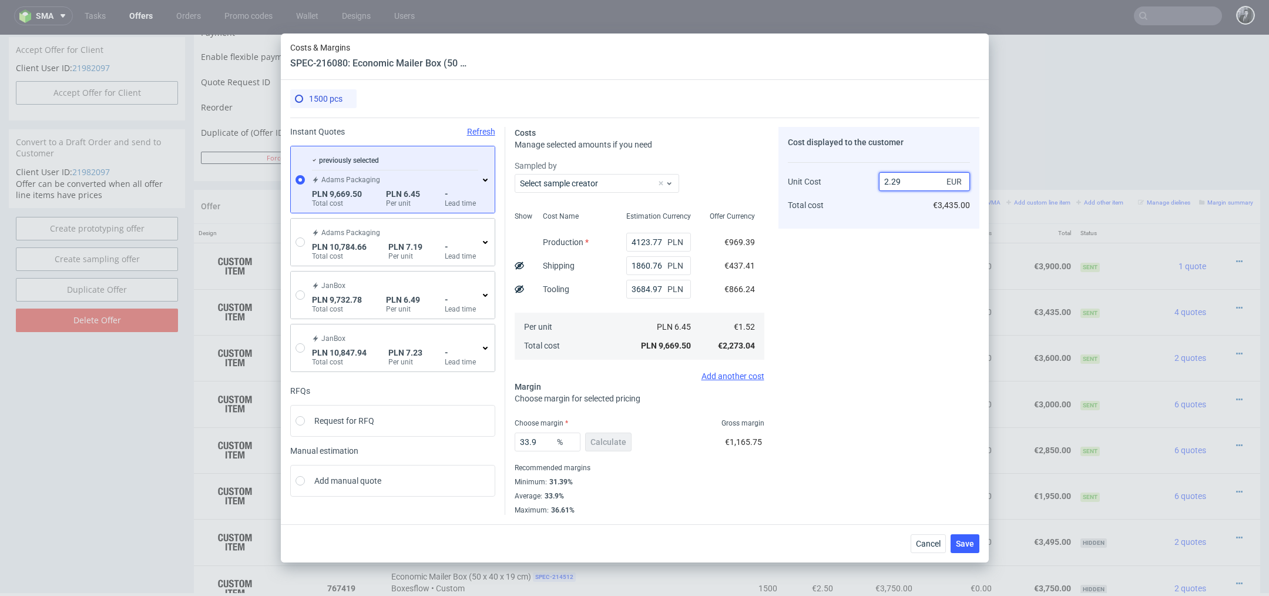
click at [909, 185] on input "2.29" at bounding box center [924, 181] width 91 height 19
type input "2.5"
type input "39.2"
type input "2.49"
type input "38.9558232931727"
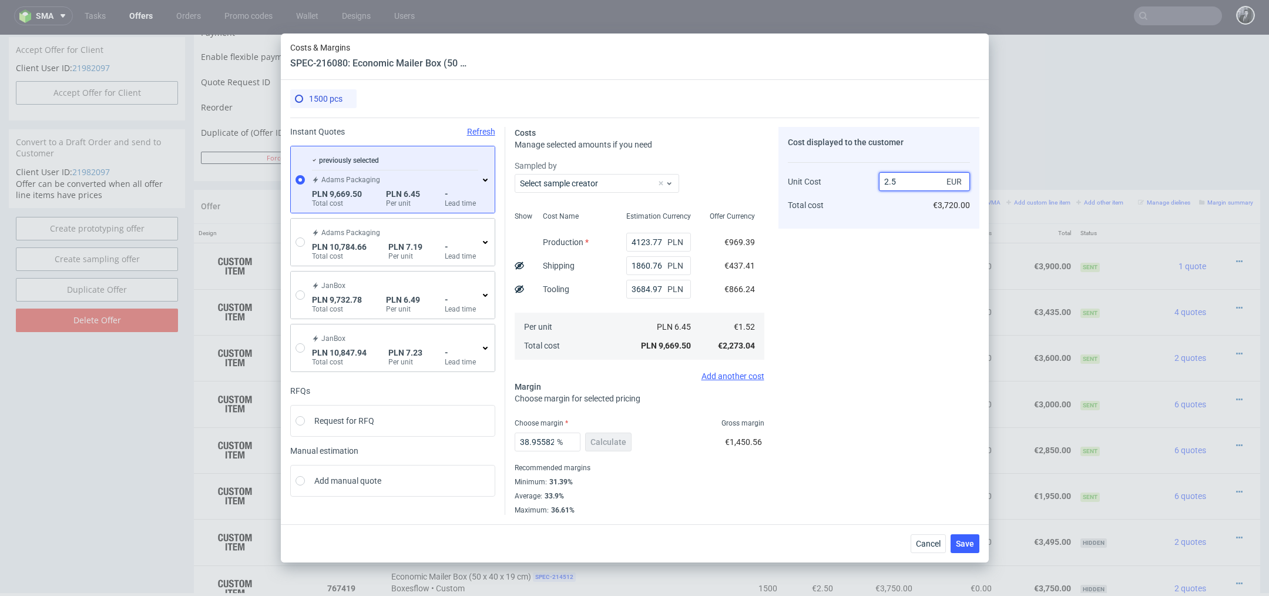
type input "2.59"
type input "41.312741312741316"
type input "2.550"
type input "40.3921568627451"
type input "1.99"
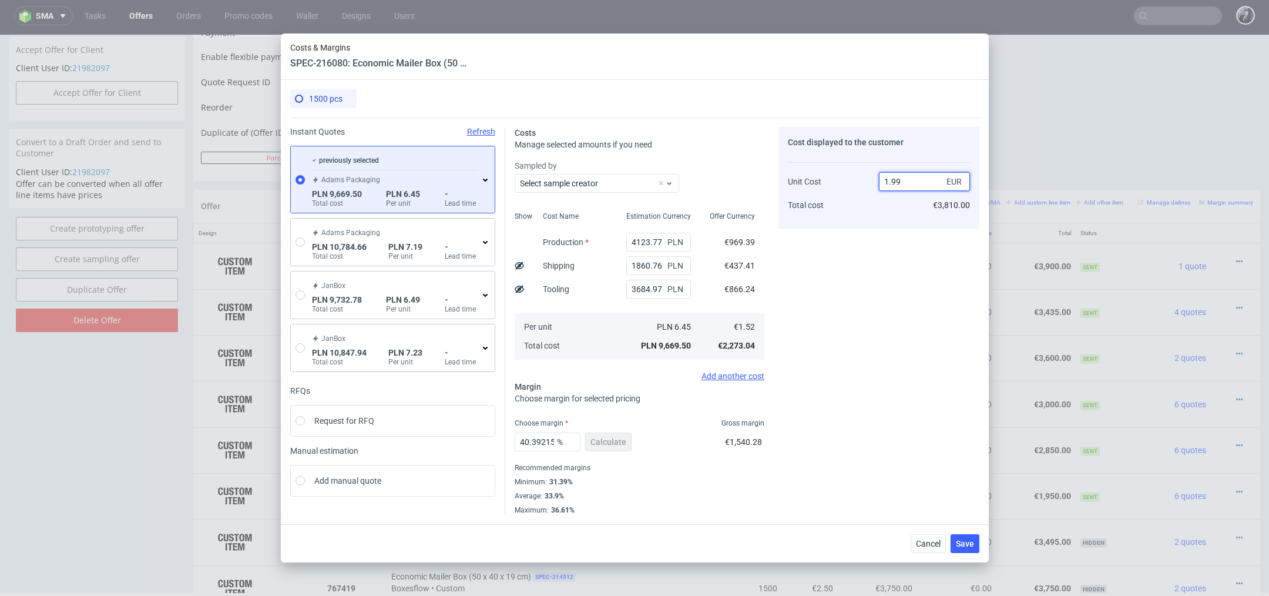
type input "24"
type input "1.990"
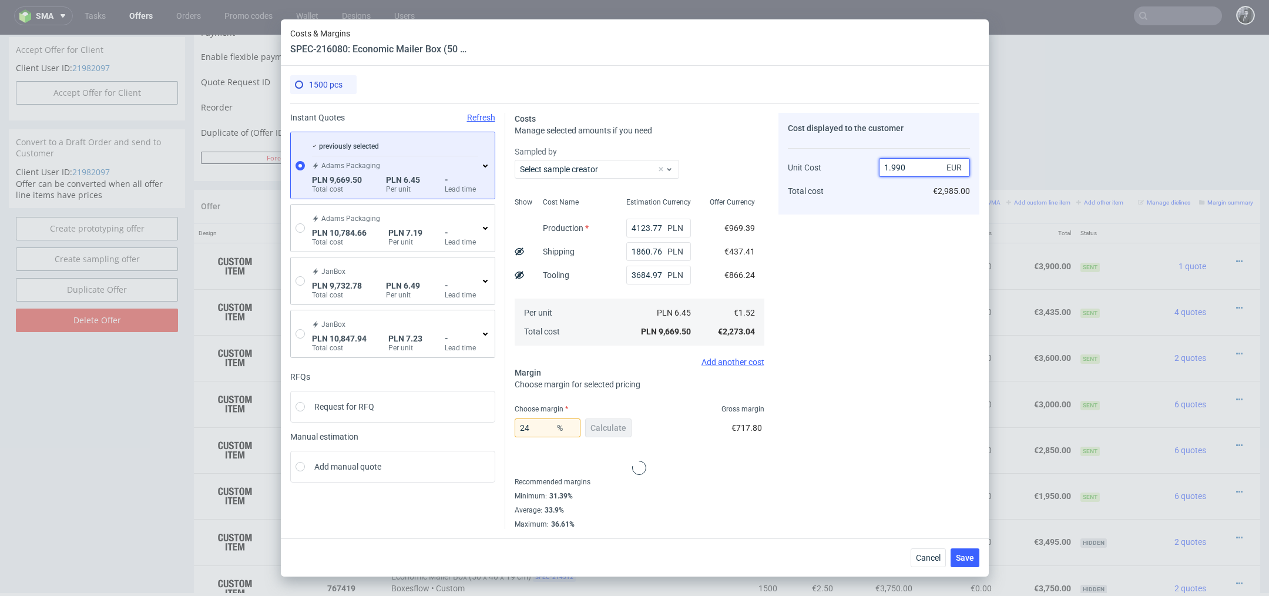
type input "23.618090452261306"
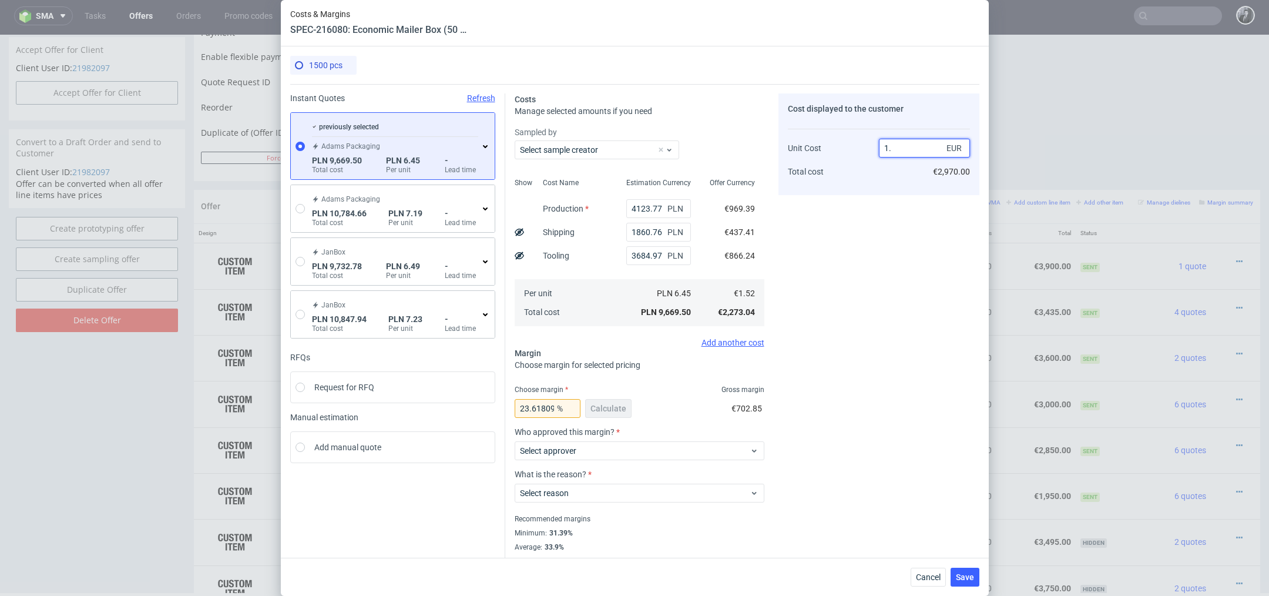
type input "1"
type input "2.50"
type input "39.2"
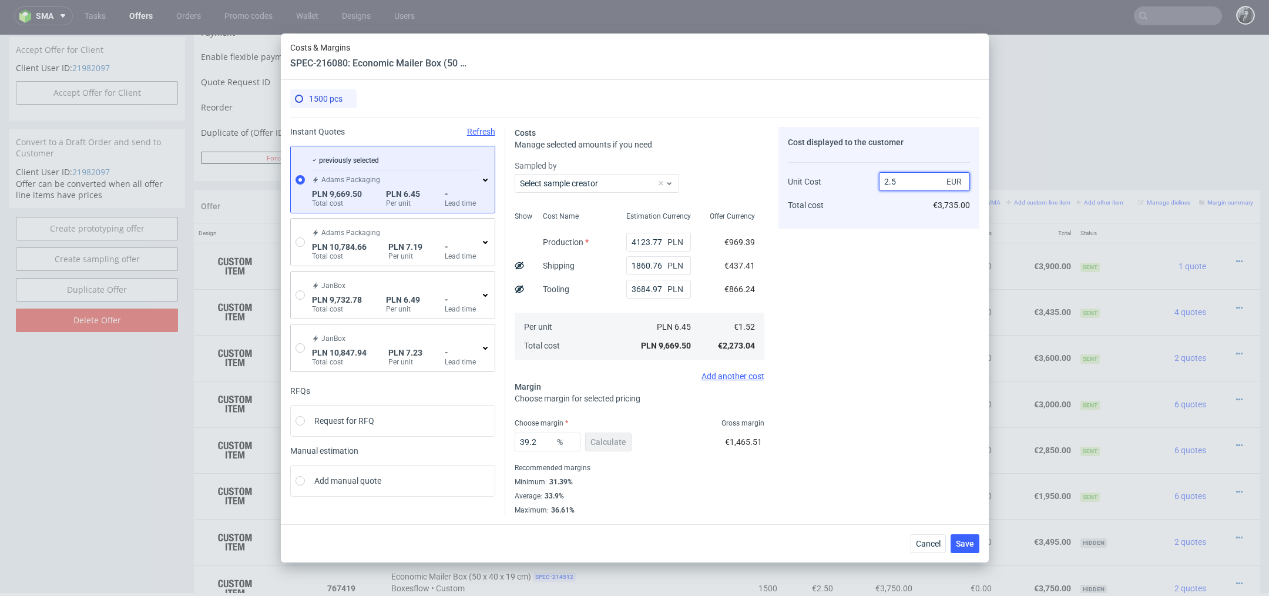
type input "2.51"
type input "39.4422310756972"
type input "2.5"
click at [975, 544] on button "Save" at bounding box center [964, 543] width 29 height 19
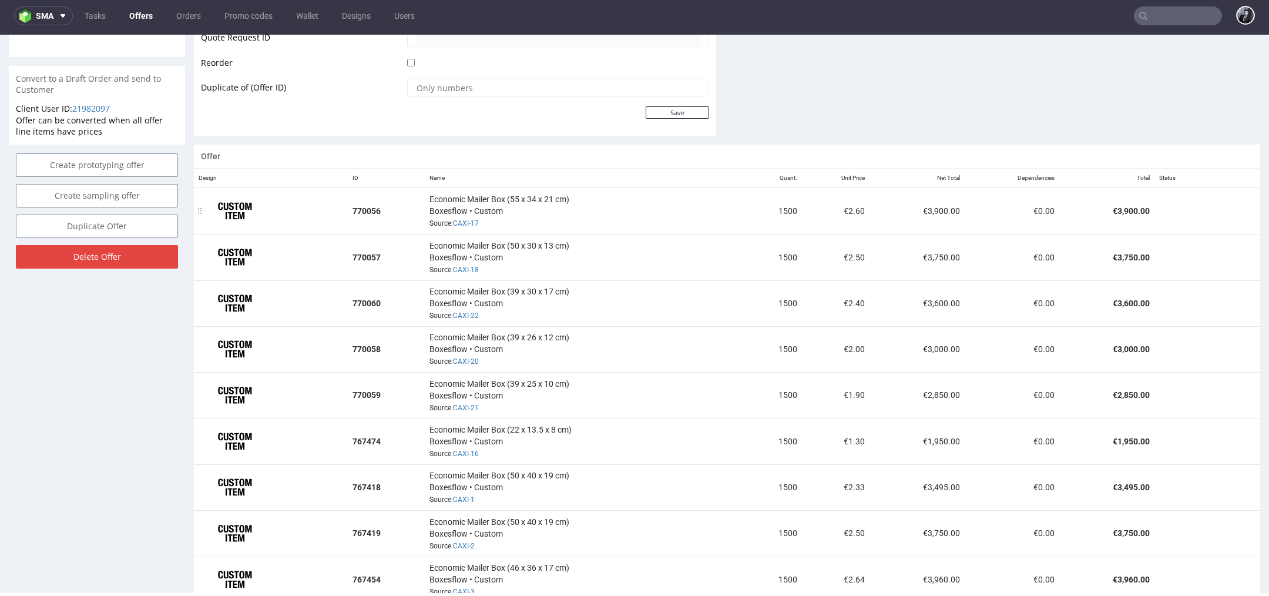
scroll to position [578, 0]
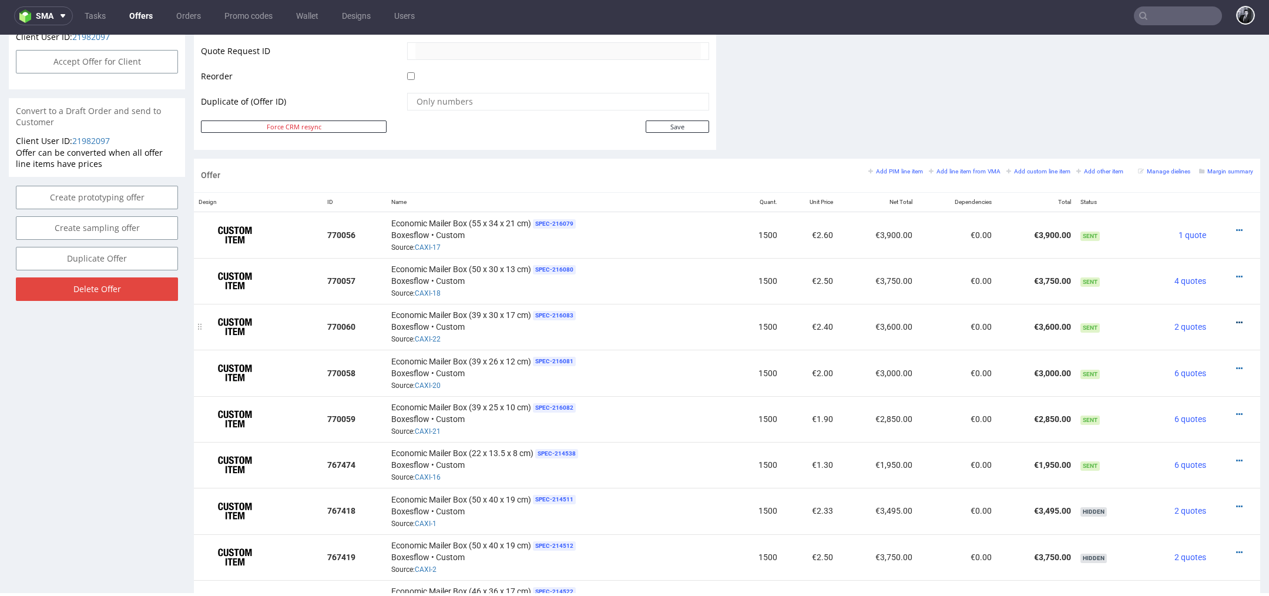
click at [1236, 321] on icon at bounding box center [1239, 322] width 6 height 8
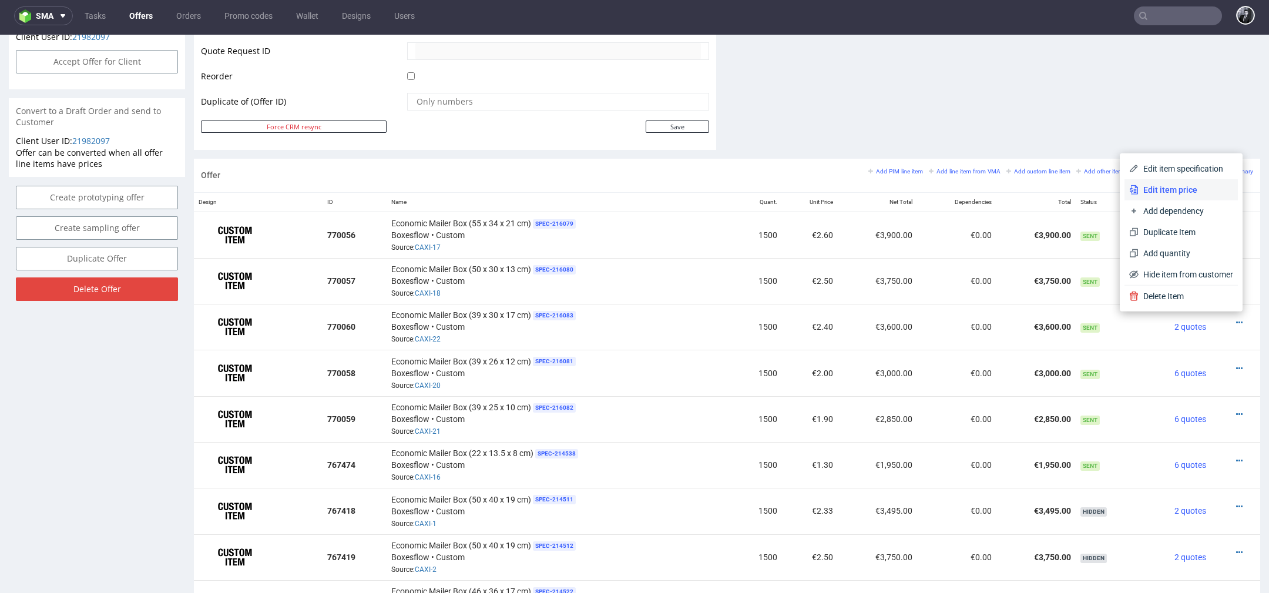
click at [1175, 197] on li "Edit item price" at bounding box center [1180, 189] width 113 height 21
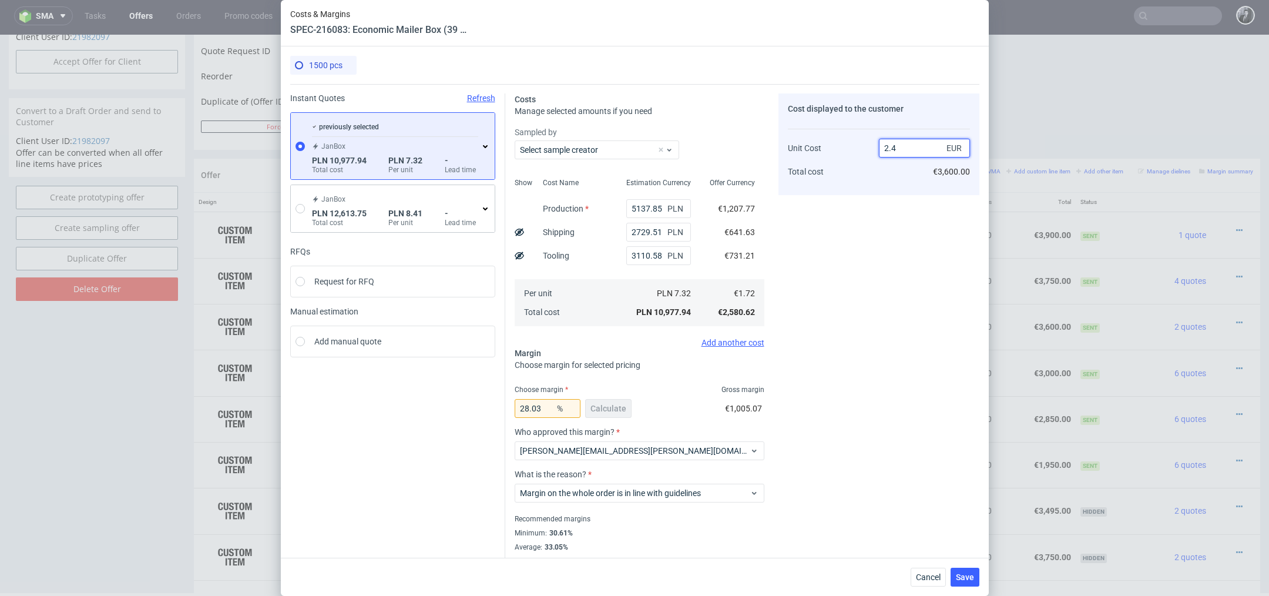
click at [928, 149] on input "2.4" at bounding box center [924, 148] width 91 height 19
type input "2.35"
type input "26.80851063829787"
type input "2.35"
click at [873, 240] on div "Cost displayed to the customer Unit Cost Total cost 2.35 EUR €3,540.00" at bounding box center [878, 329] width 201 height 472
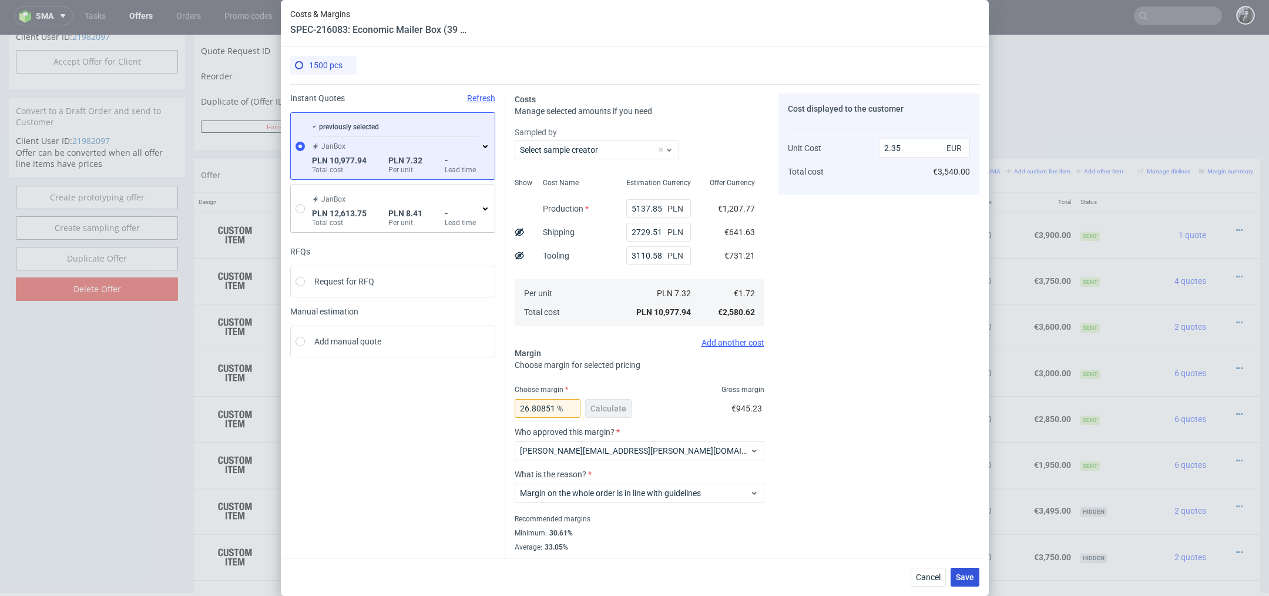
click at [961, 576] on span "Save" at bounding box center [965, 577] width 18 height 8
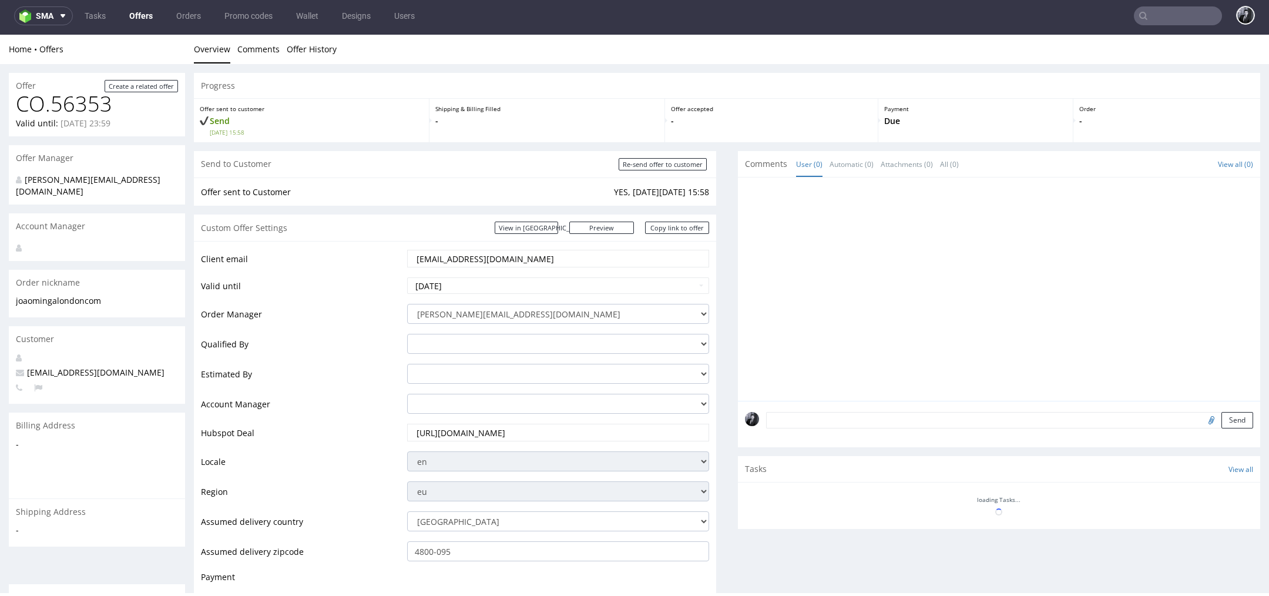
scroll to position [0, 0]
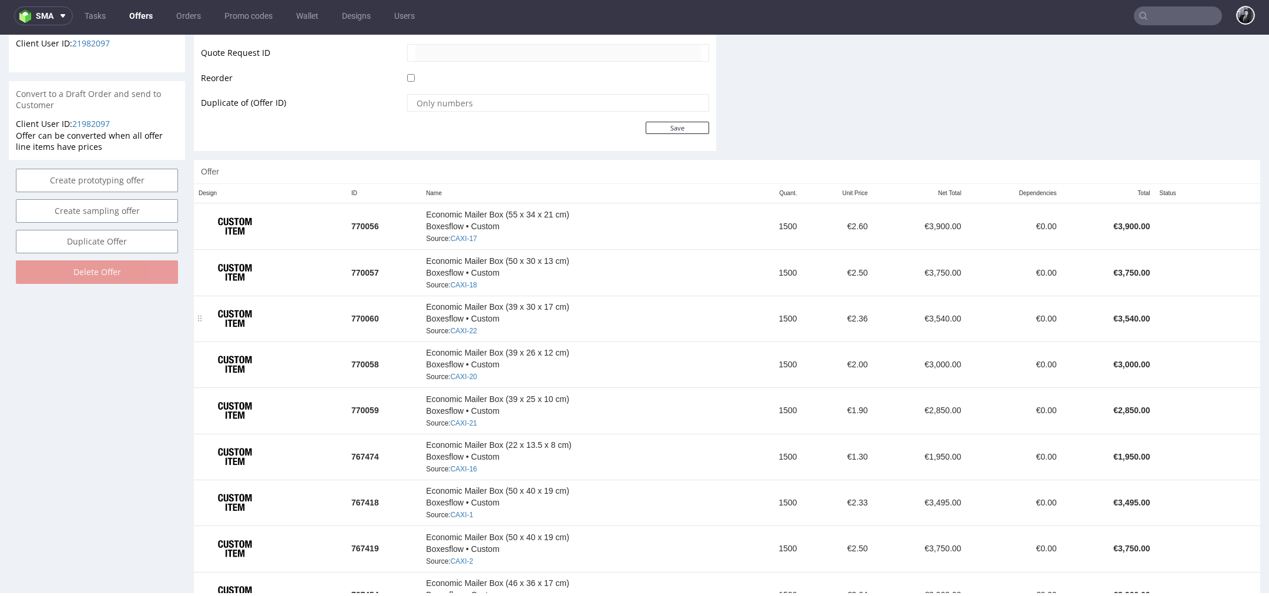
scroll to position [571, 0]
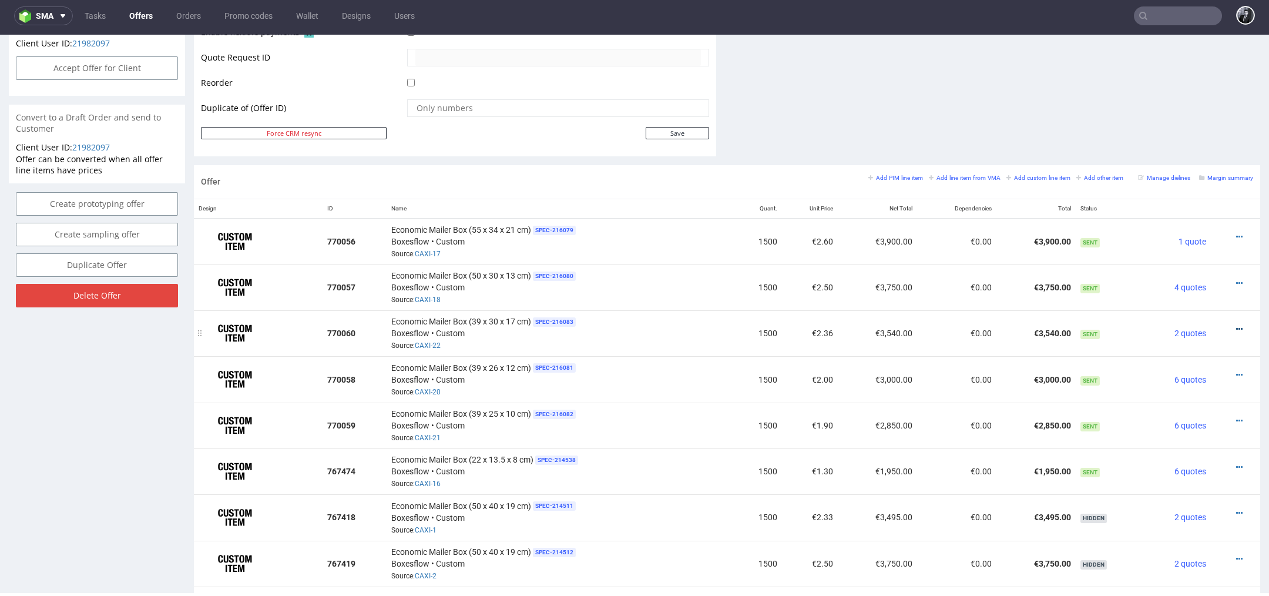
click at [1236, 325] on icon at bounding box center [1239, 329] width 6 height 8
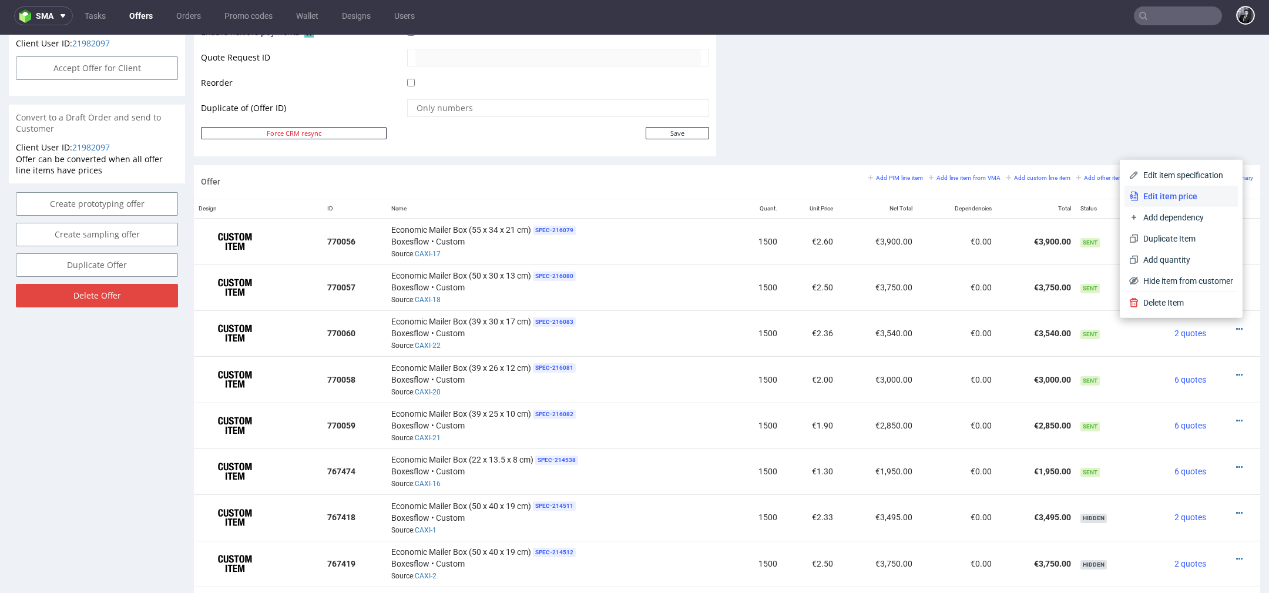
click at [1175, 196] on span "Edit item price" at bounding box center [1185, 196] width 95 height 12
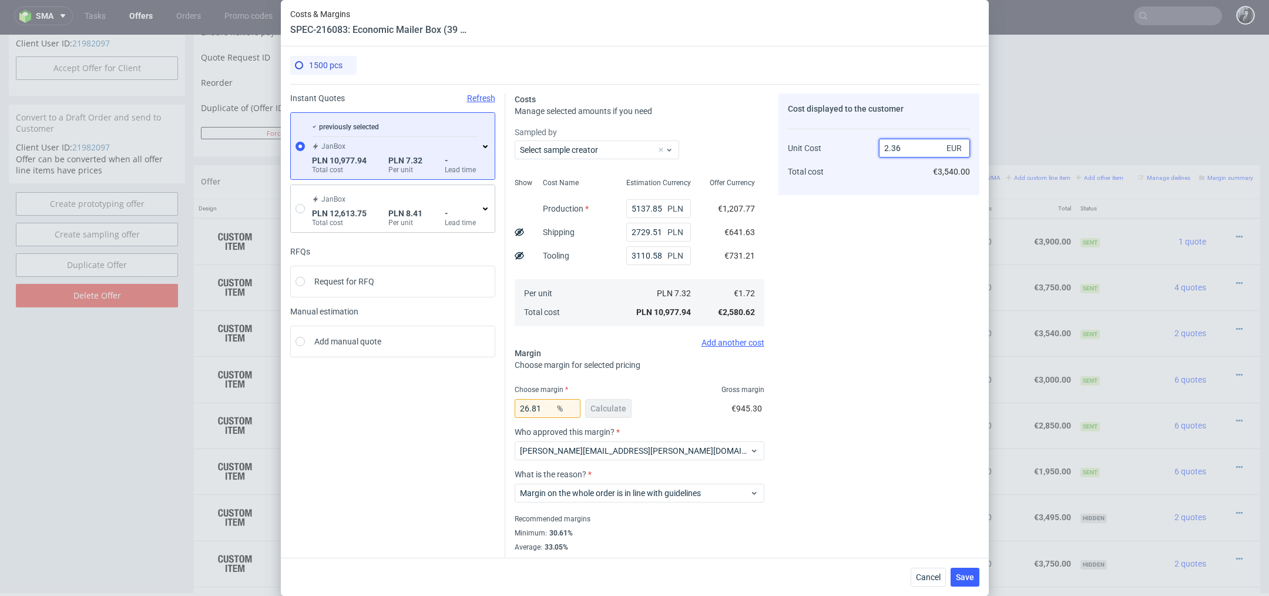
click at [907, 146] on input "2.36" at bounding box center [924, 148] width 91 height 19
type input "2.35"
type input "26.80851063829787"
type input "2.35"
click at [966, 583] on button "Save" at bounding box center [964, 576] width 29 height 19
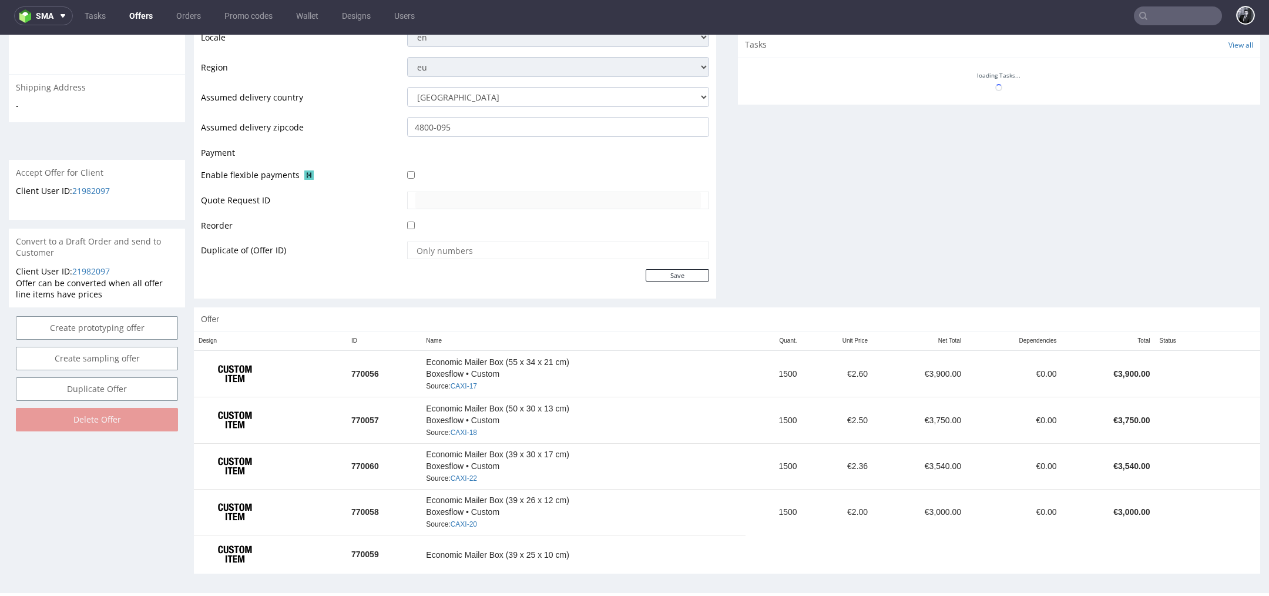
scroll to position [470, 0]
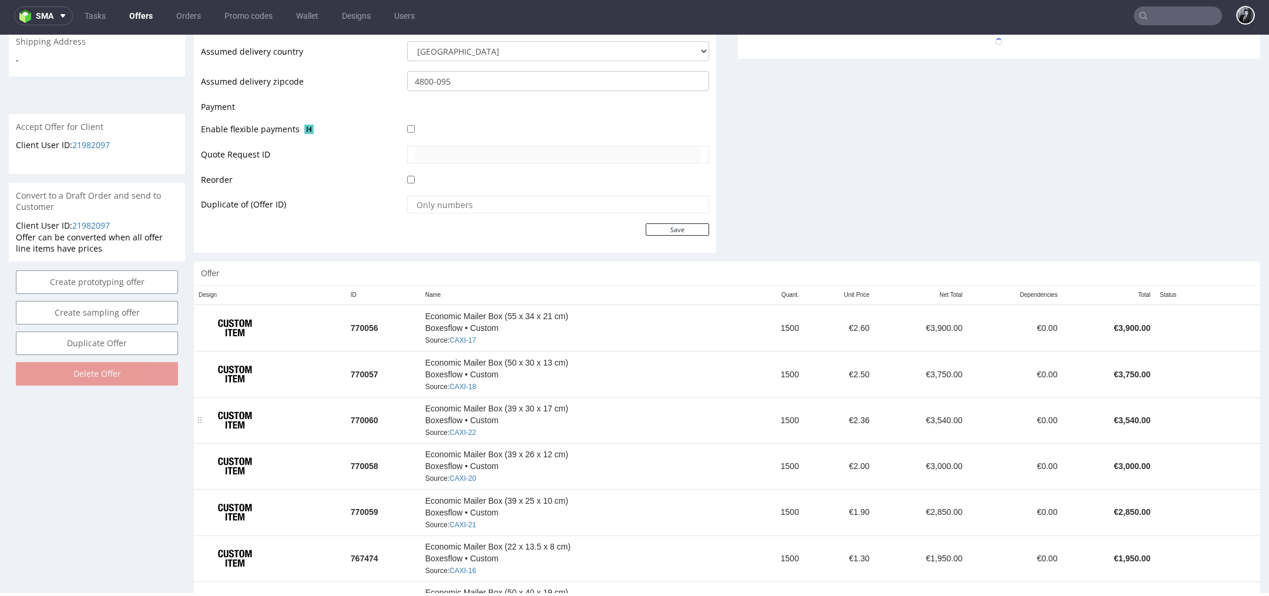
click at [1081, 413] on td "€3,540.00" at bounding box center [1108, 420] width 93 height 46
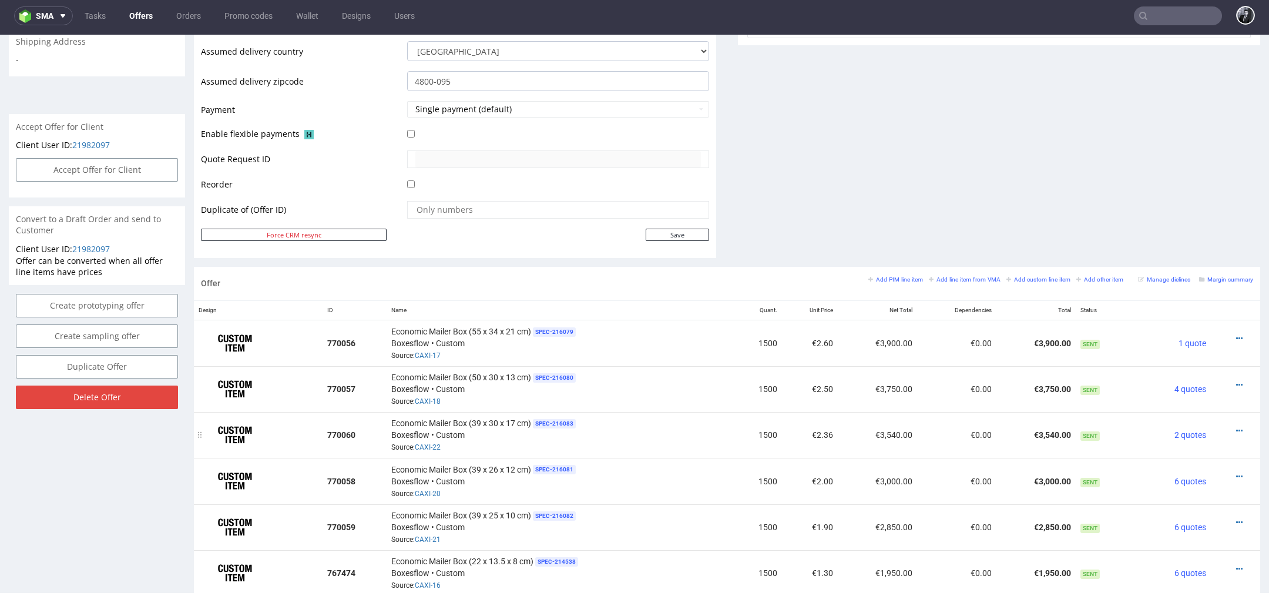
click at [1229, 425] on div at bounding box center [1231, 431] width 33 height 12
click at [1236, 426] on icon at bounding box center [1239, 430] width 6 height 8
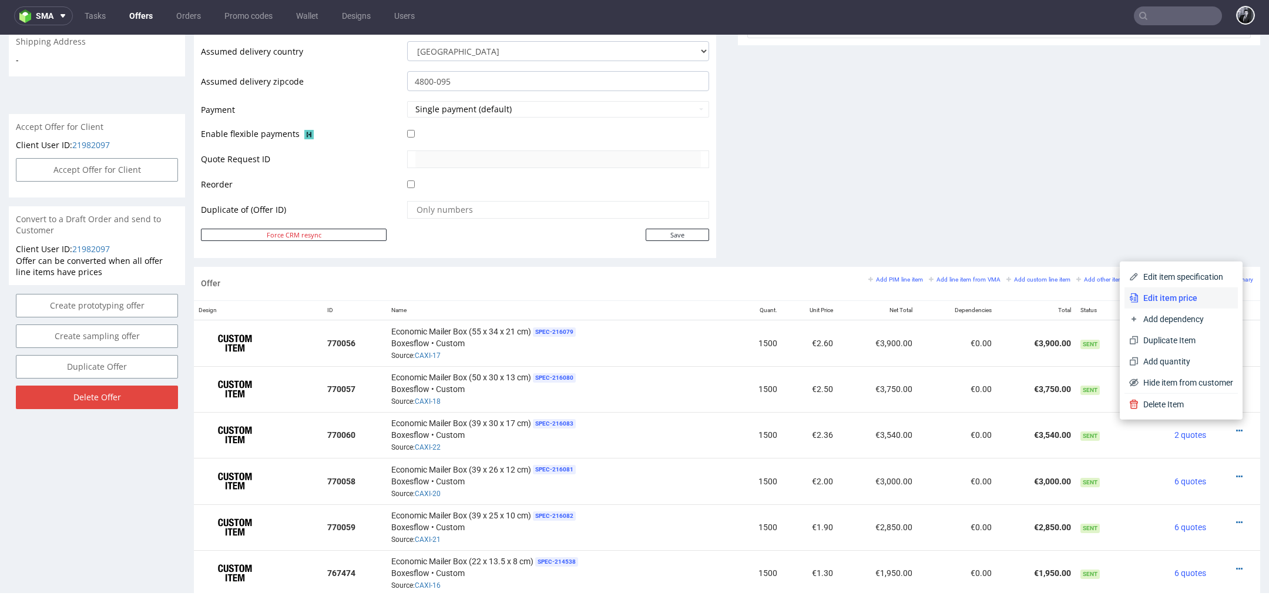
click at [1175, 301] on span "Edit item price" at bounding box center [1185, 298] width 95 height 12
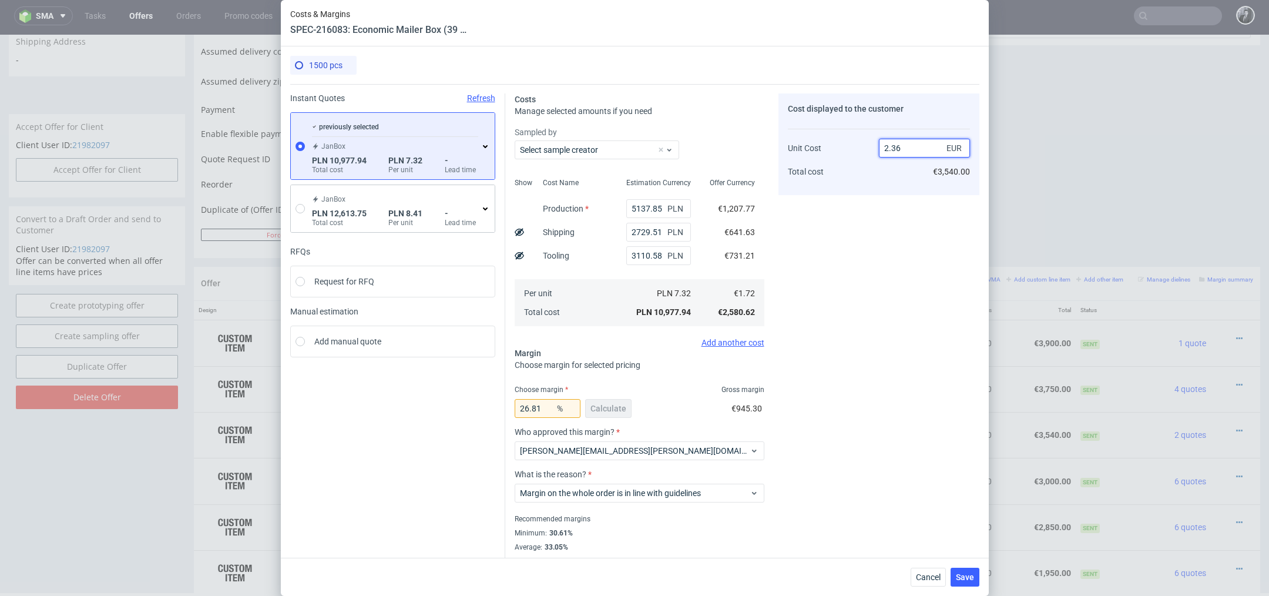
click at [908, 153] on input "2.36" at bounding box center [924, 148] width 91 height 19
type input "2.34"
type input "26.495726495726498"
type input "2.35"
click at [962, 569] on button "Save" at bounding box center [964, 576] width 29 height 19
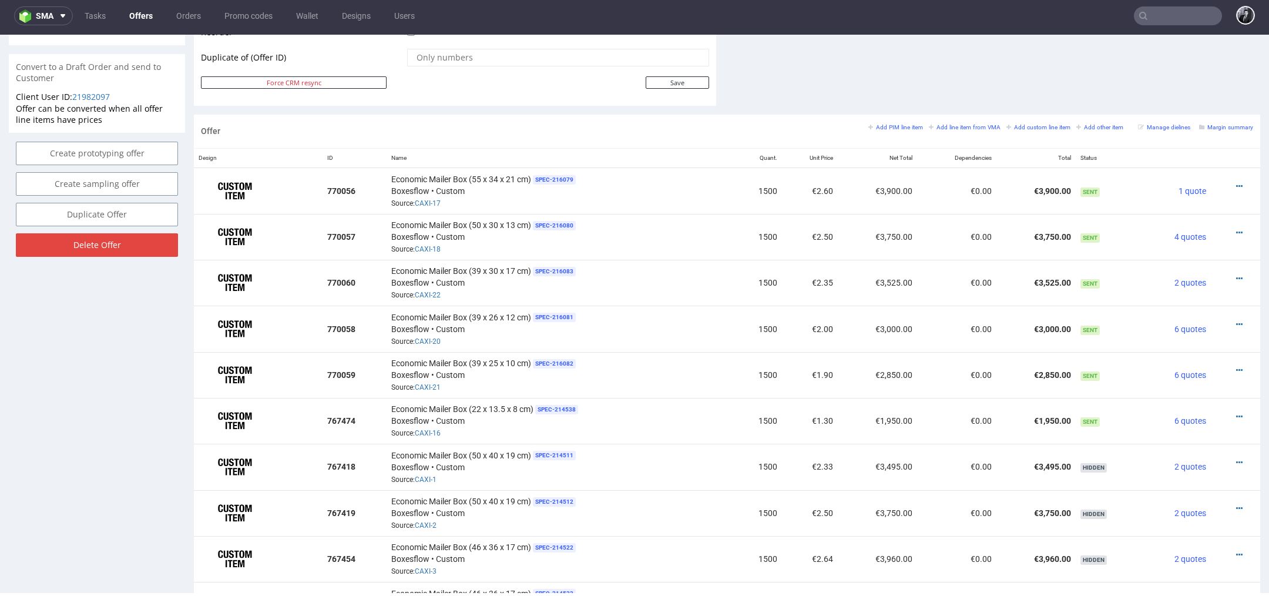
scroll to position [620, 0]
click at [1236, 325] on icon at bounding box center [1239, 326] width 6 height 8
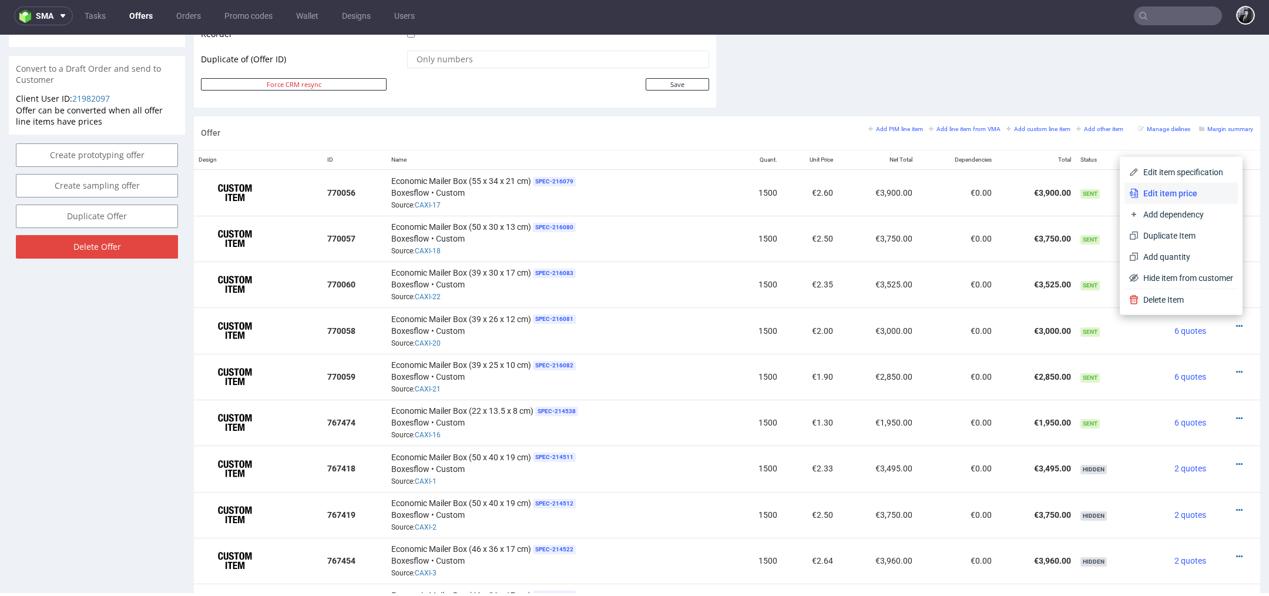
click at [1160, 198] on span "Edit item price" at bounding box center [1185, 193] width 95 height 12
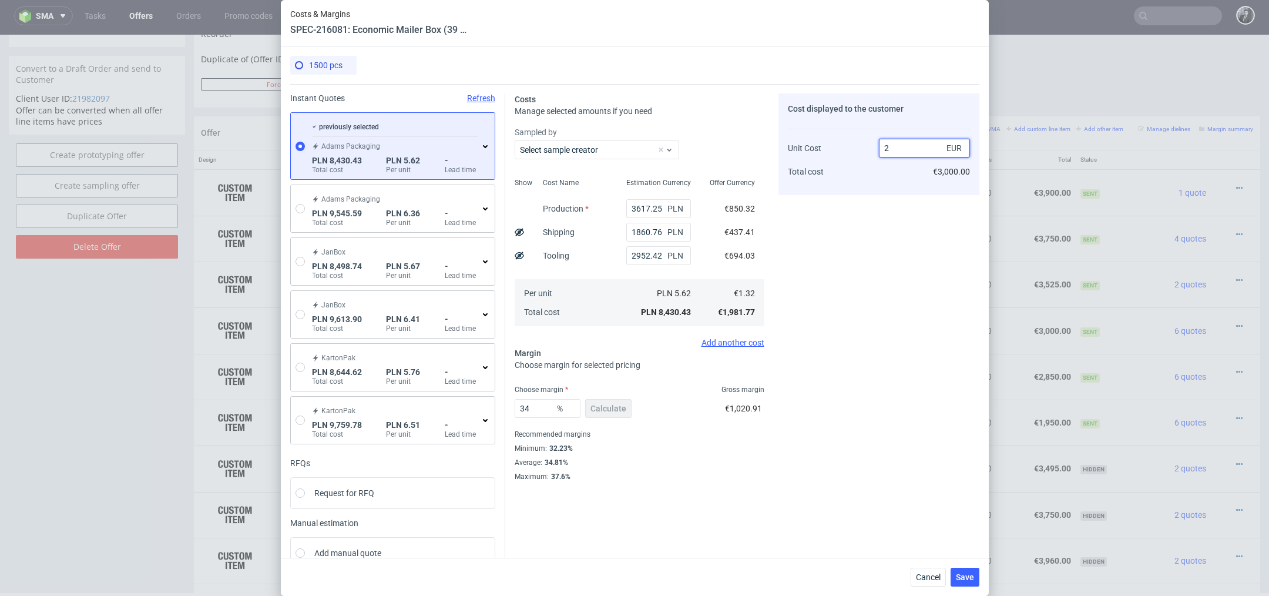
click at [906, 150] on input "2" at bounding box center [924, 148] width 91 height 19
type input "2/"
type input "NaN"
type input "1.3"
type input "-1.5384615384615385"
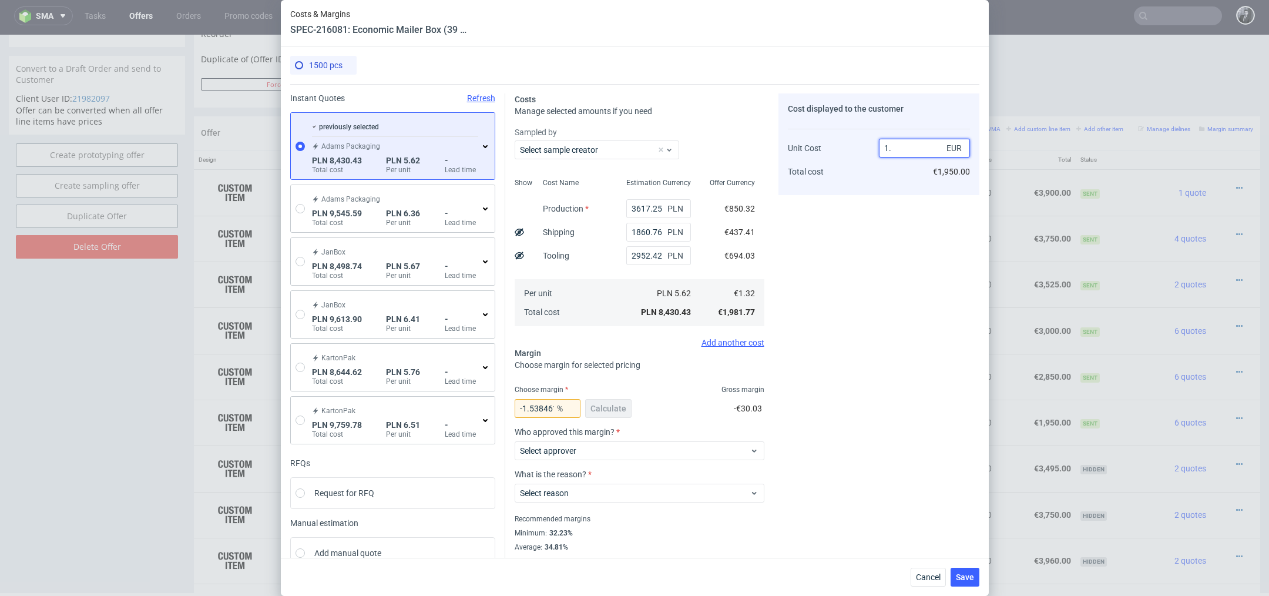
type input "1"
type input "2.2"
type input "40.00000000000001"
type input "2.20"
click at [940, 500] on div "Instant Quotes Refresh previously selected Adams Packaging PLN 8,430.43 Total c…" at bounding box center [634, 331] width 689 height 494
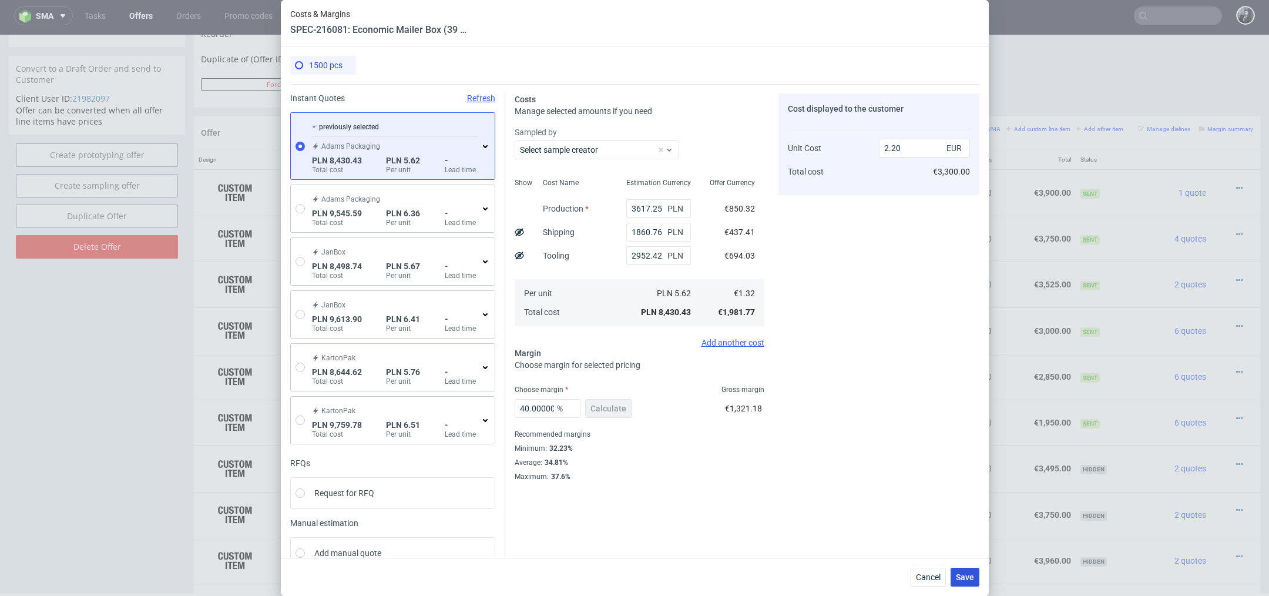
click at [962, 578] on span "Save" at bounding box center [965, 577] width 18 height 8
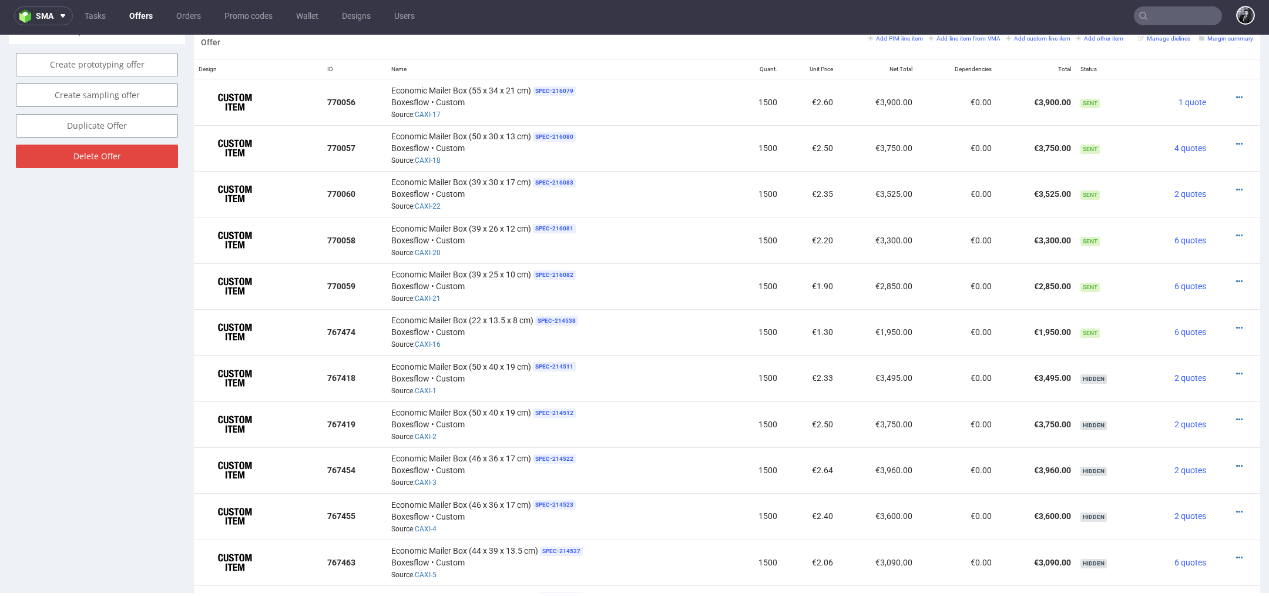
scroll to position [714, 0]
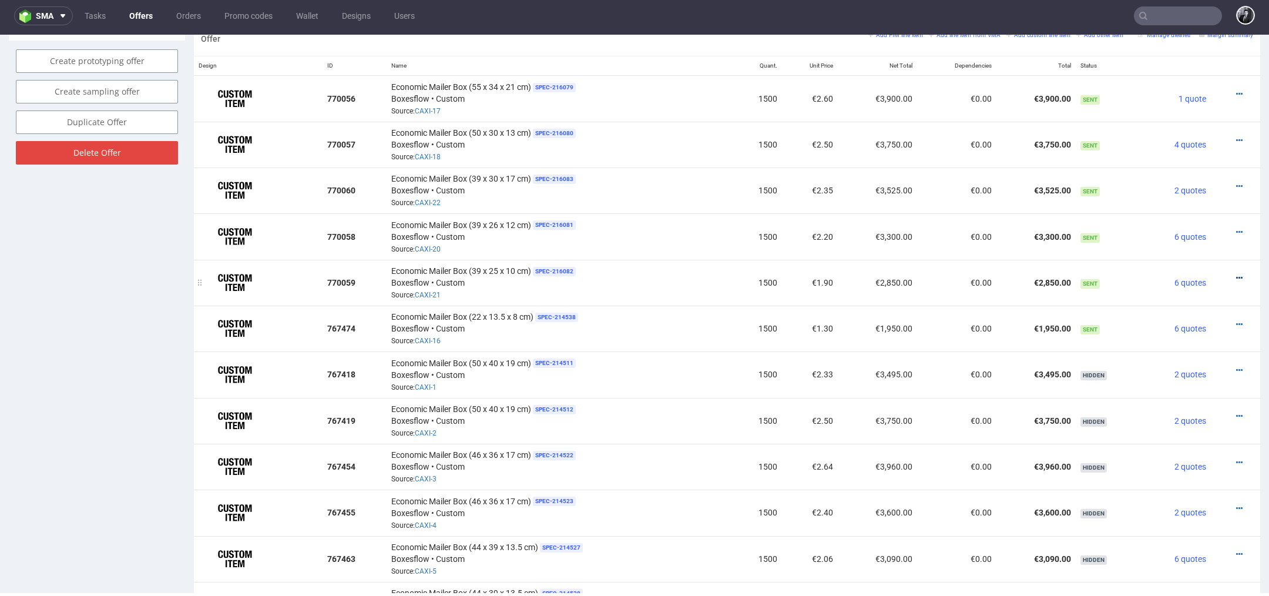
click at [1236, 274] on icon at bounding box center [1239, 278] width 6 height 8
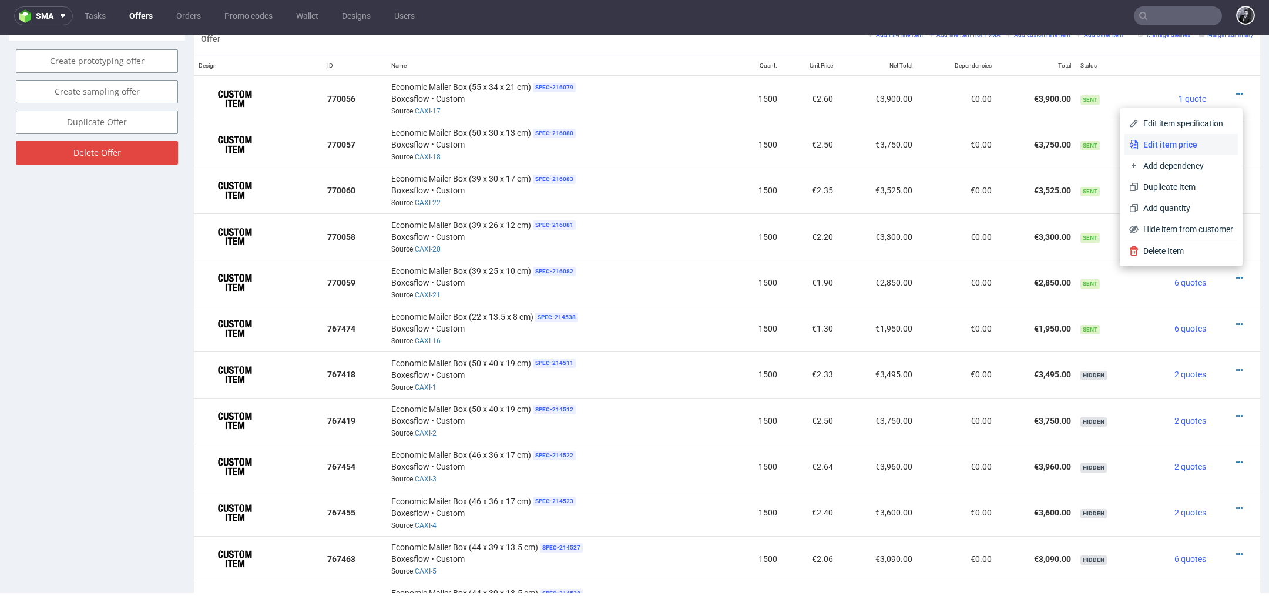
click at [1184, 149] on span "Edit item price" at bounding box center [1185, 145] width 95 height 12
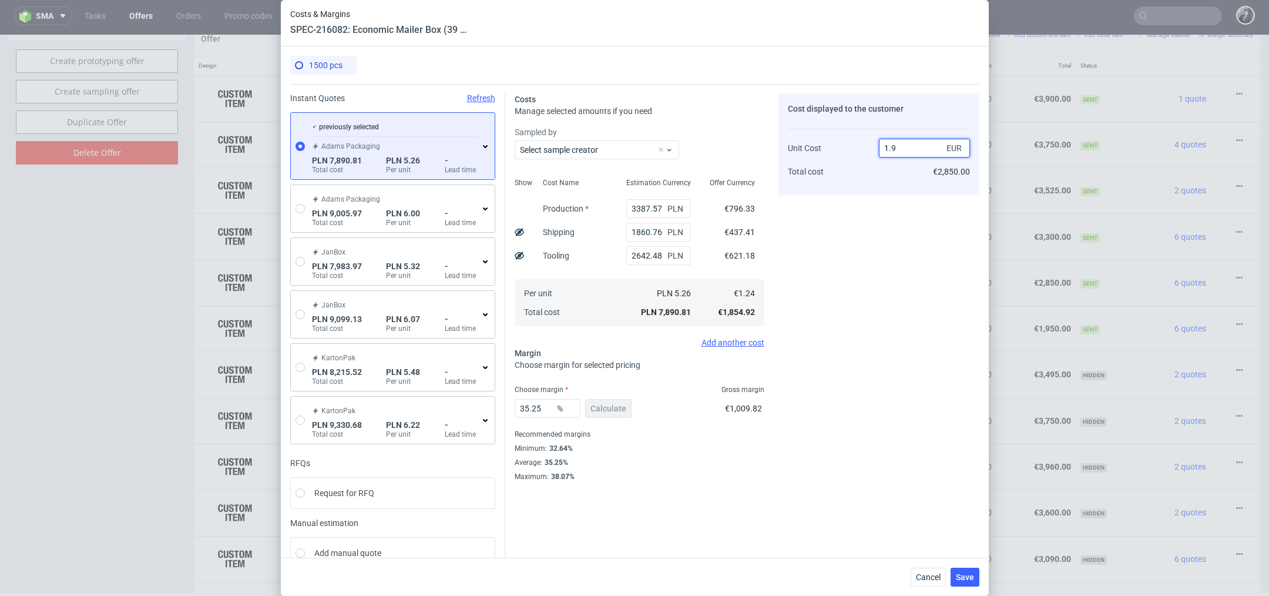
click at [919, 147] on input "1.9" at bounding box center [924, 148] width 91 height 19
type input "1"
type input "2"
type input "38"
type input "1"
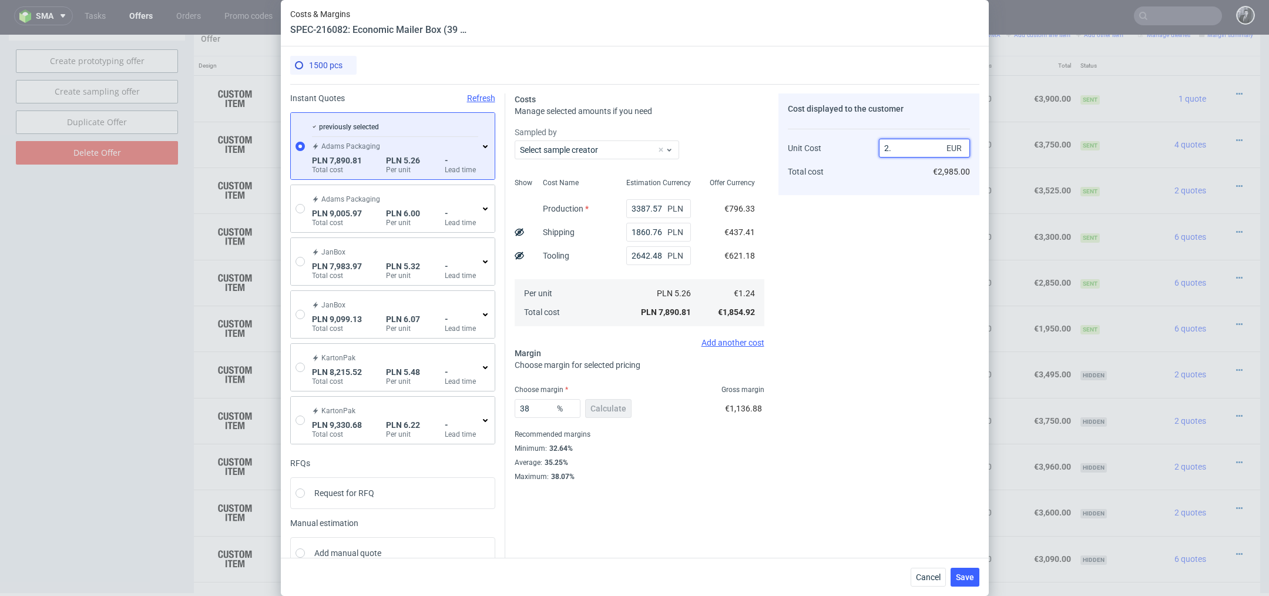
type input "2.1"
type input "40.95238095238095"
type input "2.01"
type input "38.30845771144278"
type input "2"
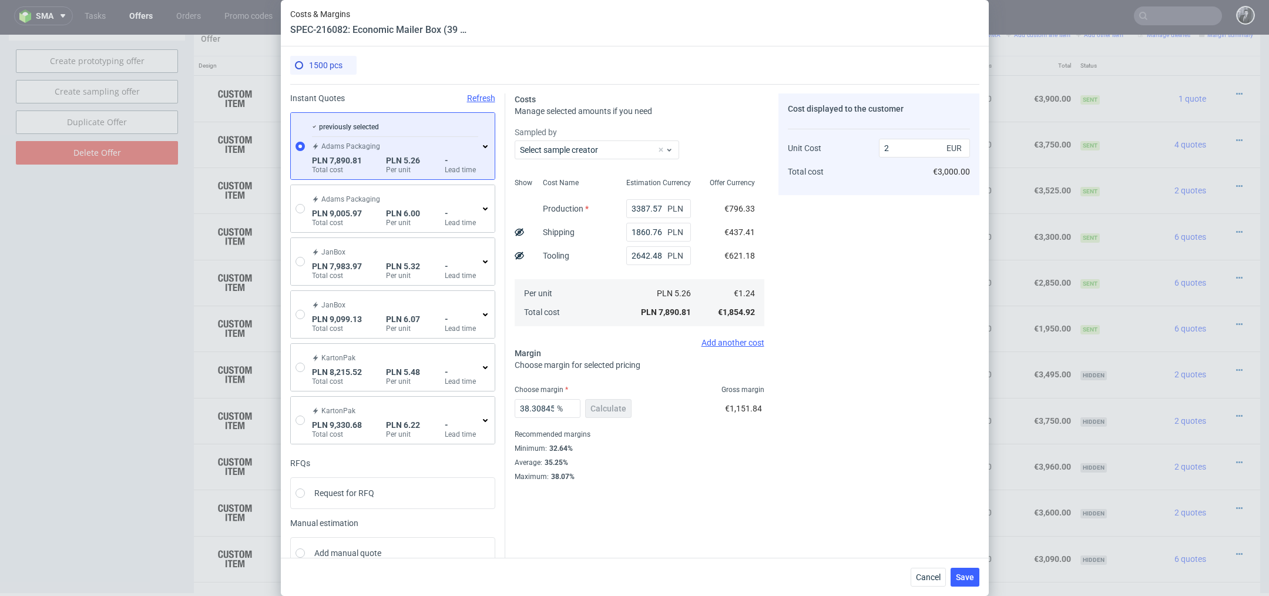
click at [889, 319] on div "Cost displayed to the customer Unit Cost Total cost 2 EUR €3,000.00" at bounding box center [878, 287] width 201 height 388
click at [970, 579] on span "Save" at bounding box center [965, 577] width 18 height 8
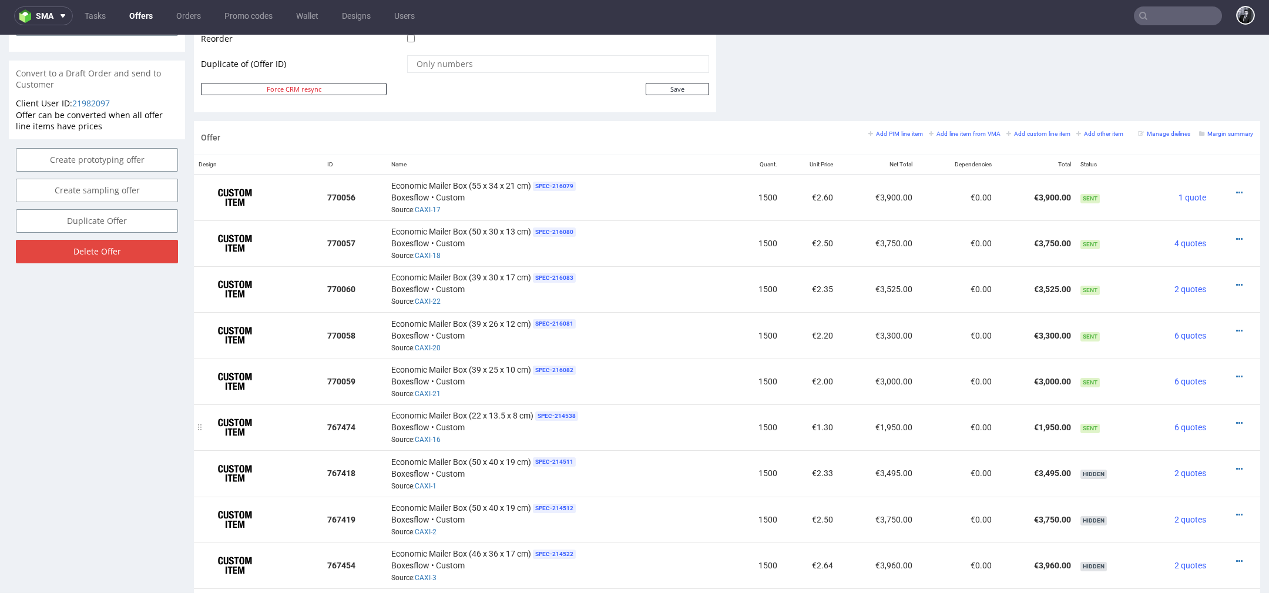
scroll to position [613, 0]
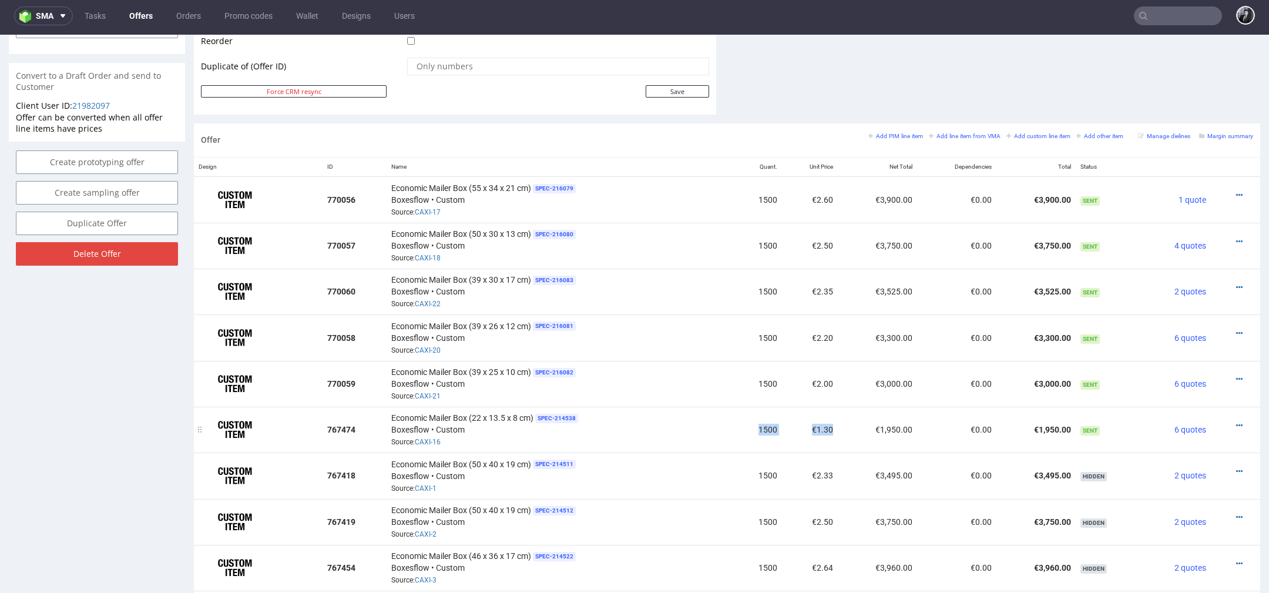
drag, startPoint x: 828, startPoint y: 426, endPoint x: 757, endPoint y: 405, distance: 74.3
click at [757, 406] on tr "767474 Economic Mailer Box (22 x 13.5 x 8 cm) SPEC- 214538 Boxesflow • Custom S…" at bounding box center [727, 429] width 1066 height 46
click at [734, 406] on td "1500" at bounding box center [758, 429] width 48 height 46
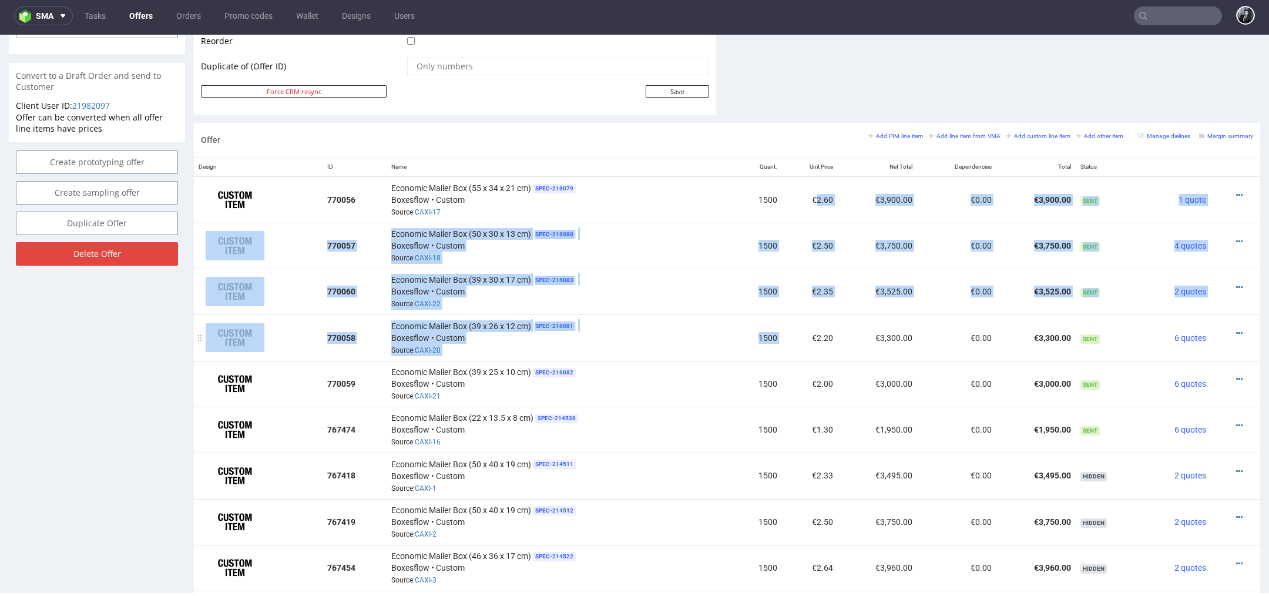
drag, startPoint x: 810, startPoint y: 193, endPoint x: 816, endPoint y: 320, distance: 127.0
click at [816, 320] on td "€2.20" at bounding box center [810, 337] width 56 height 46
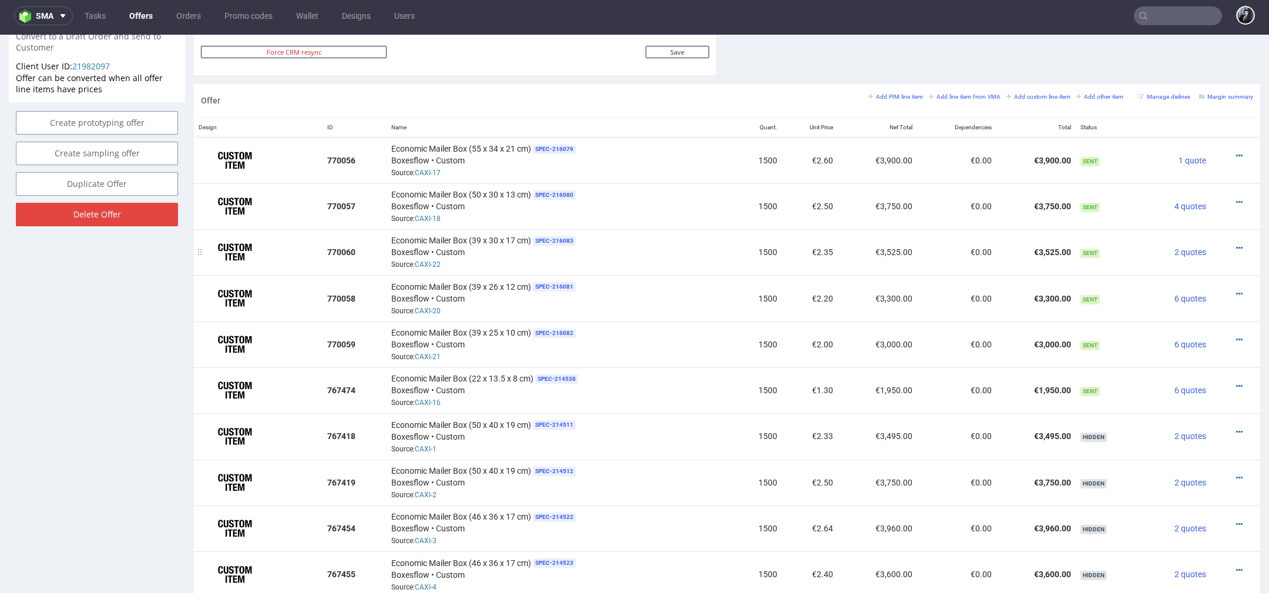
scroll to position [651, 0]
click at [1236, 202] on icon at bounding box center [1239, 204] width 6 height 8
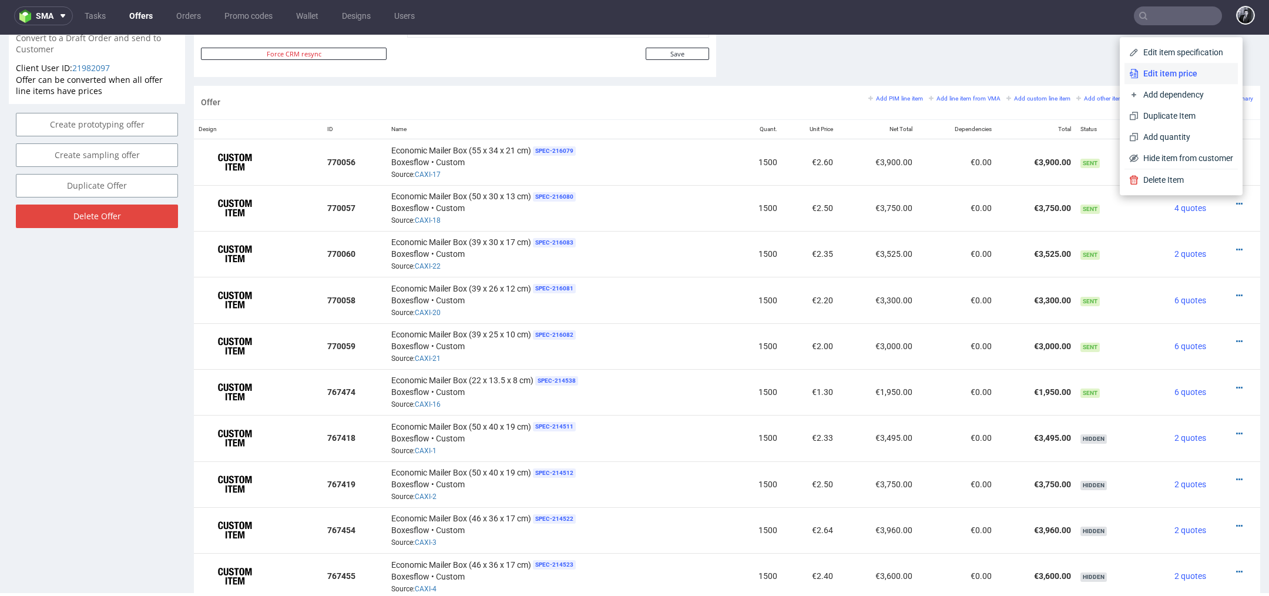
click at [1174, 75] on span "Edit item price" at bounding box center [1185, 74] width 95 height 12
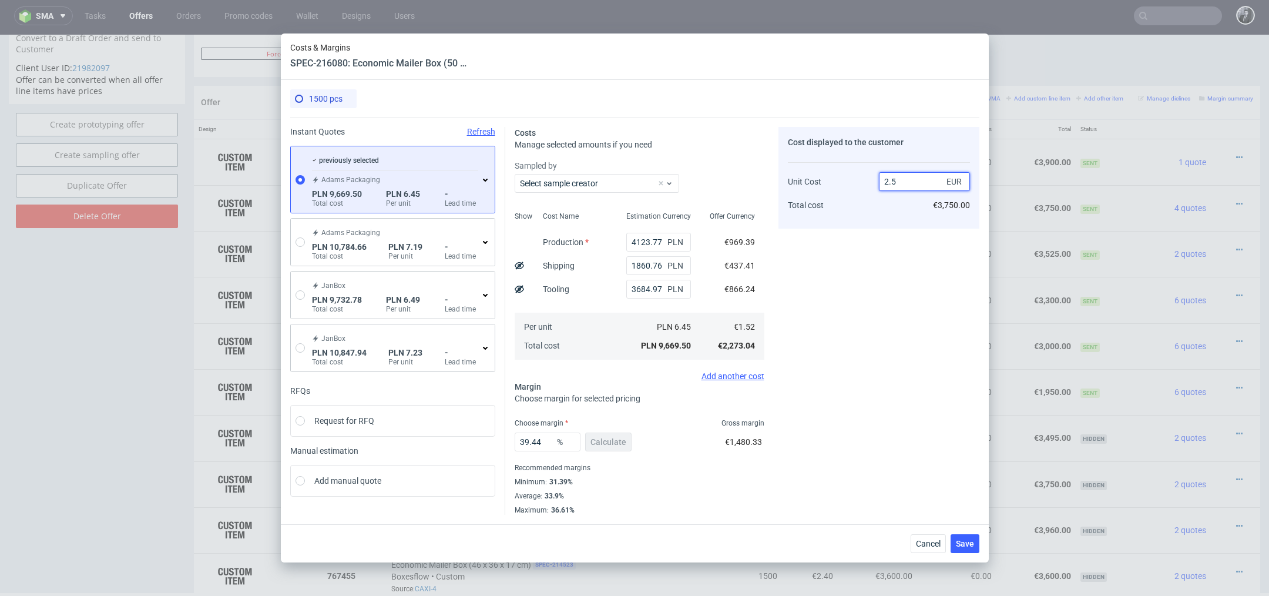
click at [905, 186] on input "2.5" at bounding box center [924, 181] width 91 height 19
type input "2.3"
type input "33.91304347826086"
type input "2.4"
type input "36.666666666666664"
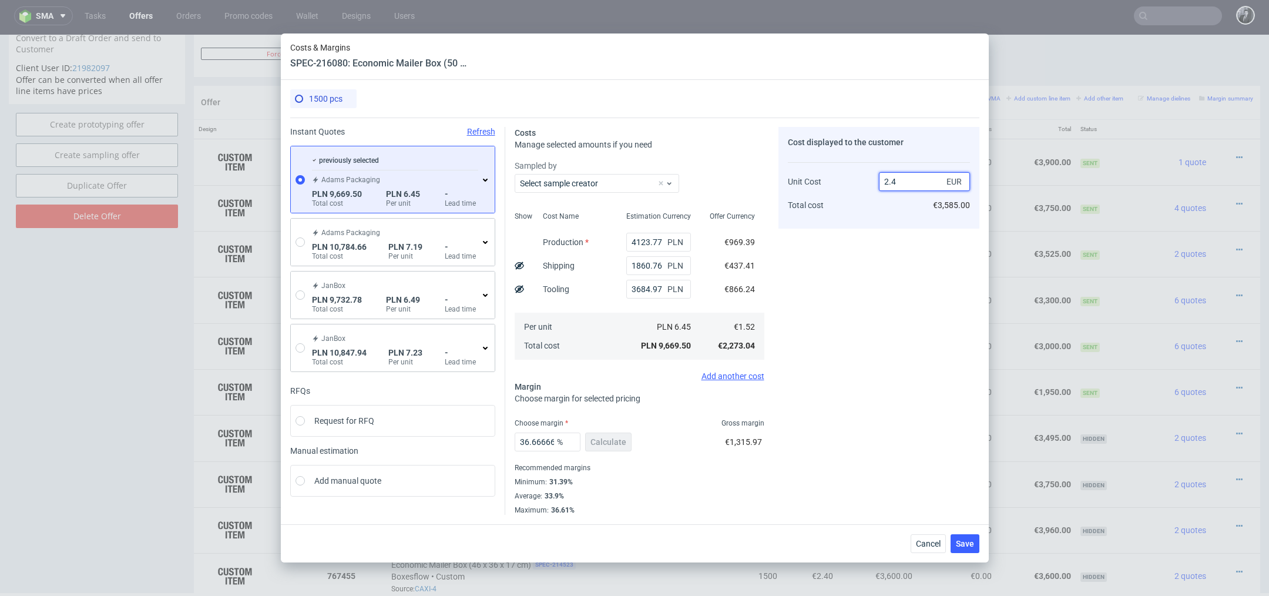
type input "2.41"
type input "36.92946058091287"
type input "2.4"
click at [866, 365] on div "Cost displayed to the customer Unit Cost Total cost 2.4 EUR €3,600.00" at bounding box center [878, 321] width 201 height 388
click at [969, 549] on button "Save" at bounding box center [964, 543] width 29 height 19
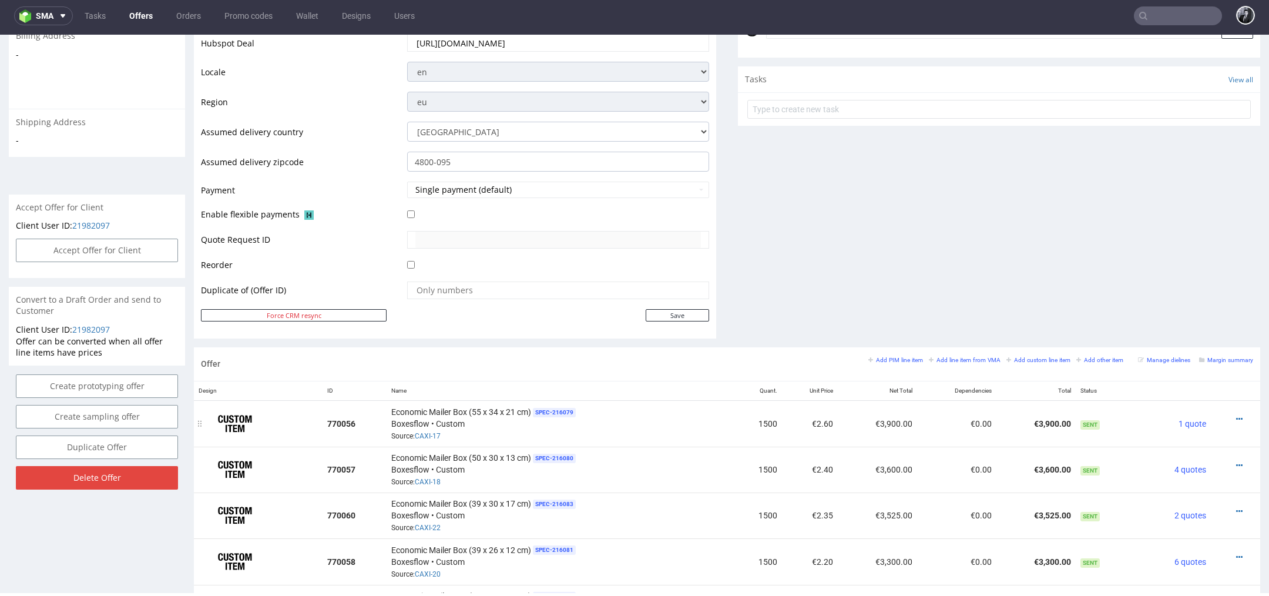
scroll to position [0, 0]
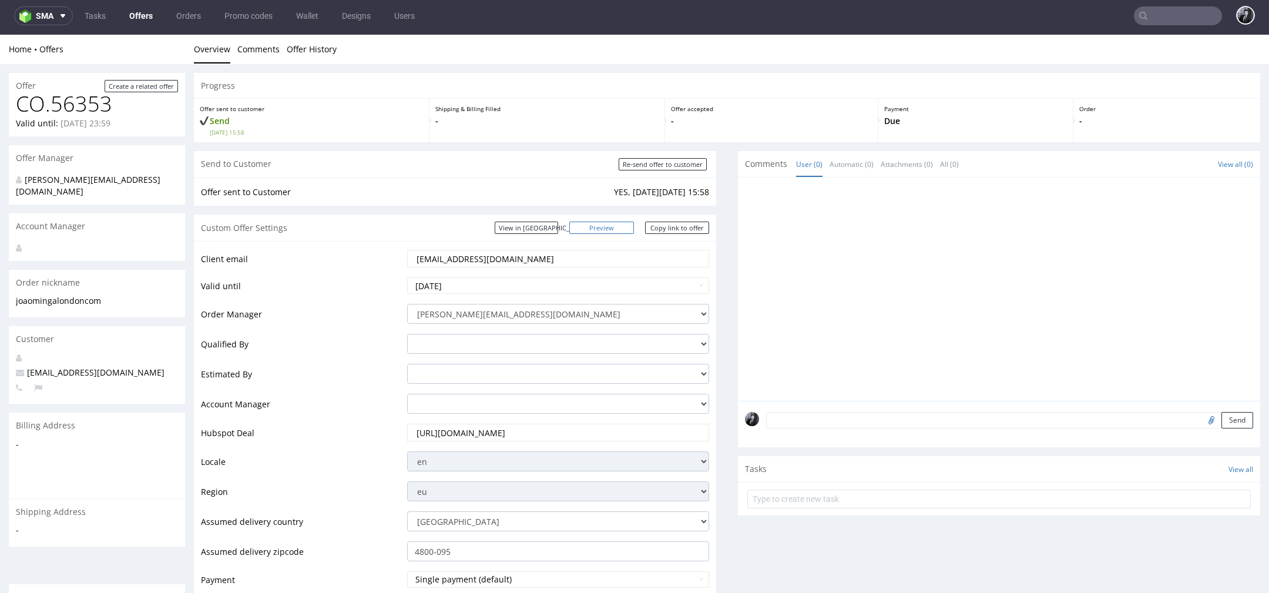
click at [616, 231] on link "Preview" at bounding box center [601, 227] width 65 height 12
click at [668, 232] on link "Copy link to offer" at bounding box center [677, 227] width 65 height 12
click at [563, 278] on input "[DATE]" at bounding box center [558, 285] width 302 height 16
click at [507, 218] on td "19" at bounding box center [506, 216] width 18 height 18
type input "2025-09-19"
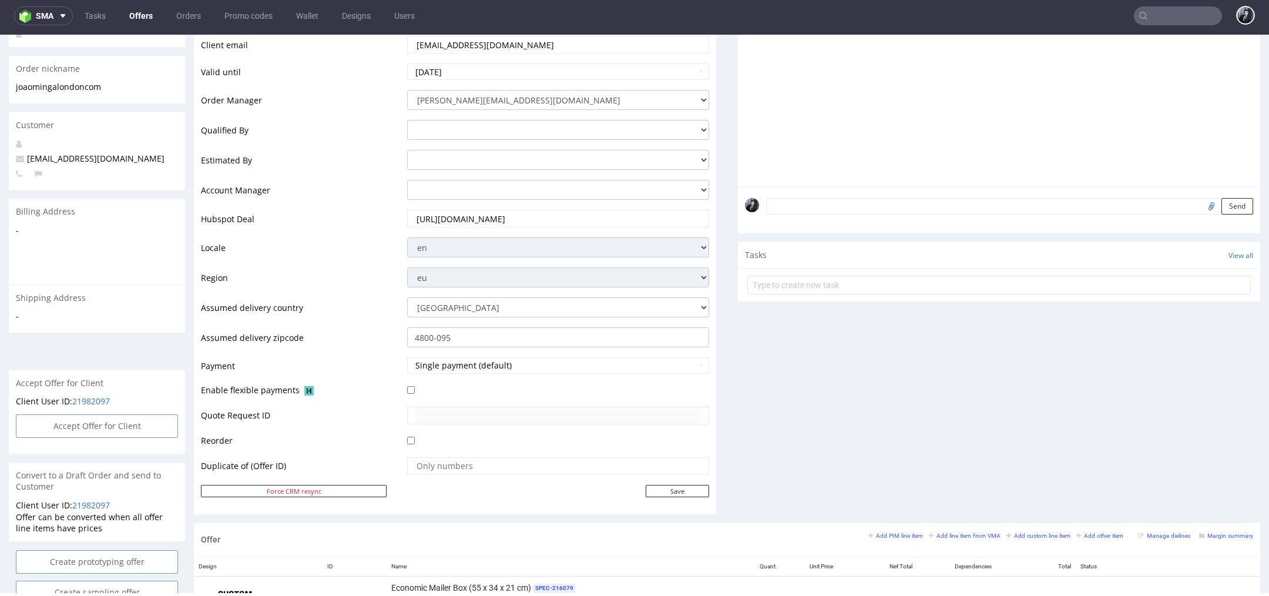
scroll to position [220, 0]
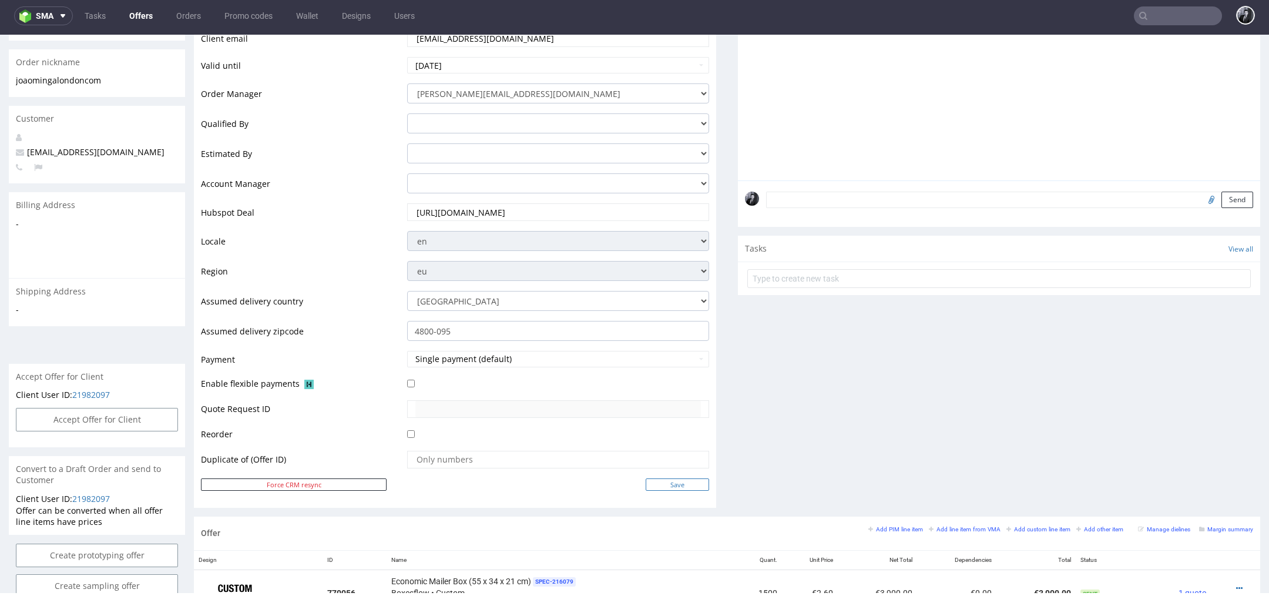
click at [681, 487] on input "Save" at bounding box center [677, 484] width 63 height 12
type input "In progress..."
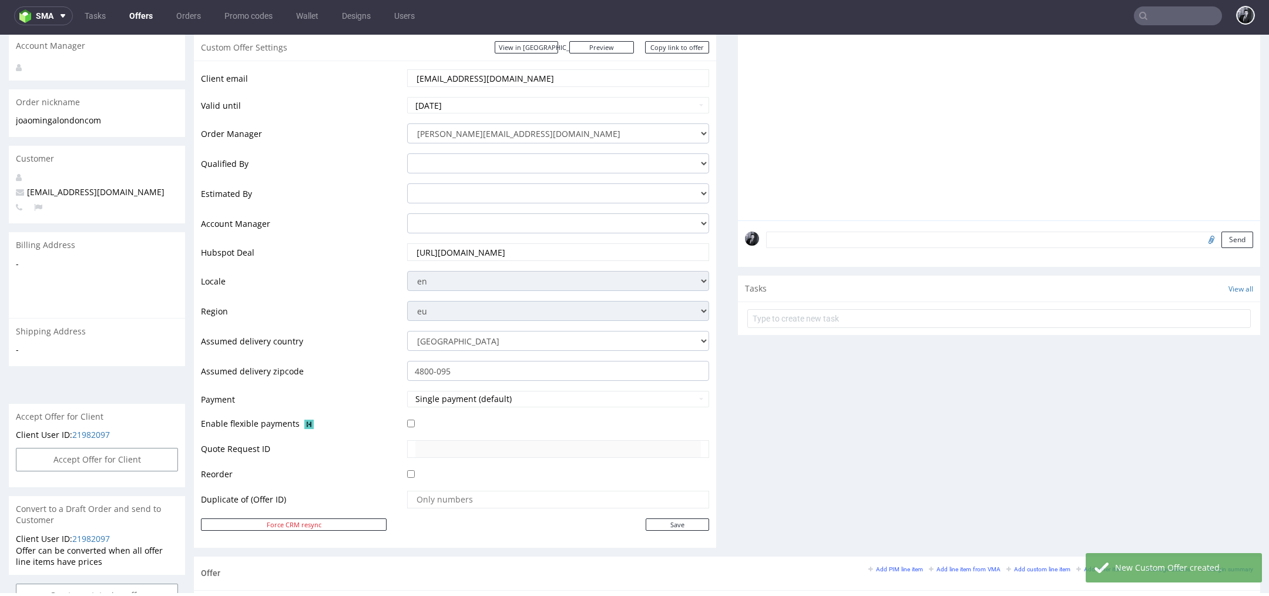
scroll to position [0, 0]
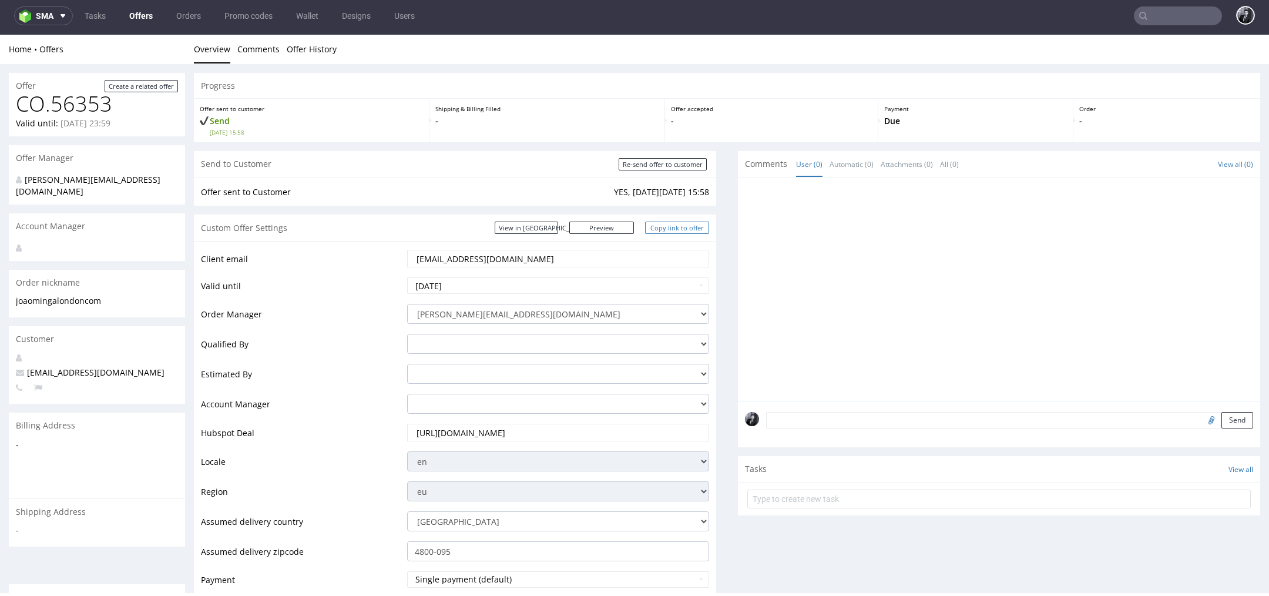
click at [674, 227] on link "Copy link to offer" at bounding box center [677, 227] width 65 height 12
click at [667, 231] on link "Copy link to offer" at bounding box center [677, 227] width 65 height 12
click at [657, 163] on input "Re-send offer to customer" at bounding box center [662, 164] width 88 height 12
type input "In progress..."
